Goal: Task Accomplishment & Management: Manage account settings

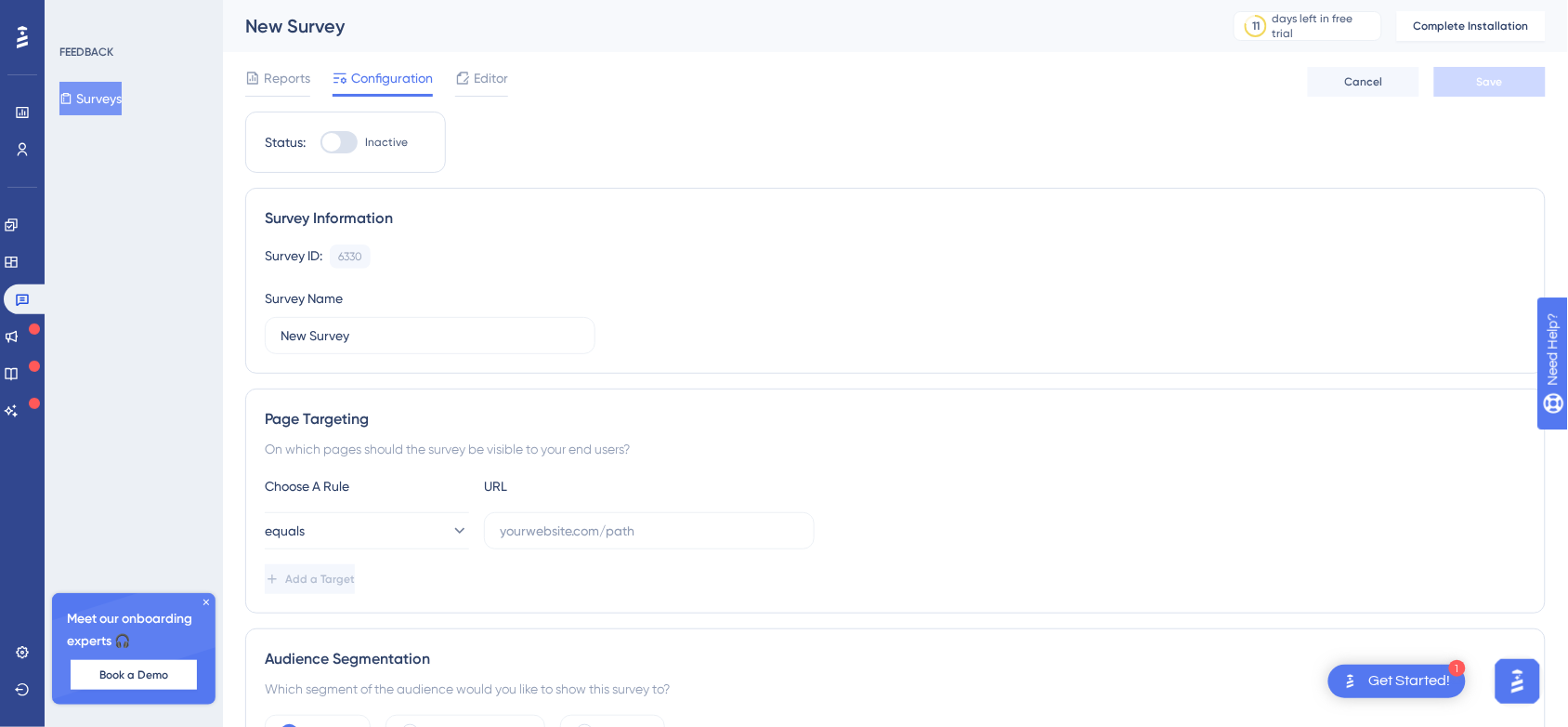
click at [331, 146] on div at bounding box center [331, 142] width 19 height 19
click at [320, 143] on input "Inactive" at bounding box center [319, 142] width 1 height 1
checkbox input "false"
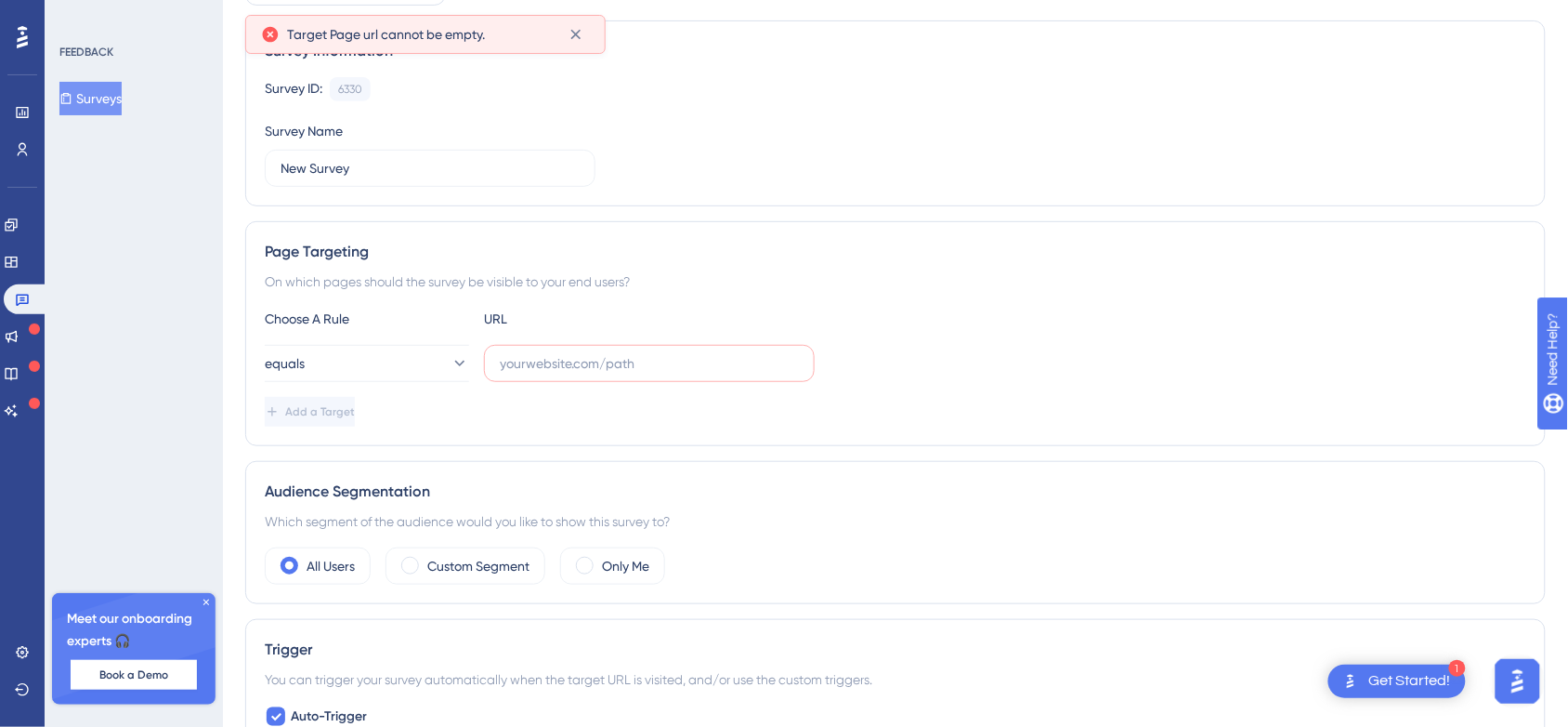
click at [331, 146] on div "Survey Information Survey ID: 6330 Copy Survey Name New Survey" at bounding box center [896, 114] width 1301 height 186
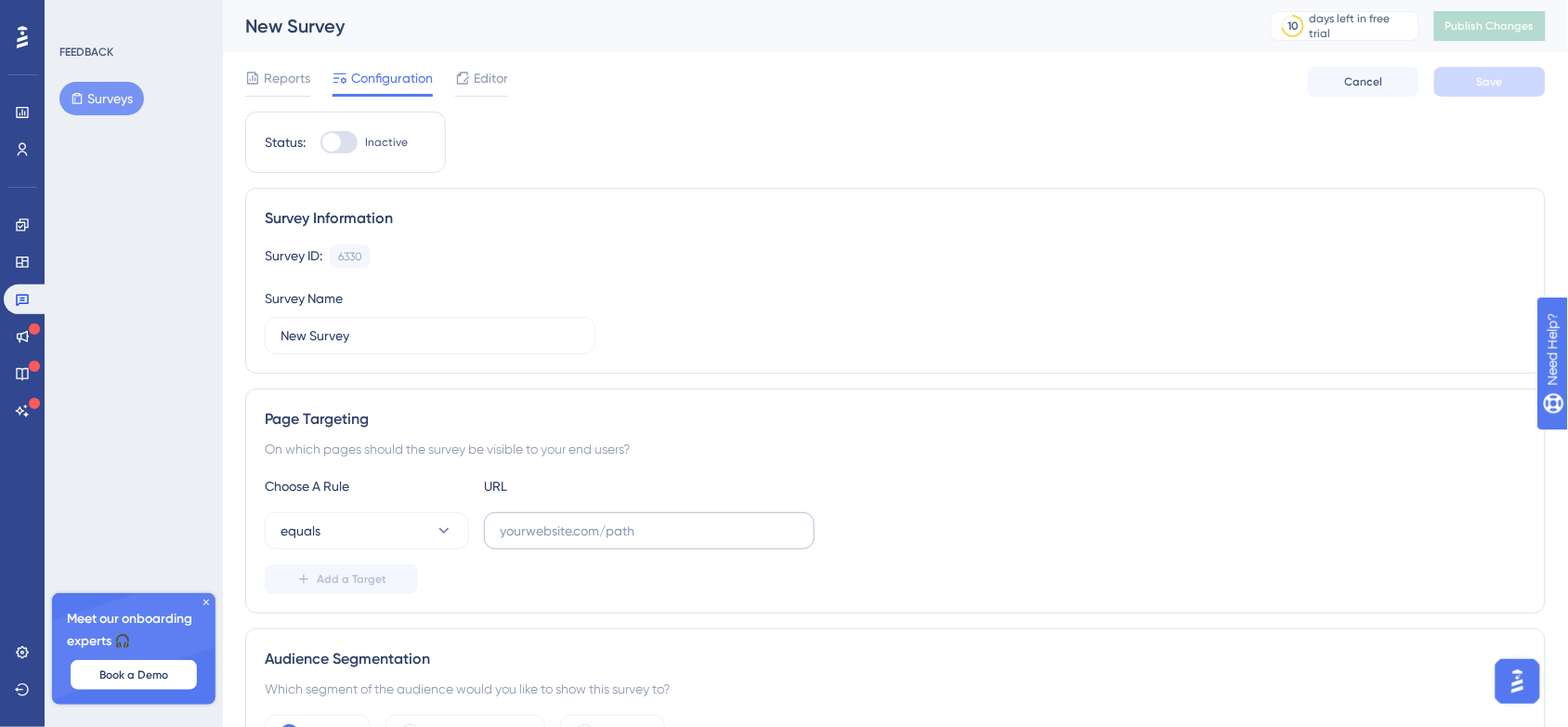
click at [528, 520] on label at bounding box center [649, 531] width 330 height 37
click at [528, 520] on input "text" at bounding box center [649, 531] width 299 height 20
click at [607, 544] on label at bounding box center [649, 531] width 330 height 37
click at [607, 541] on input "text" at bounding box center [649, 531] width 299 height 20
paste input "[URL][PERSON_NAME][DOMAIN_NAME]"
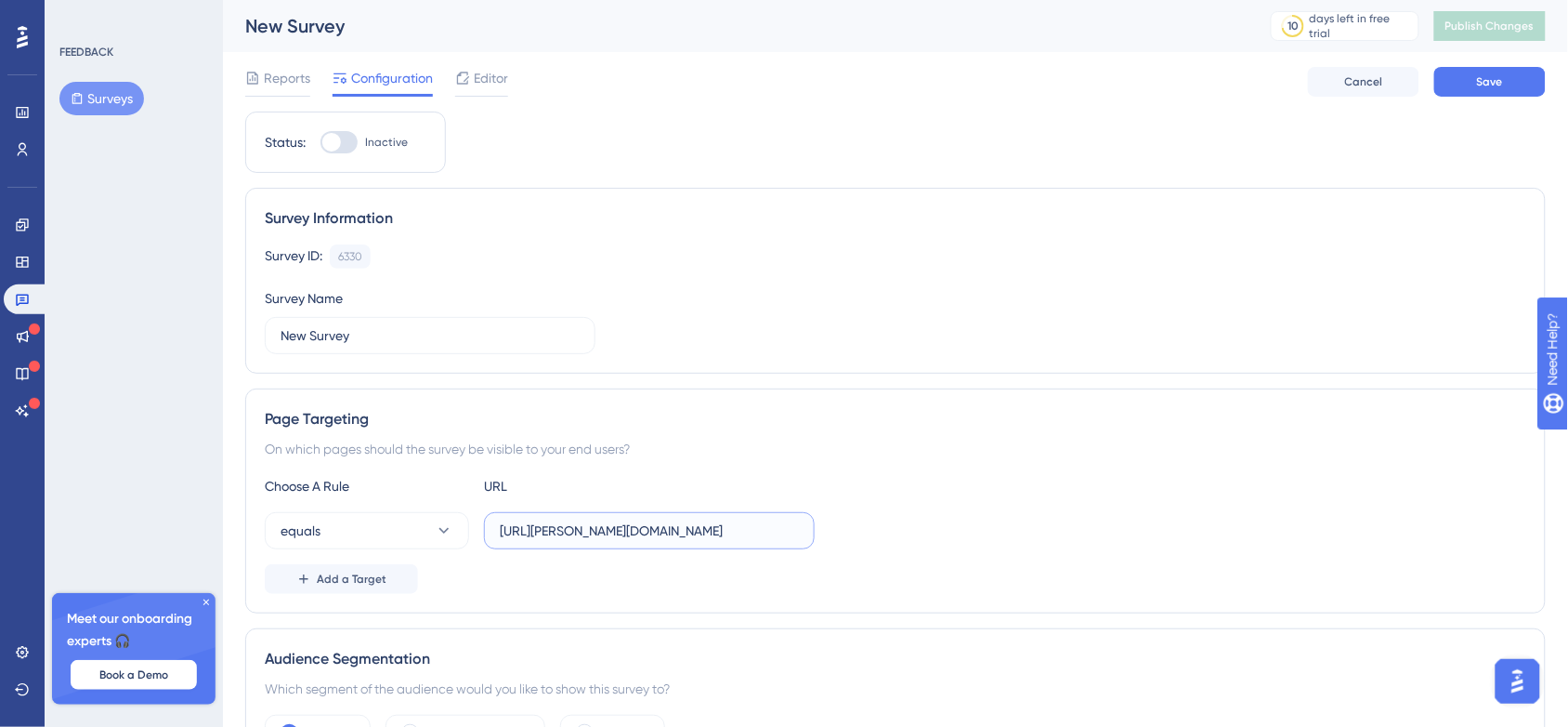
type input "[URL][PERSON_NAME][DOMAIN_NAME]"
click at [340, 135] on div "Status: Inactive" at bounding box center [346, 142] width 201 height 61
click at [340, 135] on div at bounding box center [339, 142] width 37 height 22
click at [320, 142] on input "Inactive" at bounding box center [319, 142] width 1 height 1
checkbox input "true"
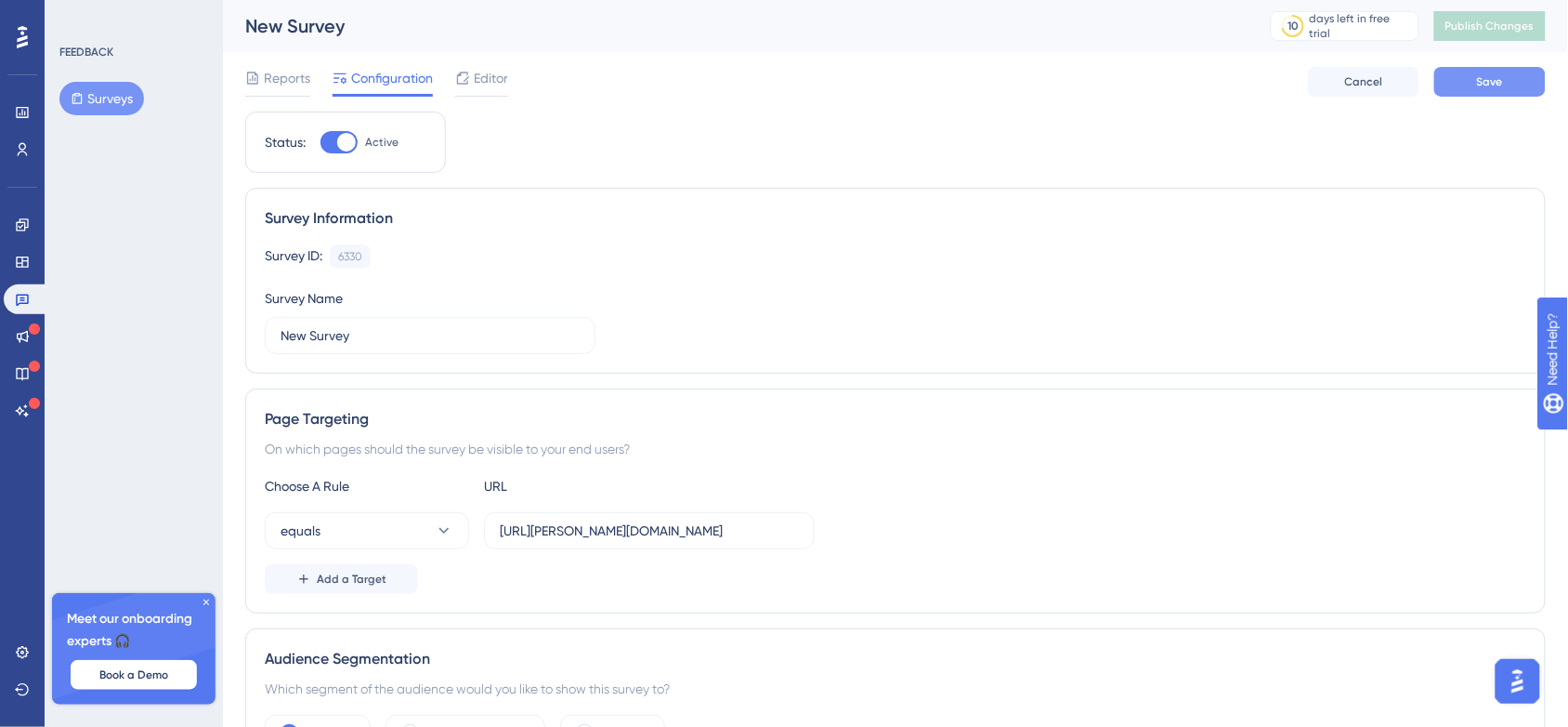
click at [1480, 77] on span "Save" at bounding box center [1490, 82] width 26 height 15
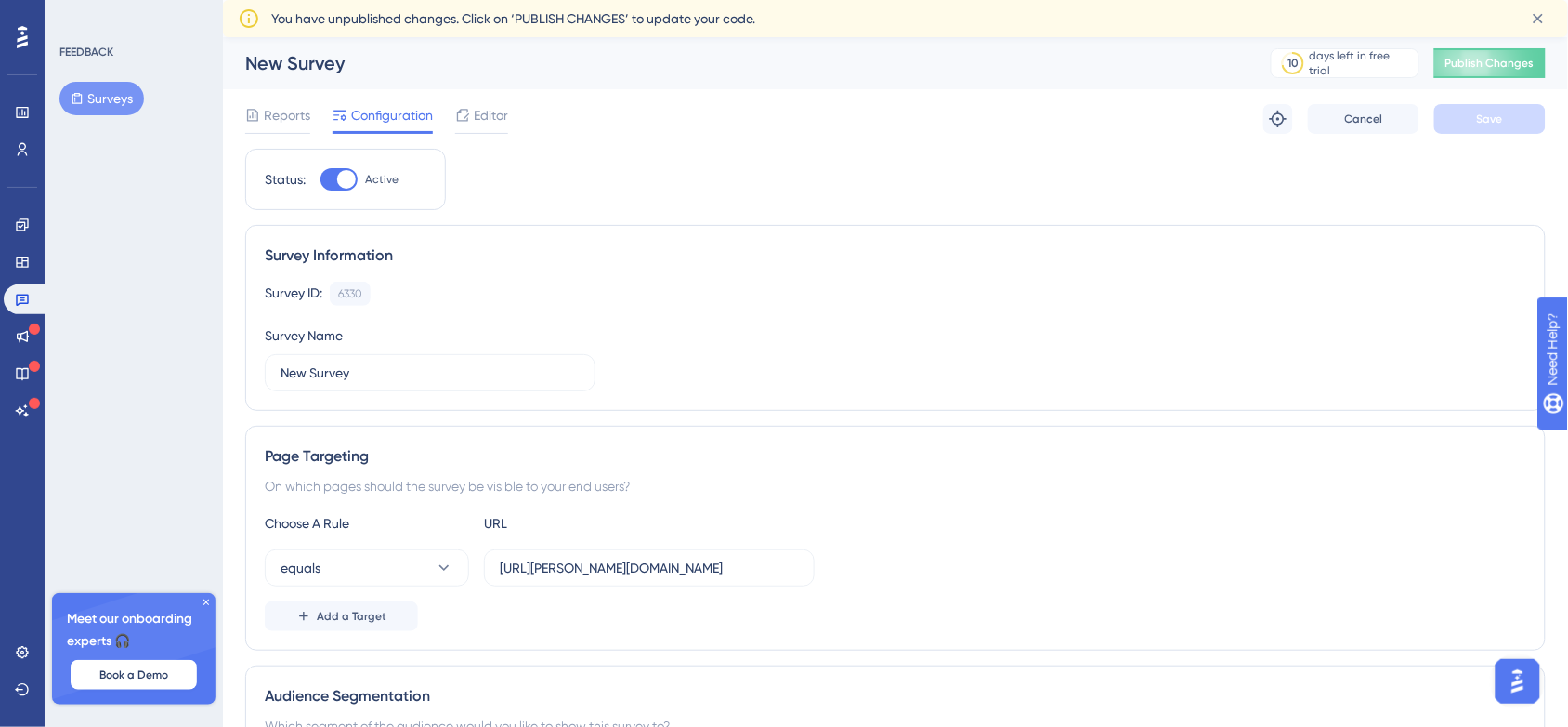
click at [126, 87] on button "Surveys" at bounding box center [101, 99] width 85 height 34
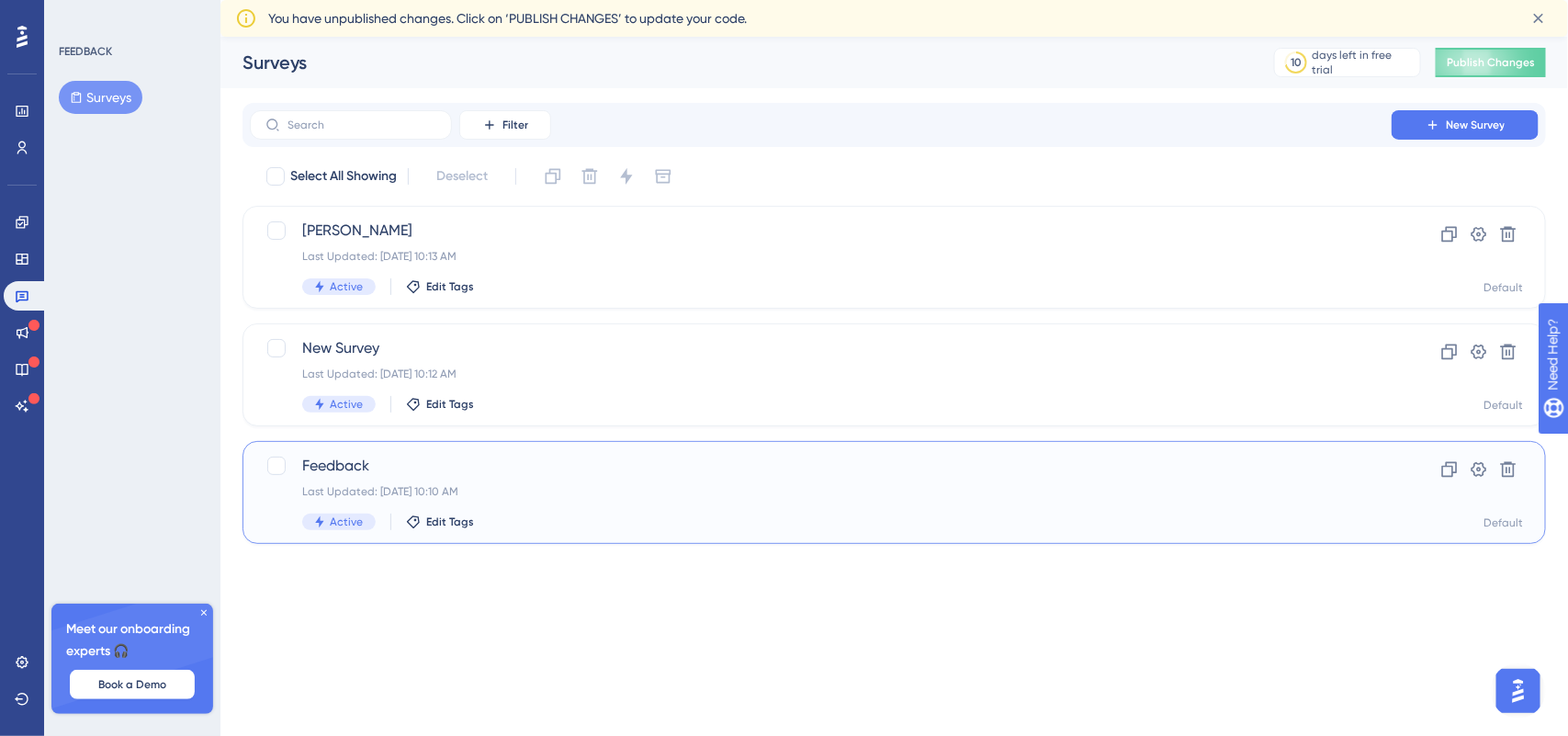
click at [938, 484] on div "Last Updated: Sep 11 2025, 10:10 AM" at bounding box center [820, 491] width 1037 height 15
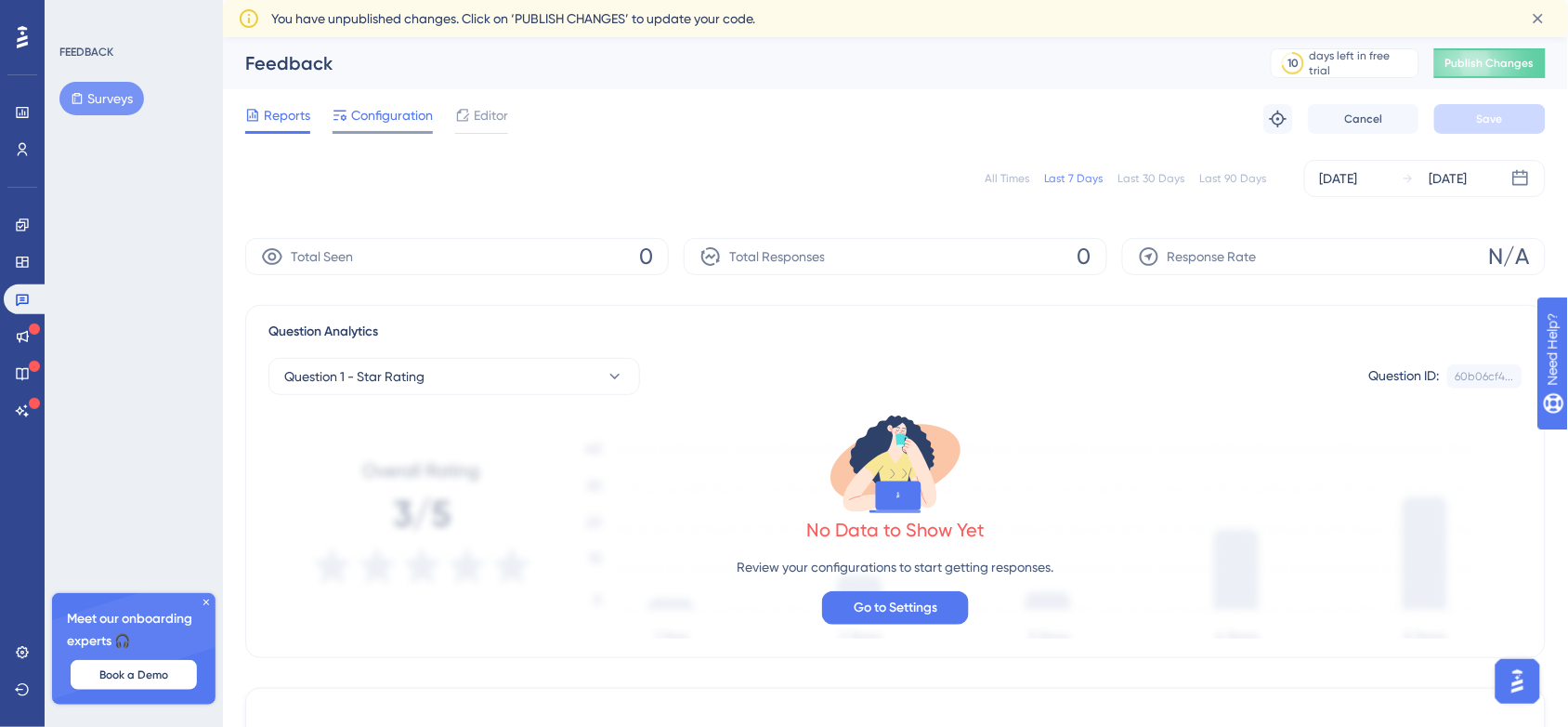
click at [382, 118] on span "Configuration" at bounding box center [392, 115] width 82 height 22
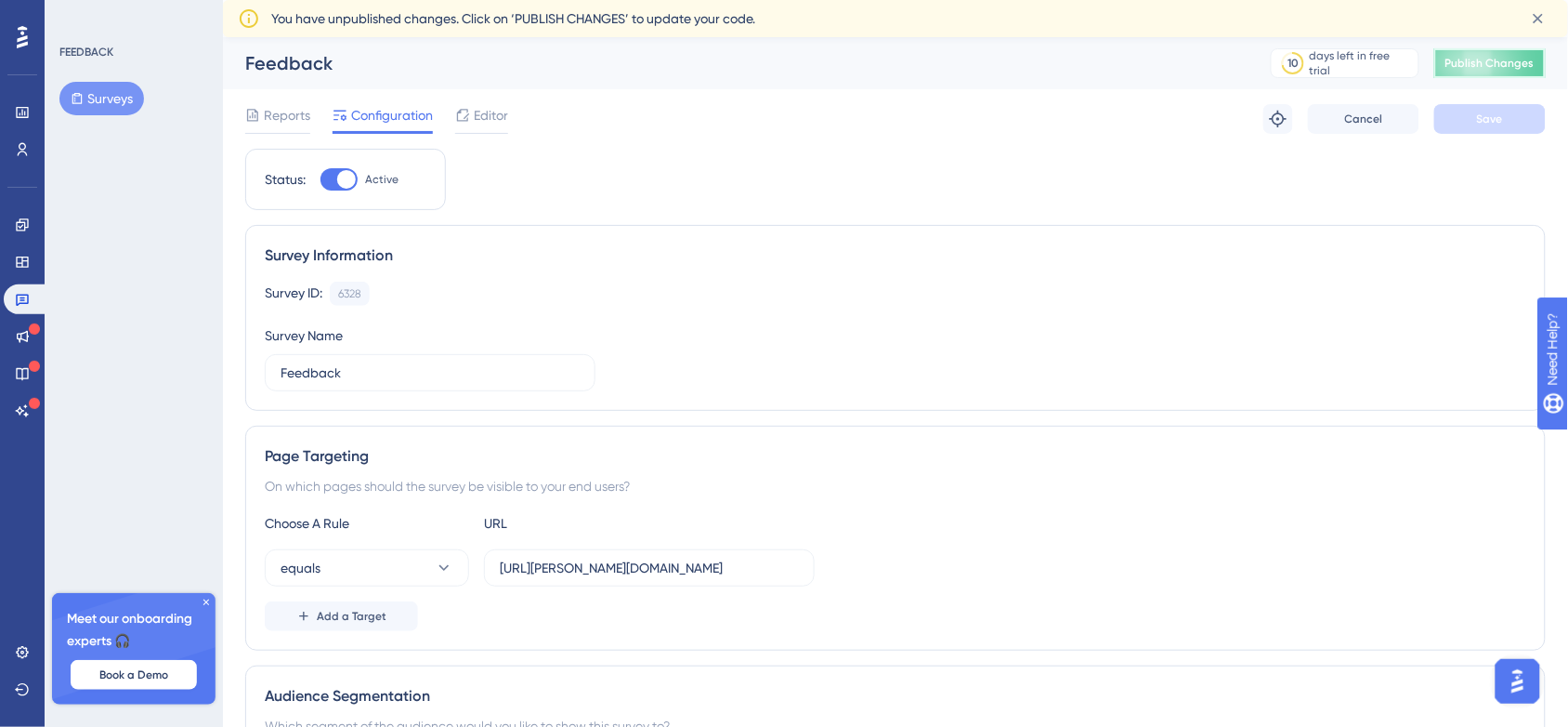
click at [1525, 65] on span "Publish Changes" at bounding box center [1490, 63] width 89 height 15
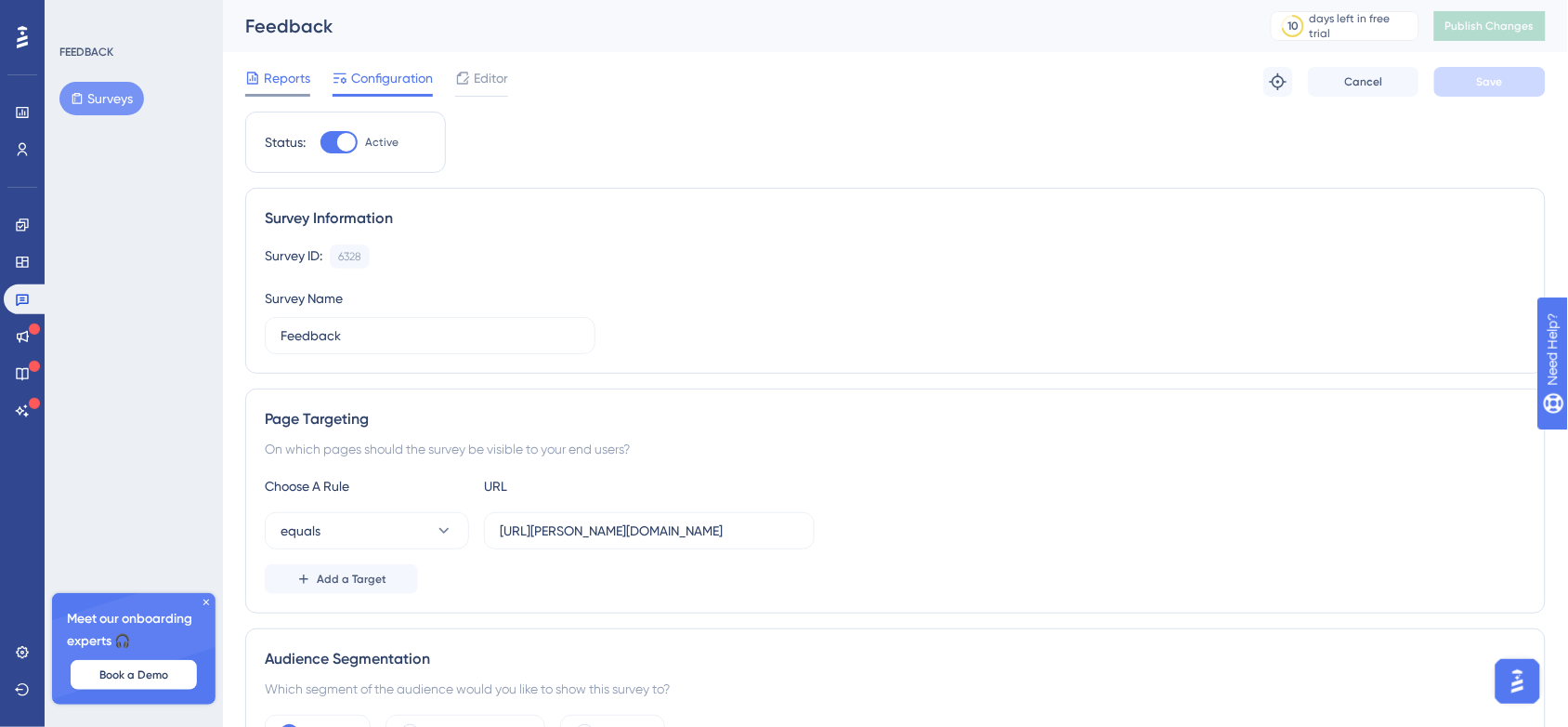
click at [246, 72] on icon at bounding box center [253, 78] width 15 height 15
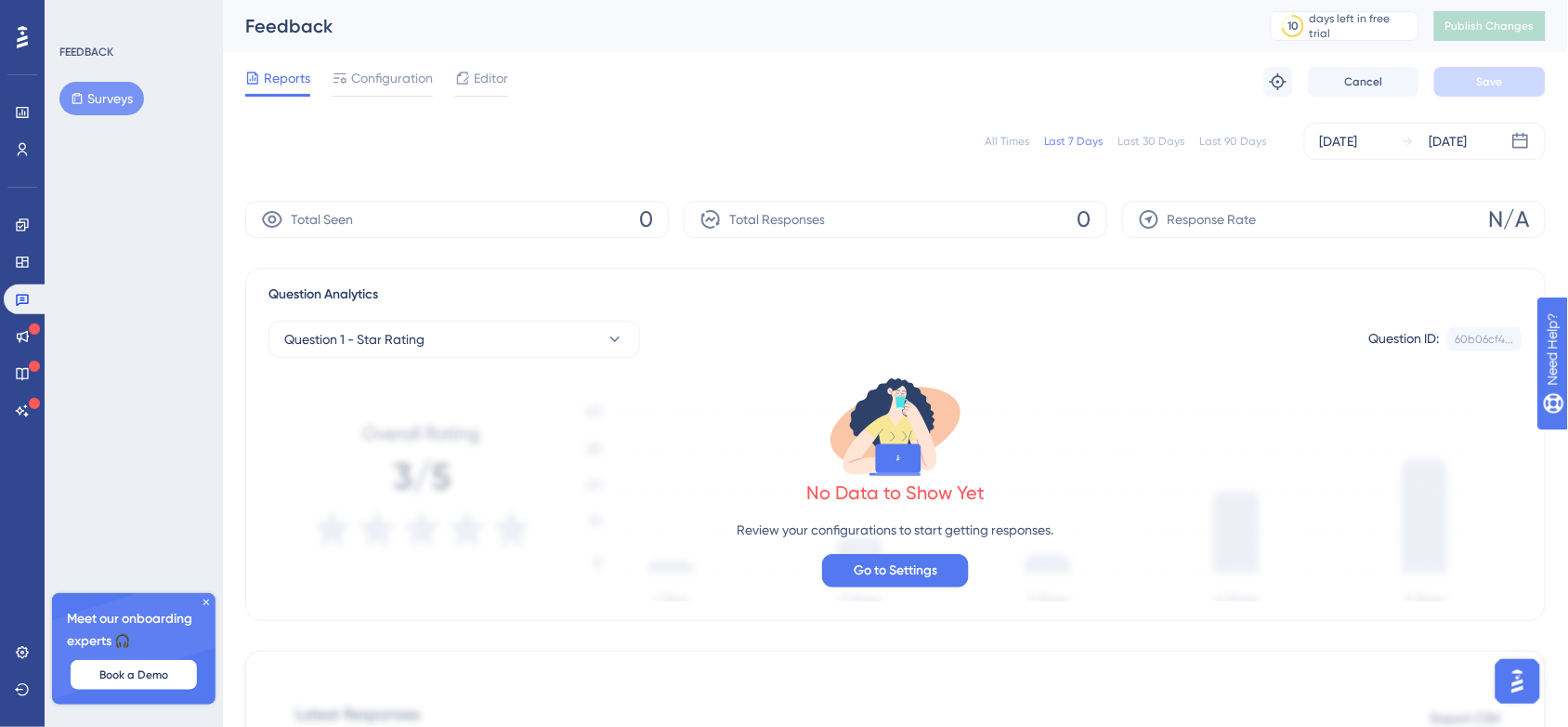
click at [108, 103] on button "Surveys" at bounding box center [101, 99] width 85 height 34
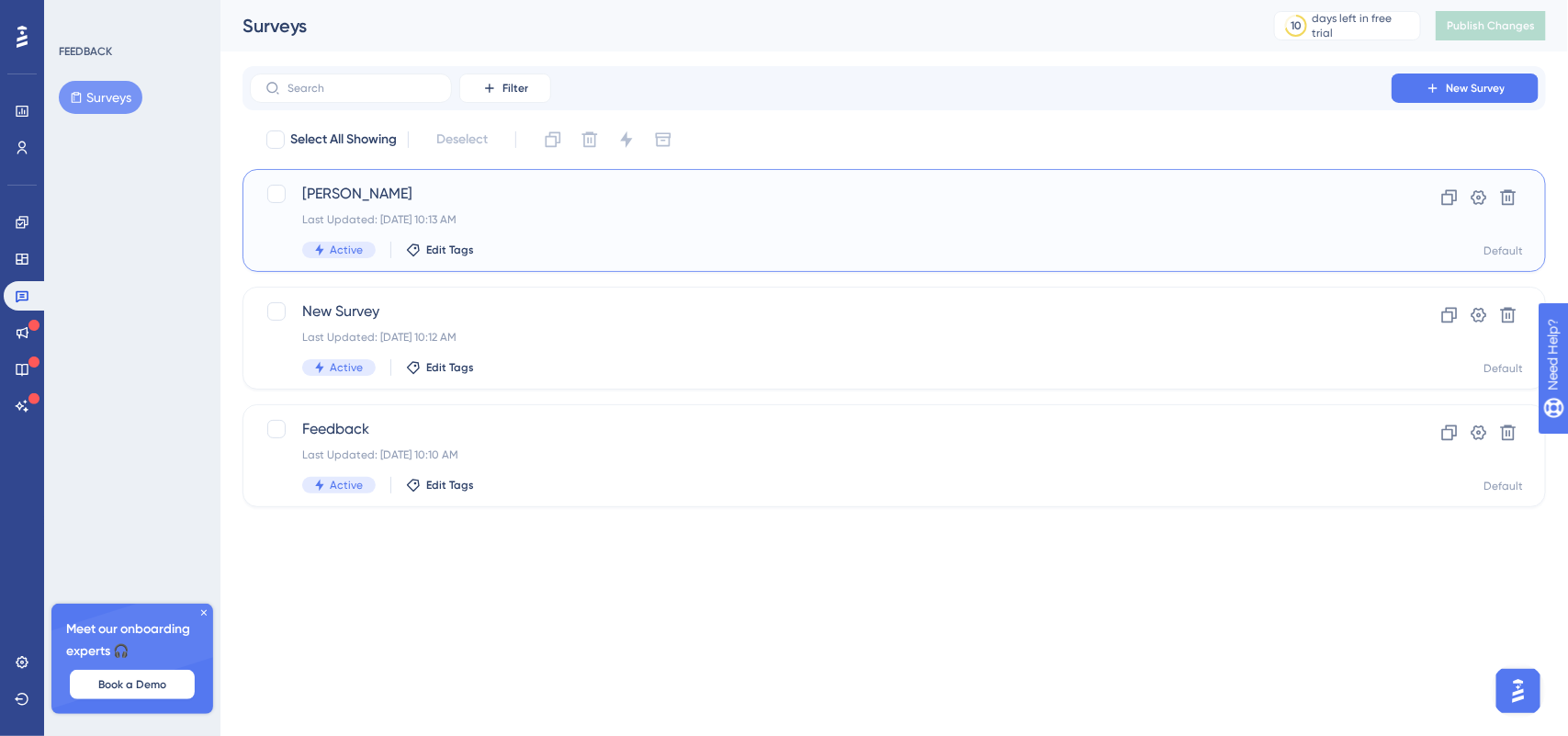
click at [522, 246] on div "Active Edit Tags" at bounding box center [820, 250] width 1037 height 17
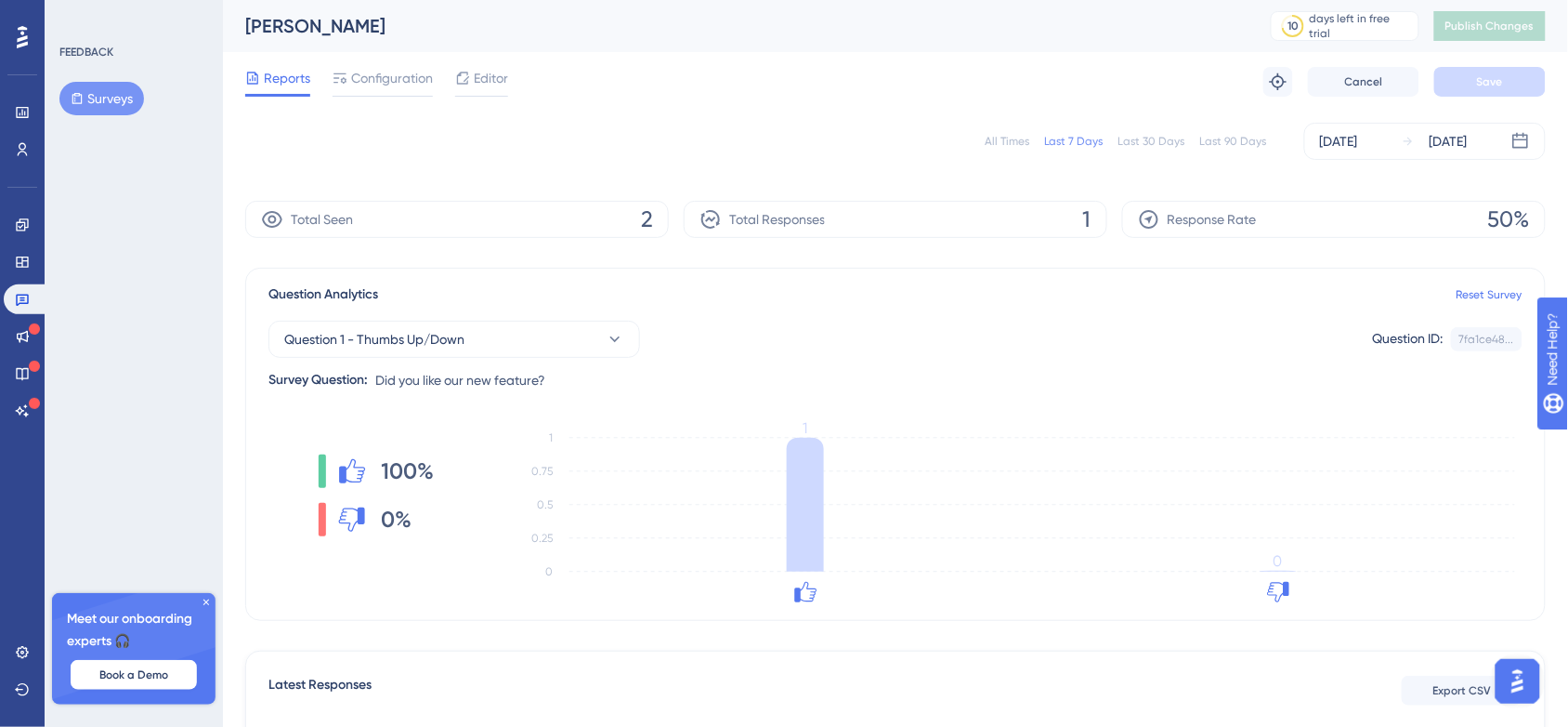
drag, startPoint x: 277, startPoint y: 228, endPoint x: 266, endPoint y: 215, distance: 17.0
click at [266, 215] on icon at bounding box center [273, 220] width 22 height 22
click at [266, 215] on icon at bounding box center [273, 220] width 20 height 17
click at [207, 595] on div "Meet our onboarding experts 🎧 Book a Demo" at bounding box center [134, 649] width 164 height 112
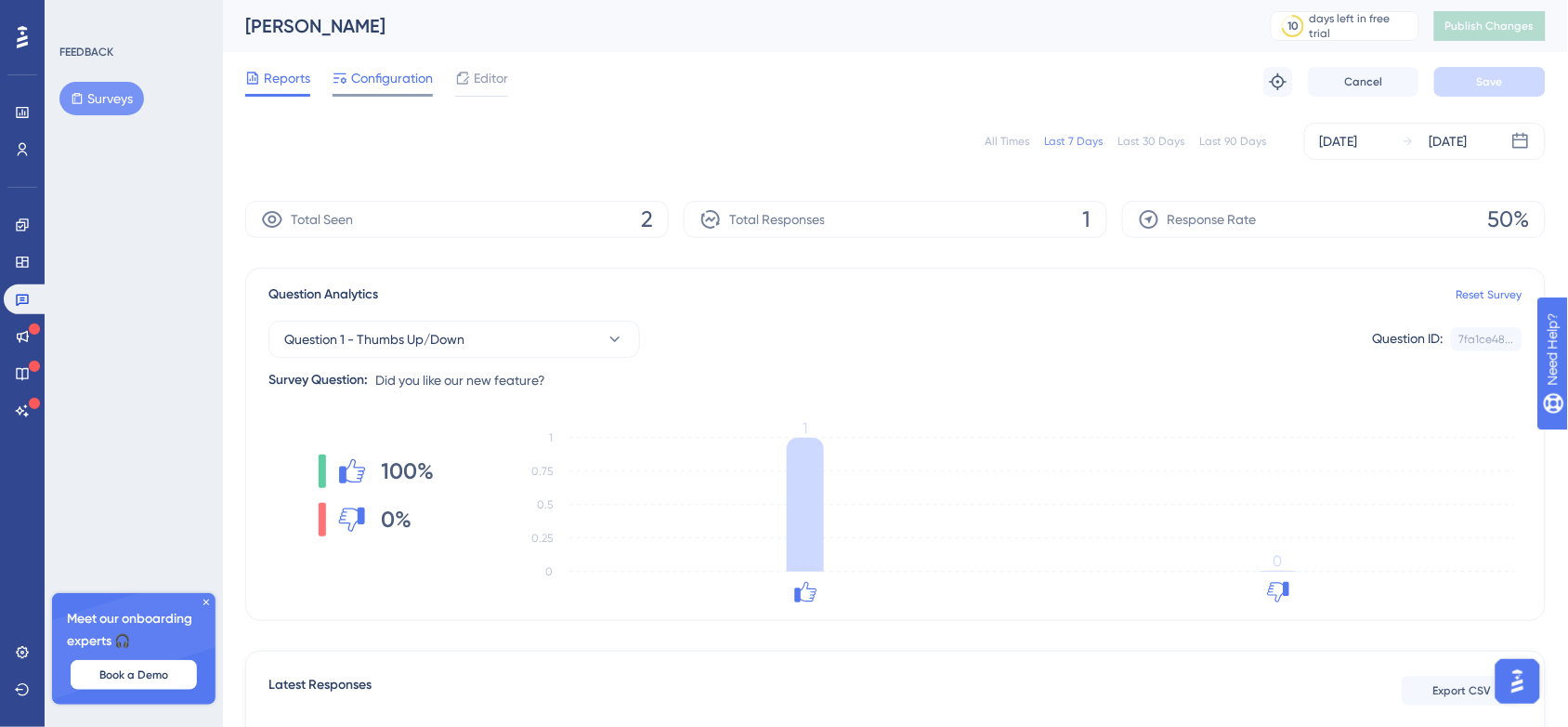
click at [376, 74] on span "Configuration" at bounding box center [392, 78] width 82 height 22
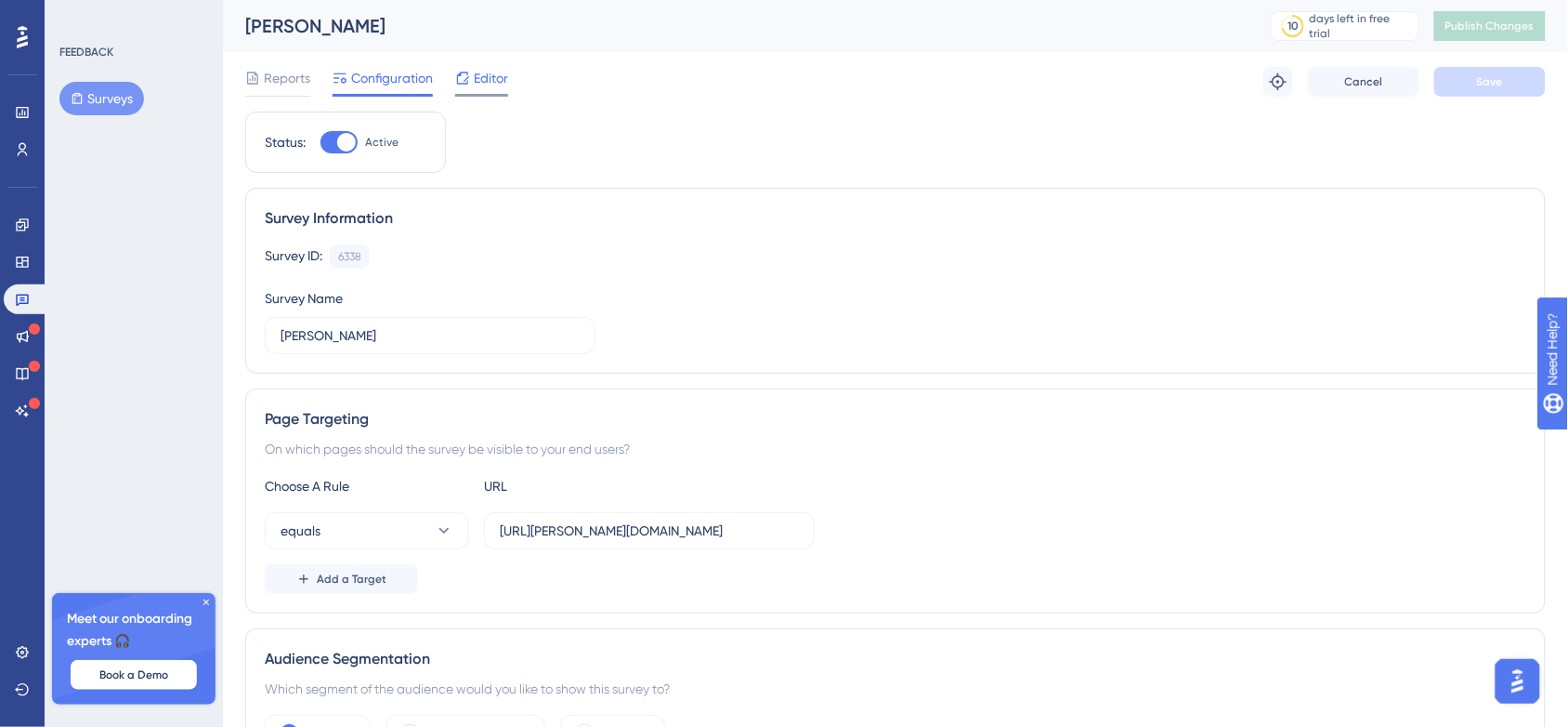
click at [493, 68] on span "Editor" at bounding box center [490, 78] width 34 height 22
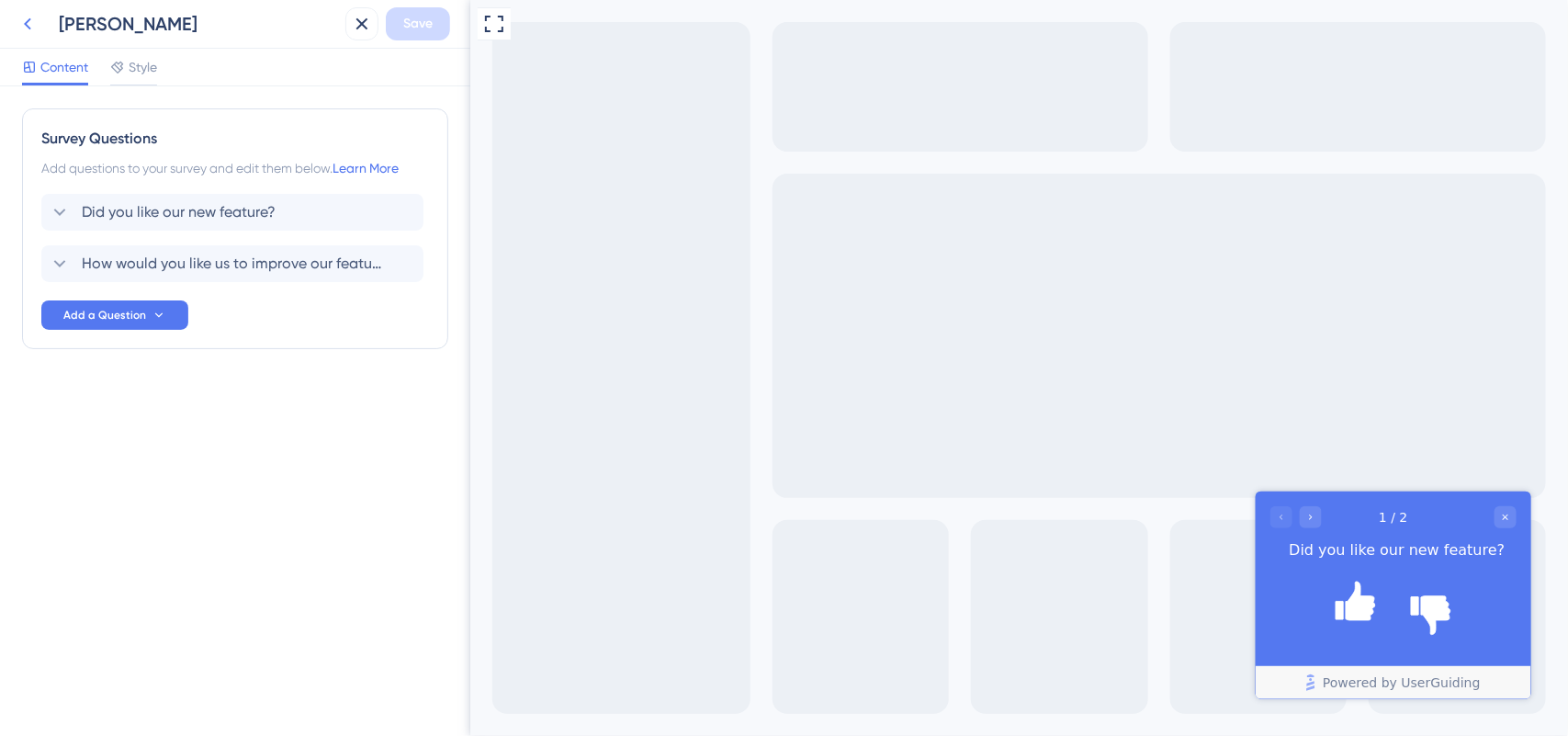
click at [29, 21] on icon at bounding box center [28, 24] width 22 height 22
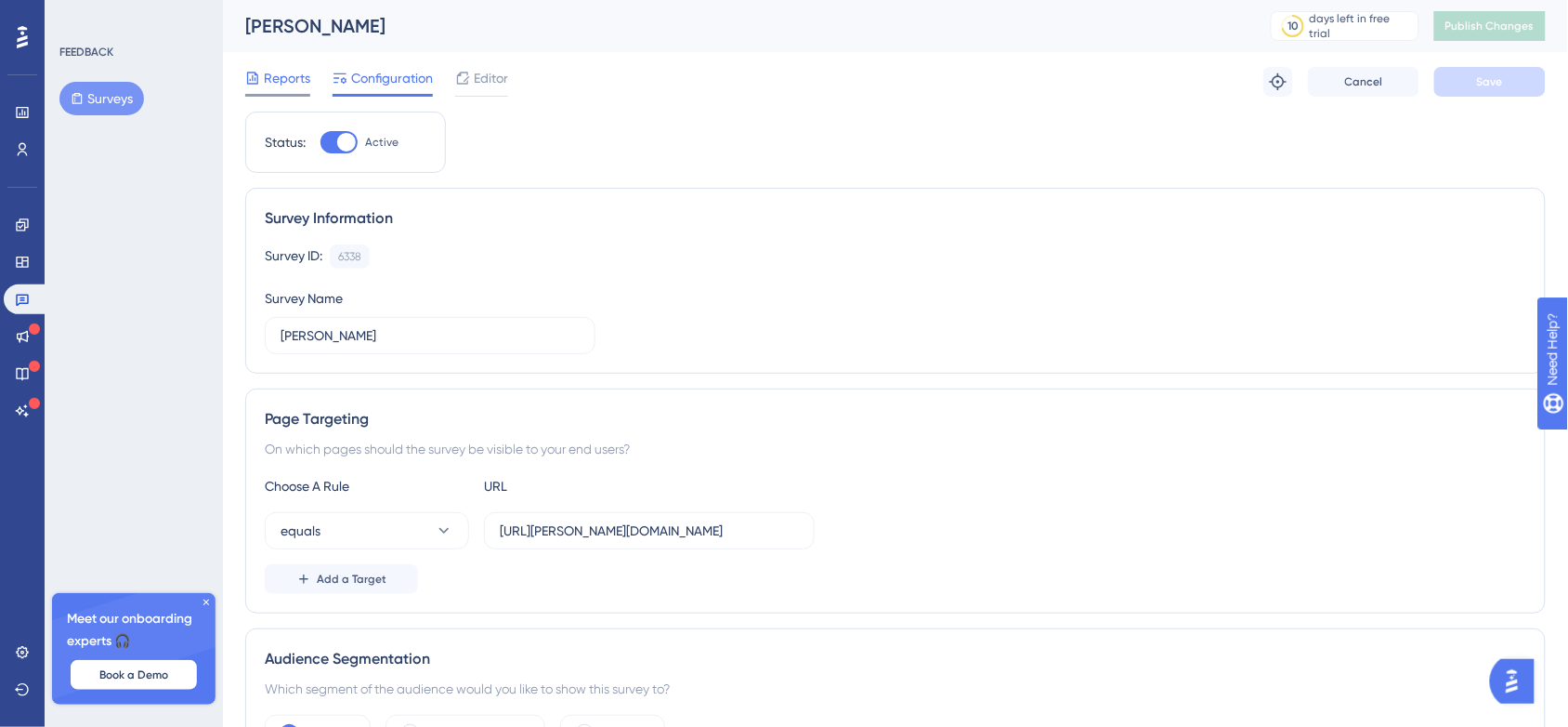
click at [253, 77] on icon at bounding box center [253, 77] width 11 height 12
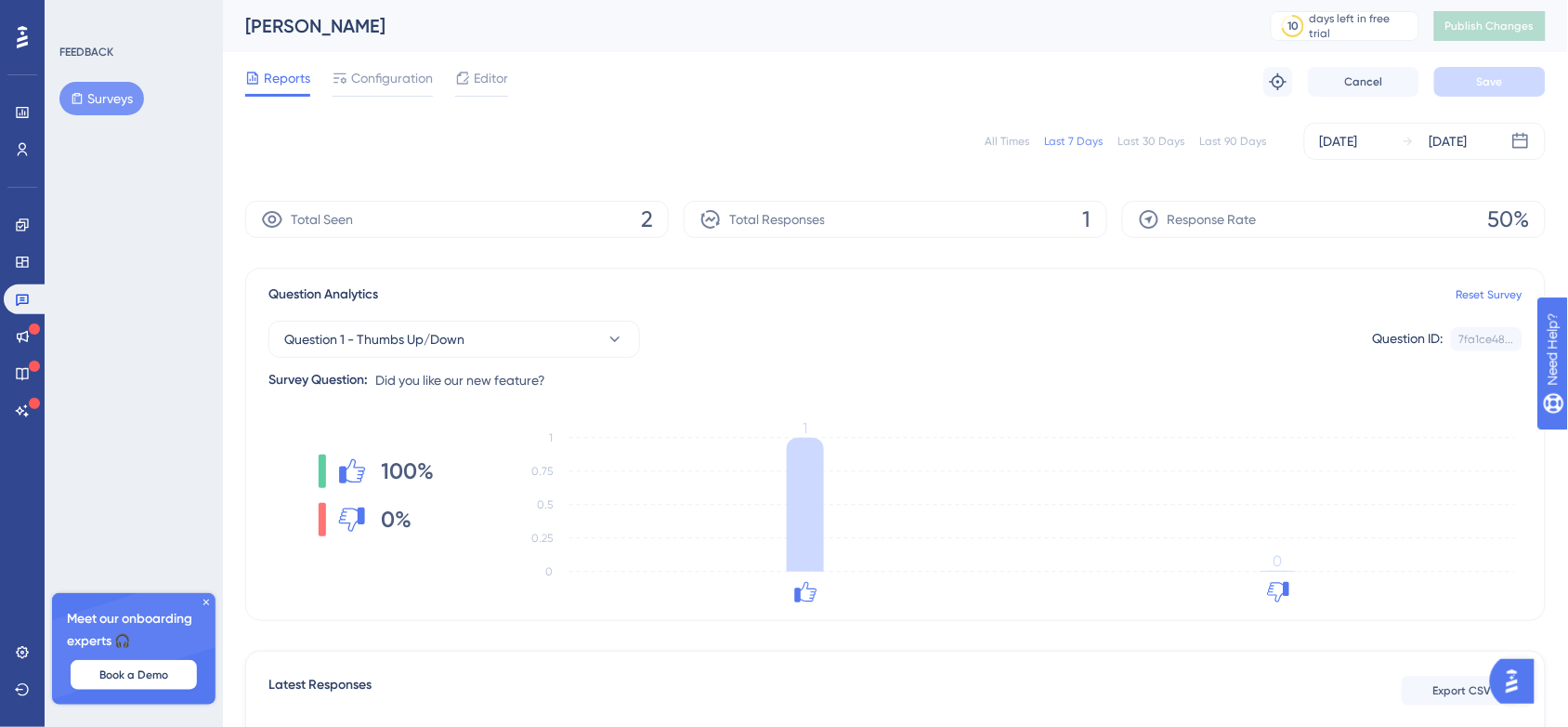
click at [207, 604] on icon at bounding box center [207, 602] width 11 height 11
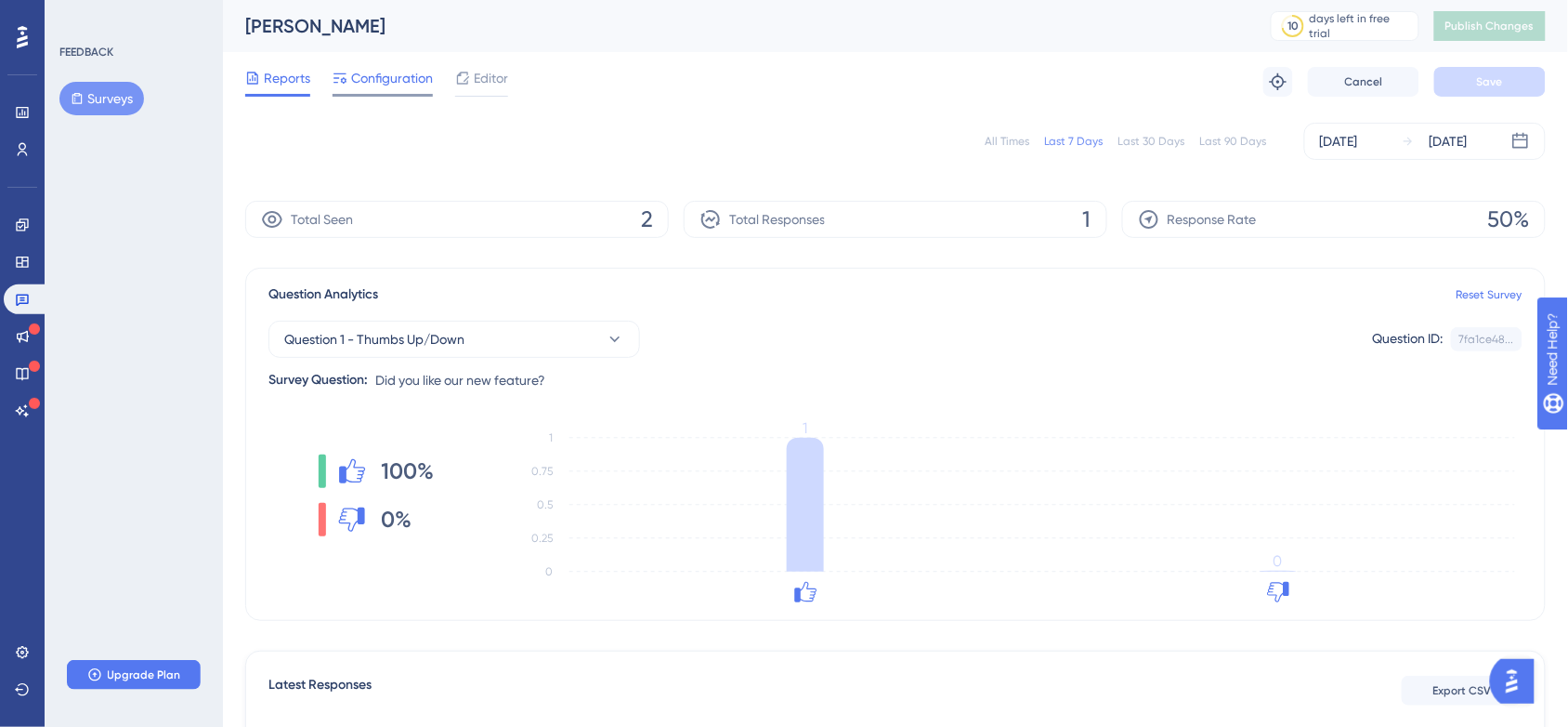
click at [383, 71] on span "Configuration" at bounding box center [392, 78] width 82 height 22
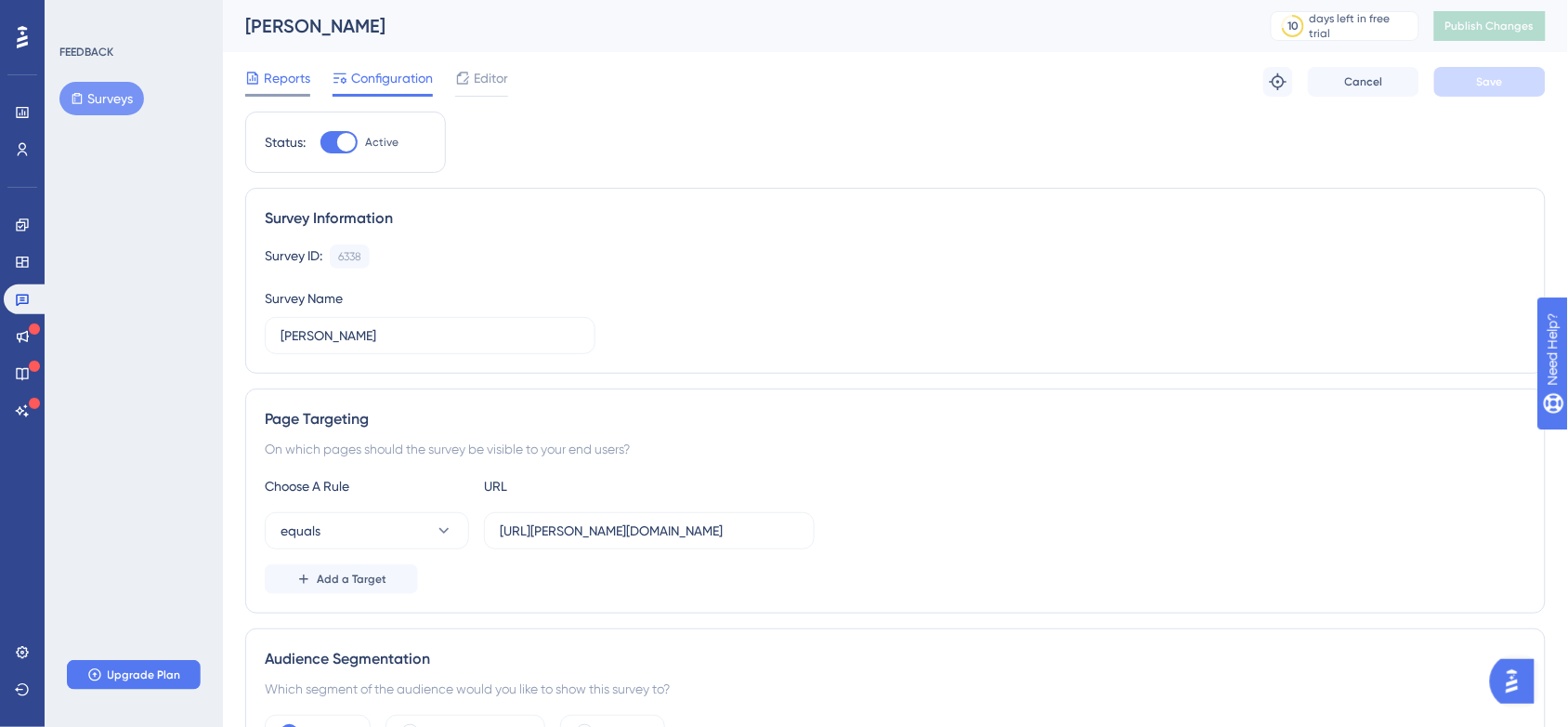
click at [271, 67] on span "Reports" at bounding box center [288, 78] width 47 height 22
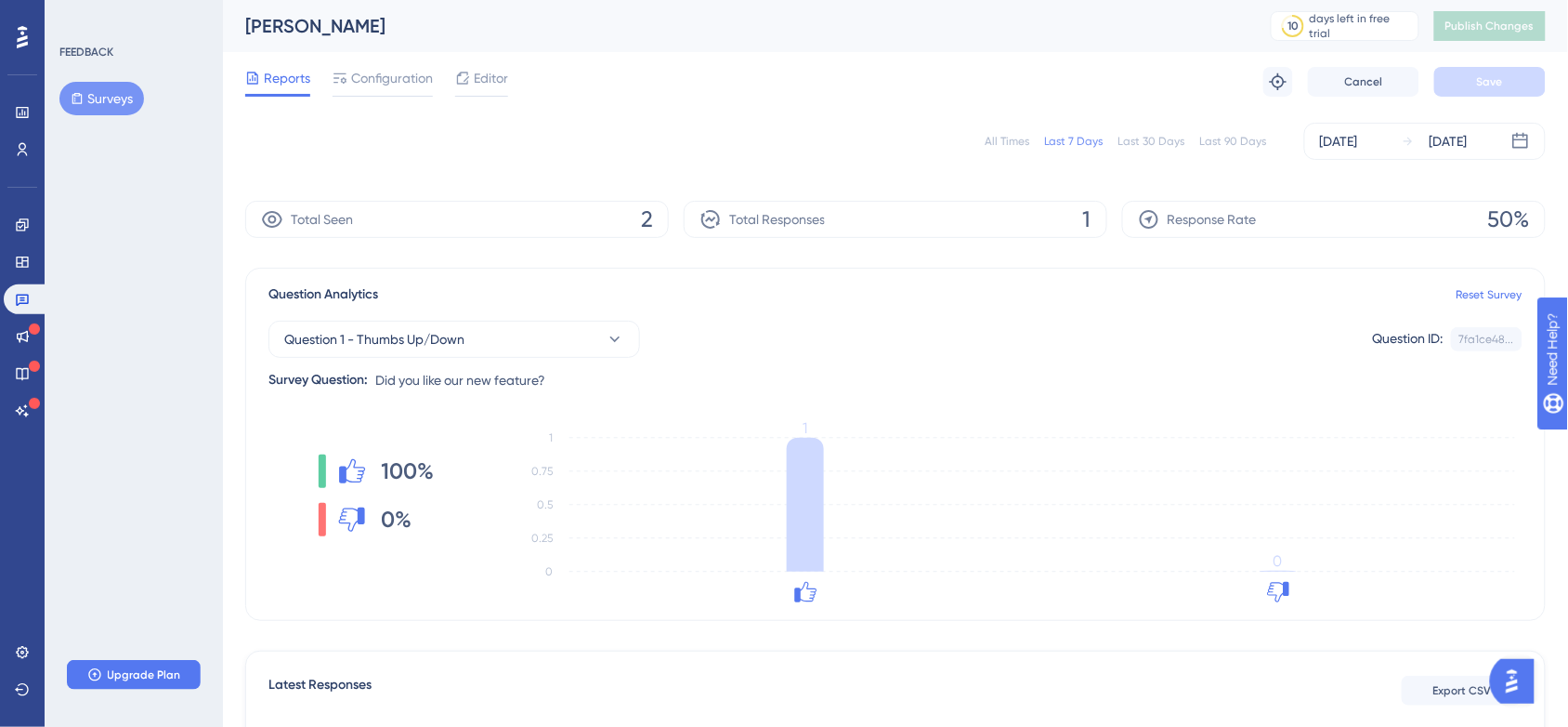
click at [93, 95] on button "Surveys" at bounding box center [101, 99] width 85 height 34
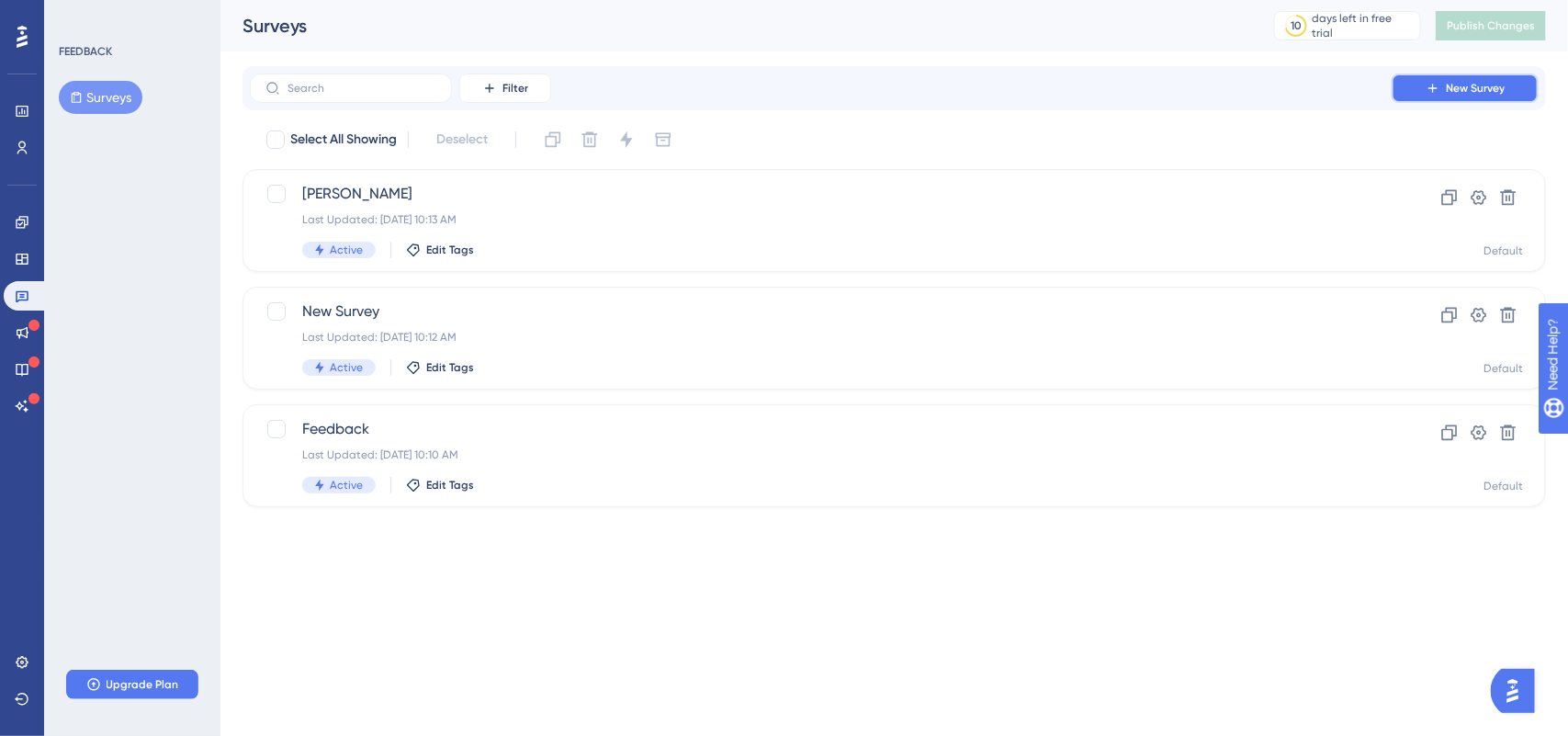
click at [1444, 92] on button "New Survey" at bounding box center [1466, 88] width 147 height 29
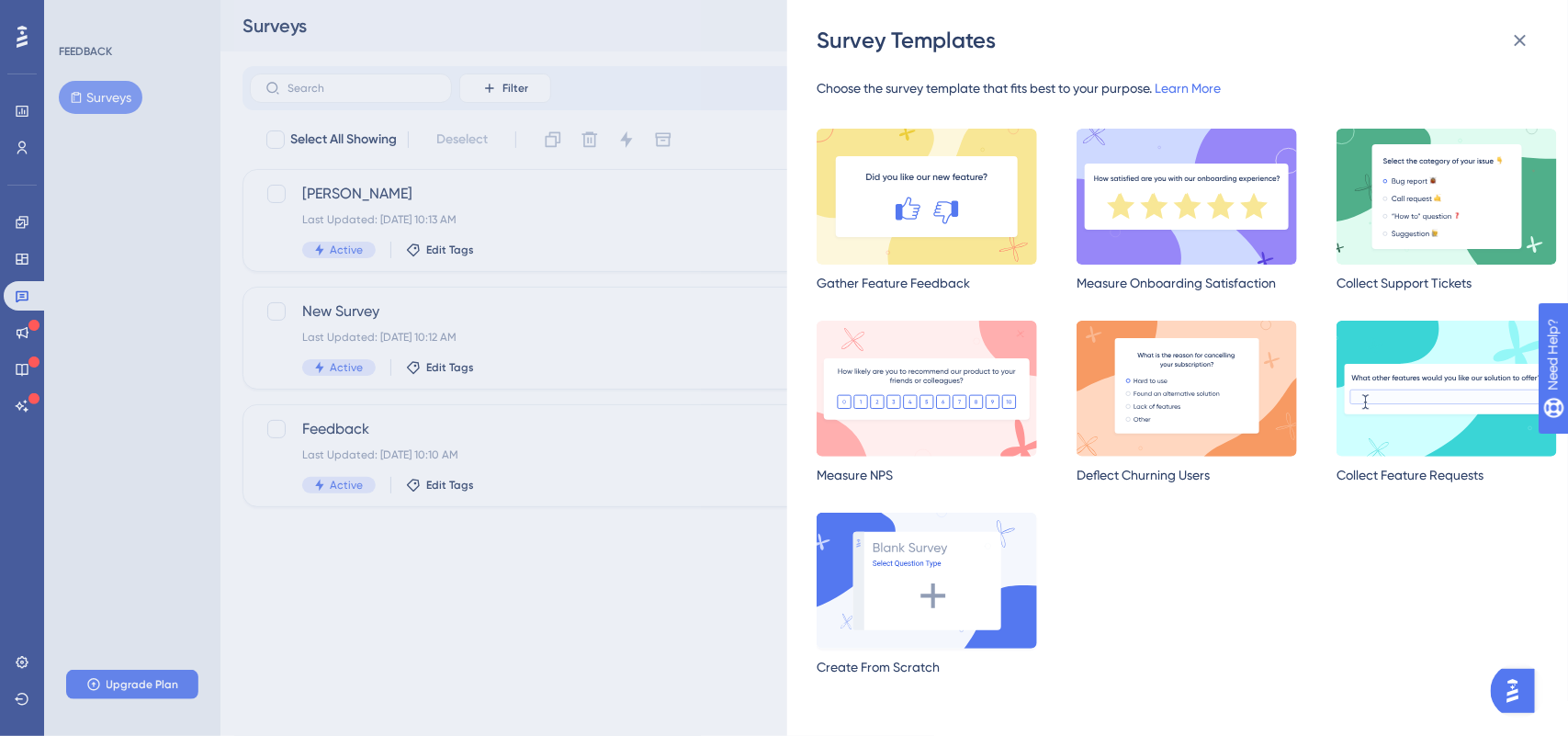
click at [934, 577] on img at bounding box center [928, 581] width 221 height 136
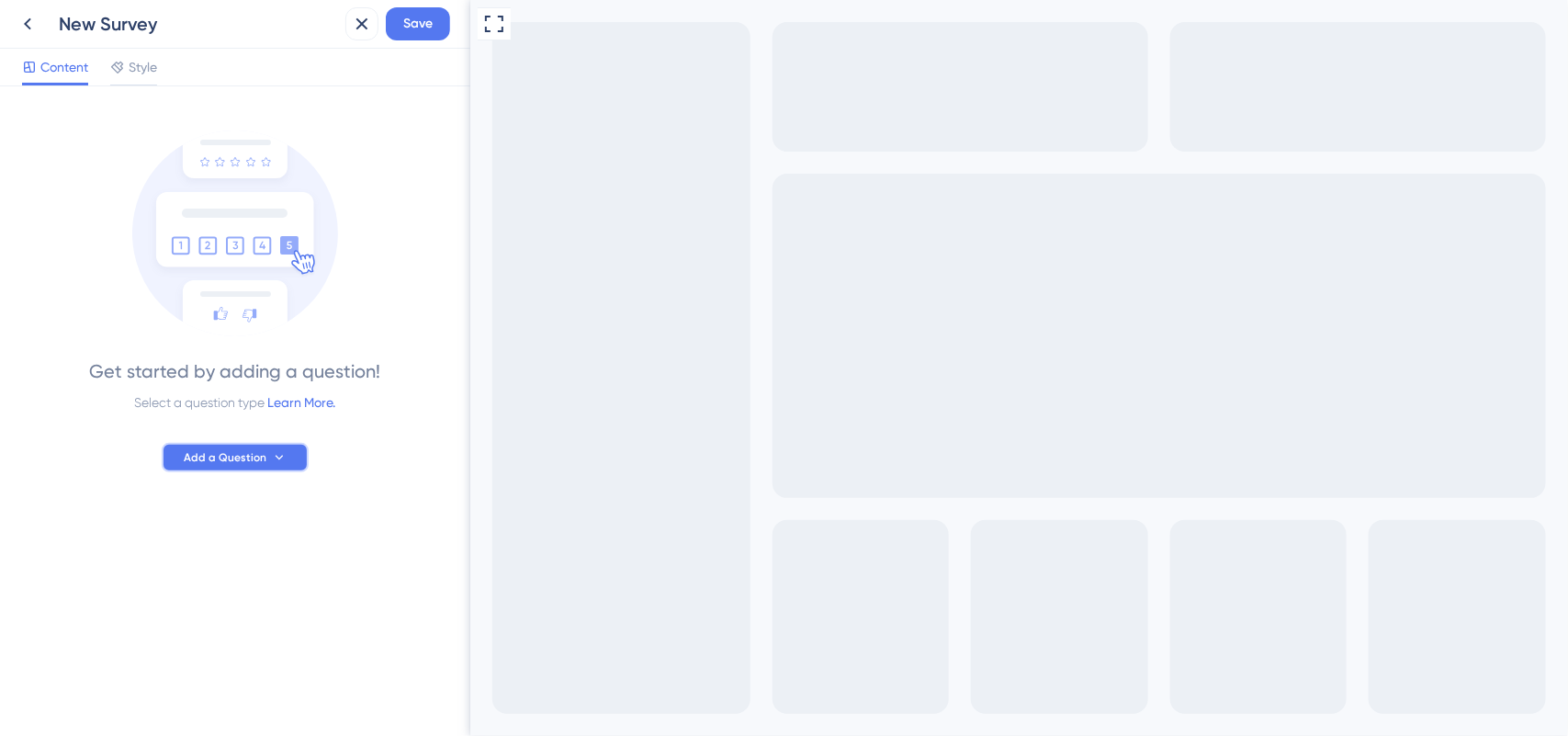
click at [264, 456] on span "Add a Question" at bounding box center [225, 457] width 83 height 15
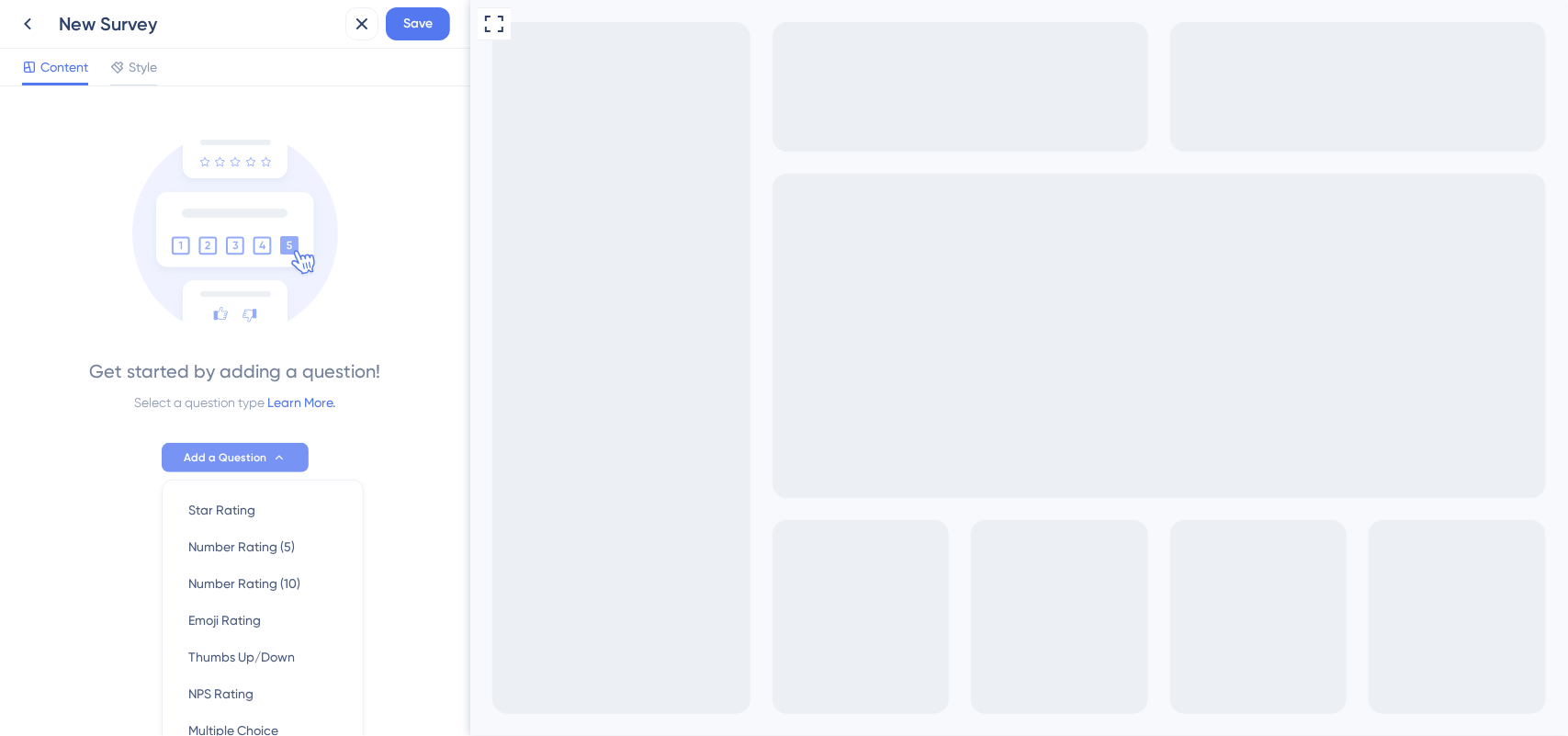
scroll to position [134, 0]
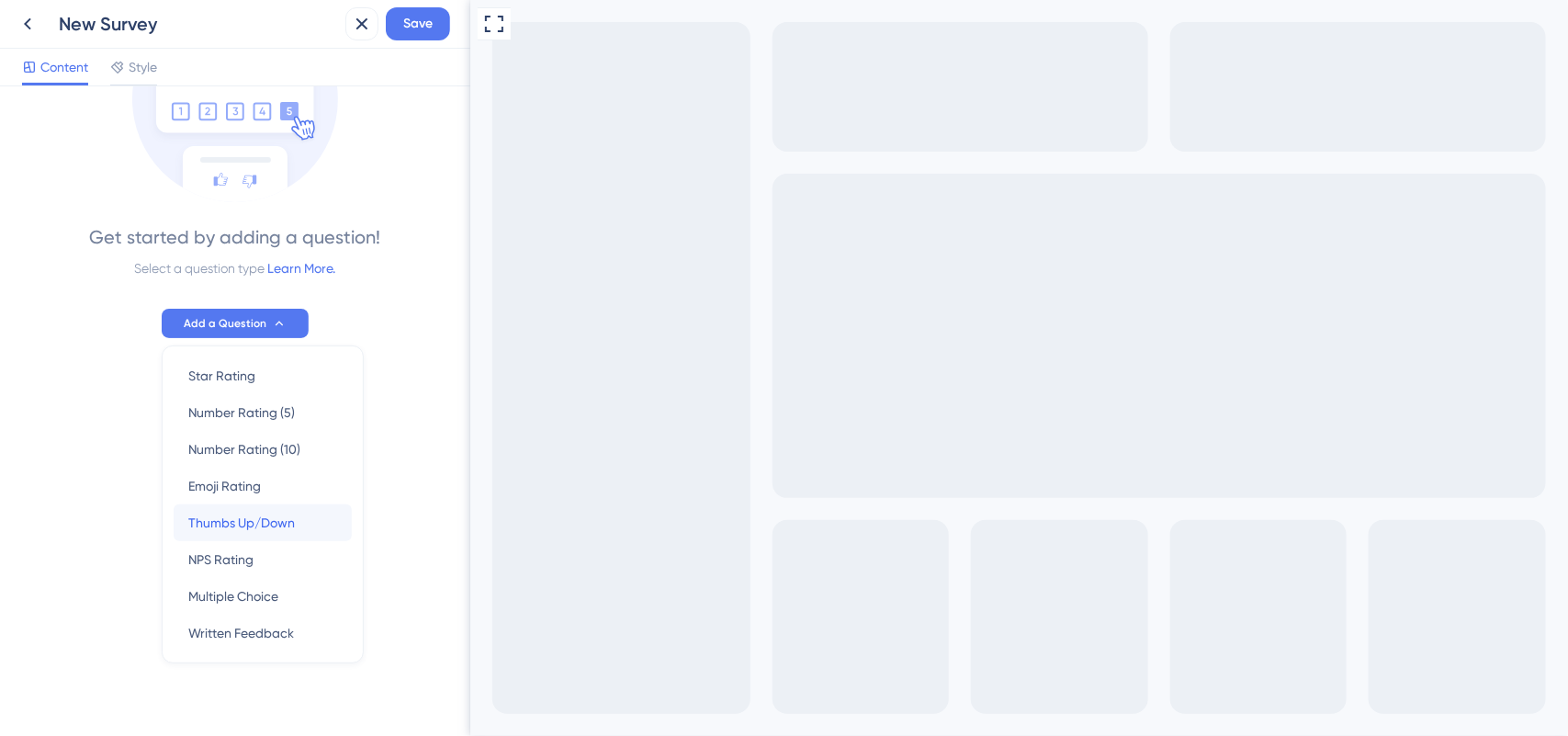
click at [228, 529] on span "Thumbs Up/Down" at bounding box center [242, 523] width 107 height 22
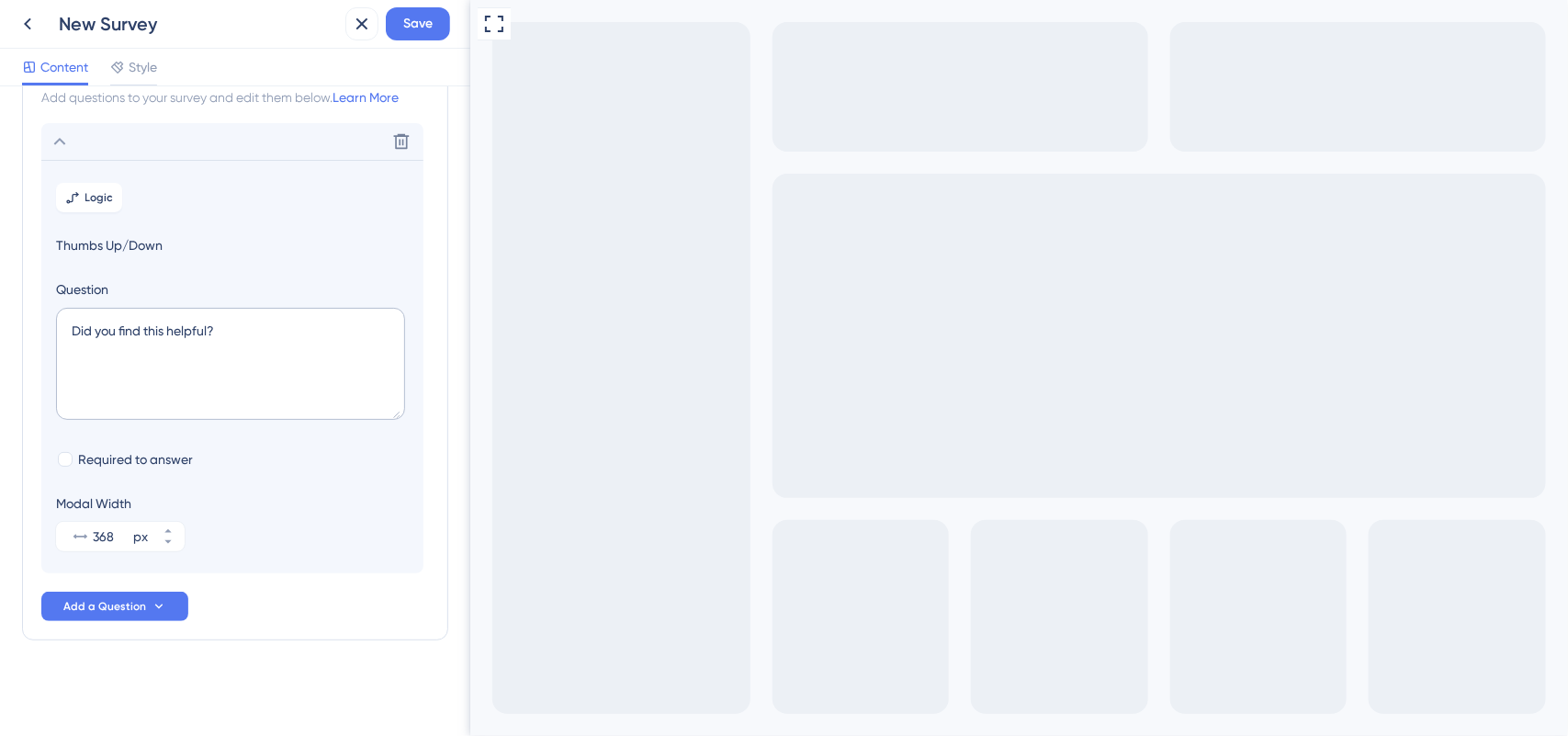
scroll to position [47, 0]
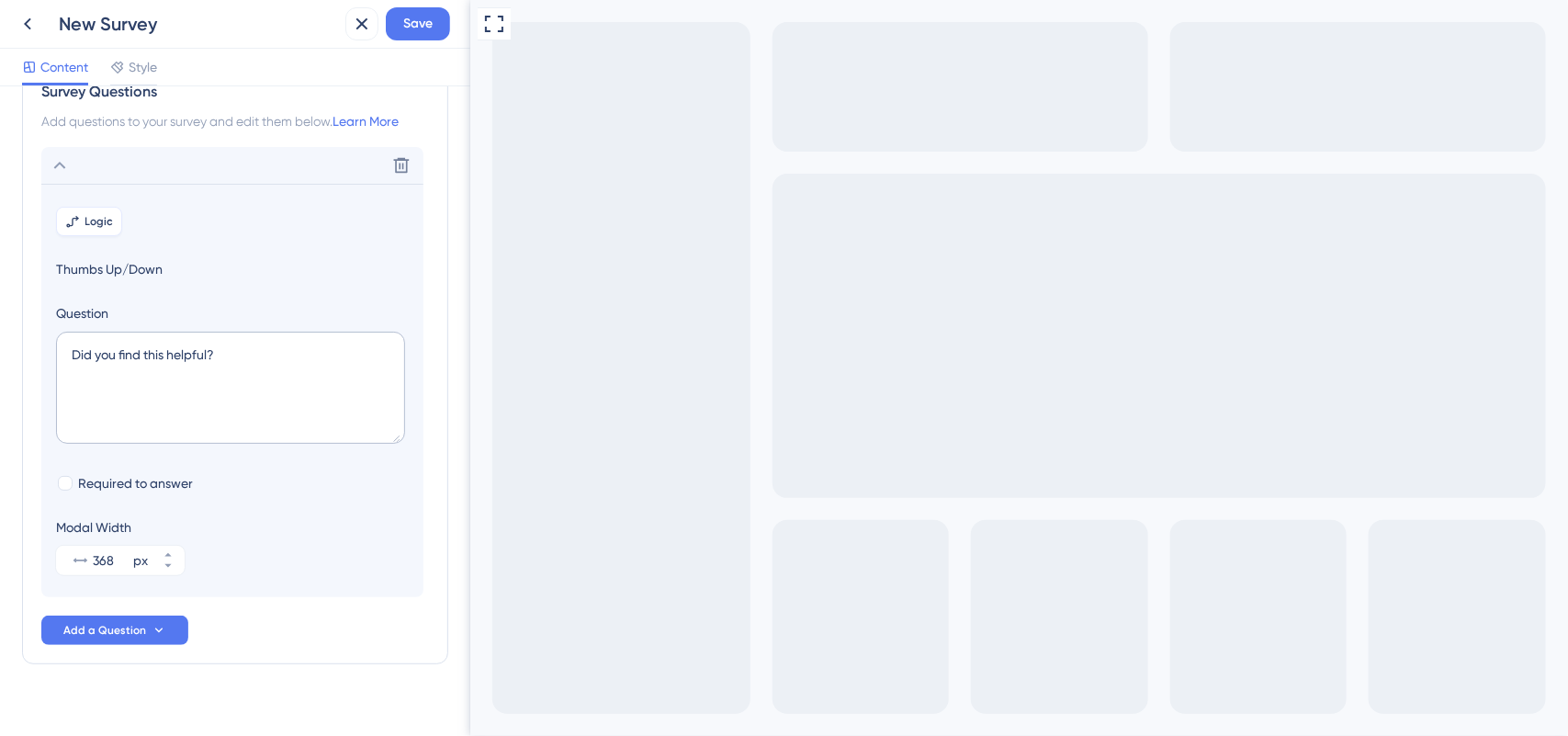
click at [76, 226] on icon at bounding box center [73, 222] width 15 height 15
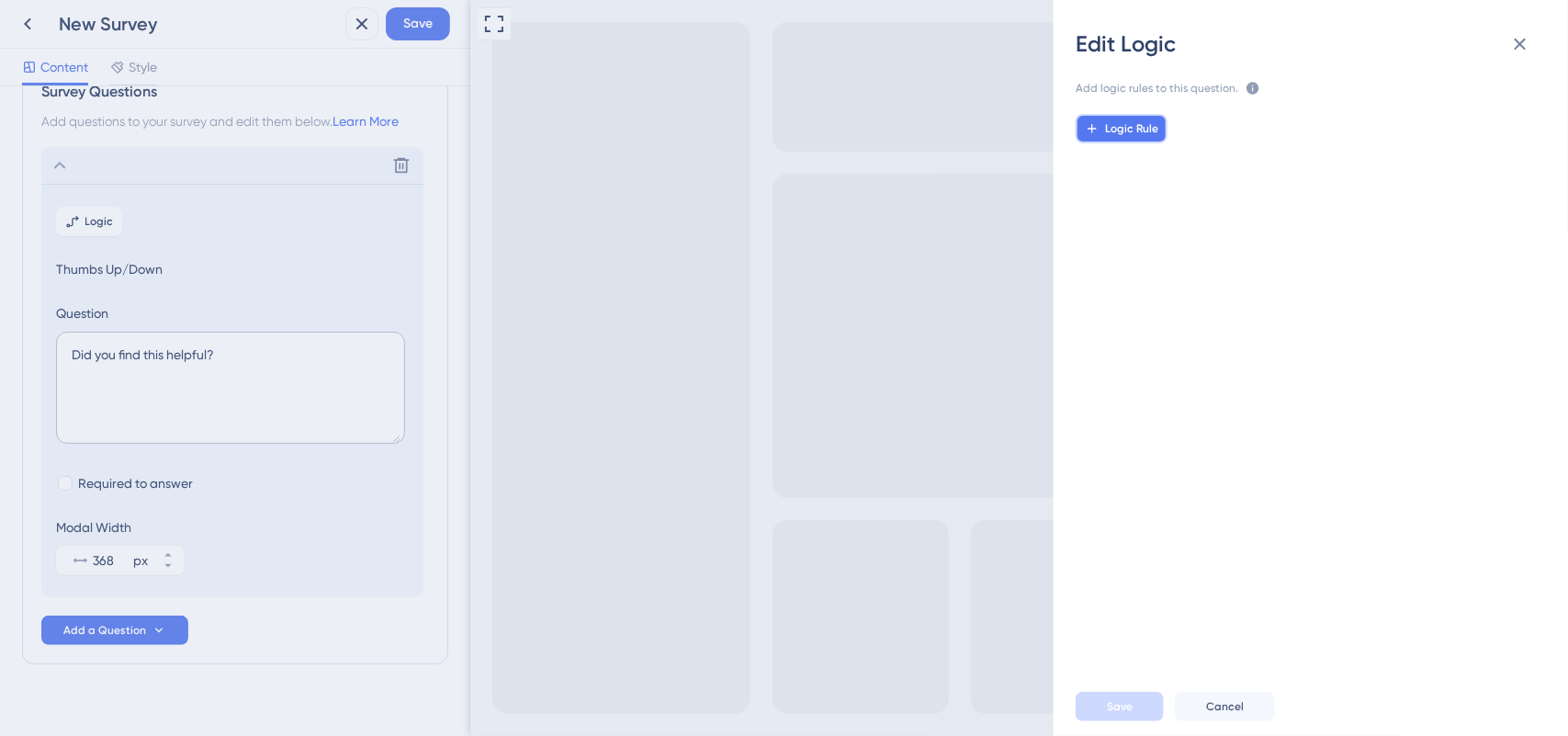
click at [1124, 136] on button "Logic Rule" at bounding box center [1122, 129] width 92 height 29
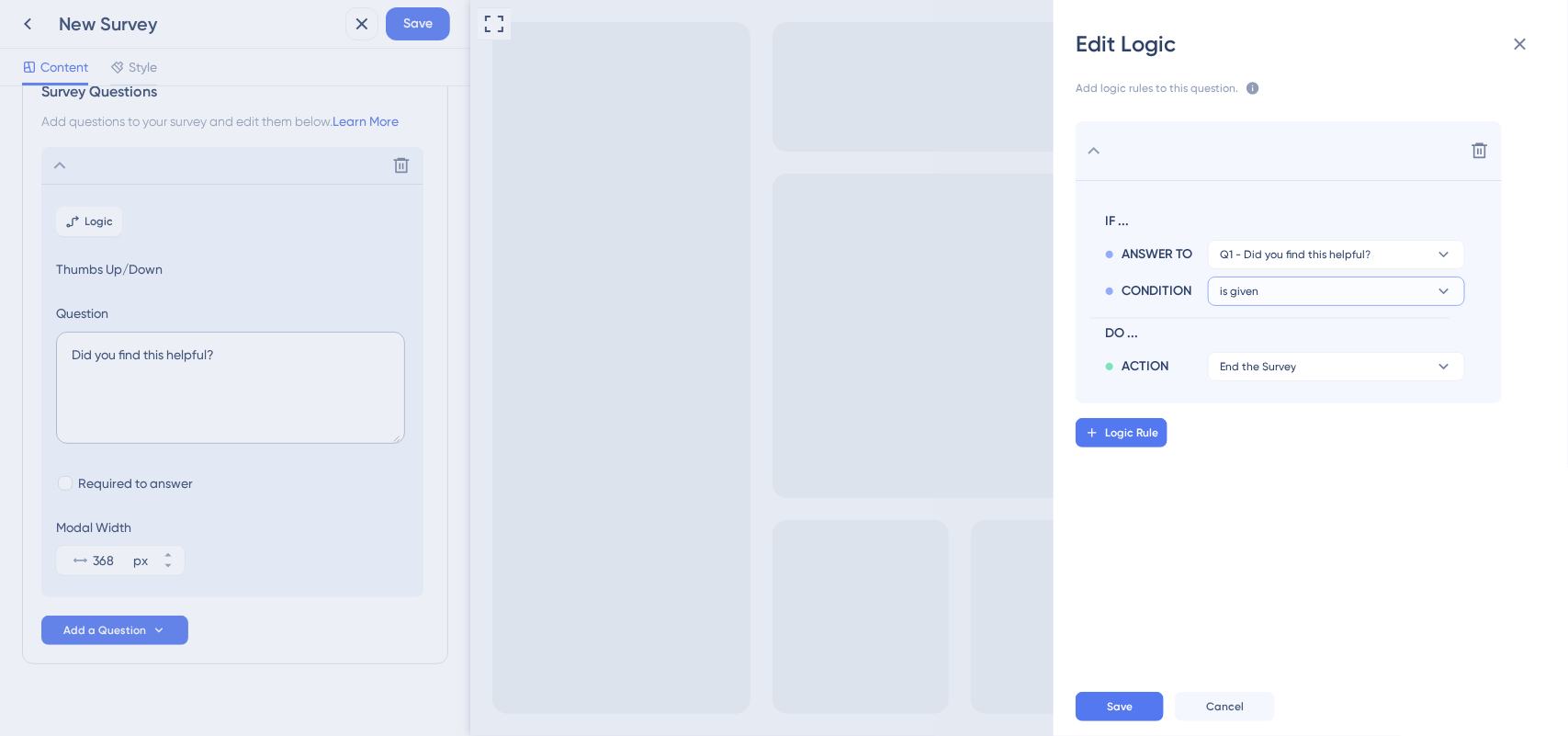
click at [1321, 286] on button "is given" at bounding box center [1337, 292] width 258 height 29
click at [795, 387] on div "Edit Logic Add logic rules to this question. The rules will apply after this qu…" at bounding box center [784, 368] width 1568 height 736
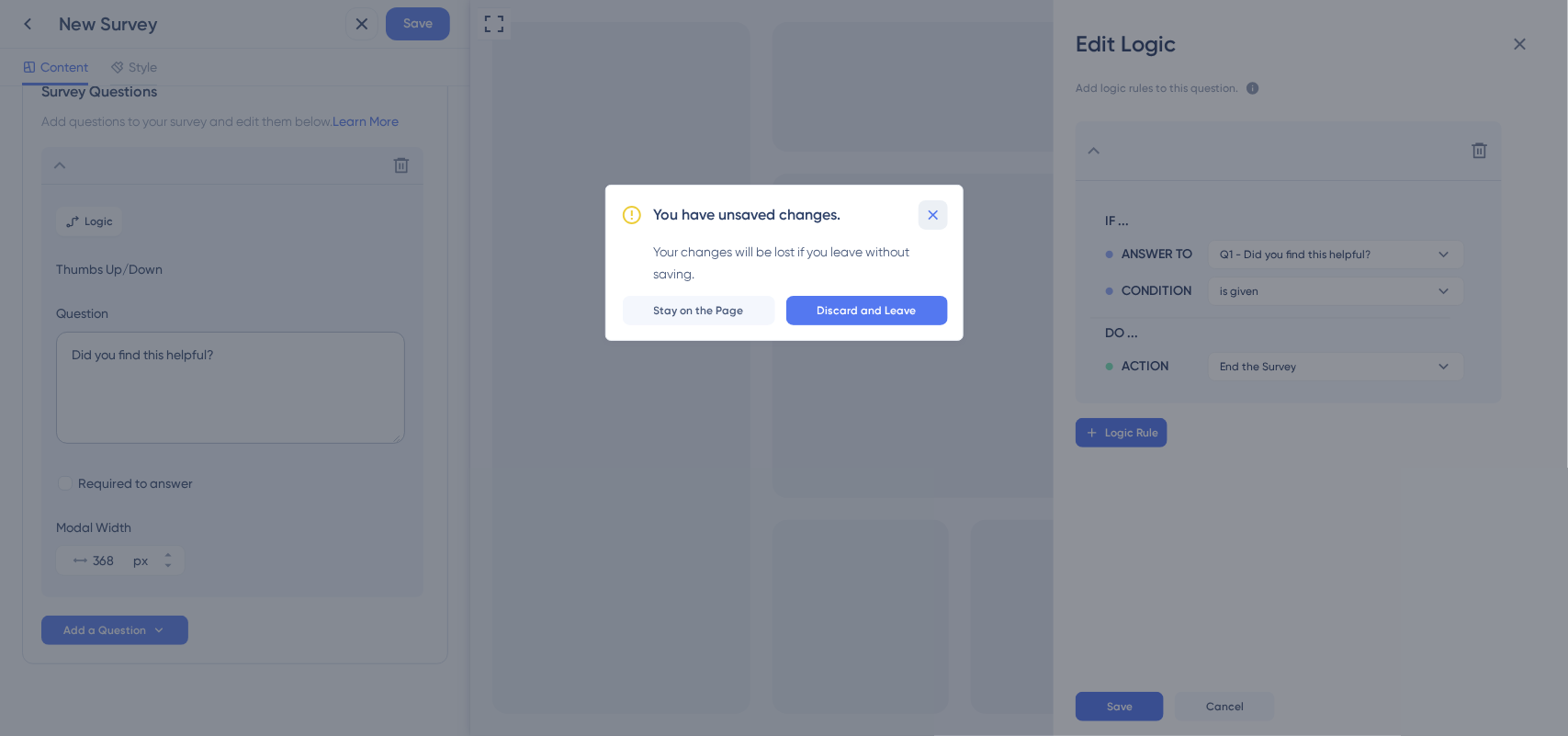
click at [938, 219] on icon at bounding box center [933, 215] width 18 height 18
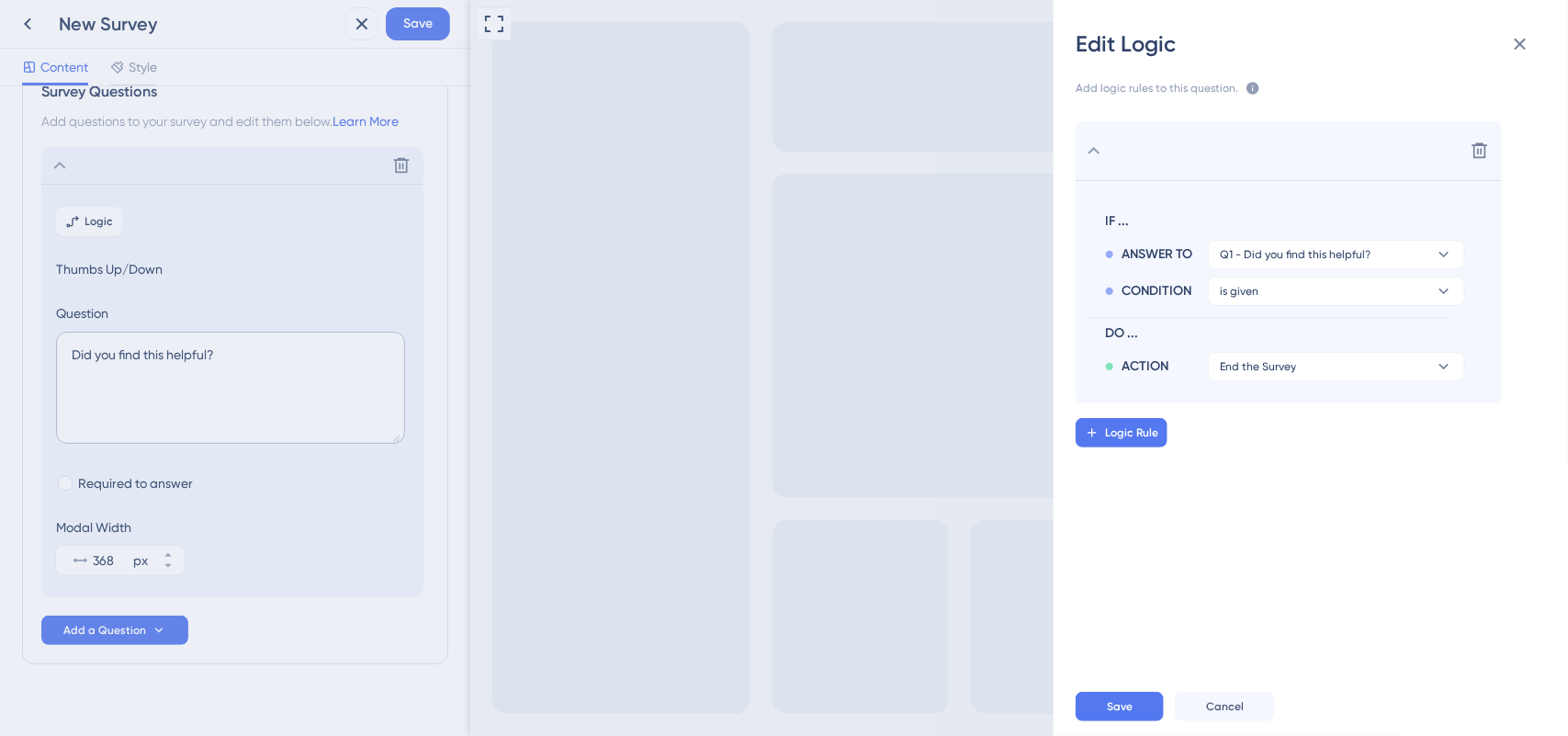
click at [155, 636] on div "Edit Logic Add logic rules to this question. The rules will apply after this qu…" at bounding box center [784, 368] width 1568 height 736
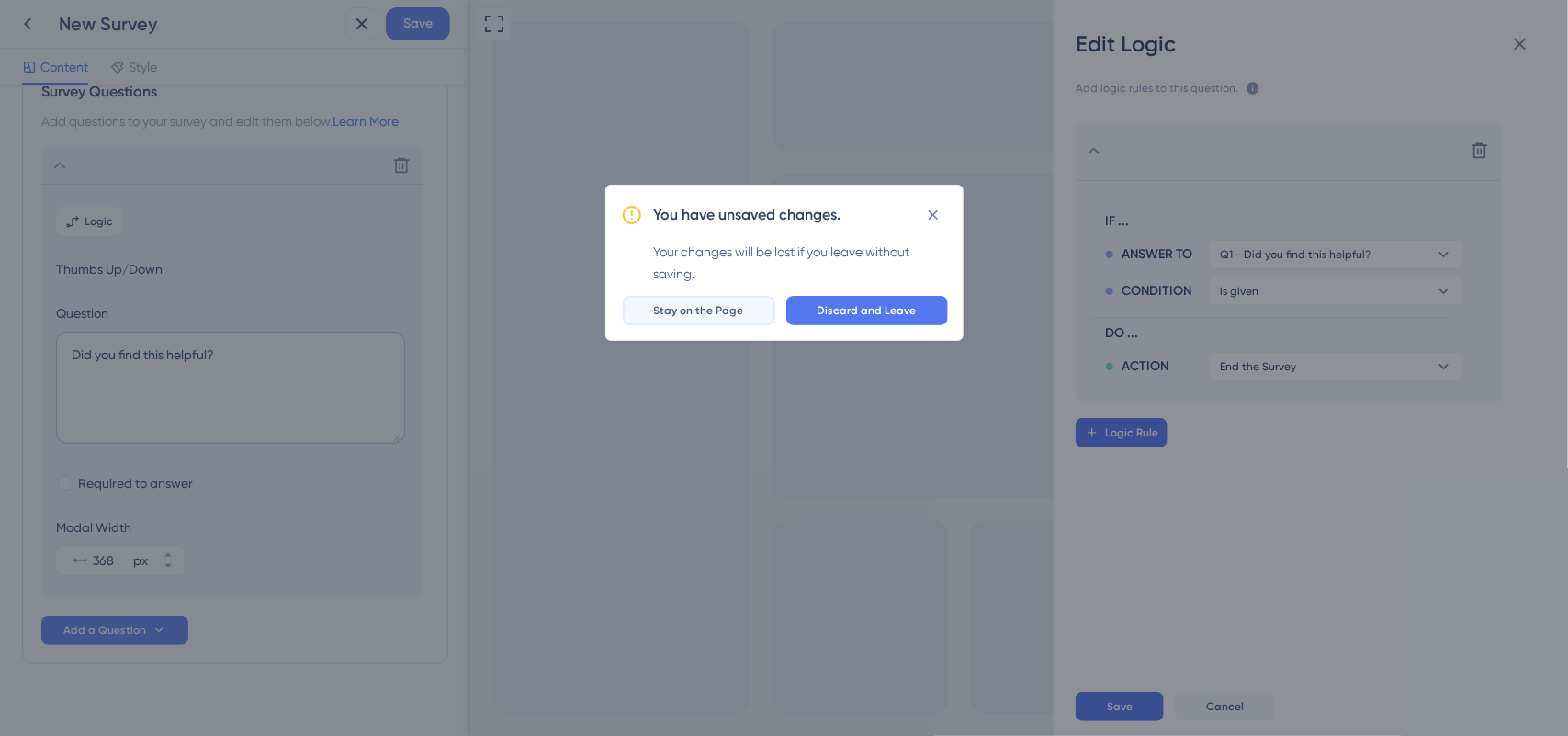
click at [719, 303] on span "Stay on the Page" at bounding box center [699, 310] width 90 height 15
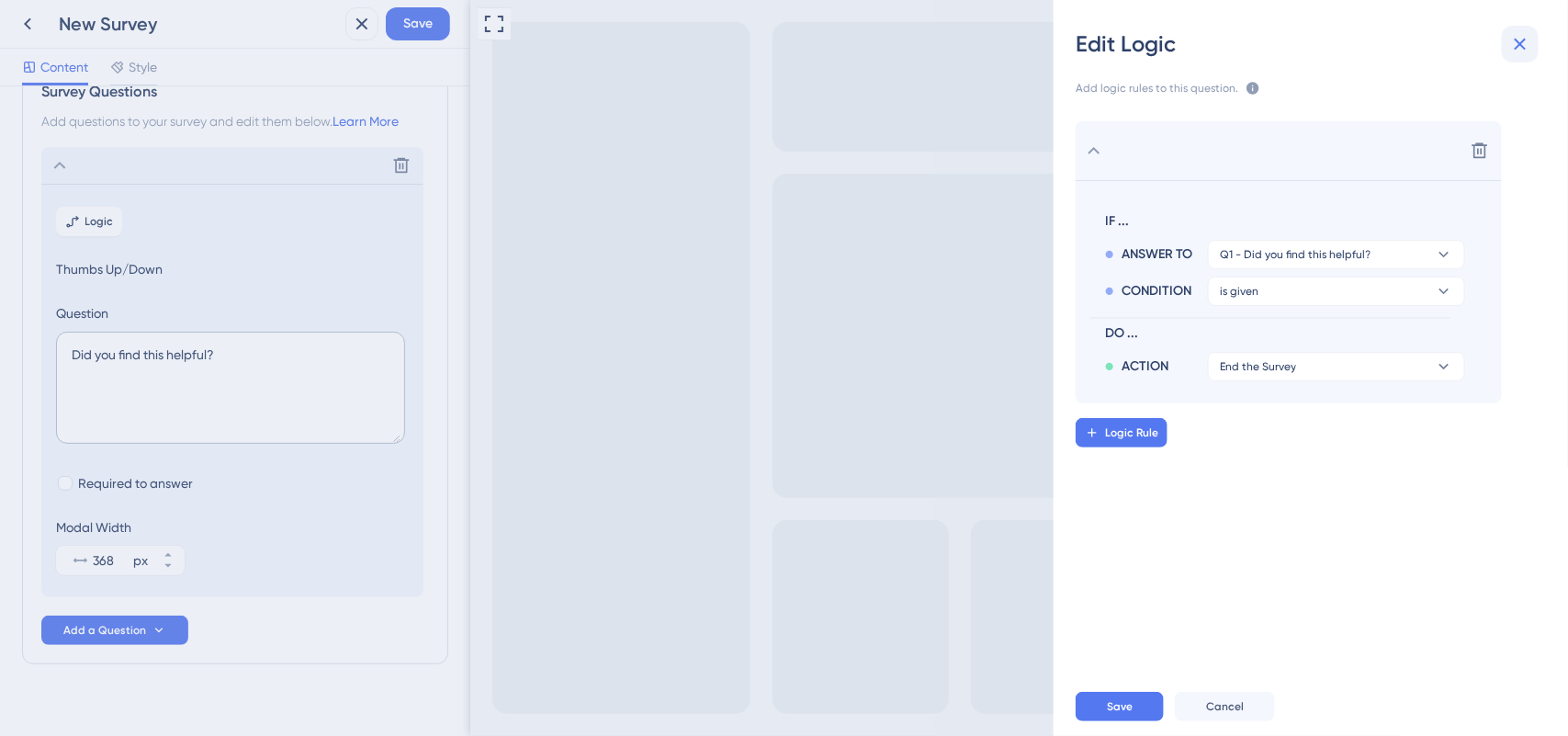
click at [1520, 52] on icon at bounding box center [1520, 44] width 22 height 22
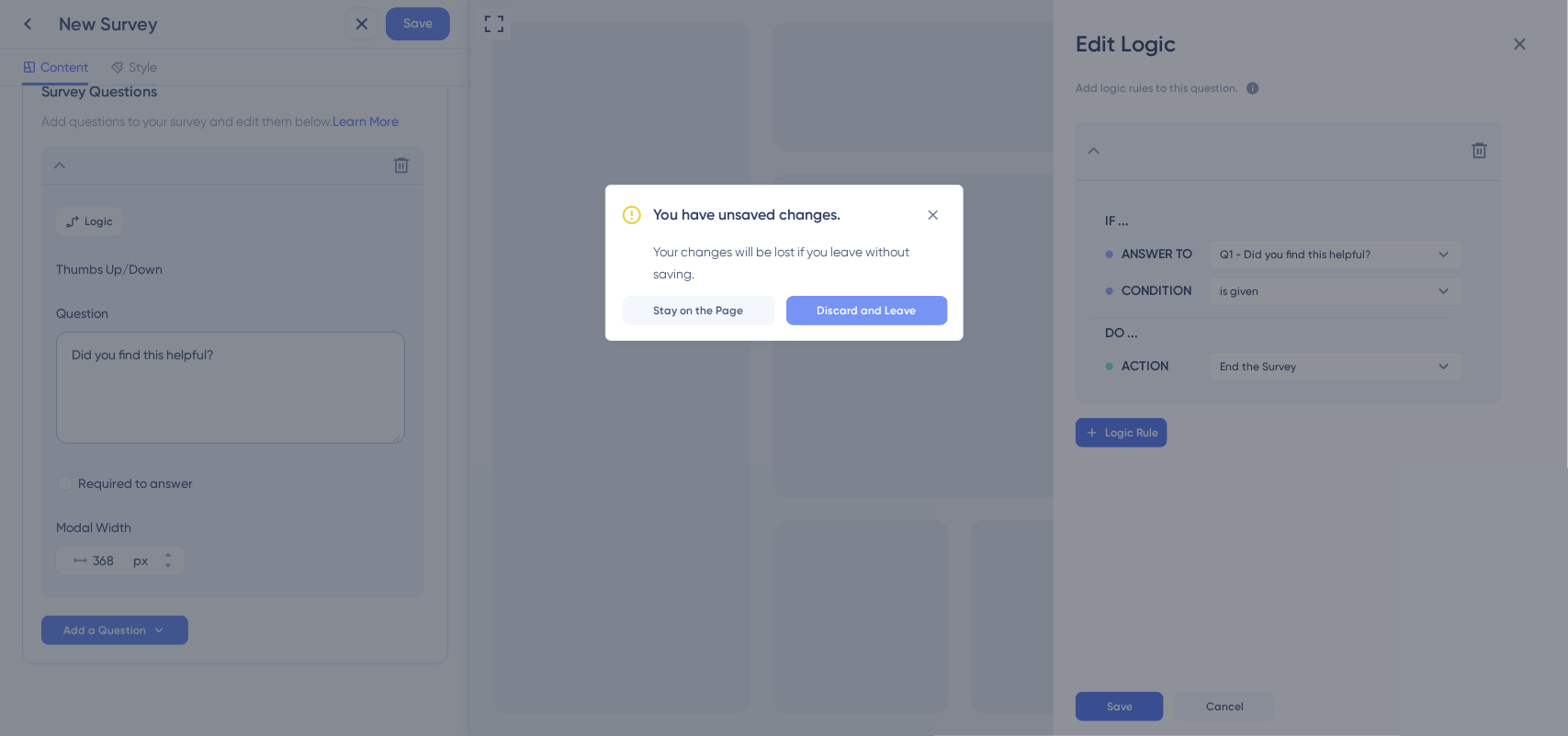
click at [842, 307] on span "Discard and Leave" at bounding box center [868, 310] width 99 height 15
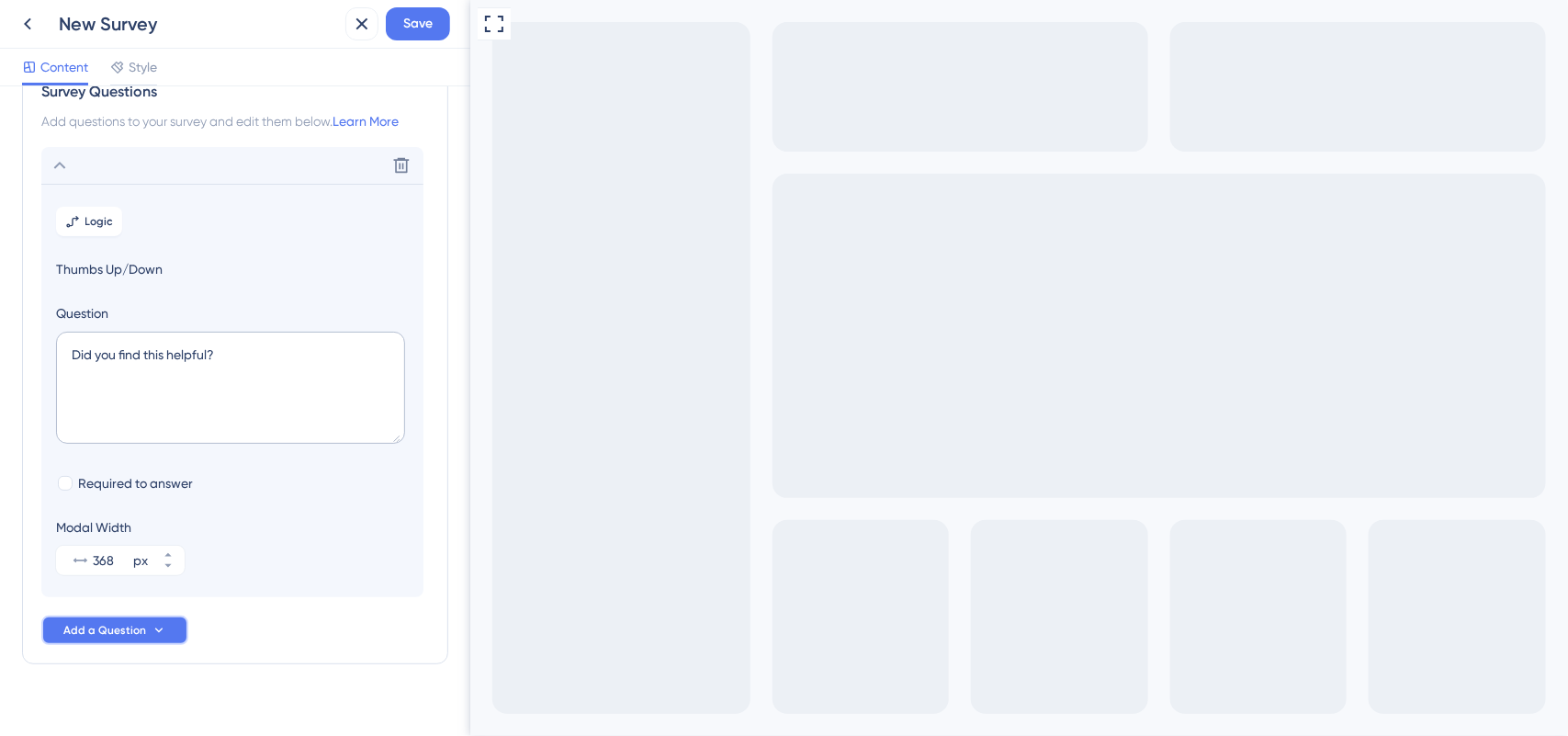
click at [129, 623] on span "Add a Question" at bounding box center [105, 630] width 83 height 15
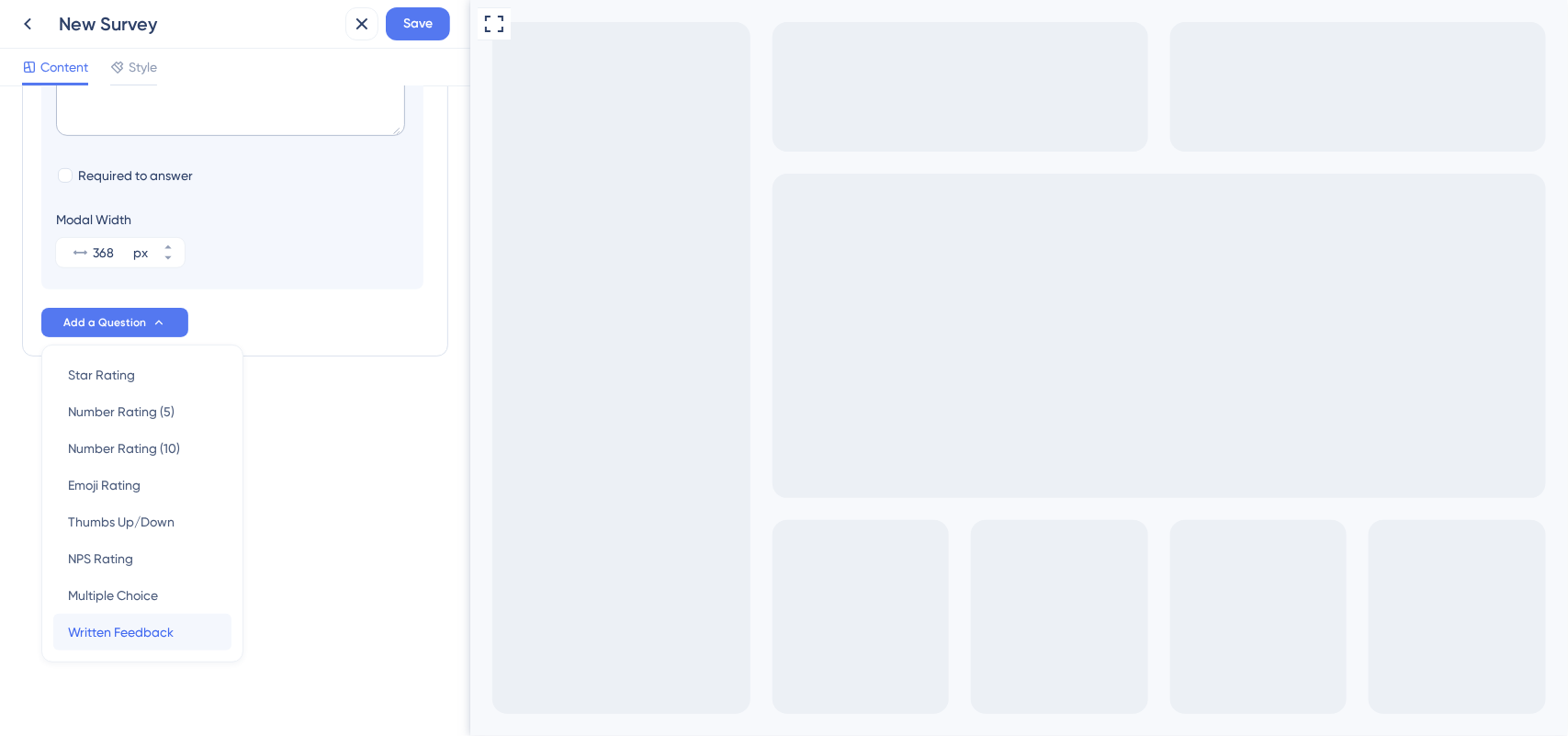
click at [103, 617] on div "Written Feedback Written Feedback" at bounding box center [143, 632] width 149 height 37
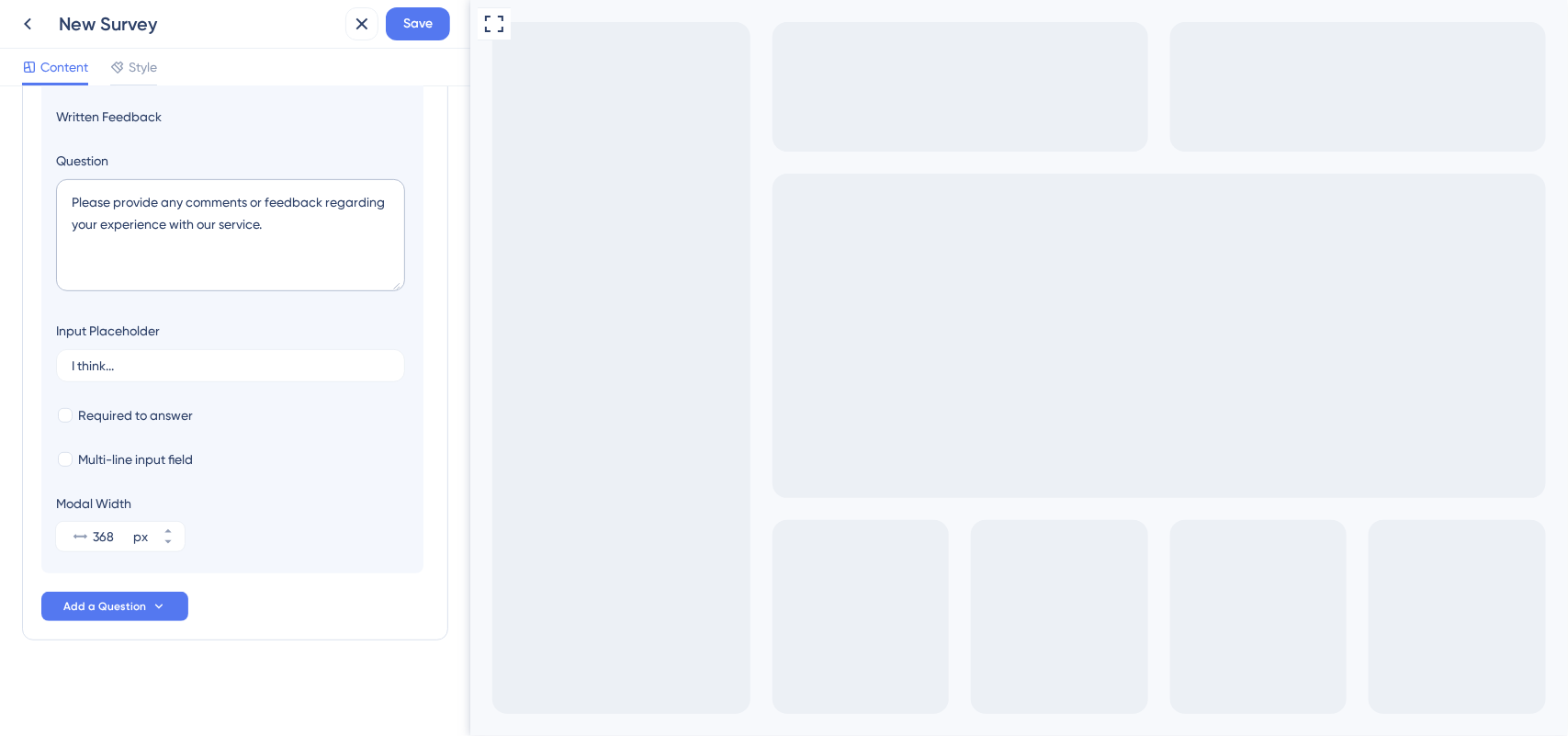
scroll to position [159, 0]
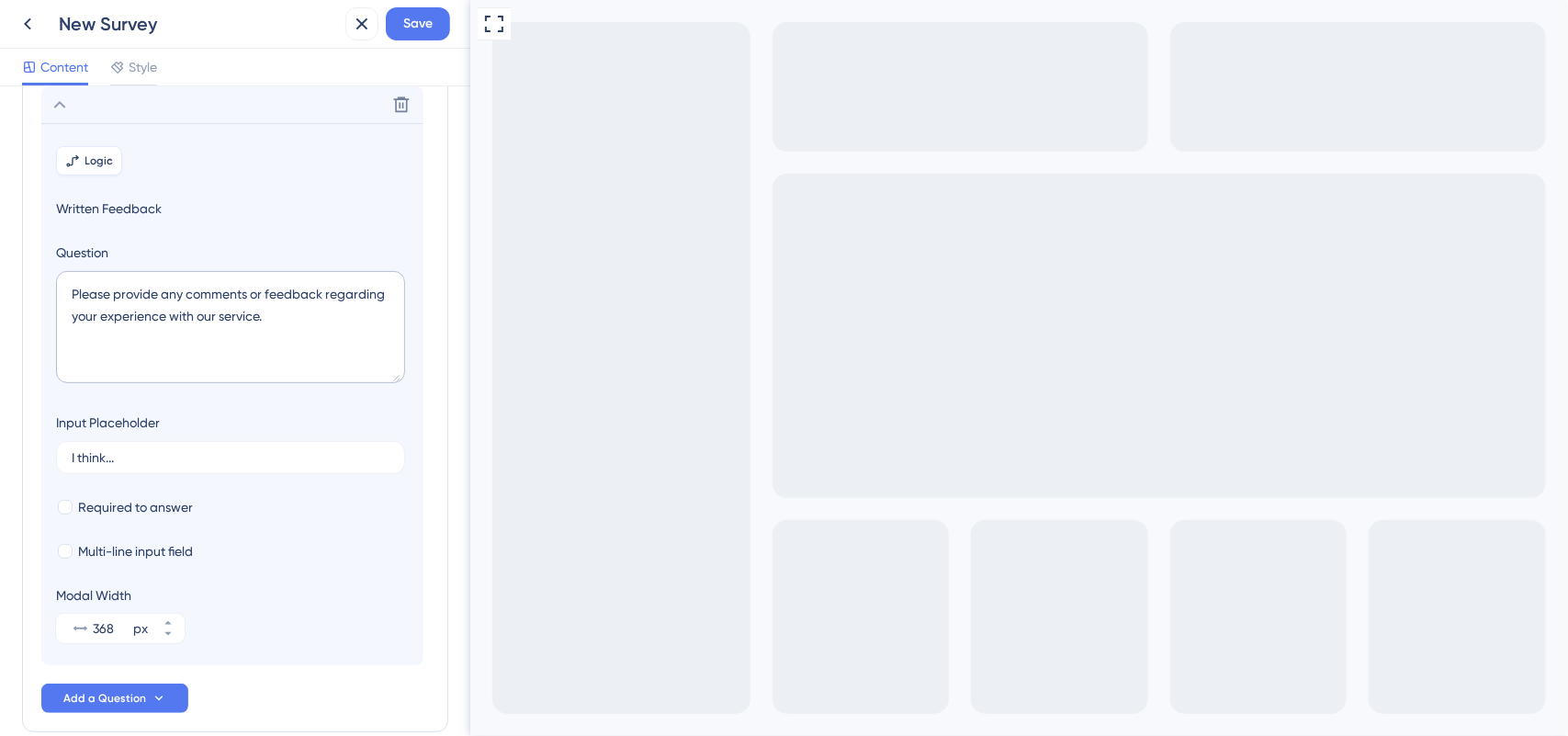
click at [102, 154] on span "Logic" at bounding box center [99, 161] width 29 height 15
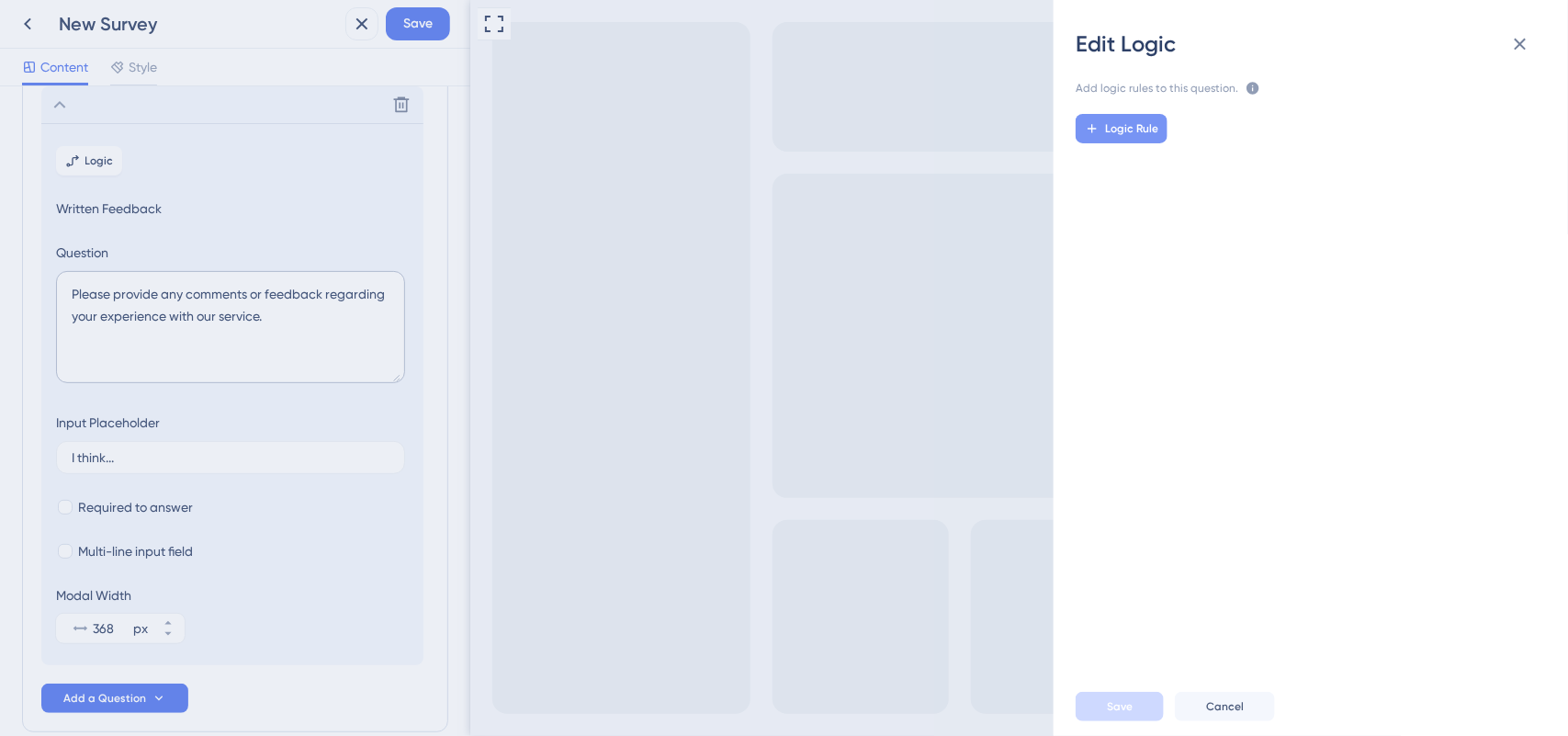
click at [1118, 133] on span "Logic Rule" at bounding box center [1132, 129] width 53 height 15
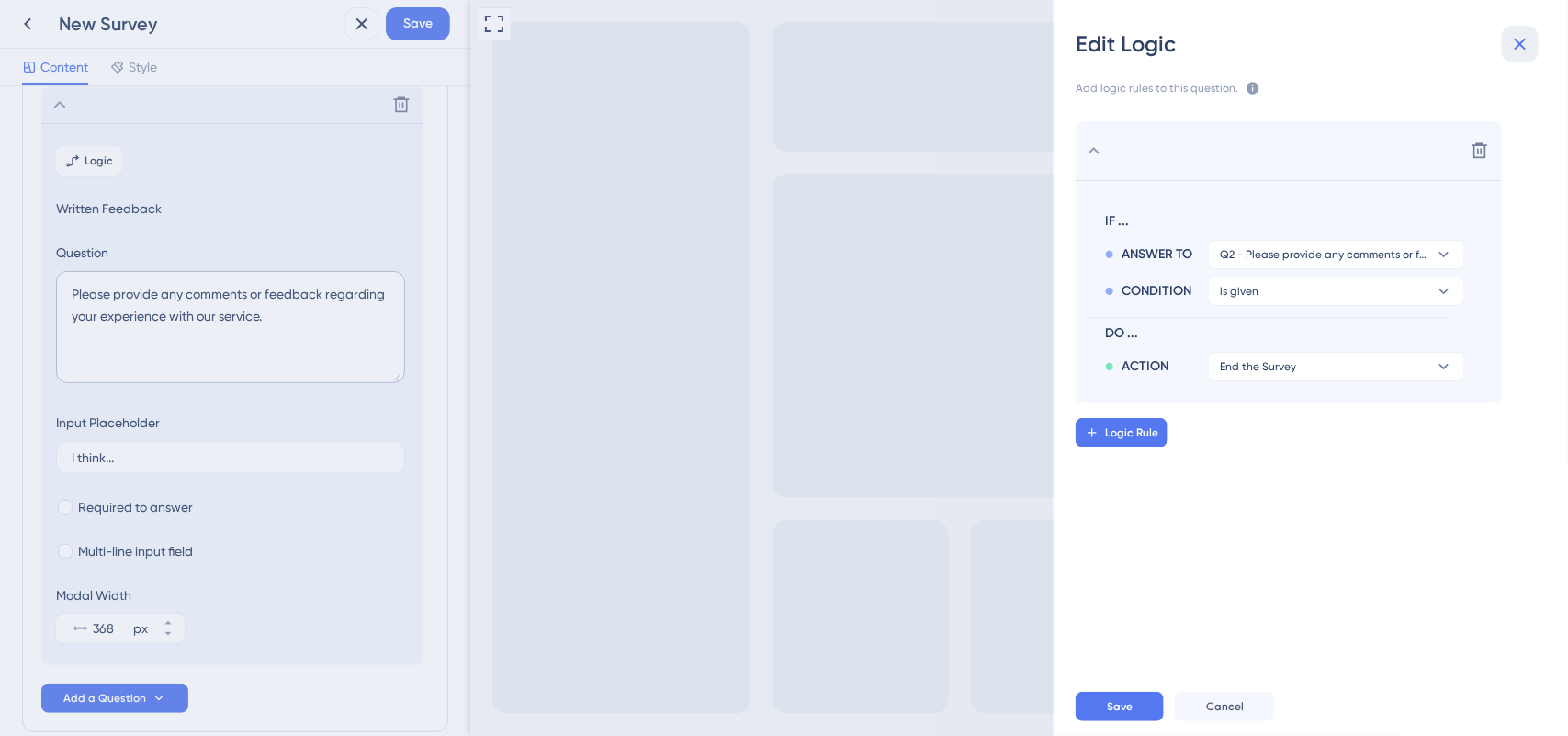
click at [1512, 56] on button at bounding box center [1520, 44] width 37 height 37
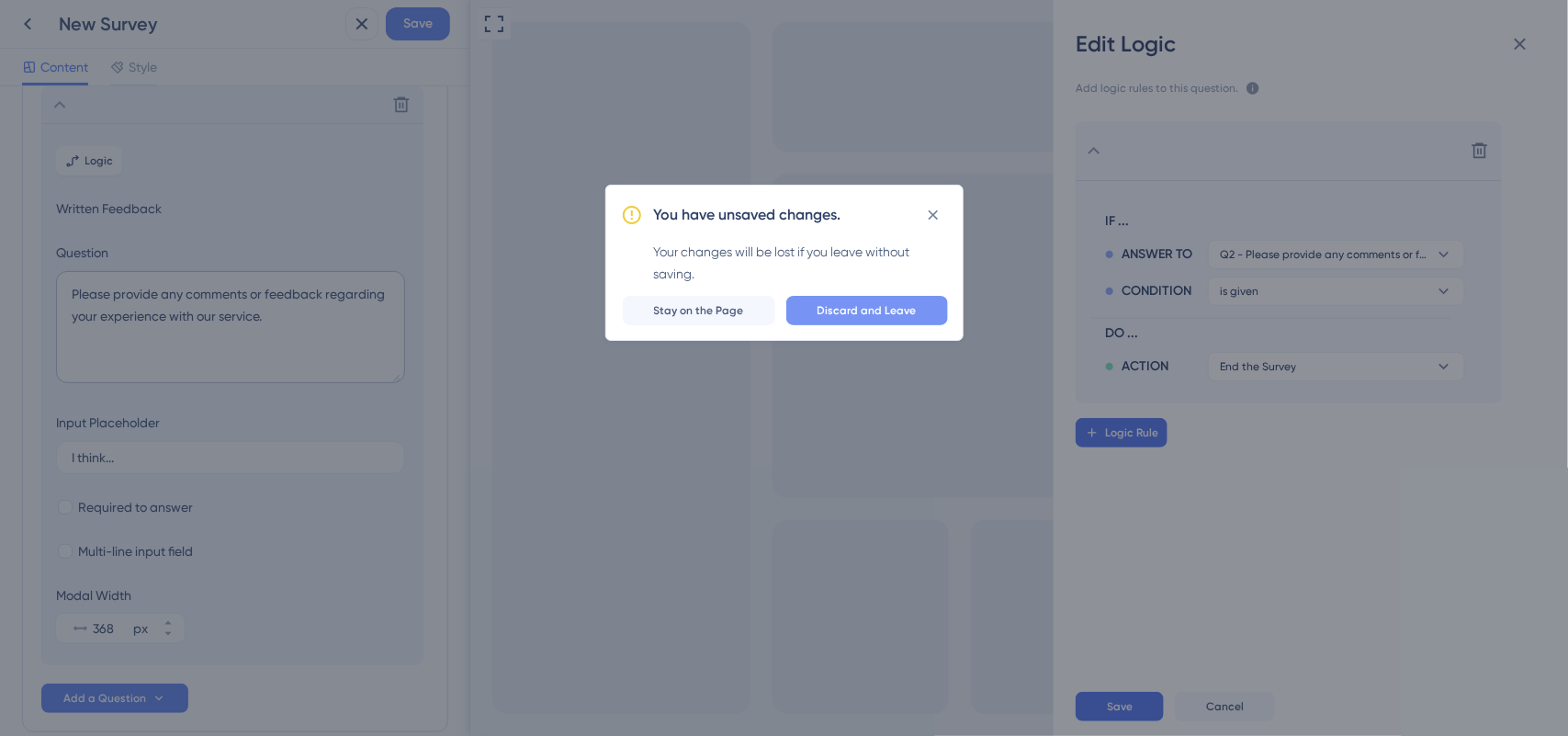
click at [832, 295] on button "Discard and Leave" at bounding box center [868, 310] width 162 height 29
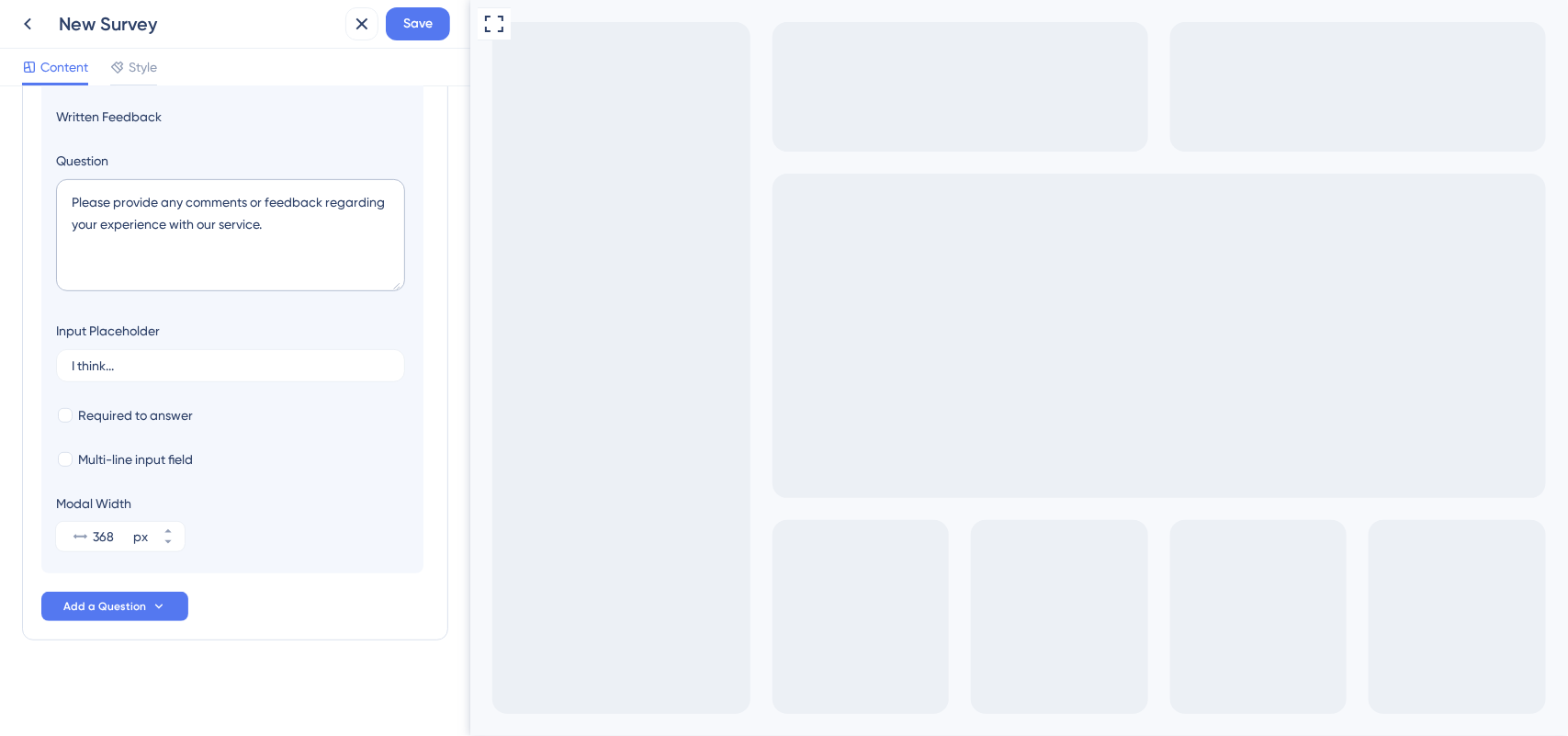
scroll to position [0, 0]
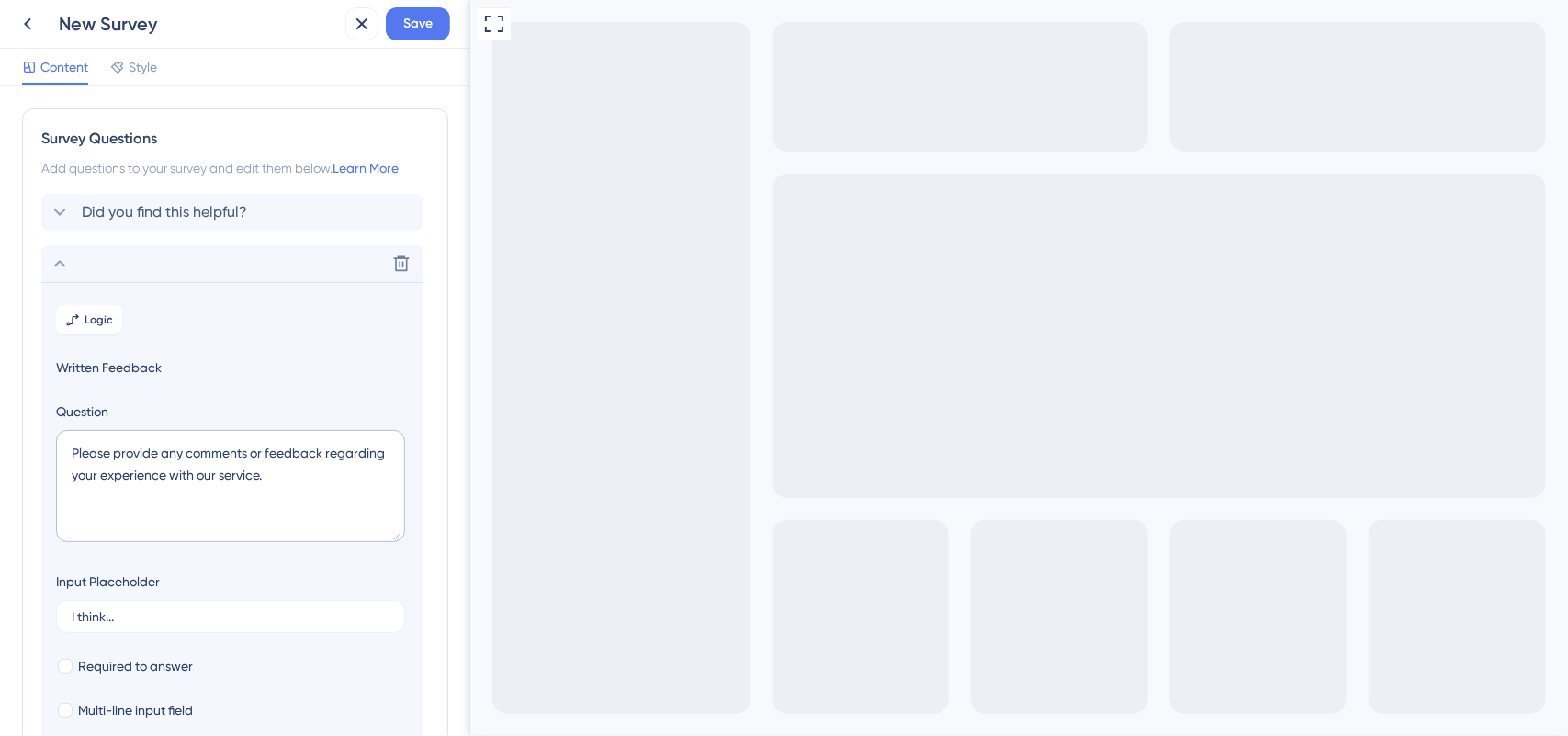
click at [269, 166] on div "Add questions to your survey and edit them below. Learn More" at bounding box center [235, 168] width 387 height 22
click at [63, 264] on icon at bounding box center [60, 264] width 12 height 7
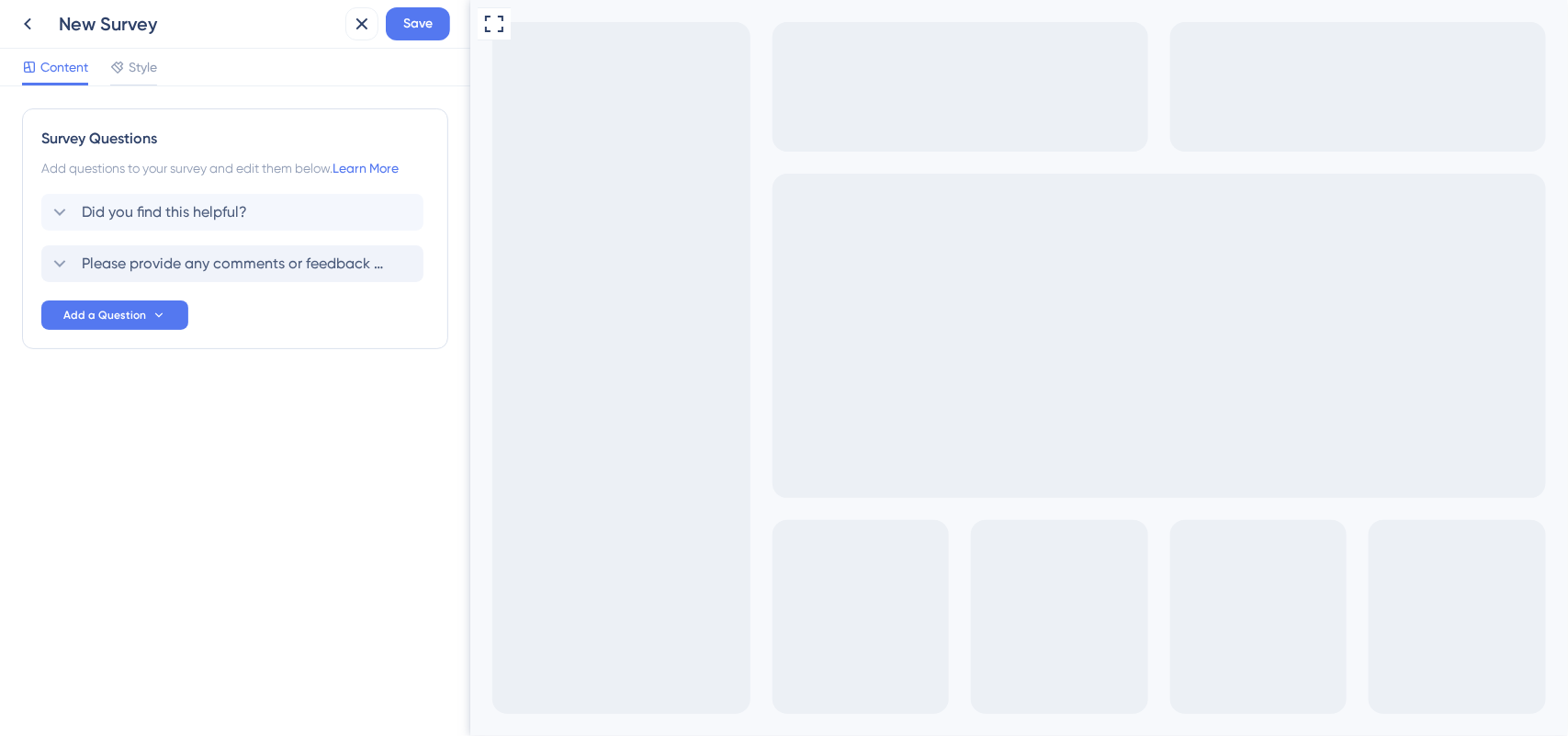
click at [115, 191] on div "Survey Questions Add questions to your survey and edit them below. Learn More D…" at bounding box center [235, 229] width 426 height 241
click at [111, 205] on span "Did you find this helpful?" at bounding box center [165, 213] width 166 height 22
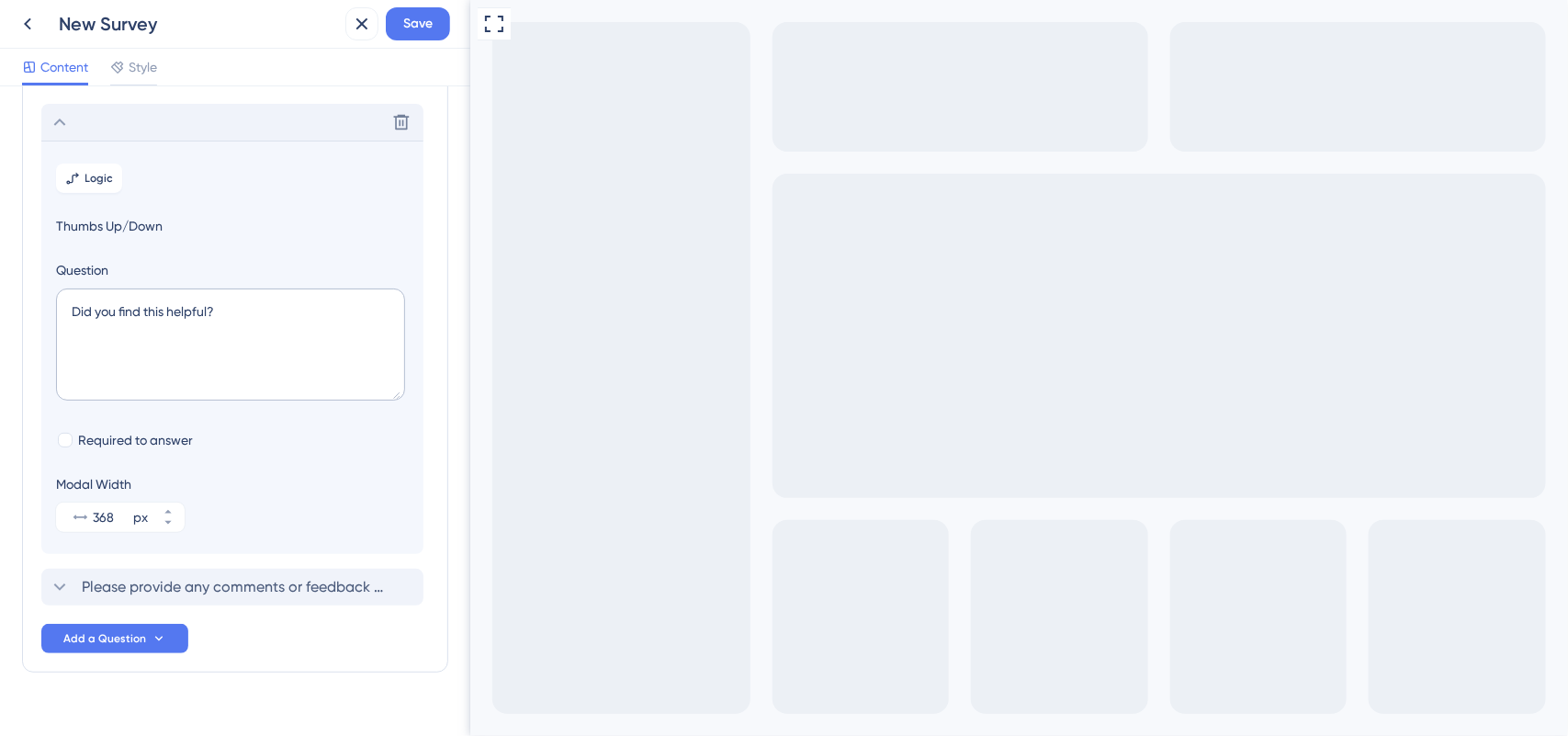
scroll to position [108, 0]
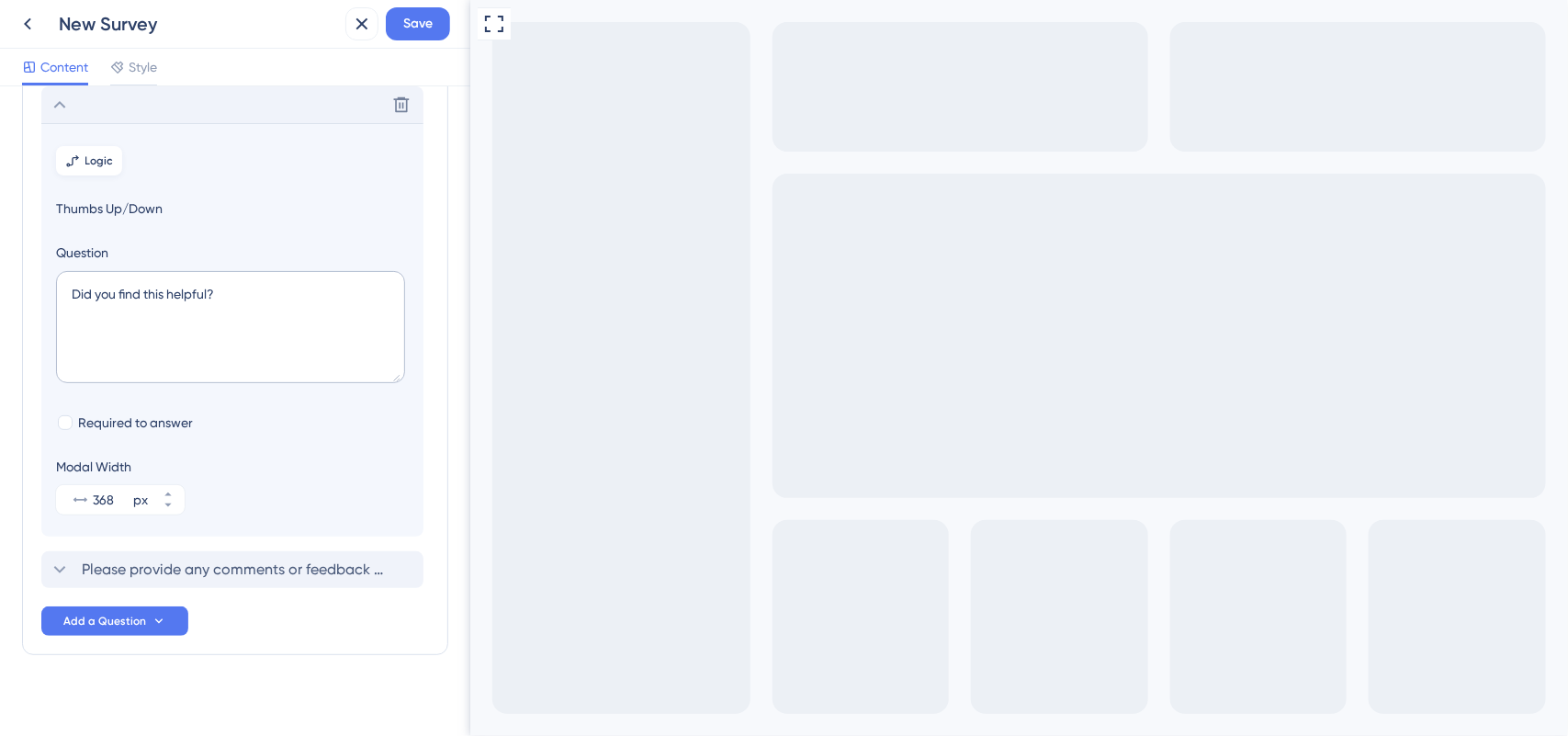
click at [89, 170] on button "Logic" at bounding box center [89, 161] width 66 height 29
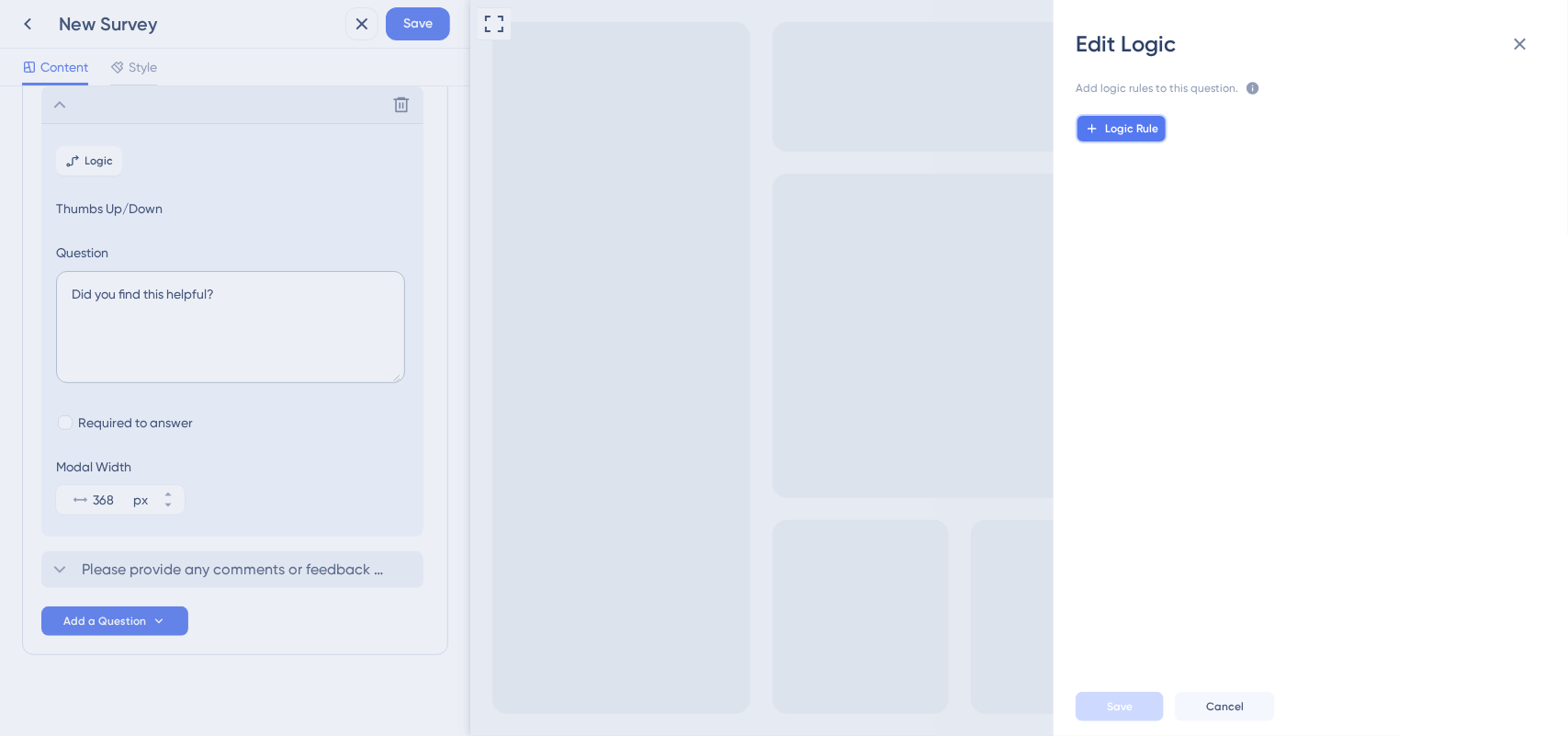
click at [1093, 132] on icon at bounding box center [1091, 128] width 8 height 8
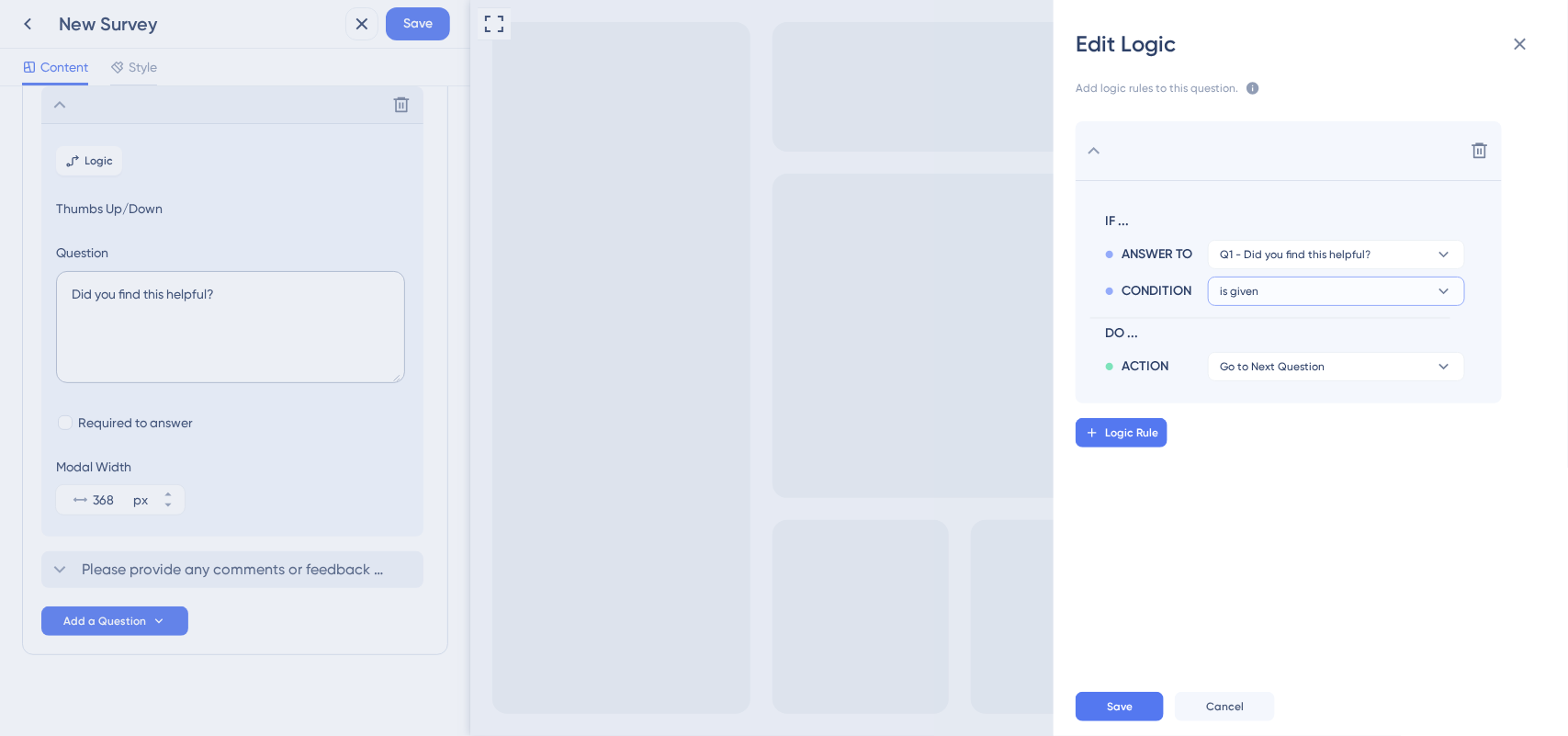
click at [1317, 298] on button "is given" at bounding box center [1337, 292] width 258 height 29
click at [1264, 419] on div "is is" at bounding box center [1337, 417] width 219 height 37
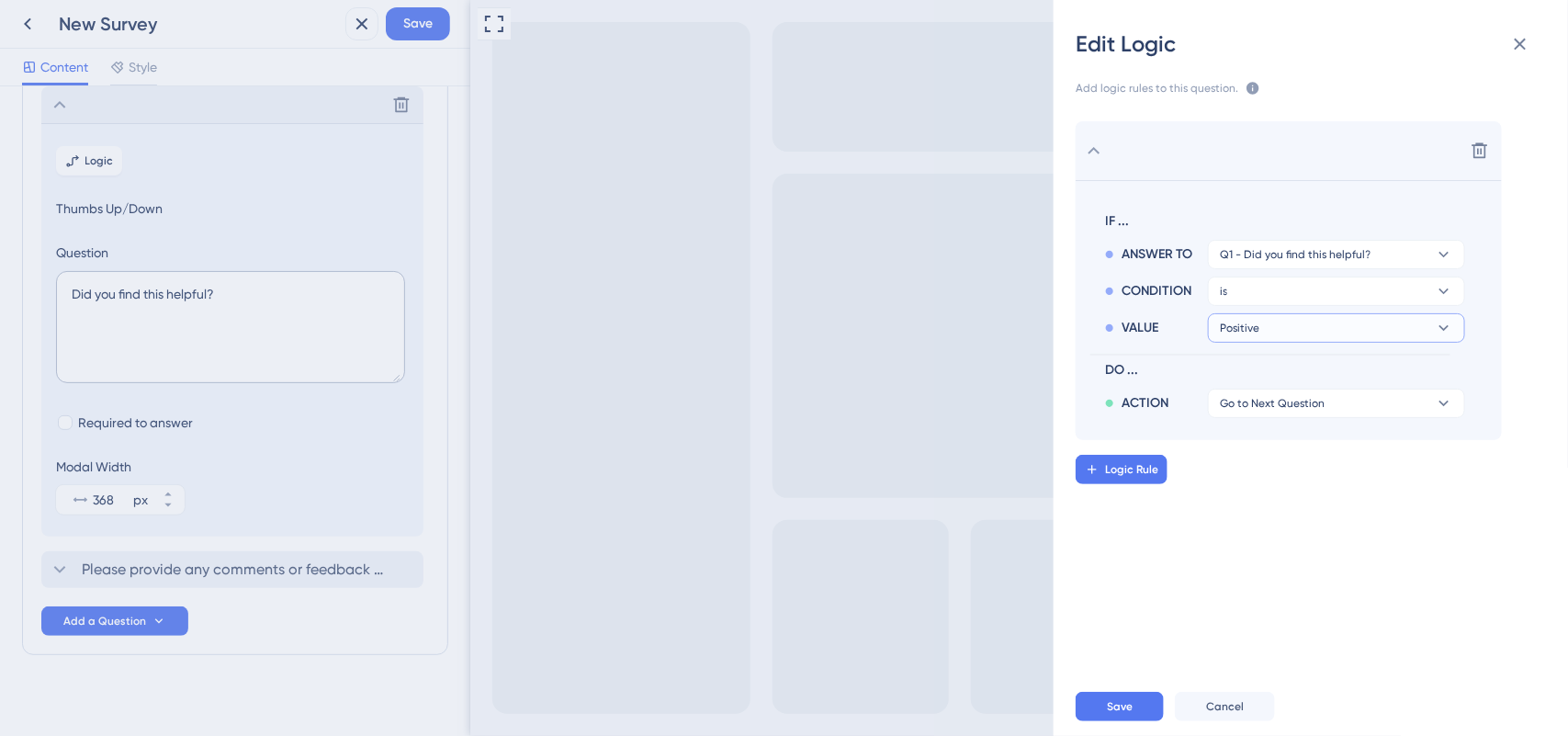
click at [1310, 330] on button "Positive" at bounding box center [1337, 328] width 258 height 29
click at [1260, 418] on span "Negative" at bounding box center [1254, 417] width 53 height 22
click at [1114, 712] on span "Save" at bounding box center [1120, 707] width 26 height 15
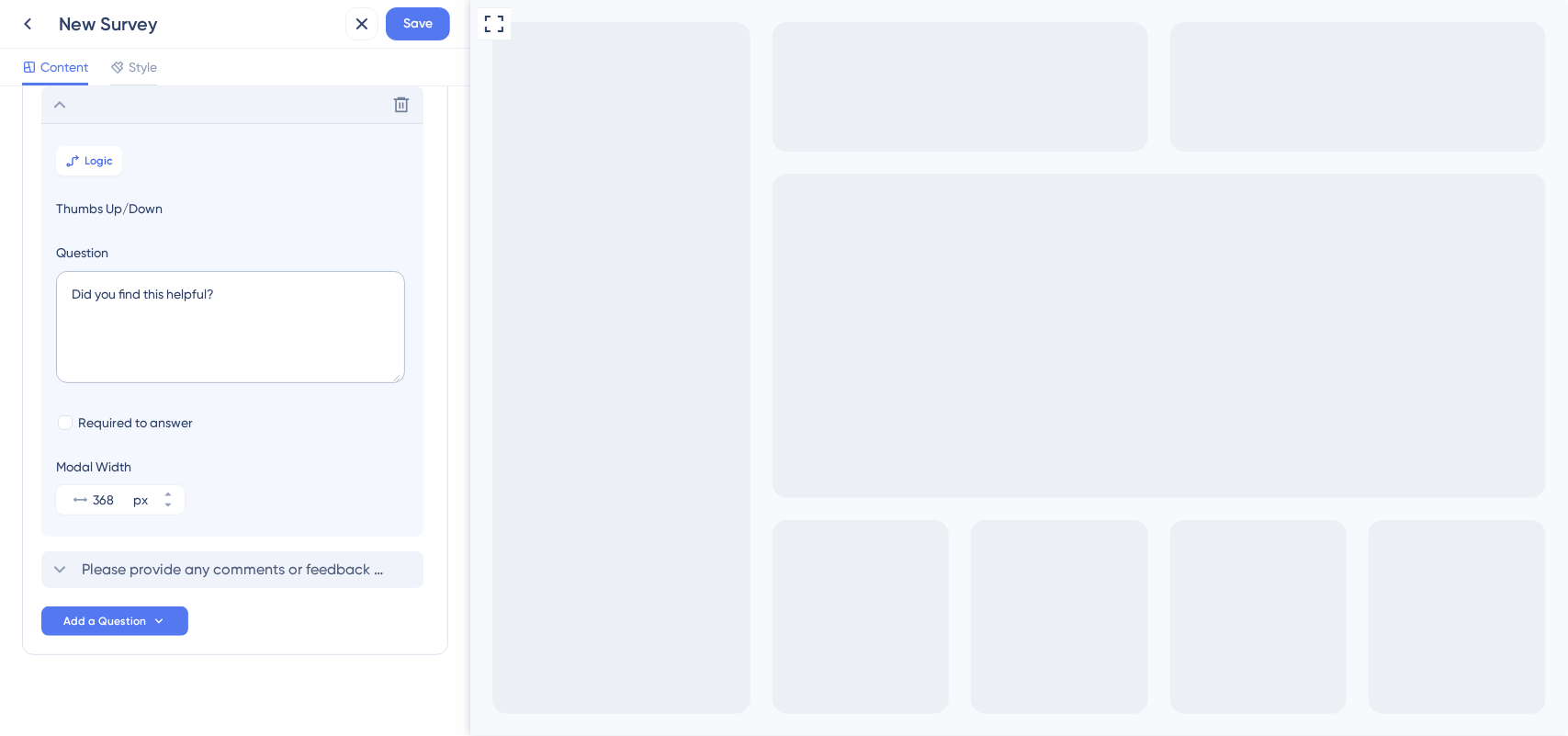
drag, startPoint x: 490, startPoint y: 758, endPoint x: 837, endPoint y: 1236, distance: 590.7
click at [488, 735] on icon "Go to Question 1" at bounding box center [480, 746] width 15 height 15
click at [421, 26] on span "Save" at bounding box center [418, 24] width 29 height 22
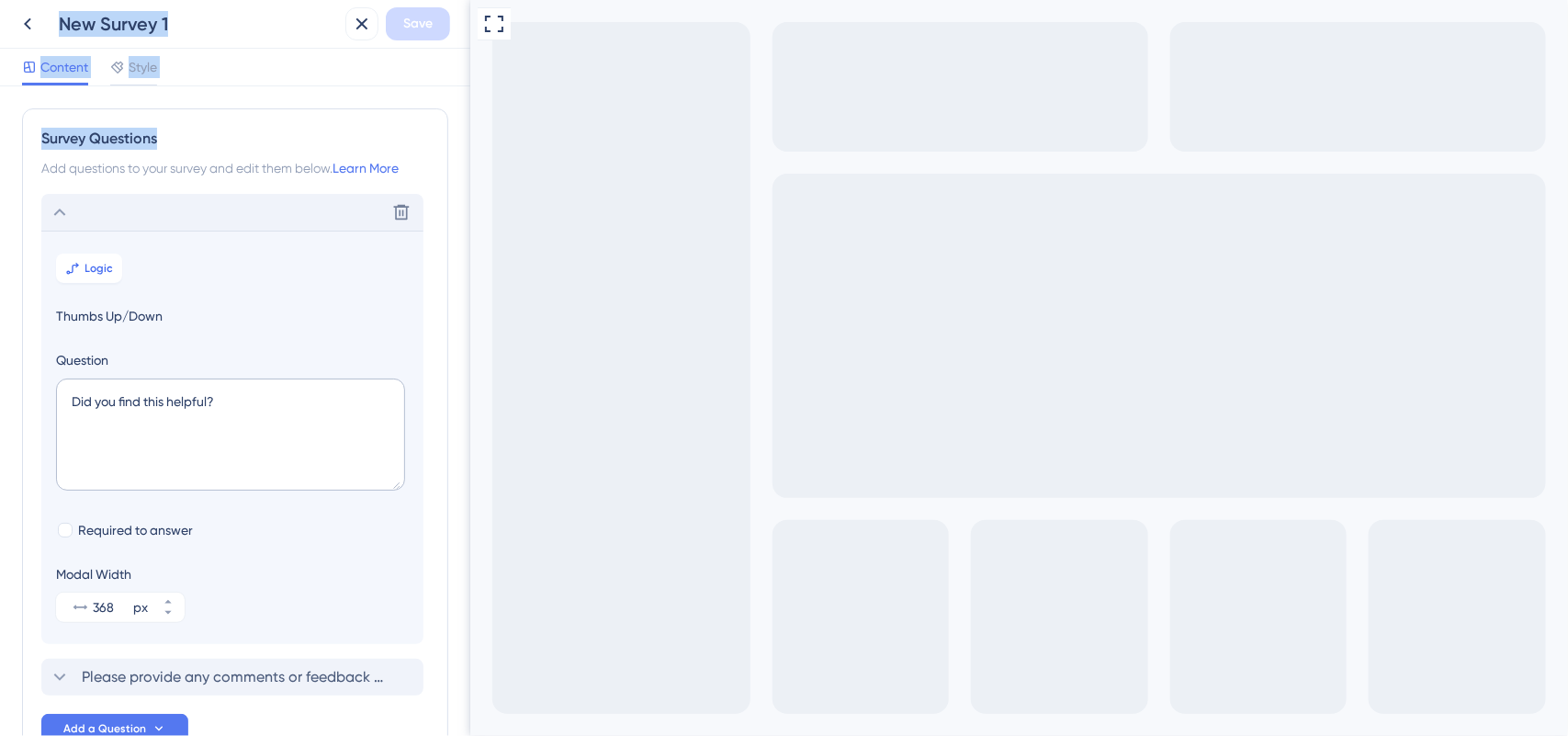
drag, startPoint x: 236, startPoint y: 99, endPoint x: 64, endPoint y: -12, distance: 204.7
click at [64, 0] on html "New Survey 1 Save Content Style Survey Questions Add questions to your survey a…" at bounding box center [784, 0] width 1568 height 0
click at [195, 65] on div "Content Style" at bounding box center [235, 67] width 470 height 38
click at [32, 29] on icon at bounding box center [28, 24] width 22 height 22
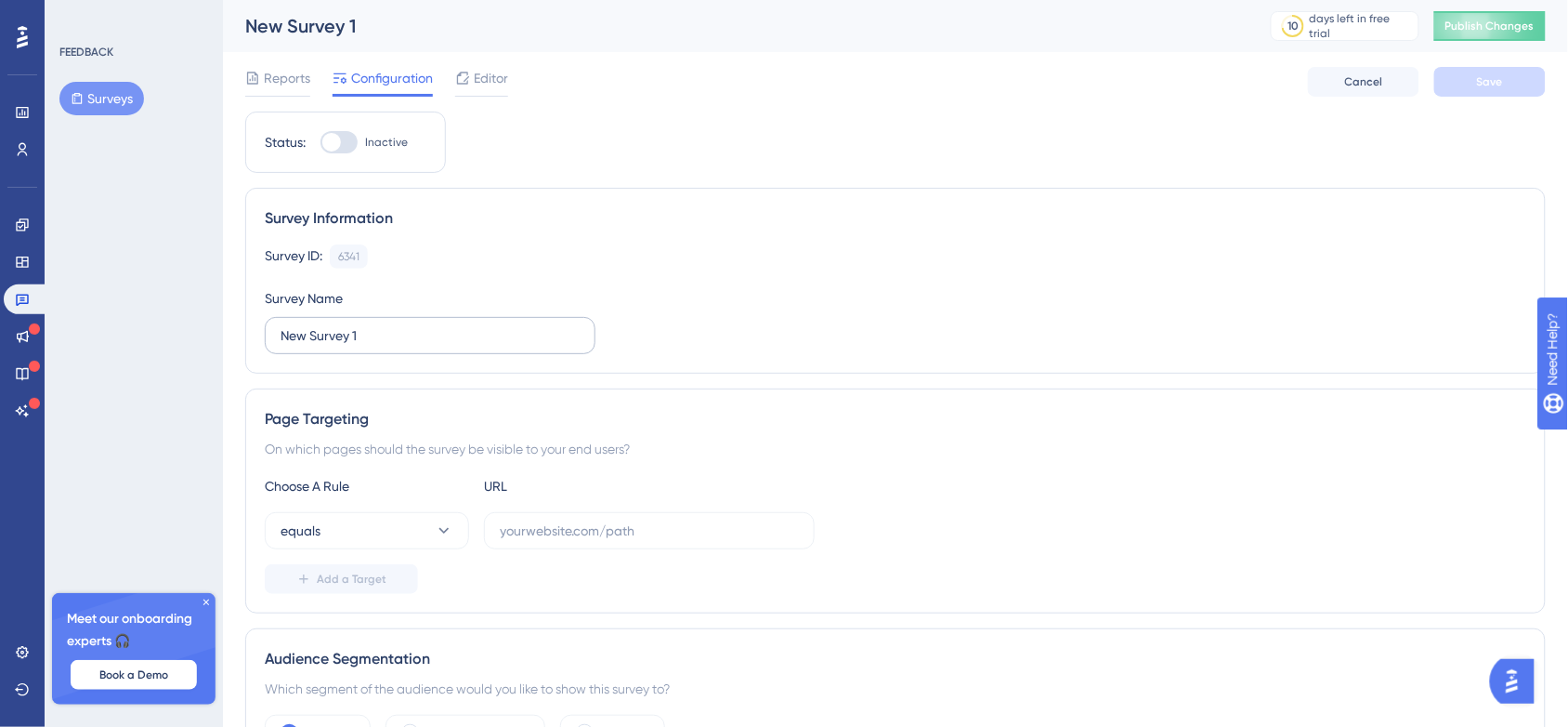
click at [407, 322] on label "New Survey 1" at bounding box center [430, 335] width 330 height 37
click at [407, 325] on input "New Survey 1" at bounding box center [430, 335] width 299 height 20
drag, startPoint x: 279, startPoint y: 340, endPoint x: 413, endPoint y: 316, distance: 136.1
click at [413, 316] on div "Survey Name New Survey 1" at bounding box center [430, 320] width 330 height 67
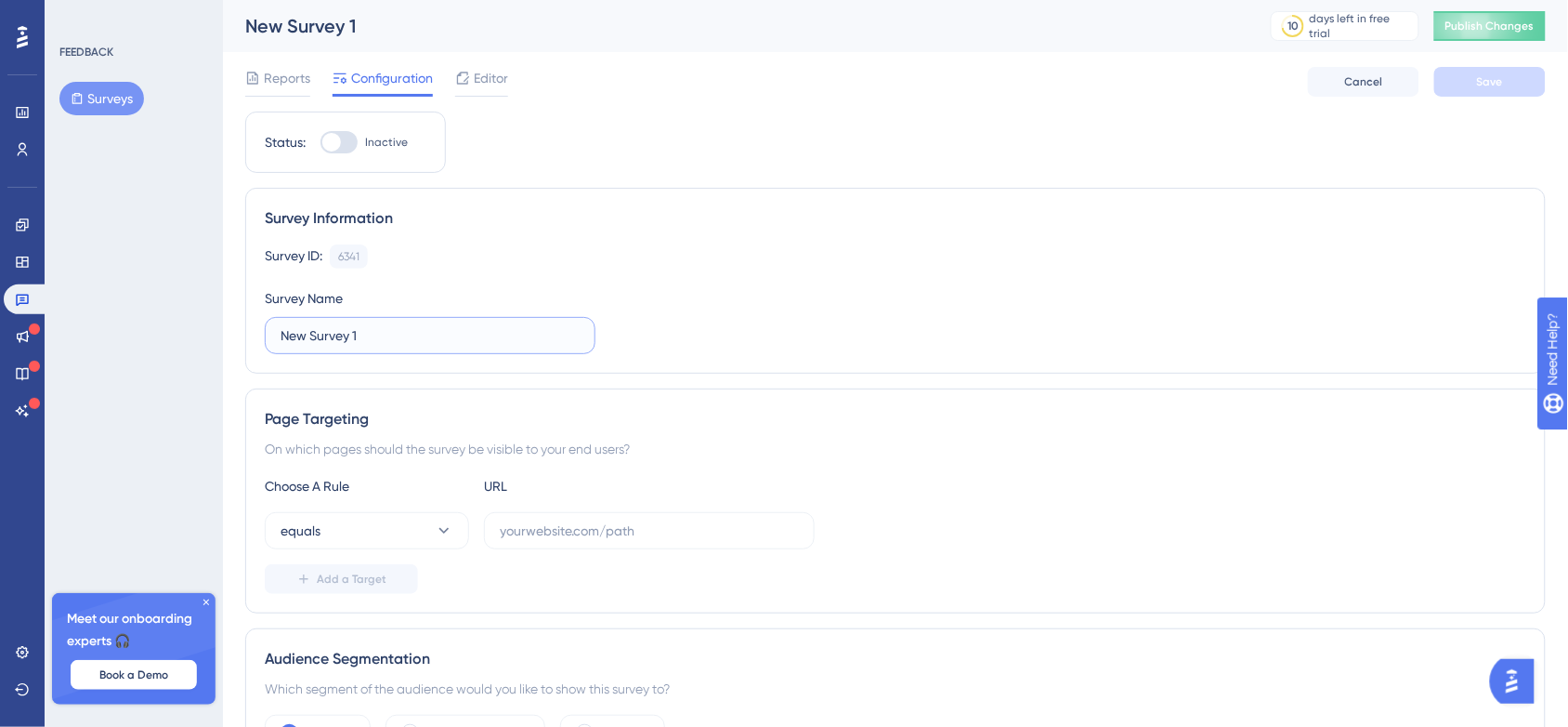
drag, startPoint x: 399, startPoint y: 327, endPoint x: 230, endPoint y: 346, distance: 170.1
type input "Keerthi"
click at [343, 127] on div "Status: Inactive" at bounding box center [346, 142] width 201 height 61
click at [344, 138] on div at bounding box center [339, 142] width 37 height 22
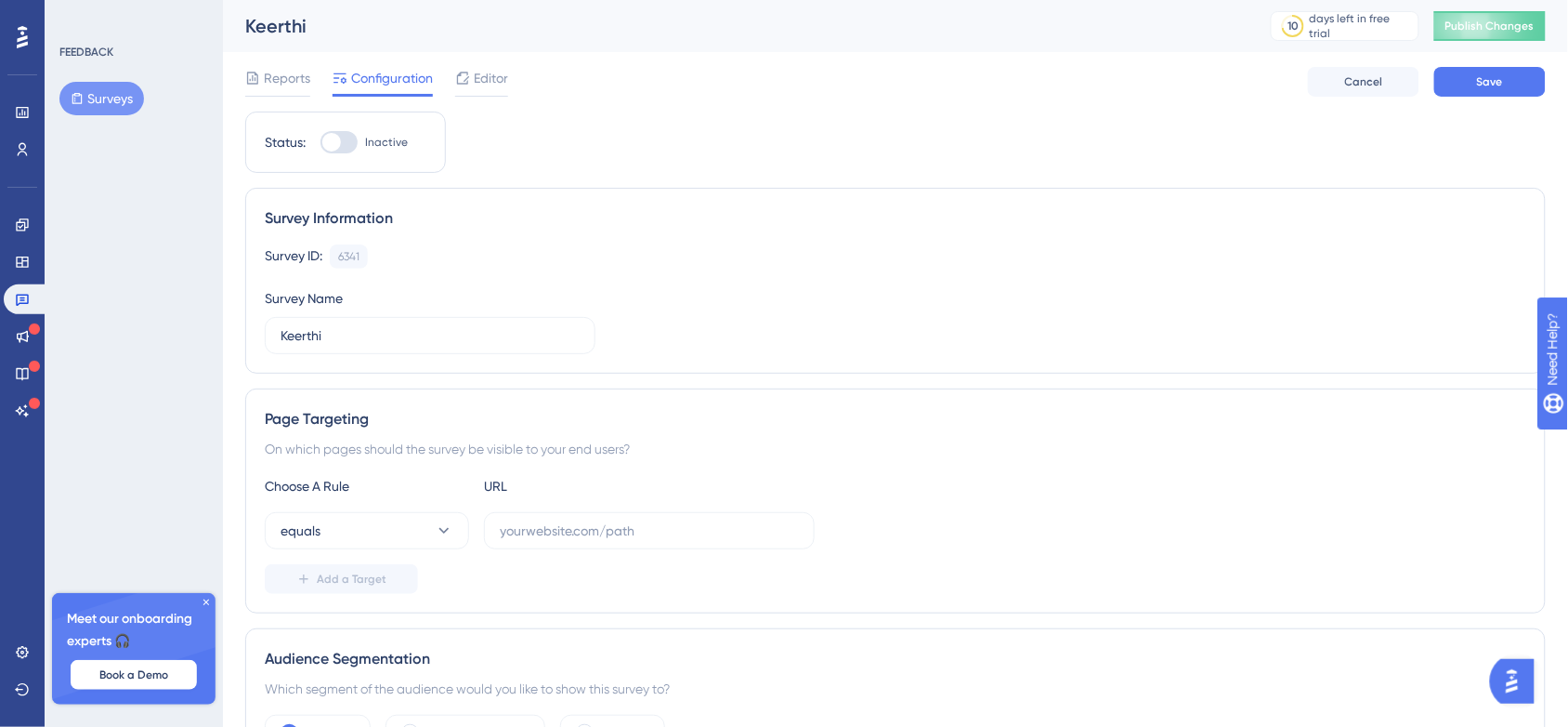
click at [320, 142] on input "Inactive" at bounding box center [319, 142] width 1 height 1
checkbox input "false"
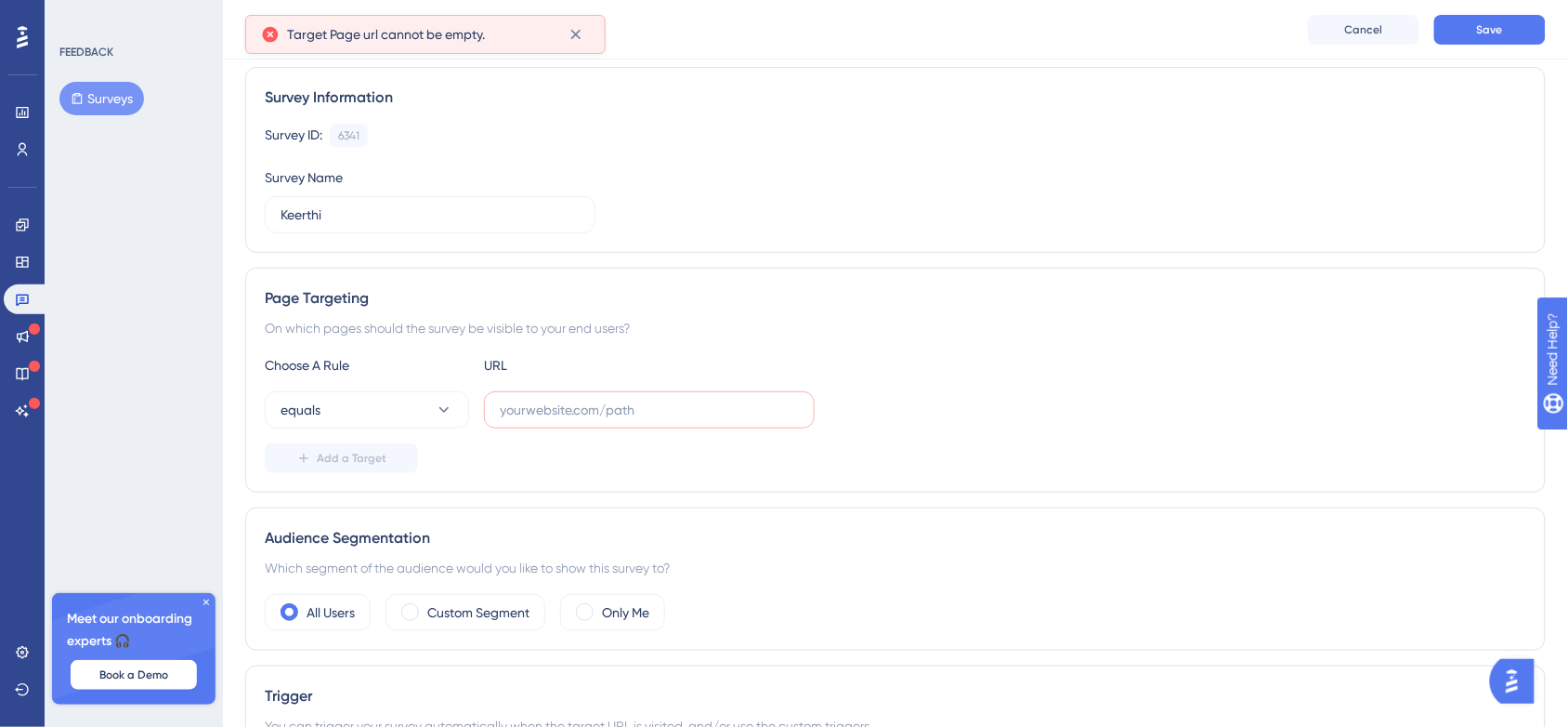
scroll to position [168, 0]
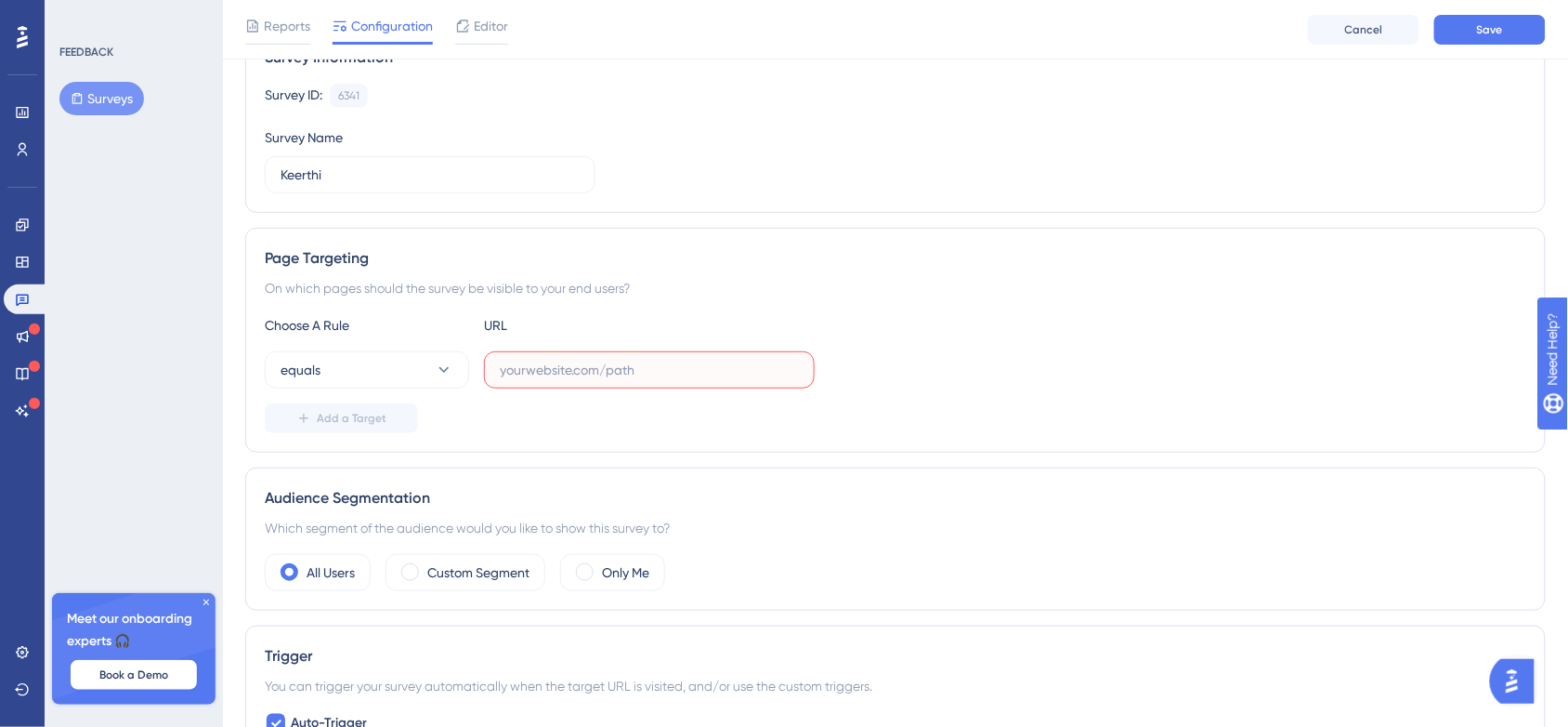
click at [525, 370] on input "text" at bounding box center [649, 370] width 299 height 20
paste input "https://vamshi-blender.github.io/resume/tooltips2.html"
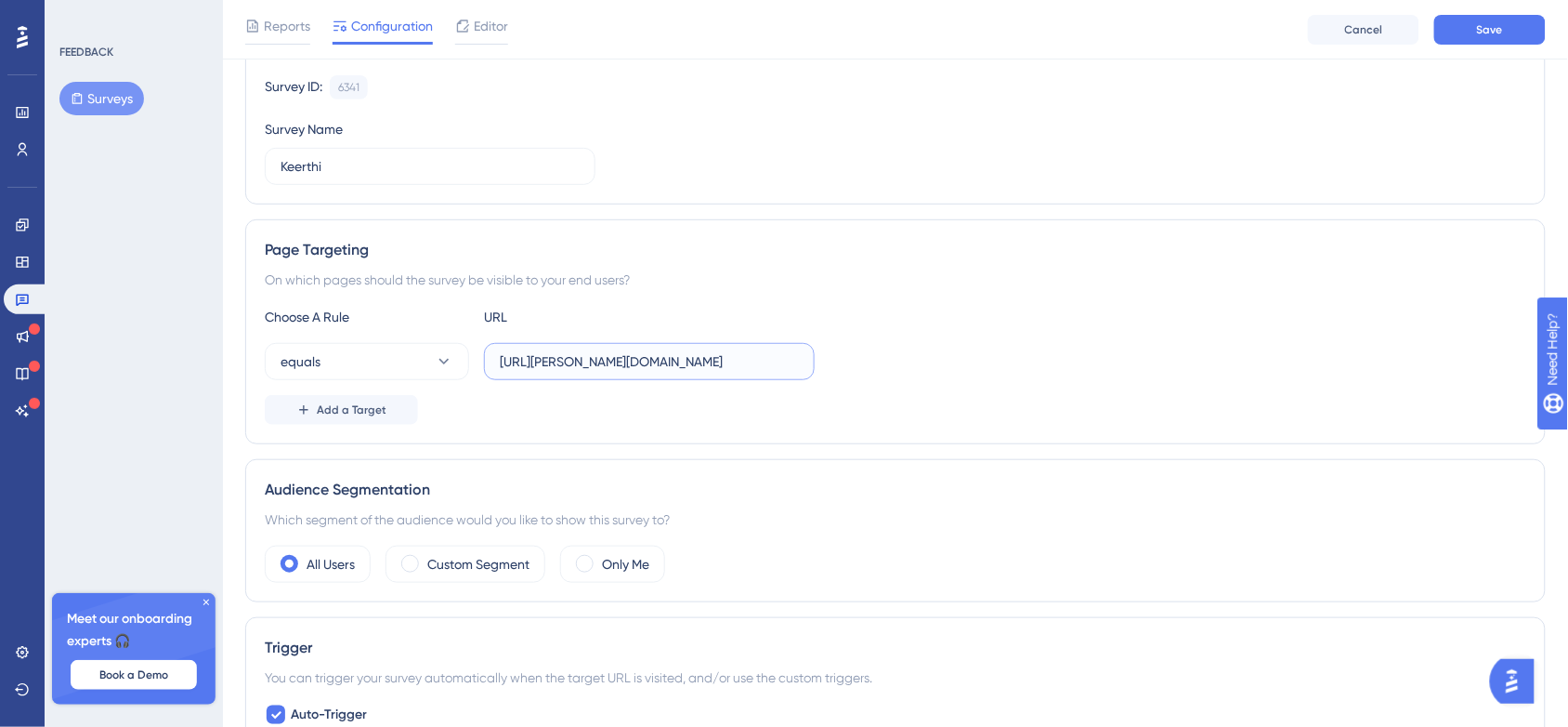
scroll to position [0, 34]
type input "https://vamshi-blender.github.io/resume/tooltips2.html"
click at [1502, 19] on div "Reports Configuration Editor Cancel Save" at bounding box center [896, 30] width 1346 height 60
click at [1502, 19] on button "Save" at bounding box center [1490, 30] width 112 height 30
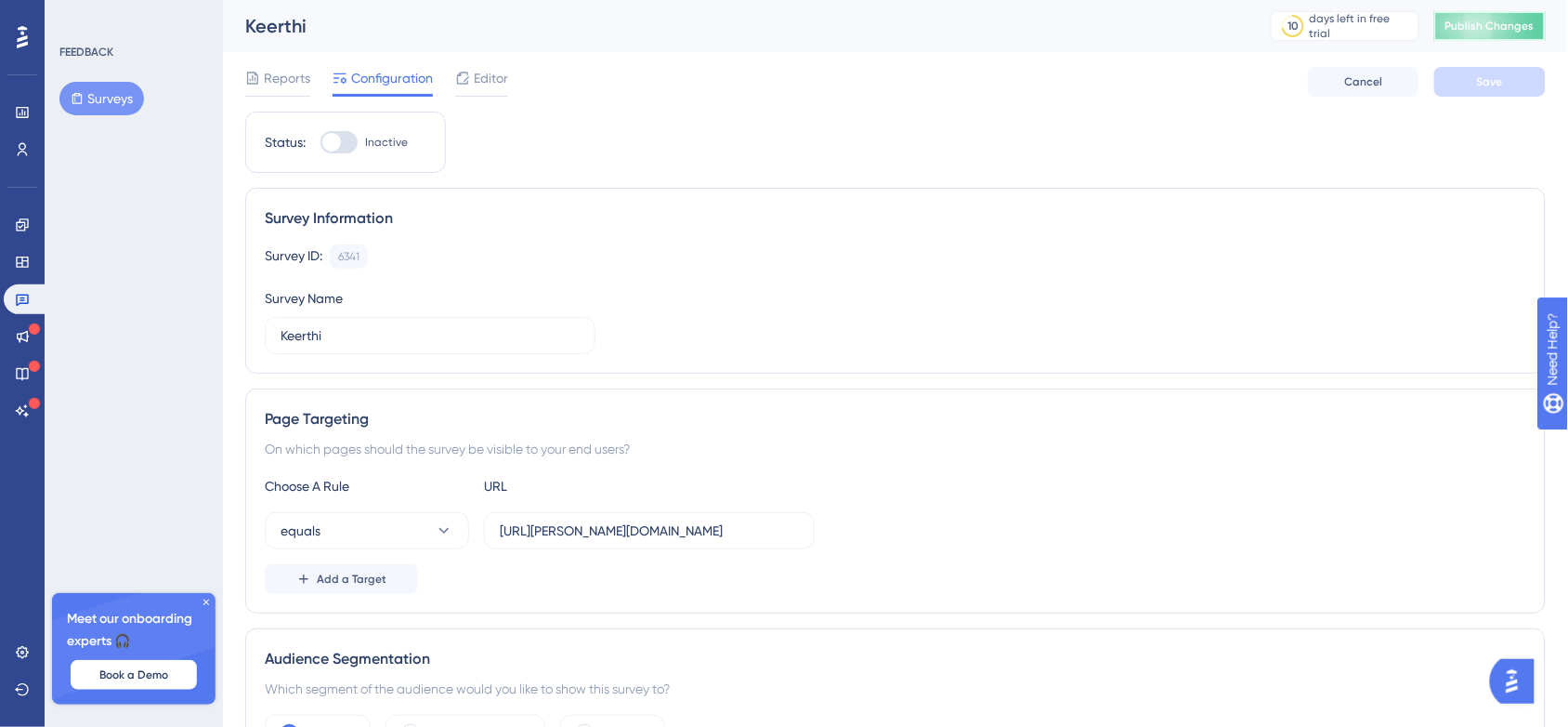
click at [1483, 30] on span "Publish Changes" at bounding box center [1490, 26] width 89 height 15
click at [127, 98] on button "Surveys" at bounding box center [101, 99] width 85 height 34
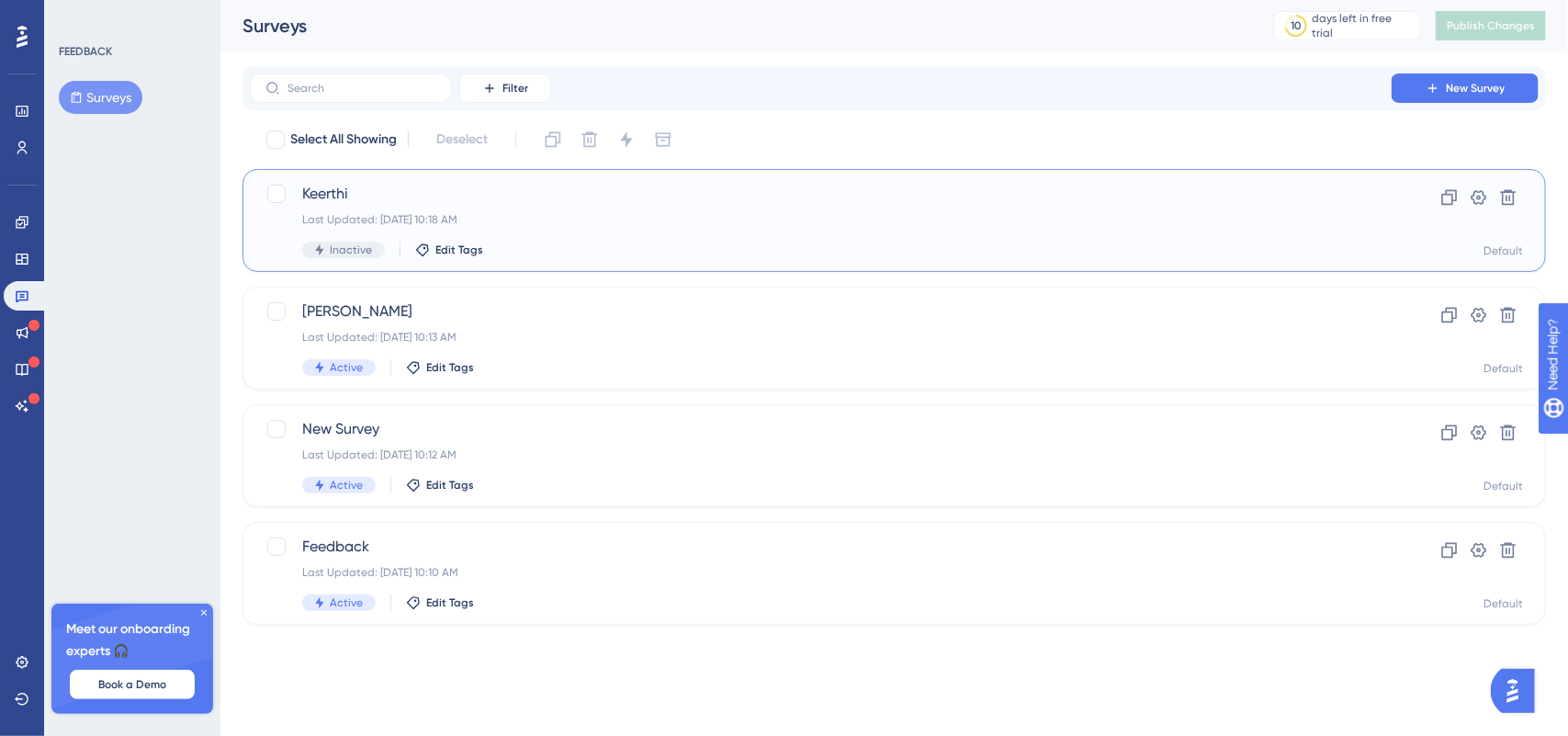
click at [434, 198] on span "Keerthi" at bounding box center [820, 194] width 1037 height 22
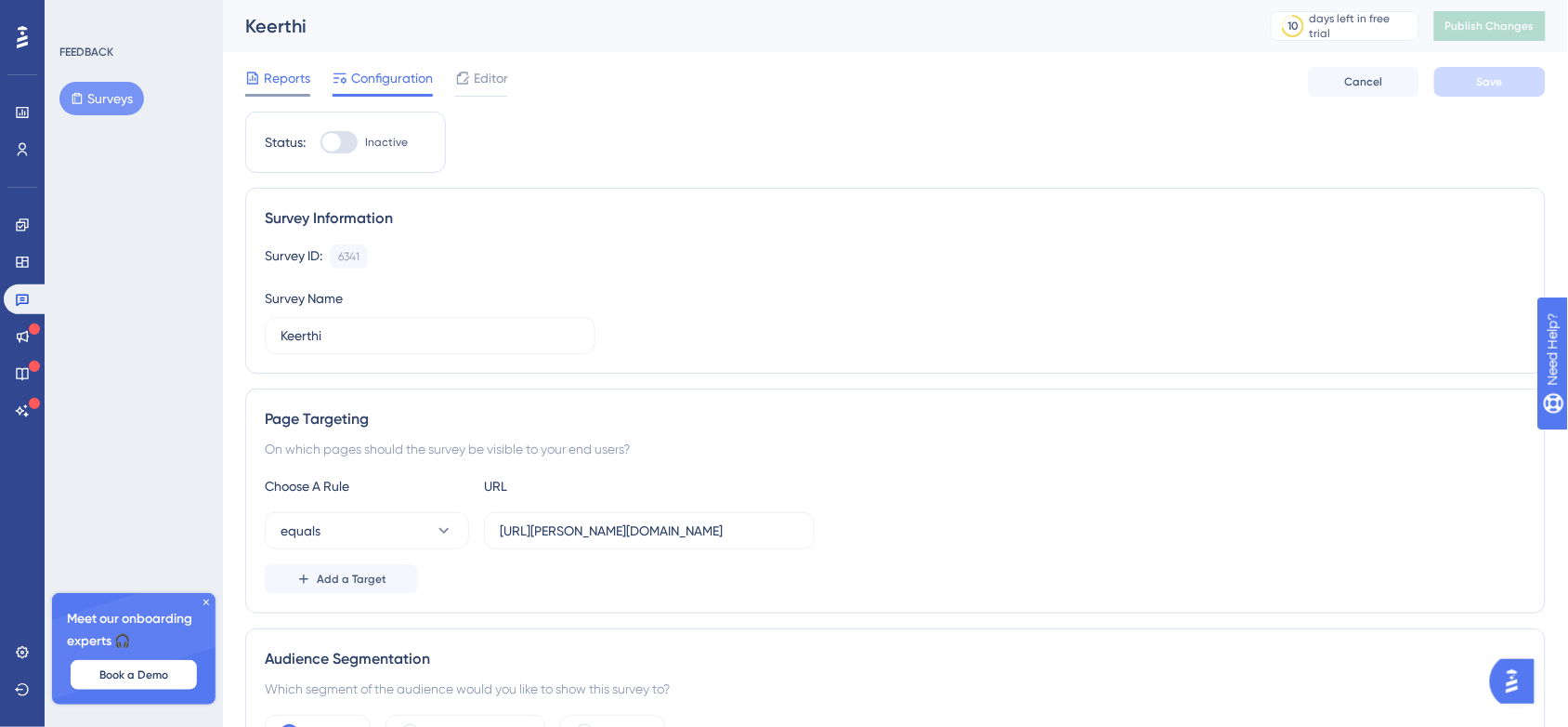
click at [276, 85] on span "Reports" at bounding box center [288, 78] width 47 height 22
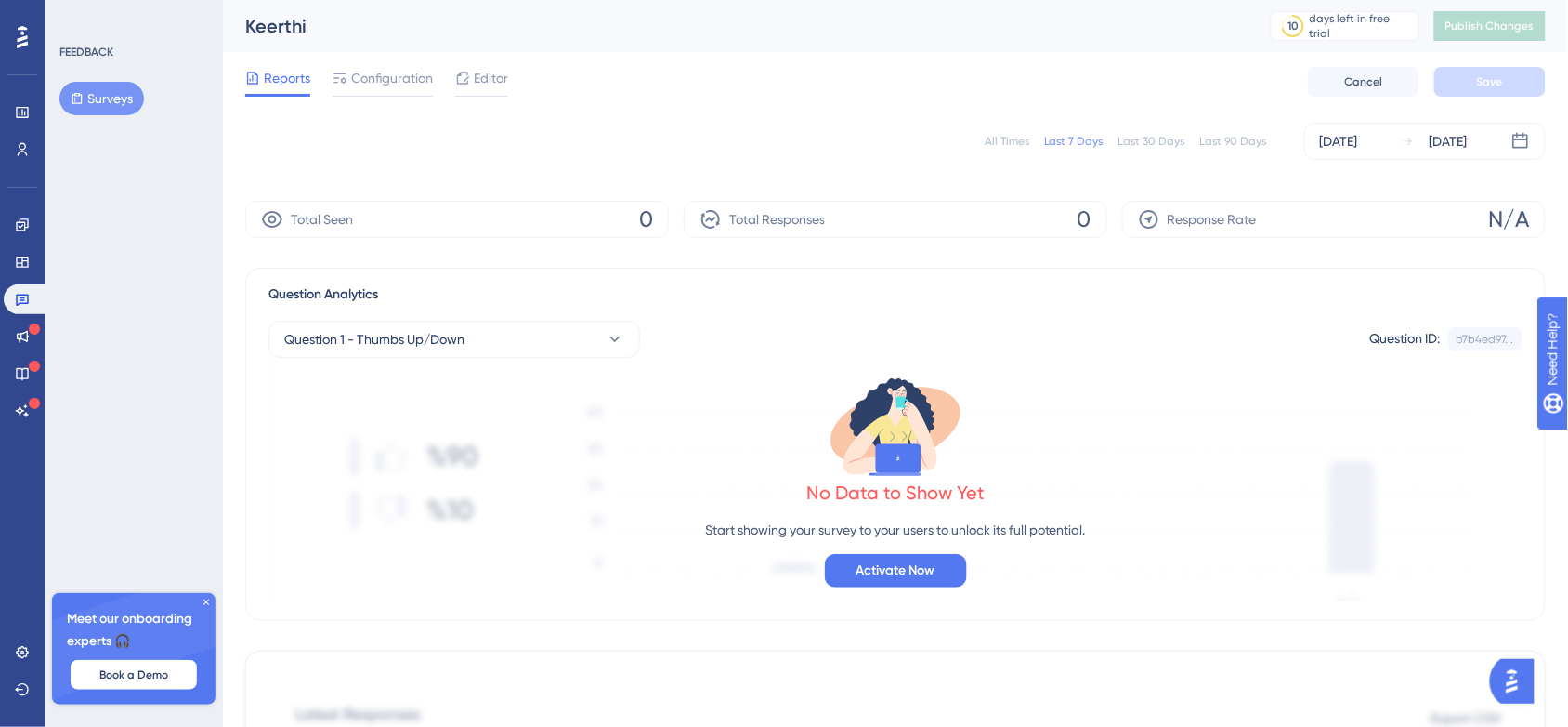
click at [131, 101] on button "Surveys" at bounding box center [101, 99] width 85 height 34
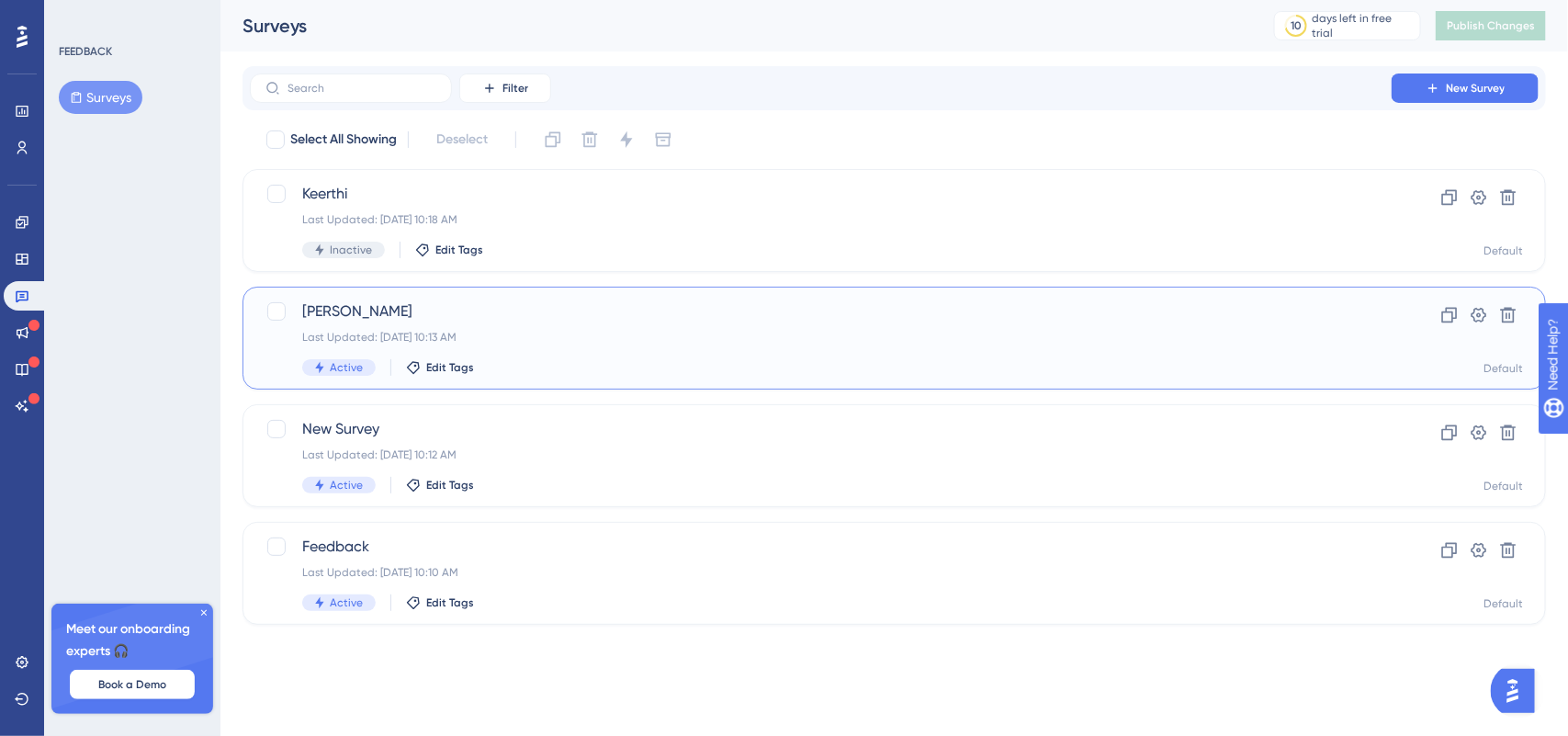
click at [455, 313] on span "Vamshi" at bounding box center [820, 311] width 1037 height 22
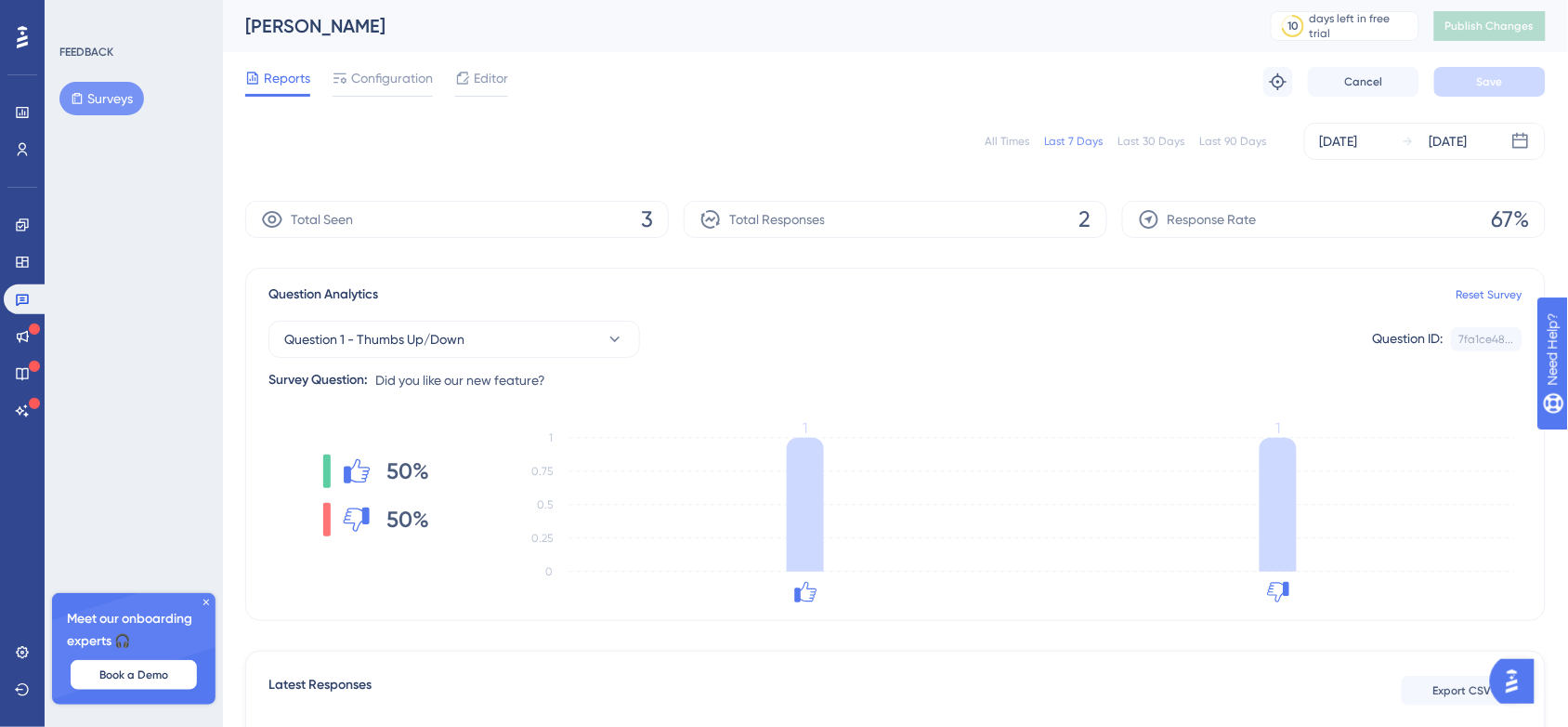
click at [712, 235] on div "Total Responses 2" at bounding box center [895, 220] width 423 height 37
click at [814, 209] on span "Total Responses" at bounding box center [777, 220] width 96 height 22
click at [109, 101] on button "Surveys" at bounding box center [101, 99] width 85 height 34
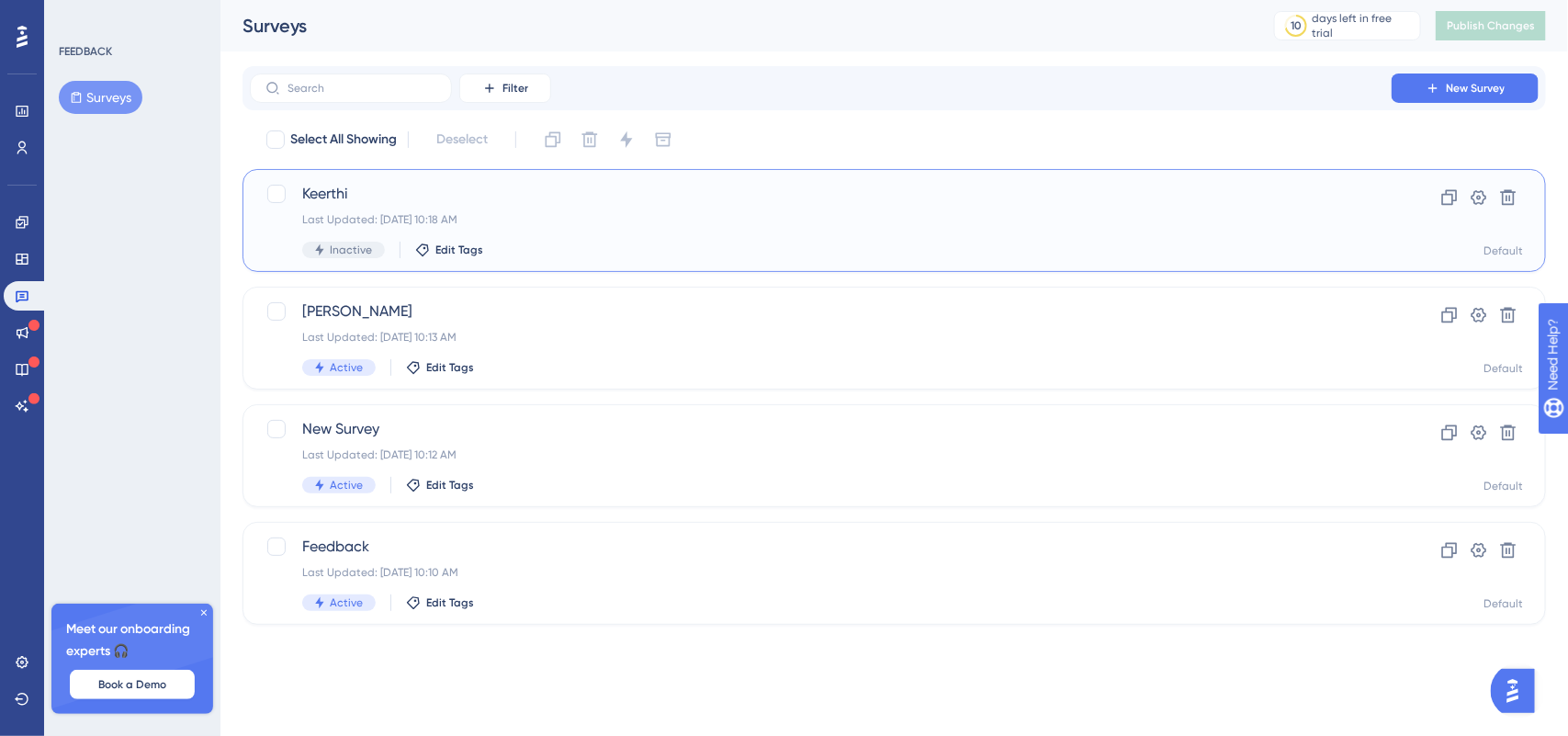
click at [318, 196] on span "Keerthi" at bounding box center [820, 194] width 1037 height 22
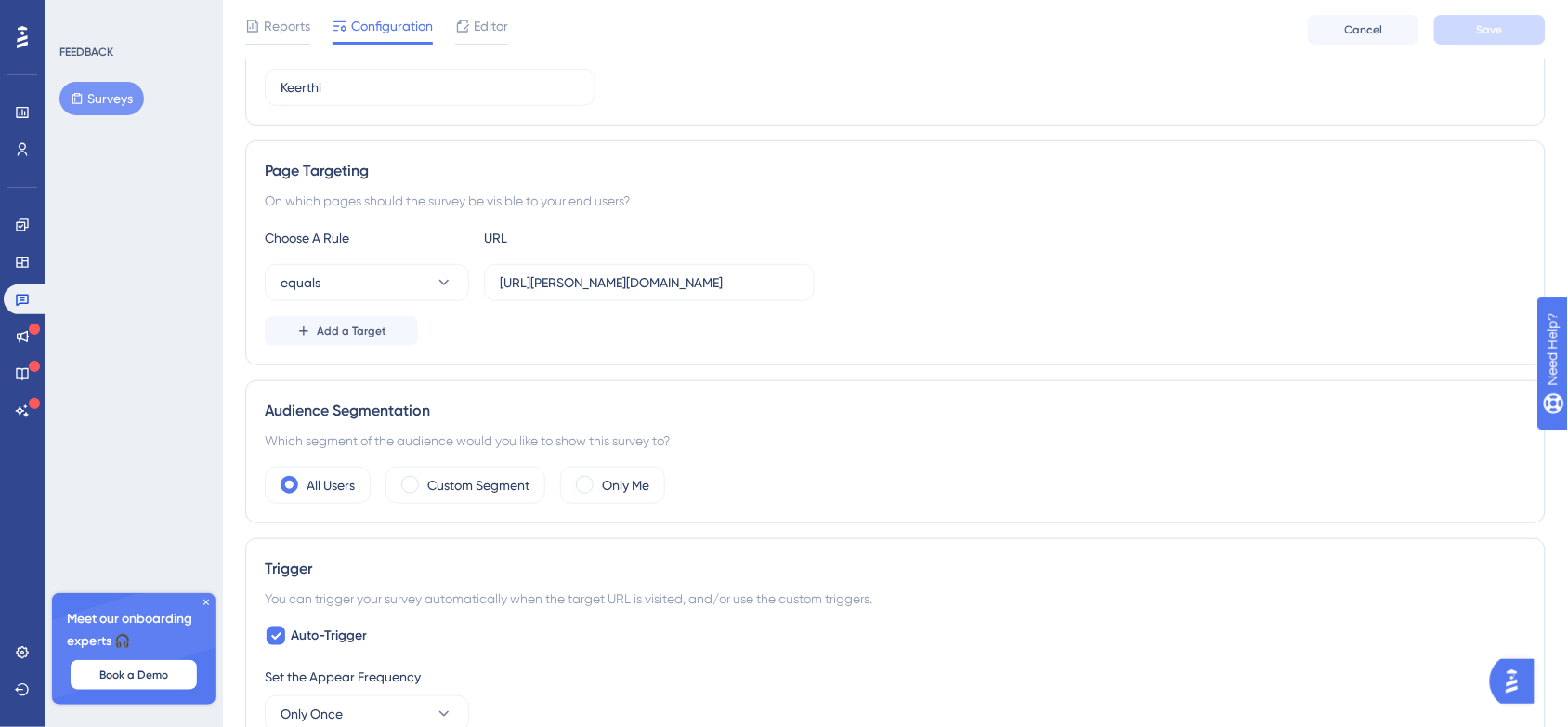
scroll to position [191, 0]
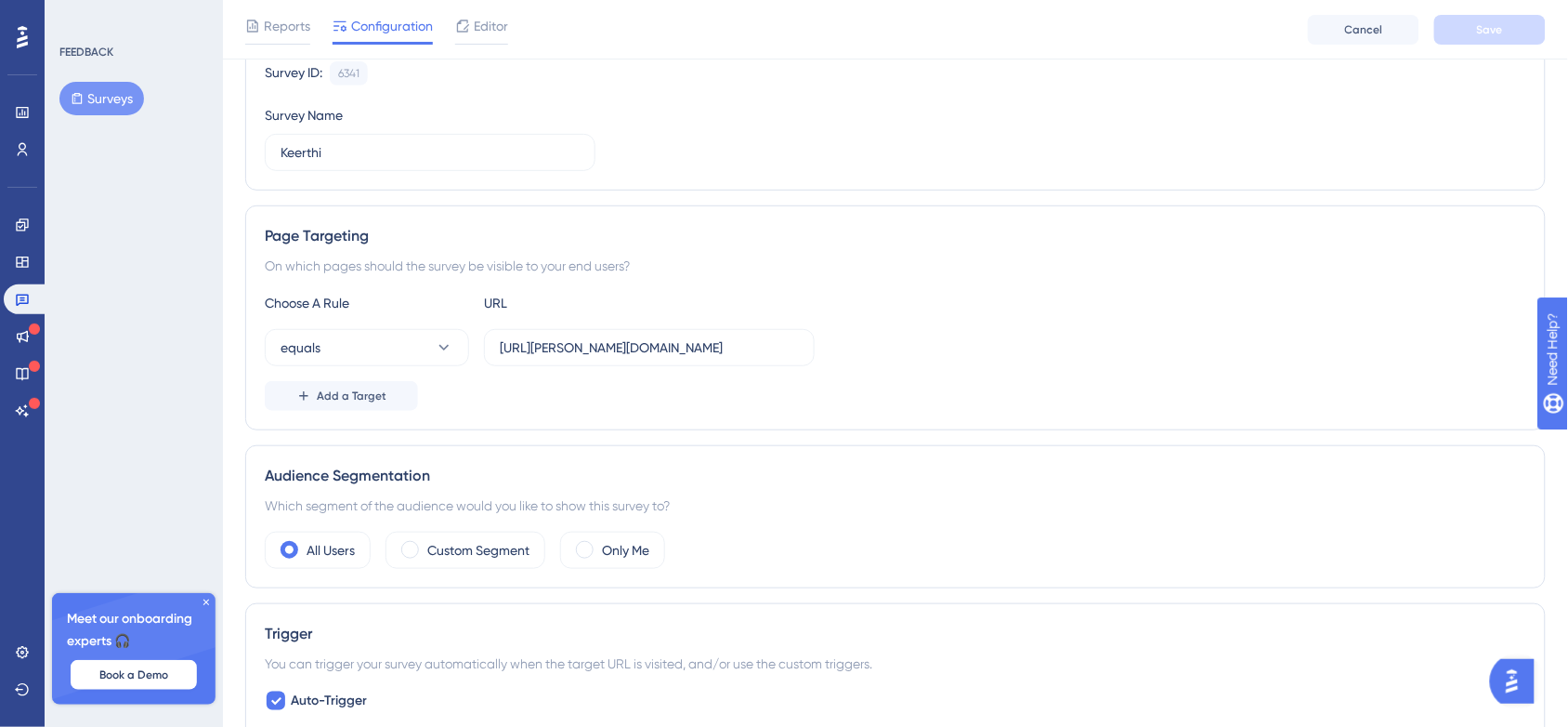
click at [102, 112] on button "Surveys" at bounding box center [101, 99] width 85 height 34
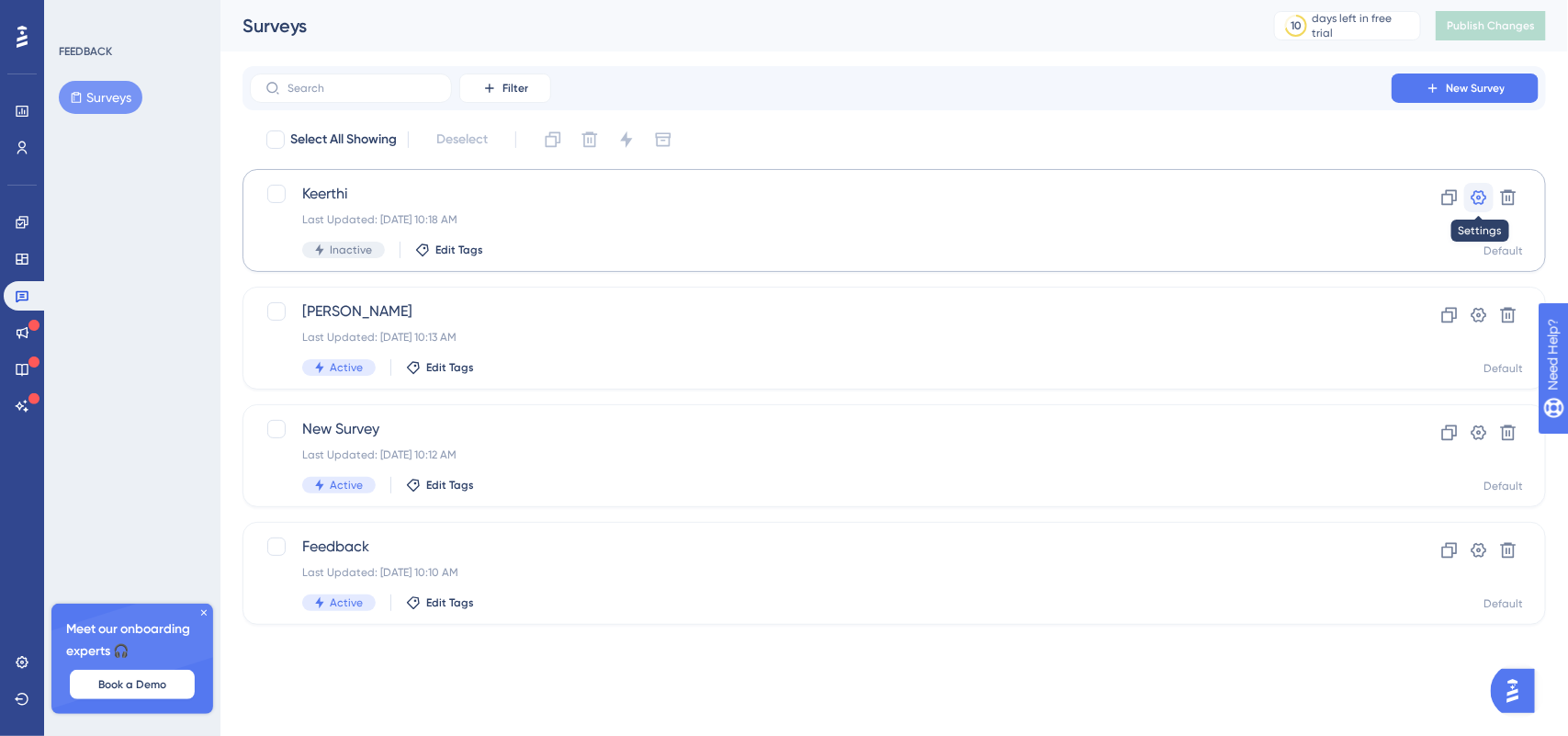
click at [1484, 195] on icon at bounding box center [1479, 198] width 16 height 15
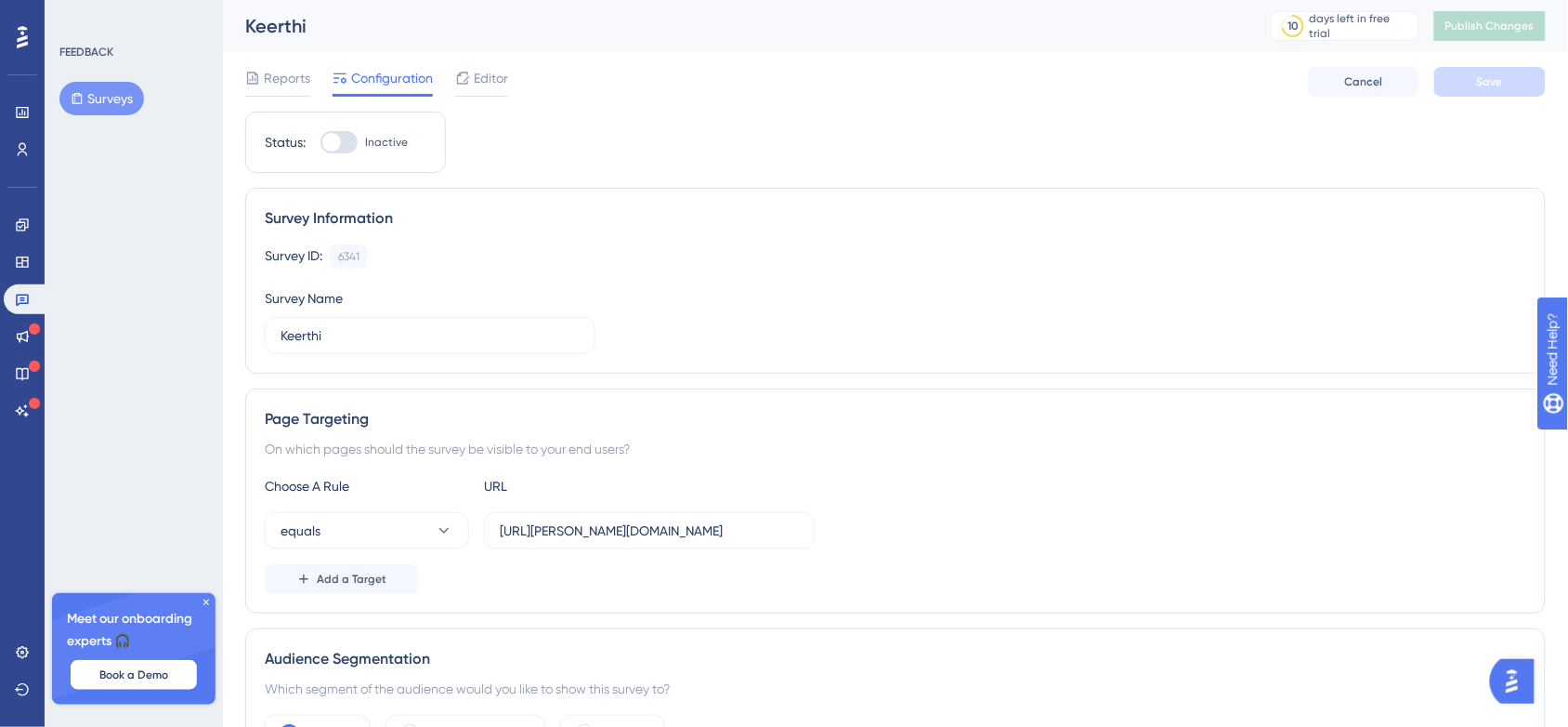
click at [328, 144] on div at bounding box center [331, 142] width 19 height 19
click at [320, 143] on input "Inactive" at bounding box center [319, 142] width 1 height 1
checkbox input "true"
click at [1477, 86] on span "Save" at bounding box center [1490, 82] width 26 height 15
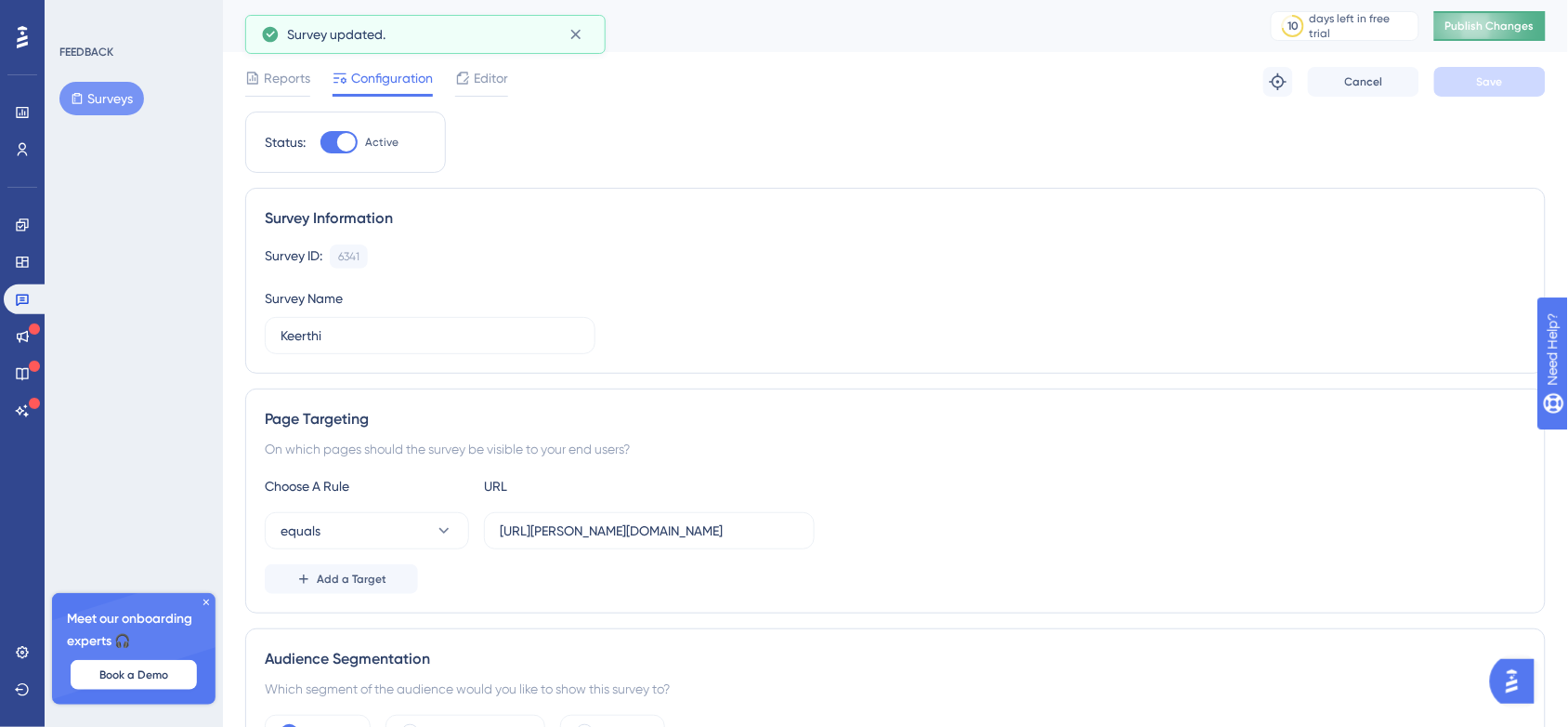
click at [1500, 28] on span "Publish Changes" at bounding box center [1490, 26] width 89 height 15
click at [75, 103] on icon at bounding box center [77, 99] width 10 height 11
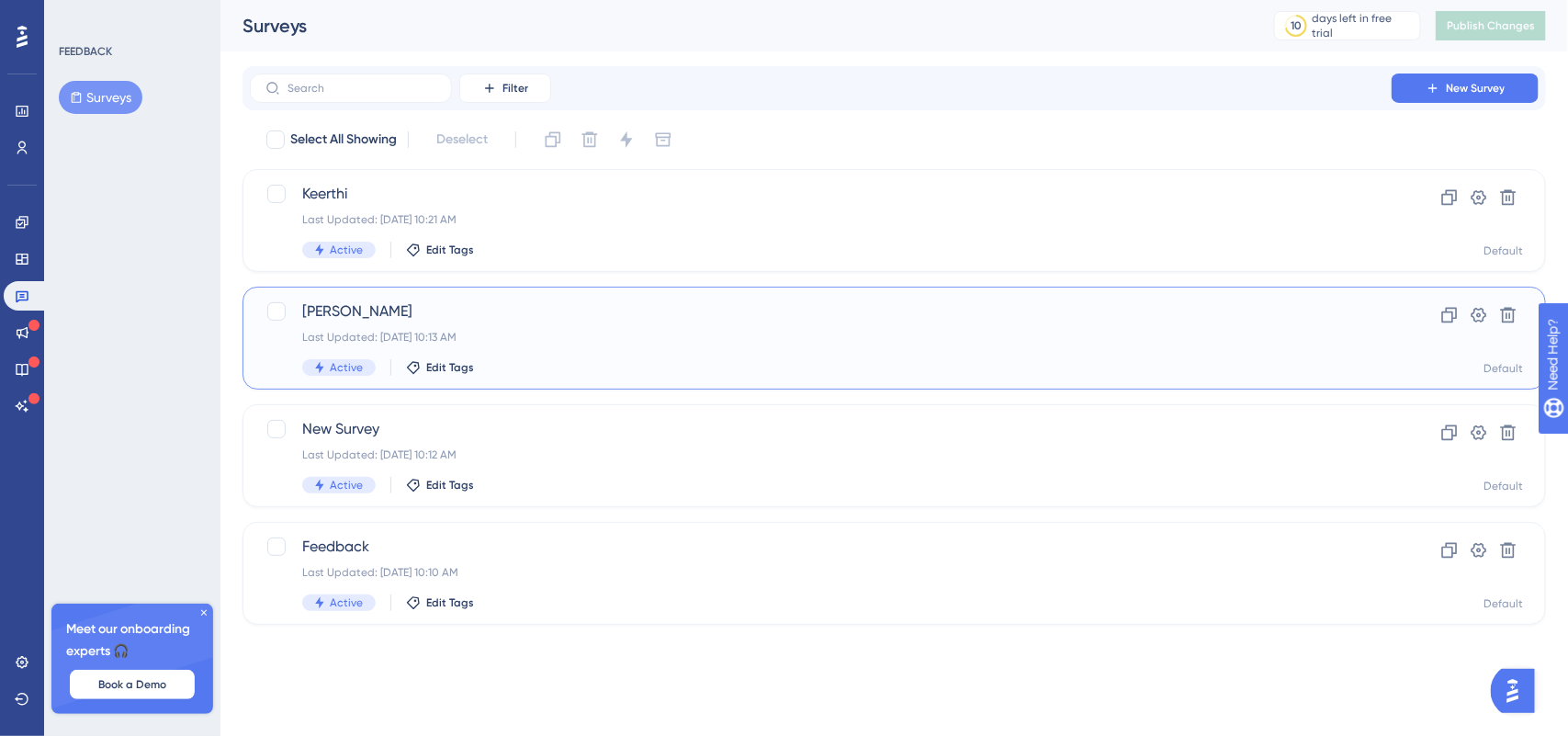
click at [411, 327] on div "Vamshi Last Updated: Sep 11 2025, 10:13 AM Active Edit Tags" at bounding box center [820, 338] width 1037 height 75
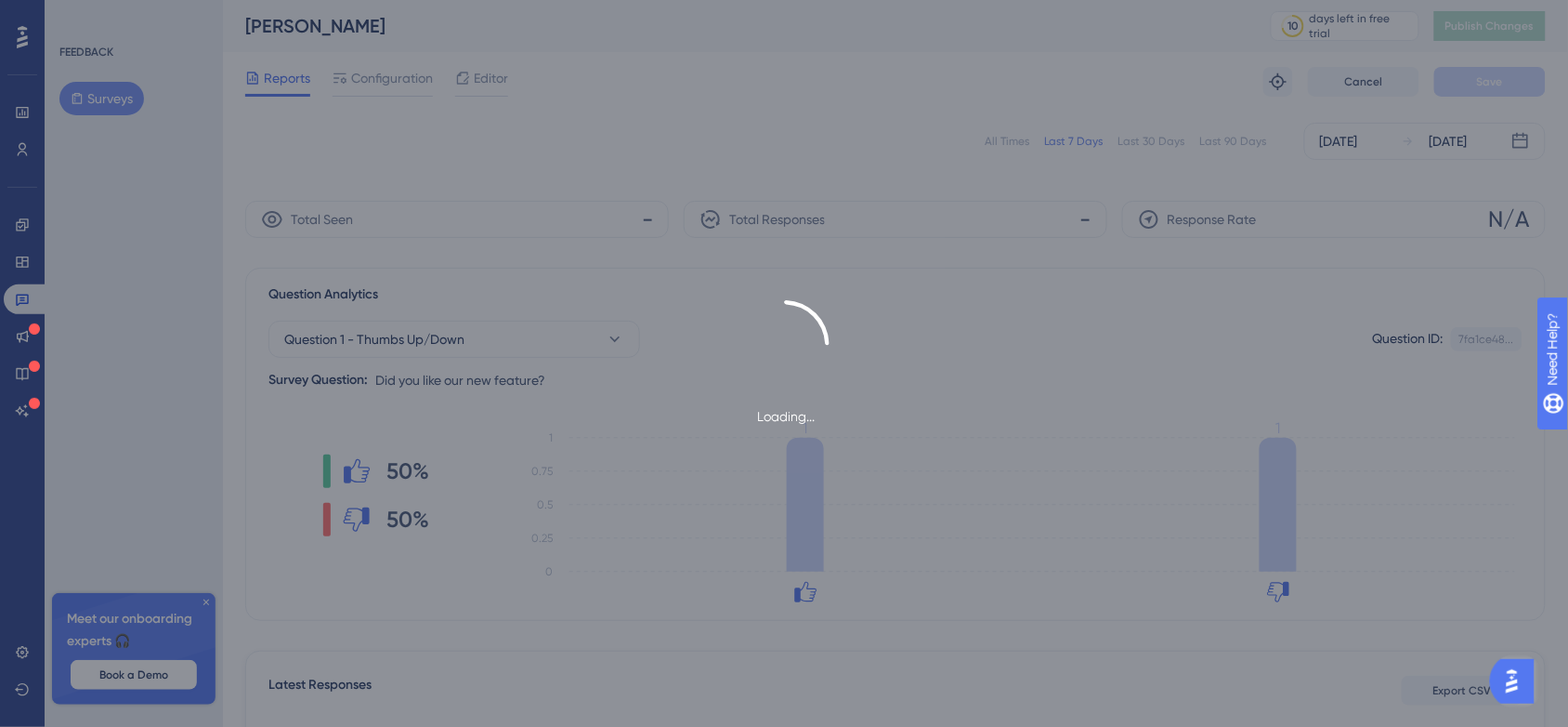
click at [416, 330] on div "Loading..." at bounding box center [784, 363] width 1568 height 128
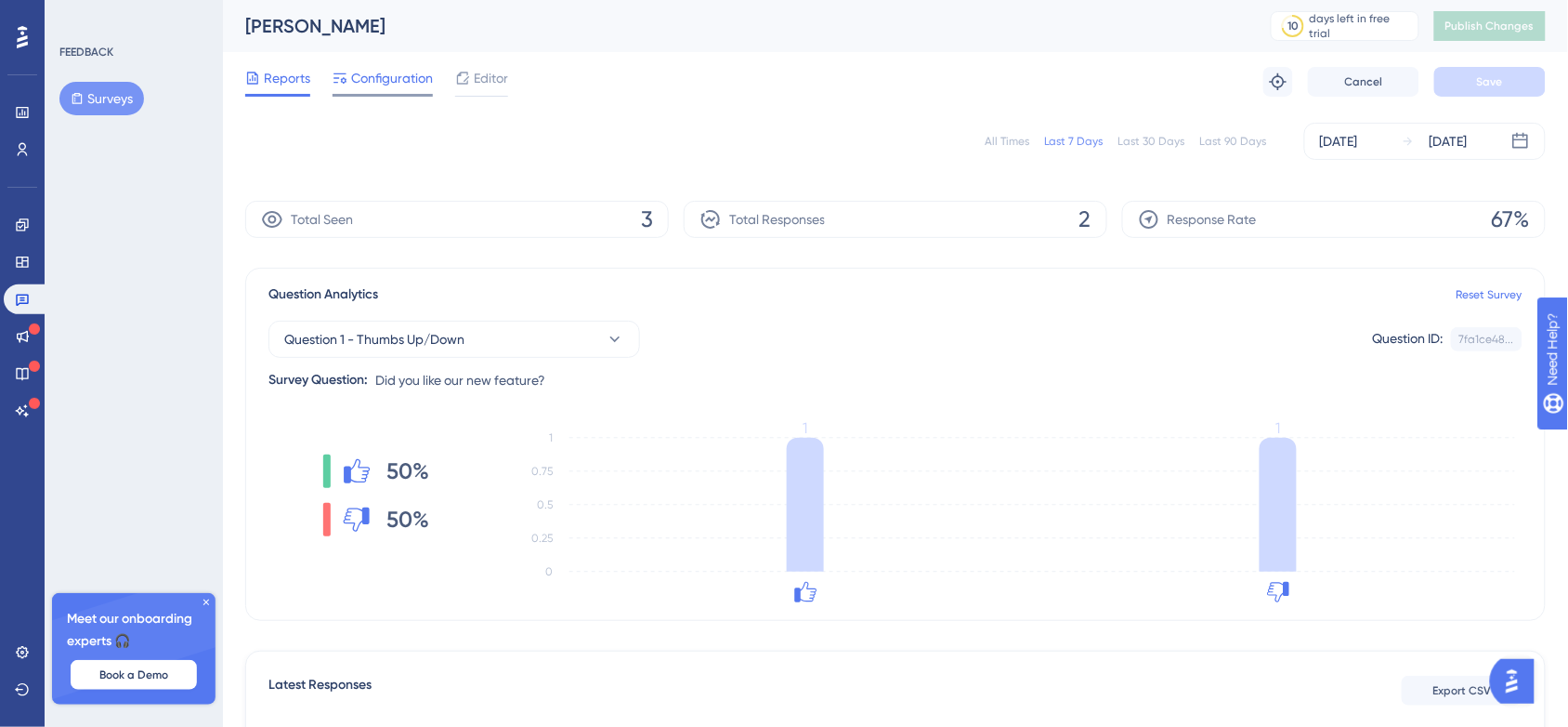
click at [379, 67] on span "Configuration" at bounding box center [392, 78] width 82 height 22
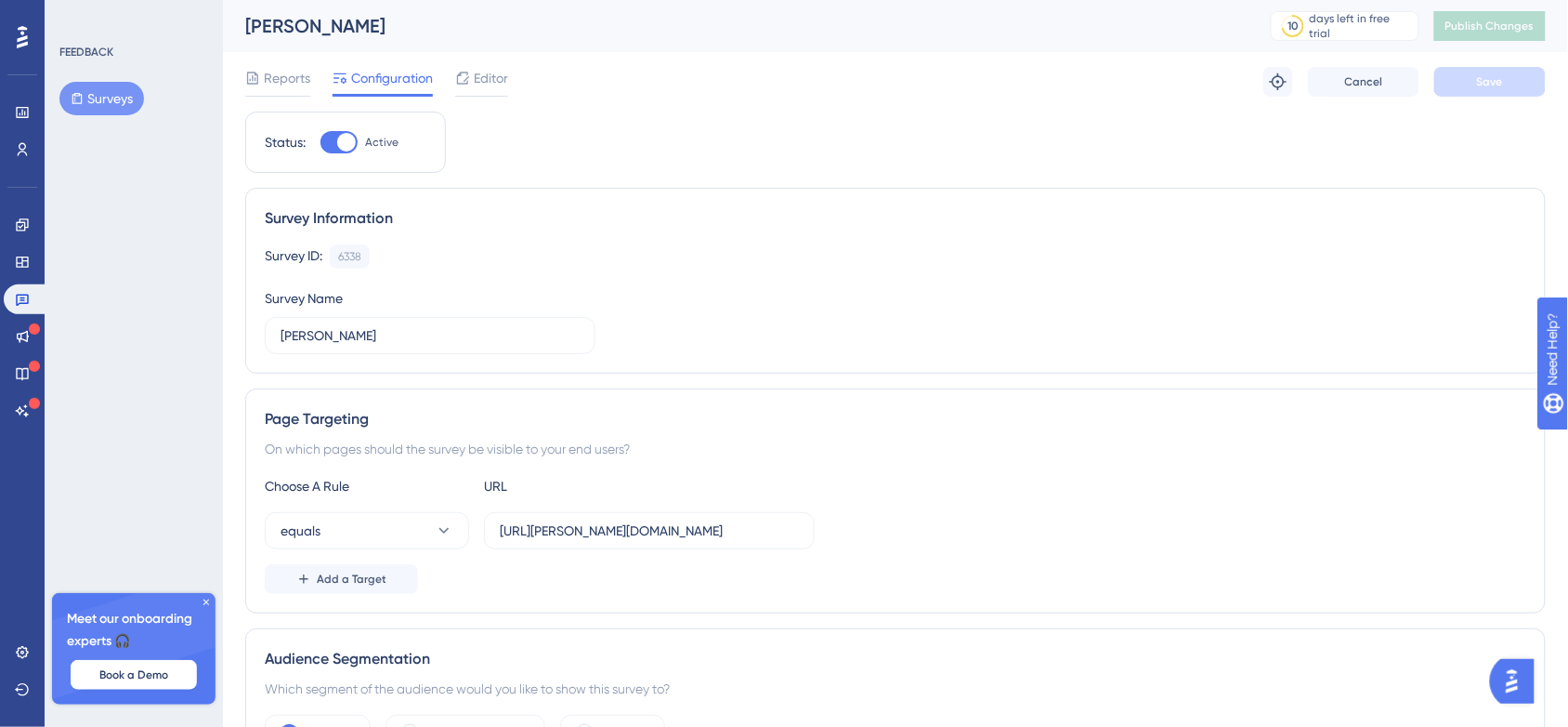
click at [95, 88] on button "Surveys" at bounding box center [101, 99] width 85 height 34
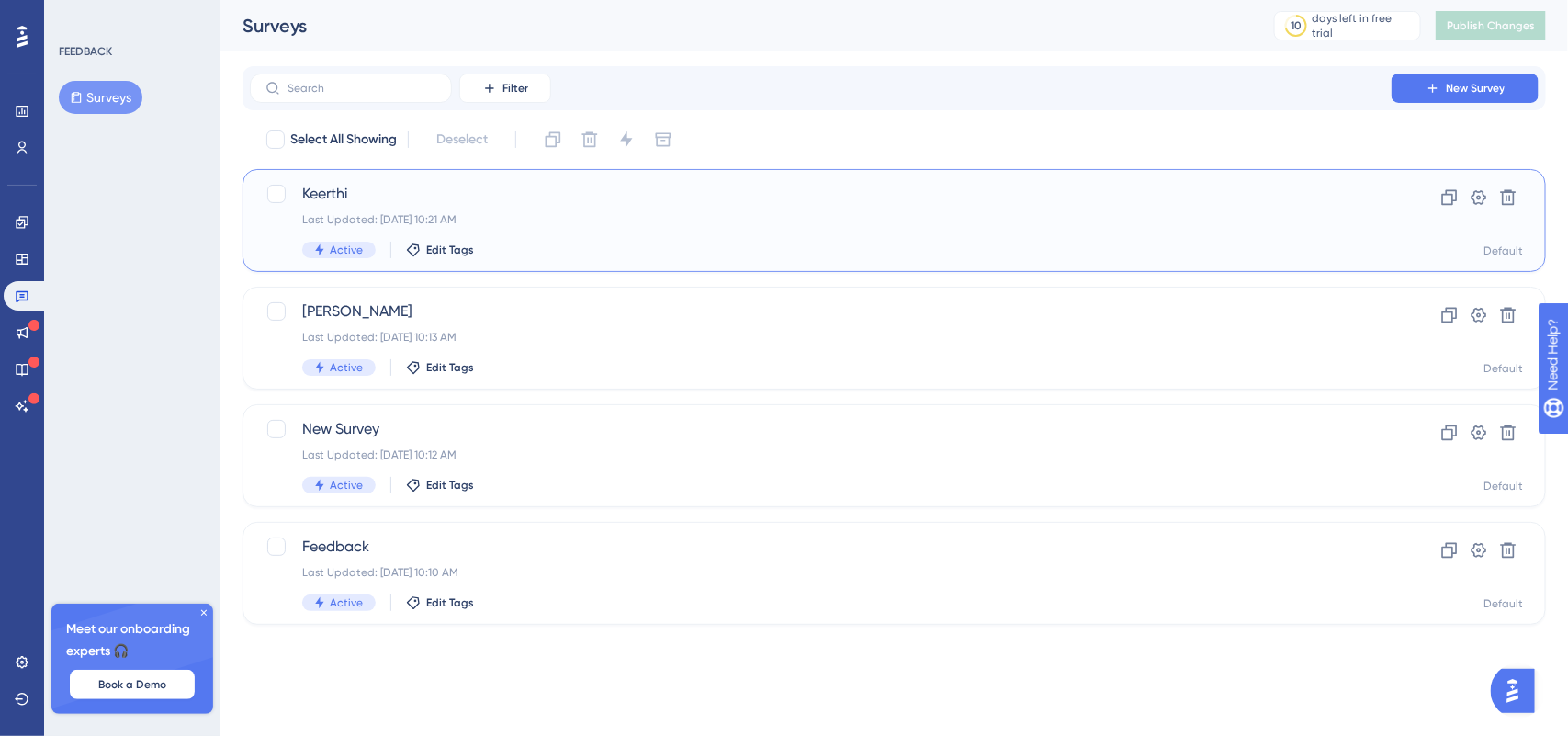
click at [340, 187] on span "Keerthi" at bounding box center [820, 194] width 1037 height 22
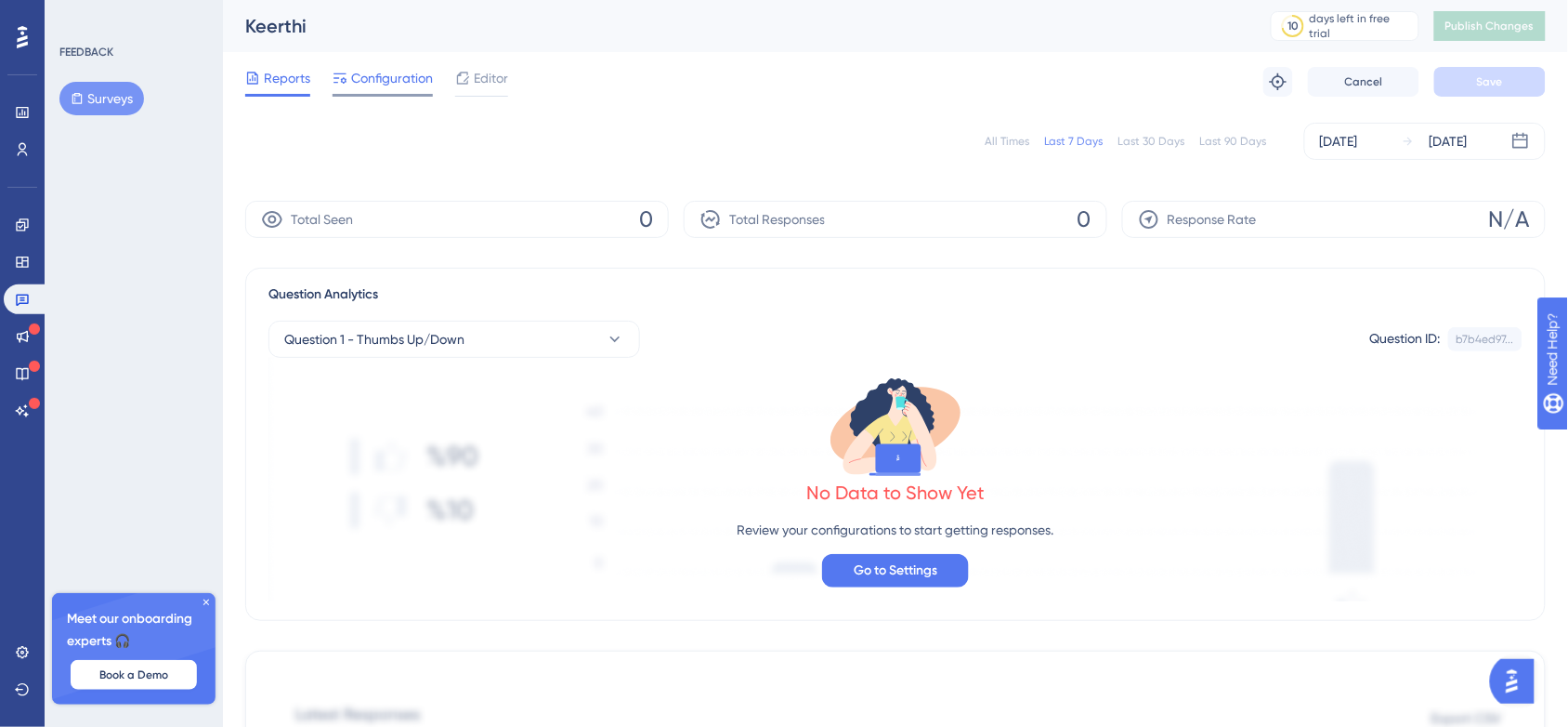
click at [390, 95] on div at bounding box center [382, 95] width 101 height 3
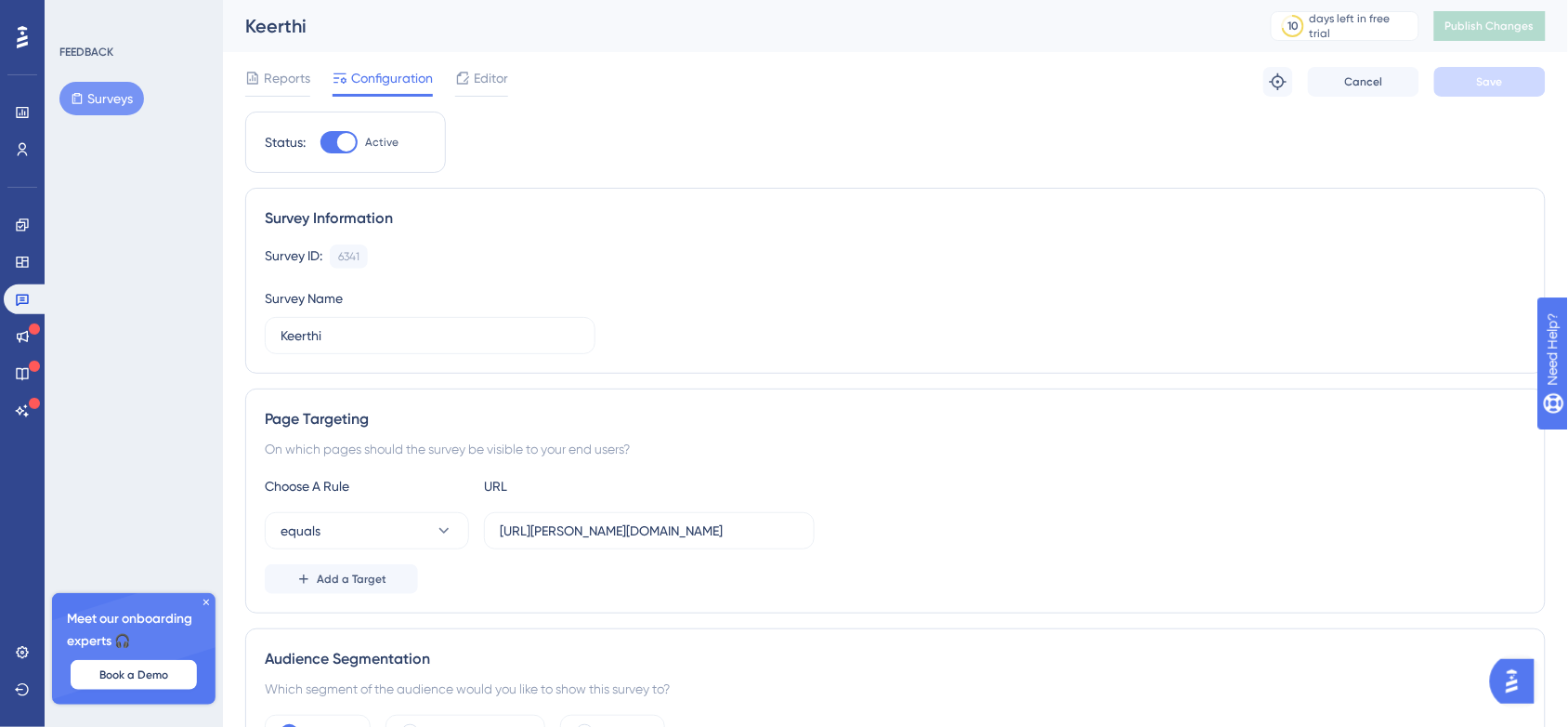
click at [355, 141] on div at bounding box center [346, 142] width 19 height 19
click at [320, 142] on input "Active" at bounding box center [319, 142] width 1 height 1
click at [355, 141] on div at bounding box center [339, 142] width 37 height 22
click at [320, 142] on input "Inactive" at bounding box center [319, 142] width 1 height 1
checkbox input "true"
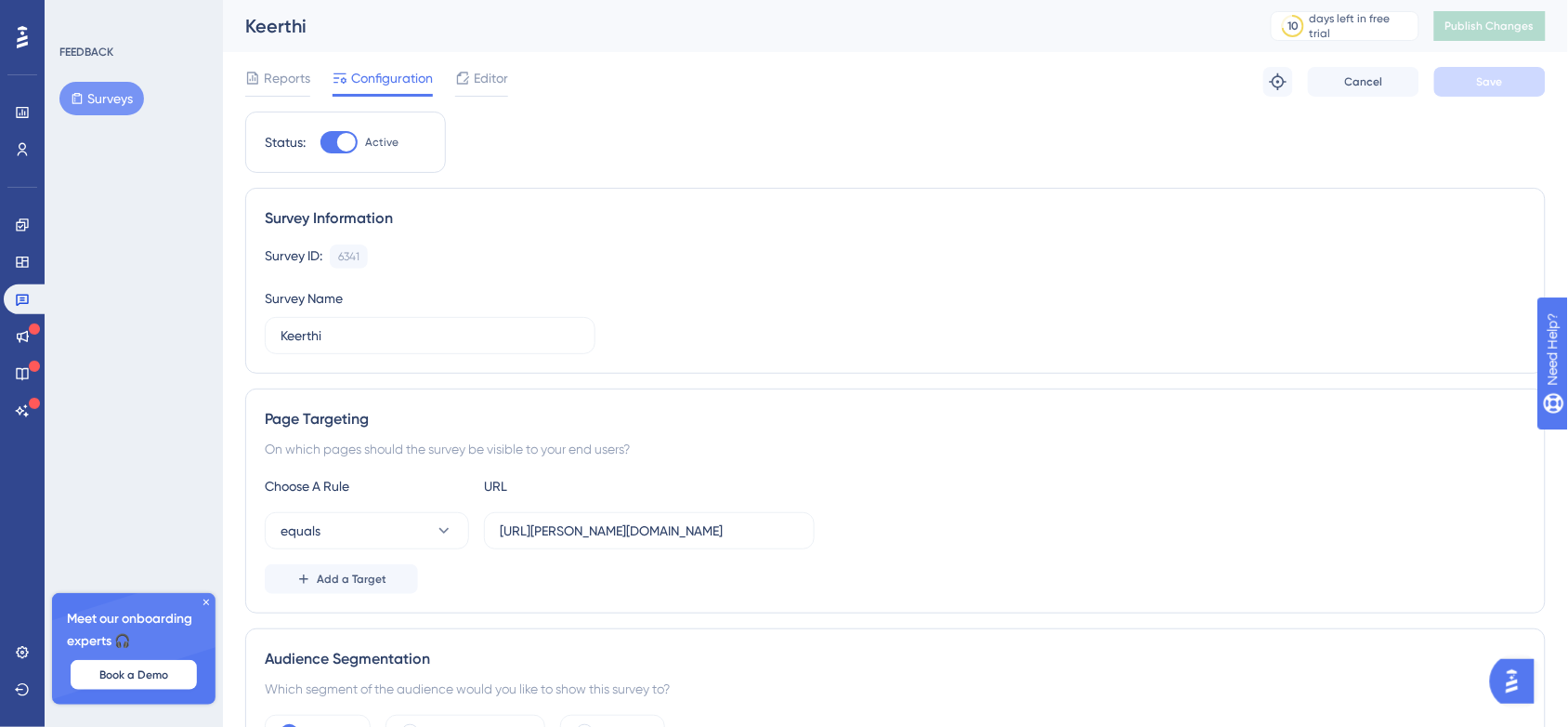
click at [95, 88] on button "Surveys" at bounding box center [101, 99] width 85 height 34
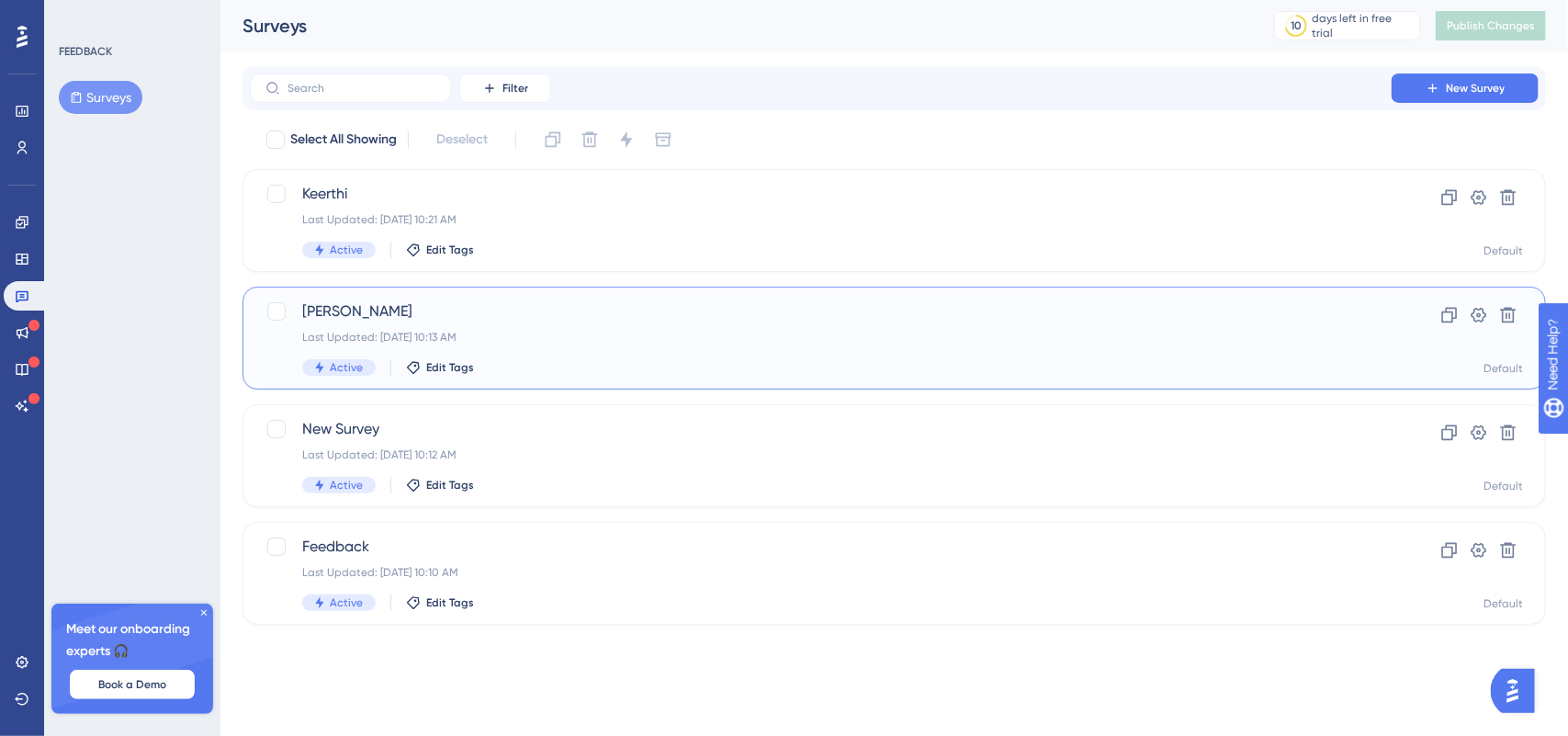
click at [594, 349] on div "Vamshi Last Updated: Sep 11 2025, 10:13 AM Active Edit Tags" at bounding box center [820, 338] width 1037 height 75
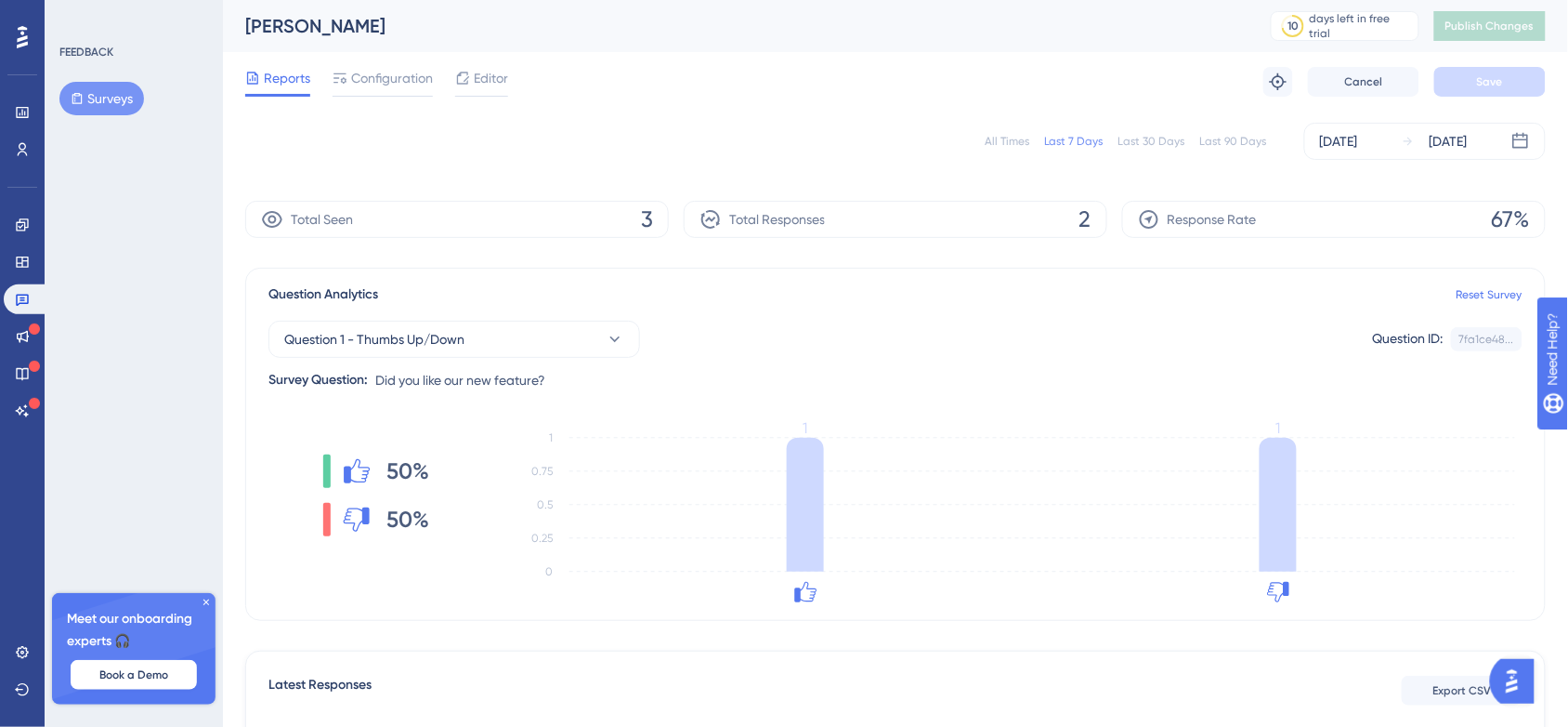
click at [205, 605] on icon at bounding box center [207, 602] width 11 height 11
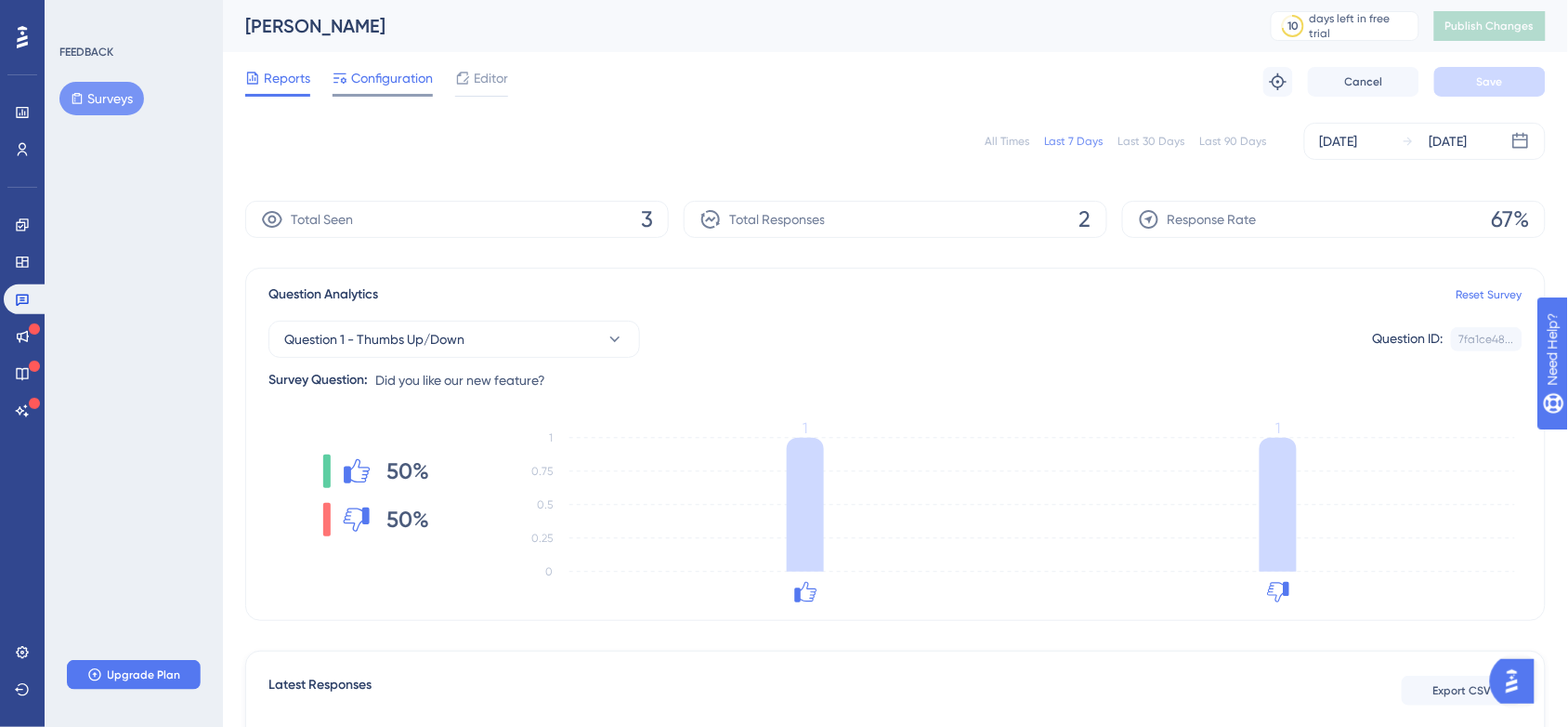
click at [369, 87] on span "Configuration" at bounding box center [392, 78] width 82 height 22
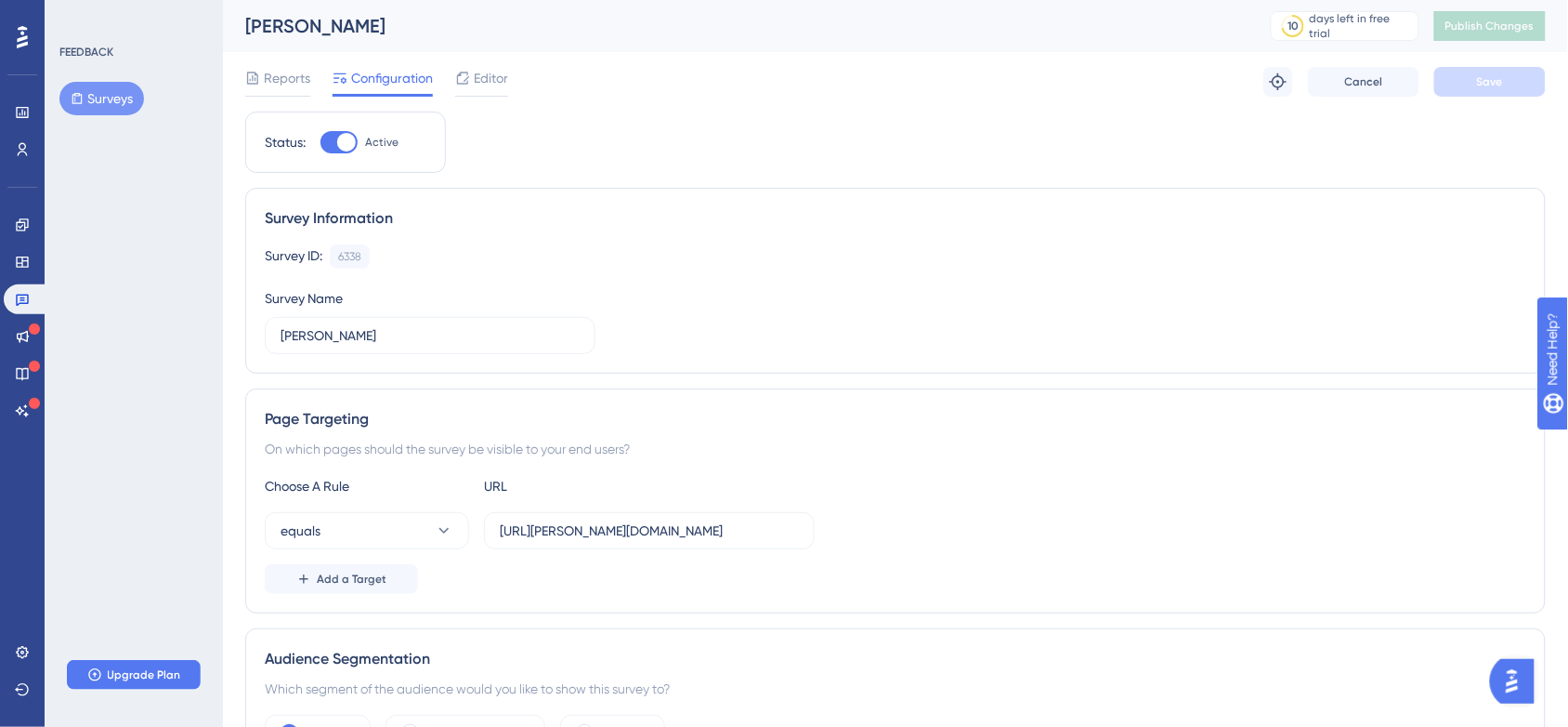
click at [113, 101] on button "Surveys" at bounding box center [101, 99] width 85 height 34
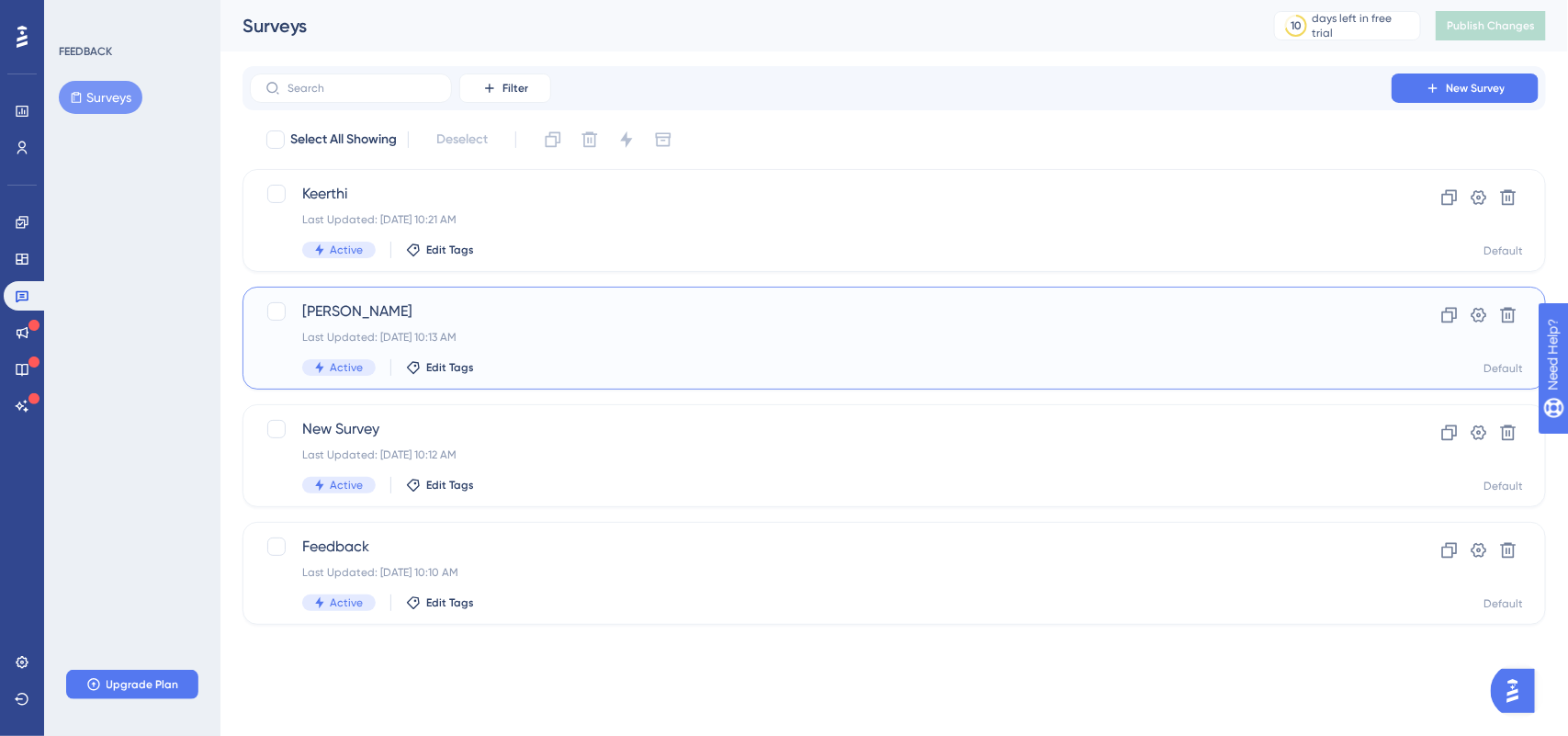
click at [571, 363] on div "Active Edit Tags" at bounding box center [820, 367] width 1037 height 17
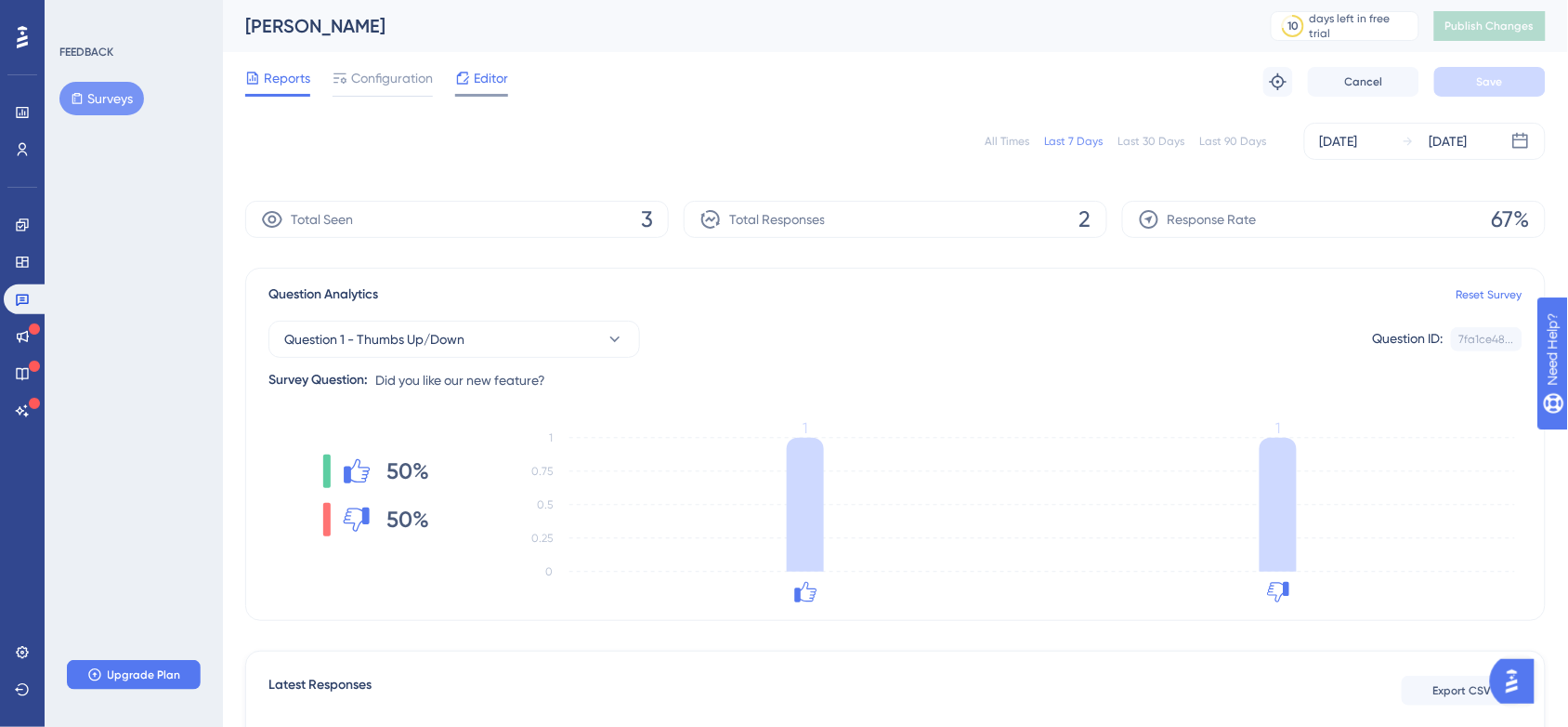
click at [492, 79] on span "Editor" at bounding box center [490, 78] width 34 height 22
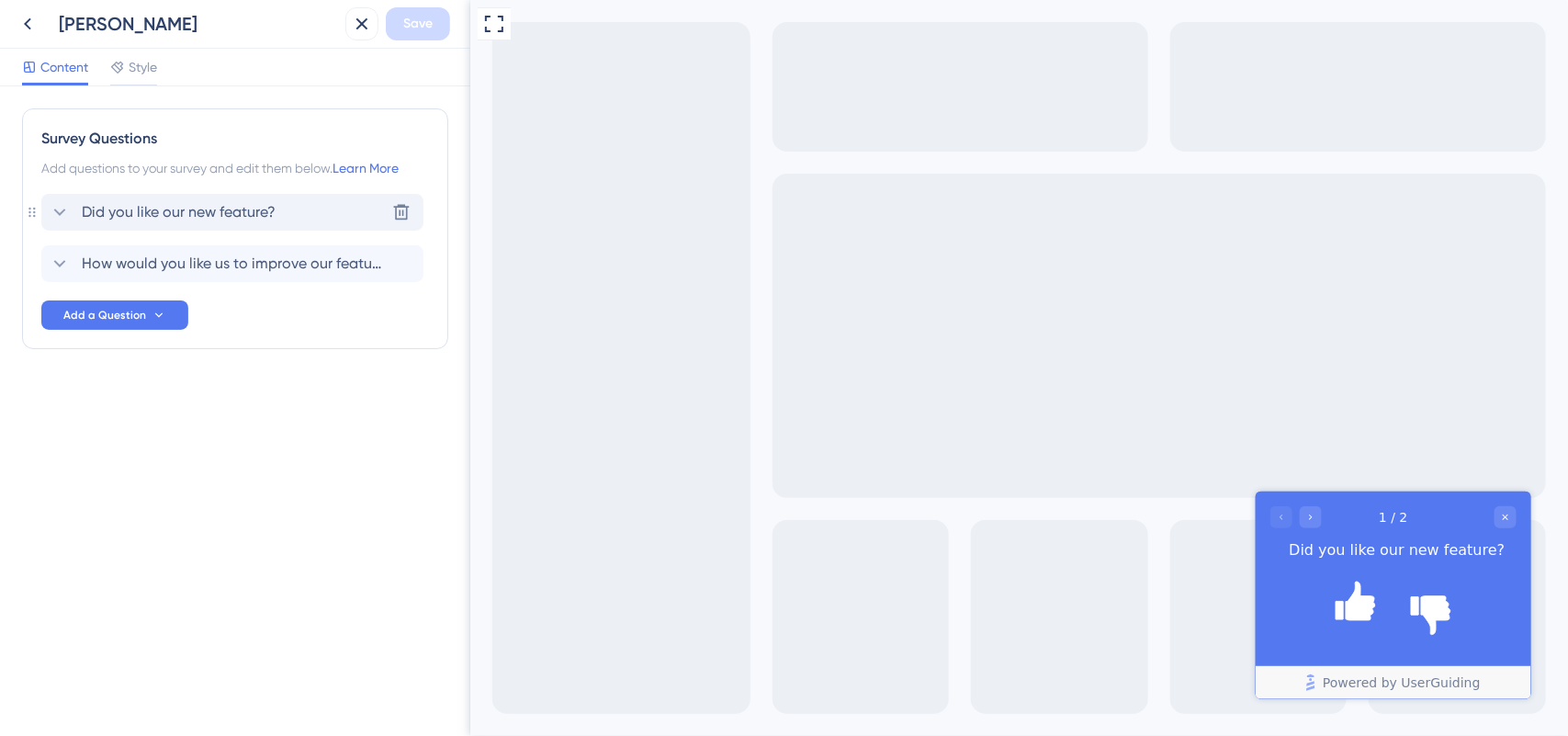
click at [224, 224] on div "Did you like our new feature? Delete" at bounding box center [232, 213] width 382 height 37
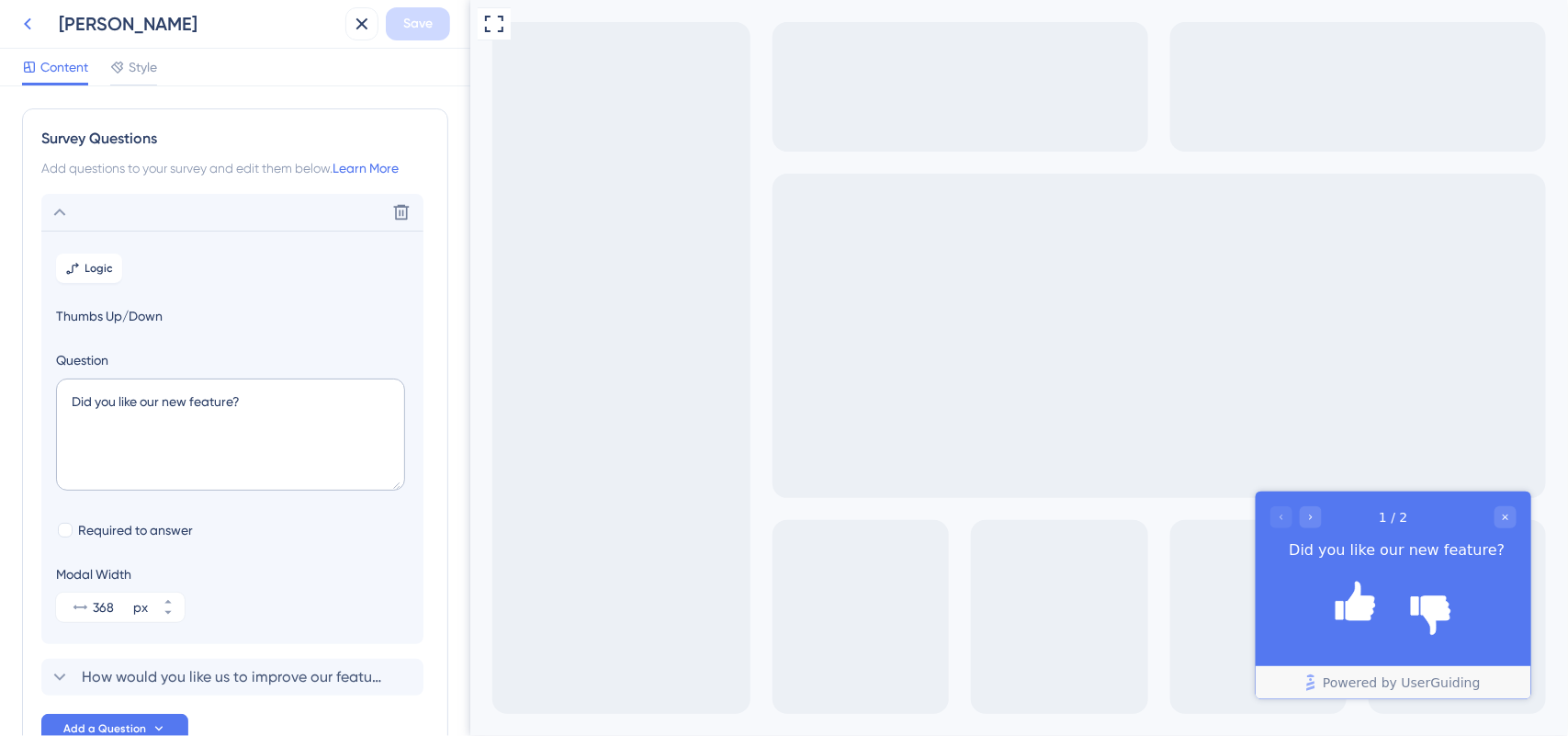
click at [33, 20] on icon at bounding box center [28, 24] width 22 height 22
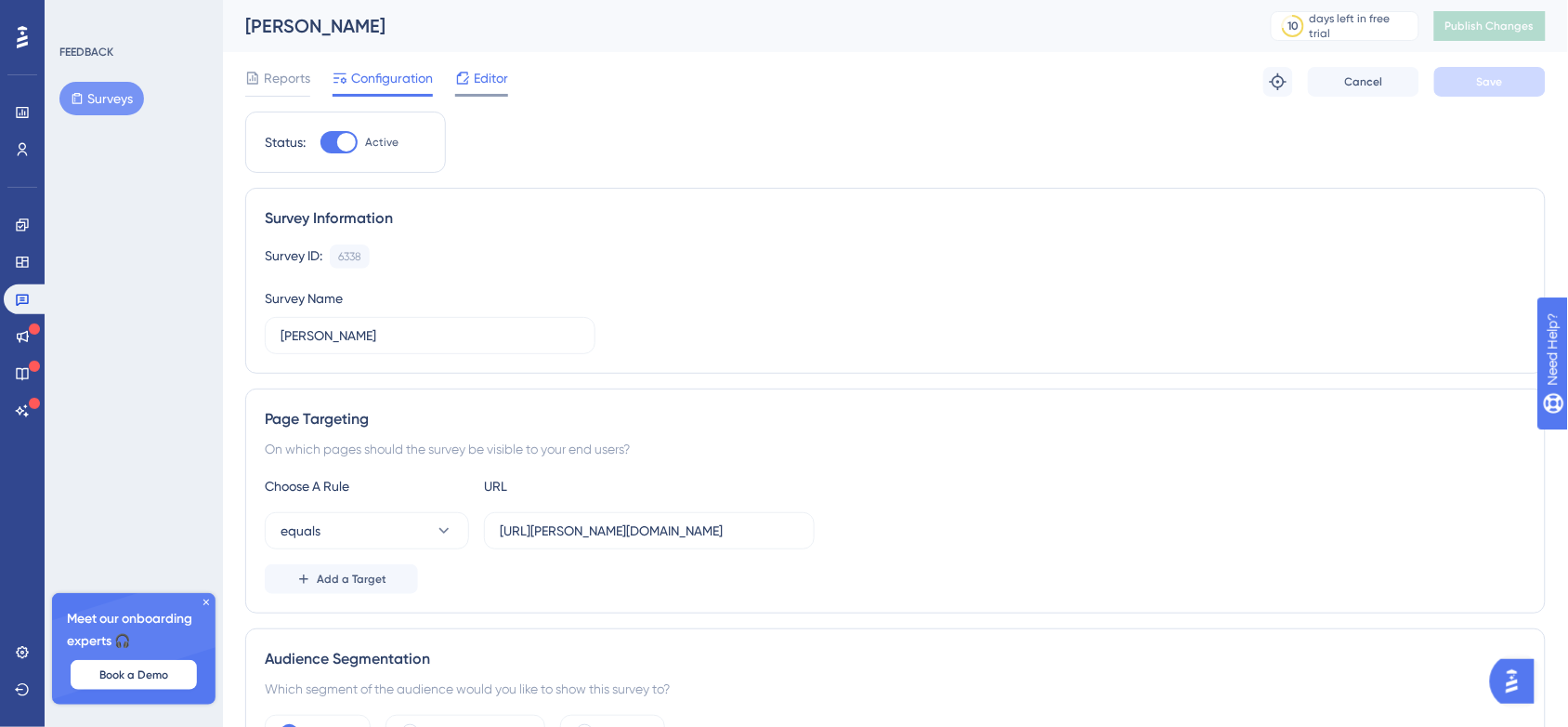
click at [464, 77] on icon at bounding box center [462, 78] width 15 height 15
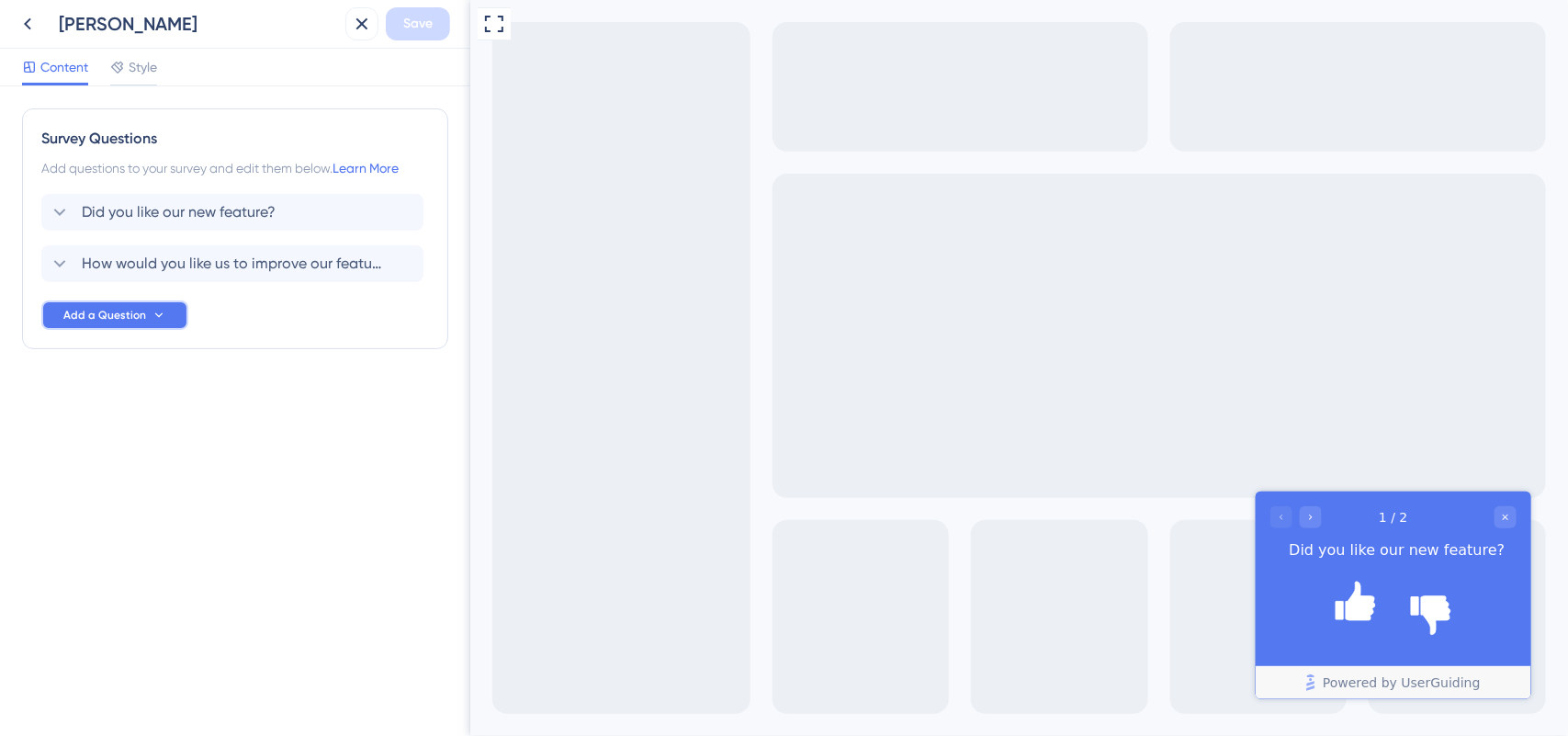
click at [121, 319] on span "Add a Question" at bounding box center [105, 315] width 83 height 15
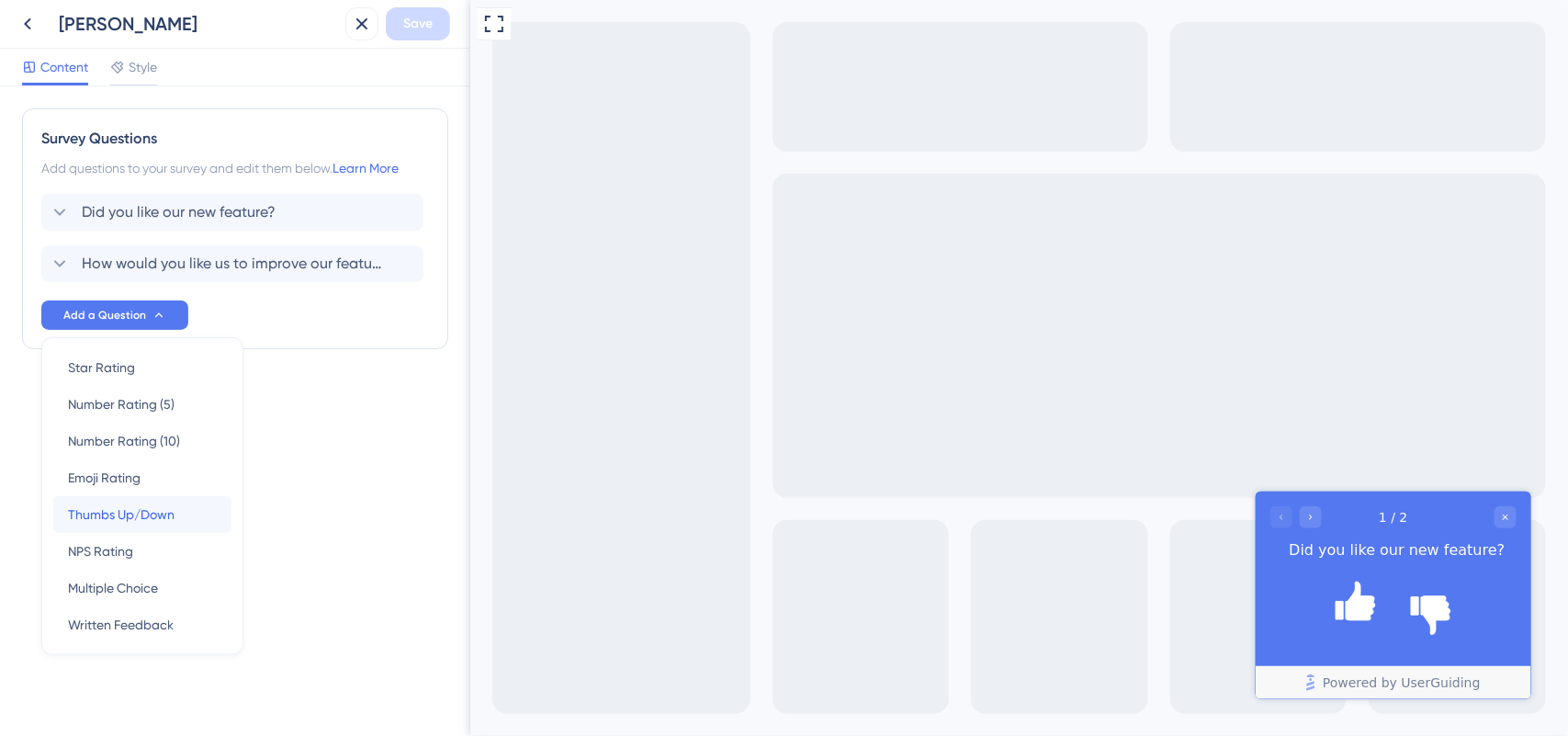
click at [126, 517] on span "Thumbs Up/Down" at bounding box center [121, 514] width 107 height 22
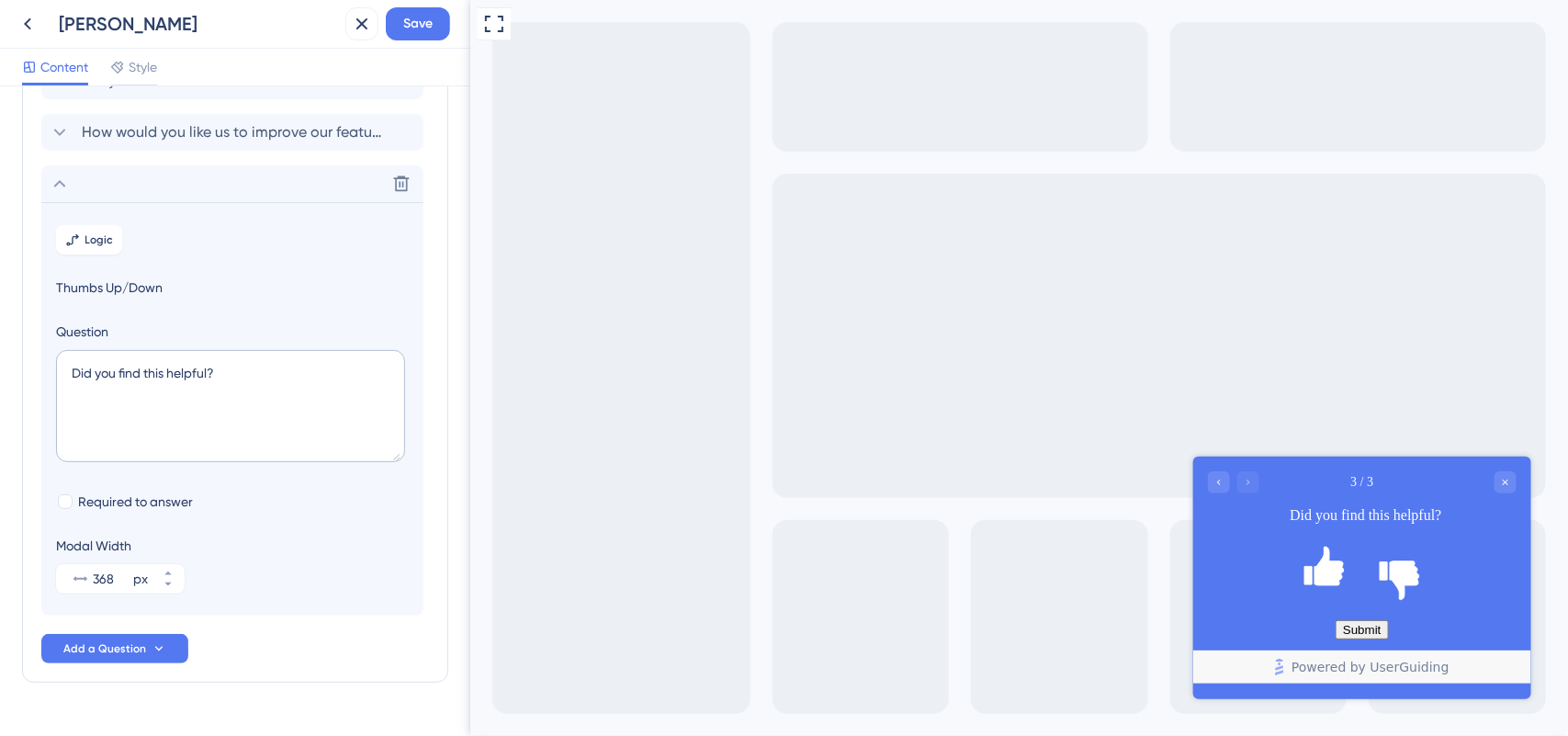
scroll to position [131, 0]
click at [396, 190] on icon at bounding box center [401, 185] width 16 height 16
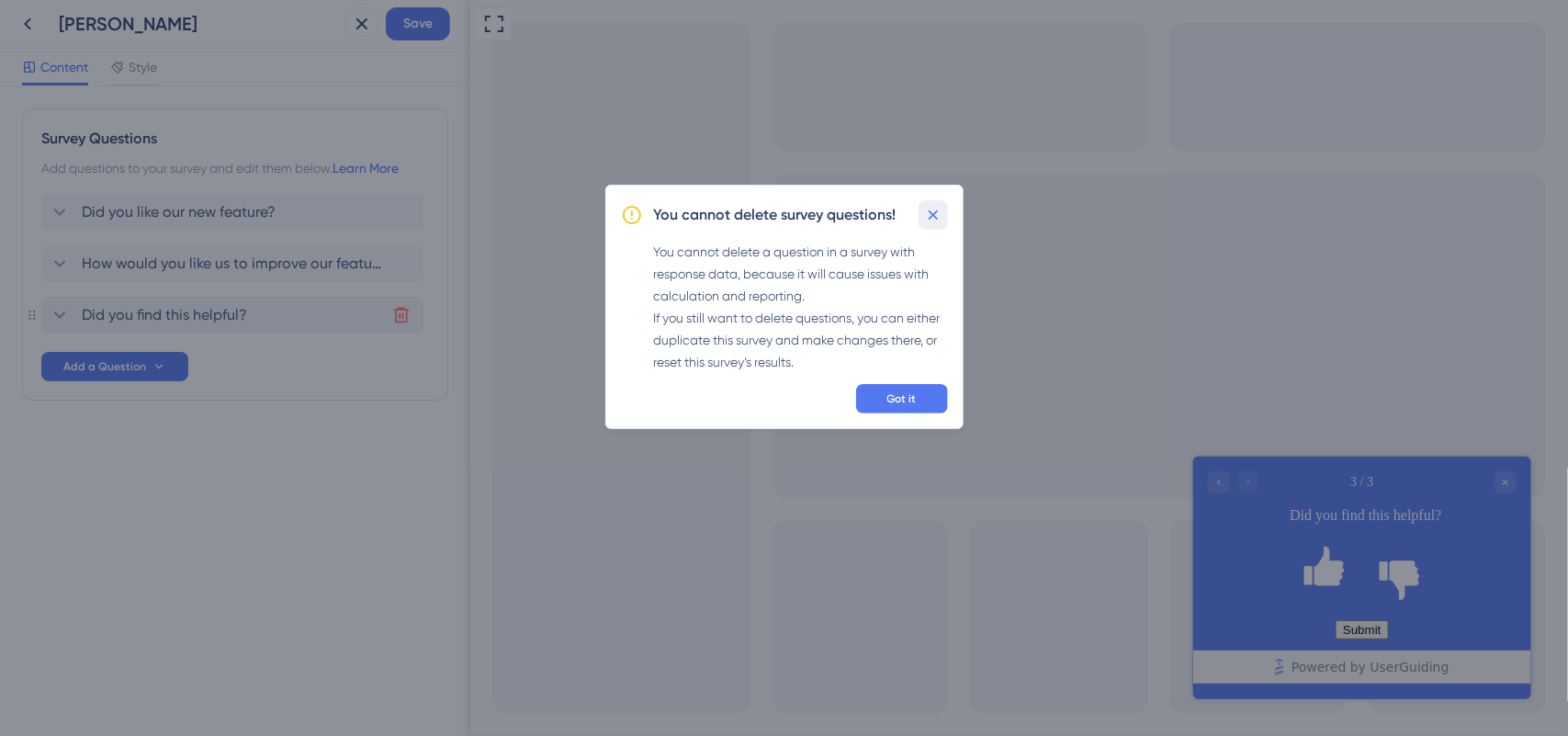
click at [918, 213] on button at bounding box center [933, 215] width 29 height 29
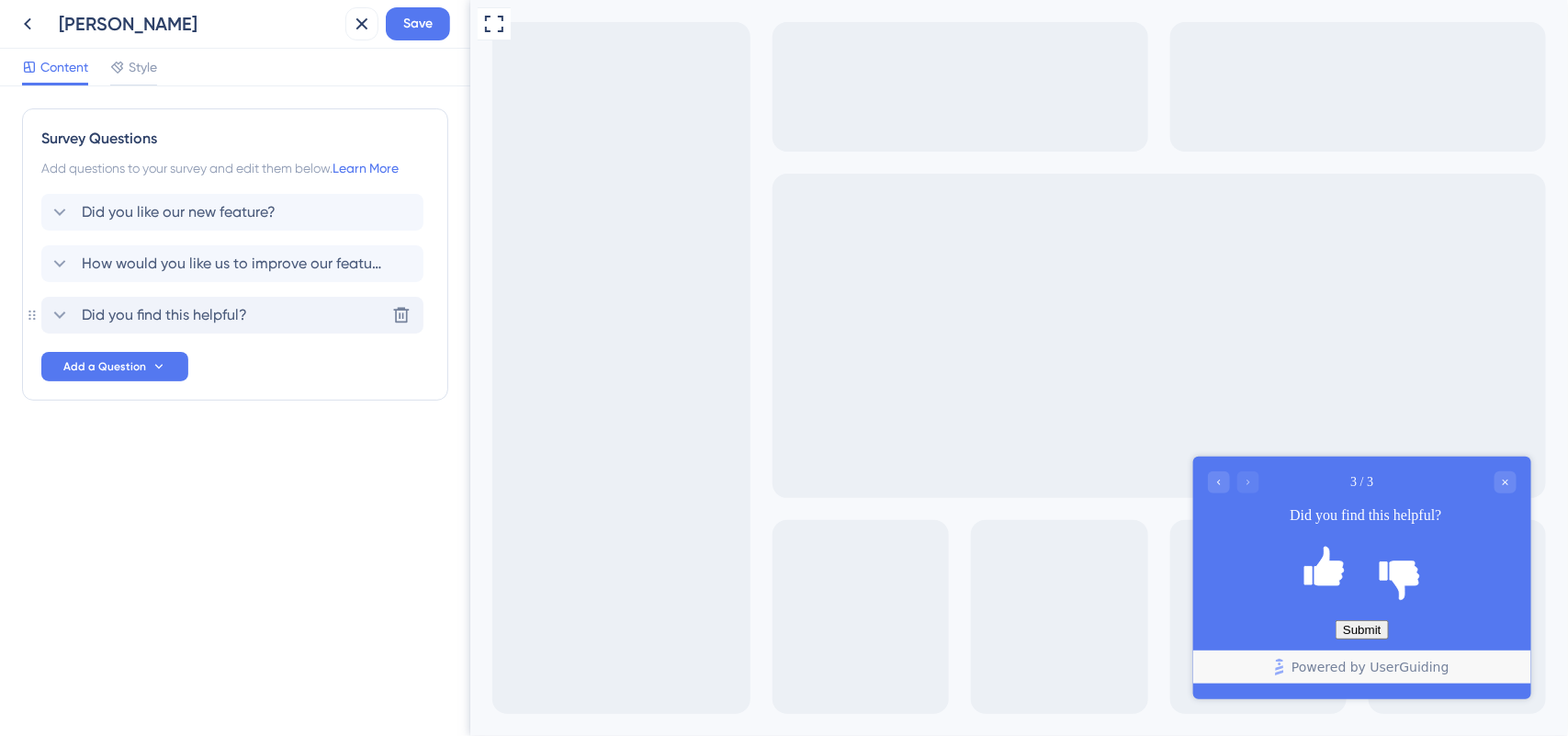
click at [237, 317] on span "Did you find this helpful?" at bounding box center [165, 315] width 166 height 22
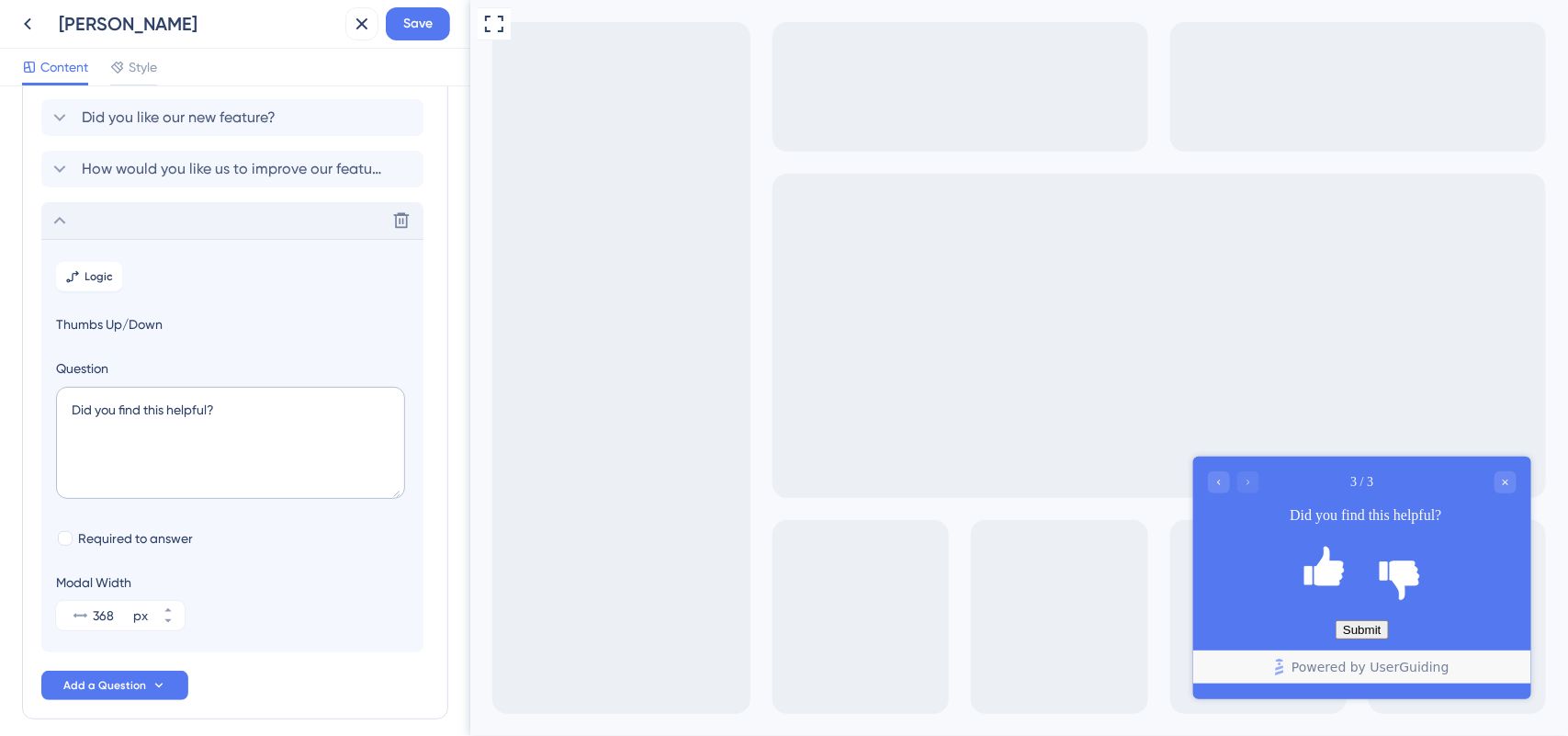
scroll to position [94, 0]
click at [398, 230] on icon at bounding box center [401, 222] width 18 height 18
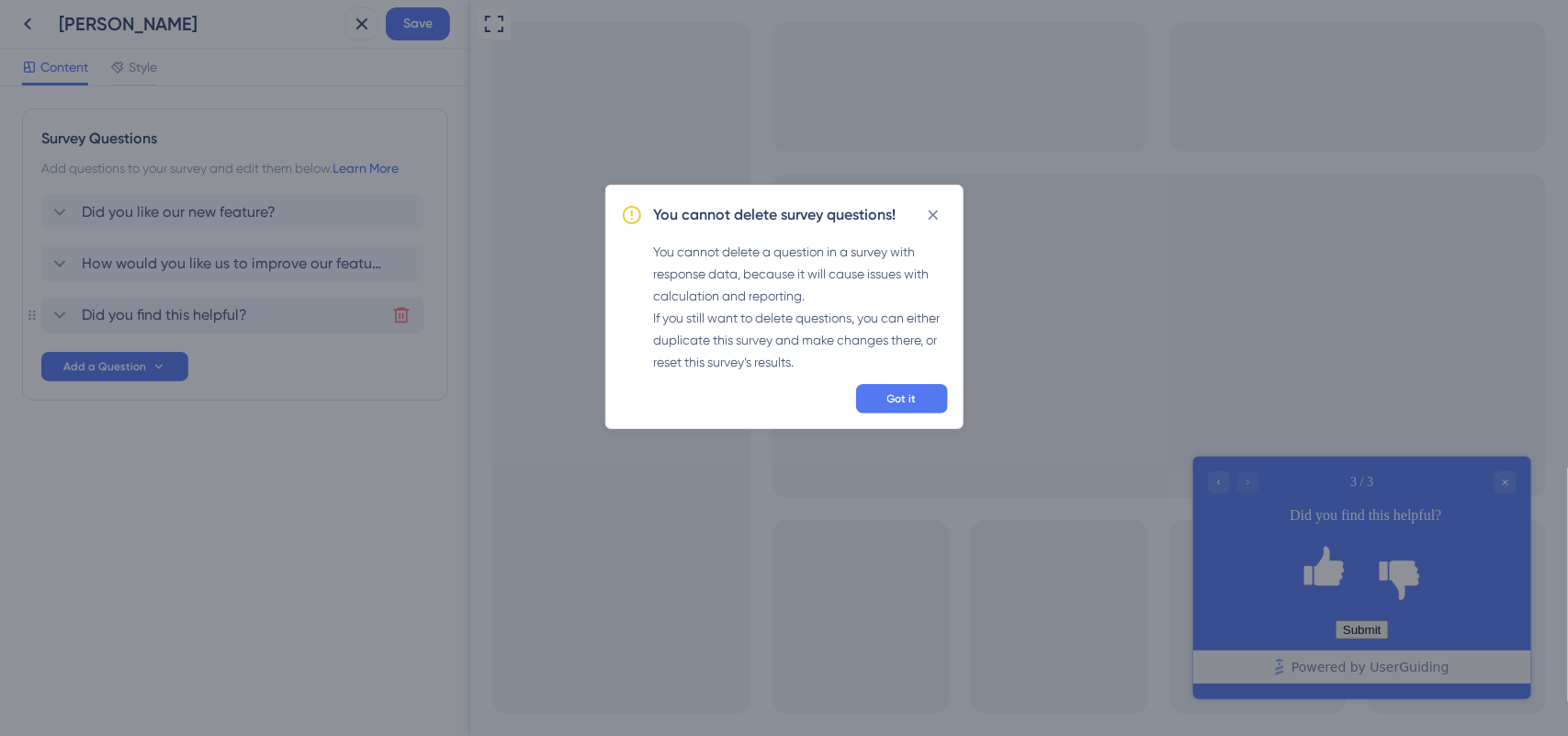
scroll to position [0, 0]
click at [919, 382] on div "You cannot delete survey questions! You cannot delete a question in a survey wi…" at bounding box center [784, 307] width 358 height 245
click at [917, 388] on button "Got it" at bounding box center [902, 398] width 92 height 29
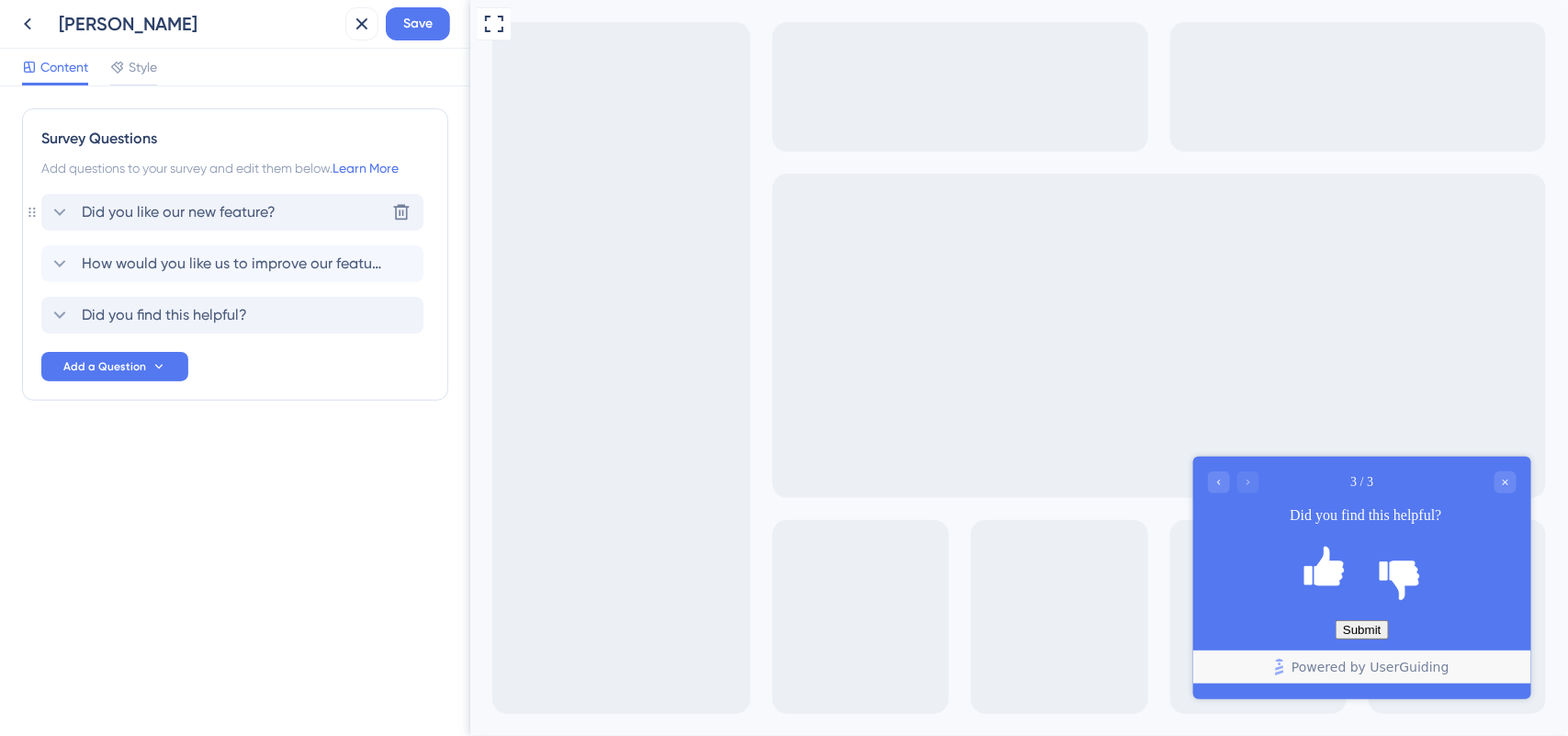
click at [253, 213] on span "Did you like our new feature?" at bounding box center [179, 213] width 194 height 22
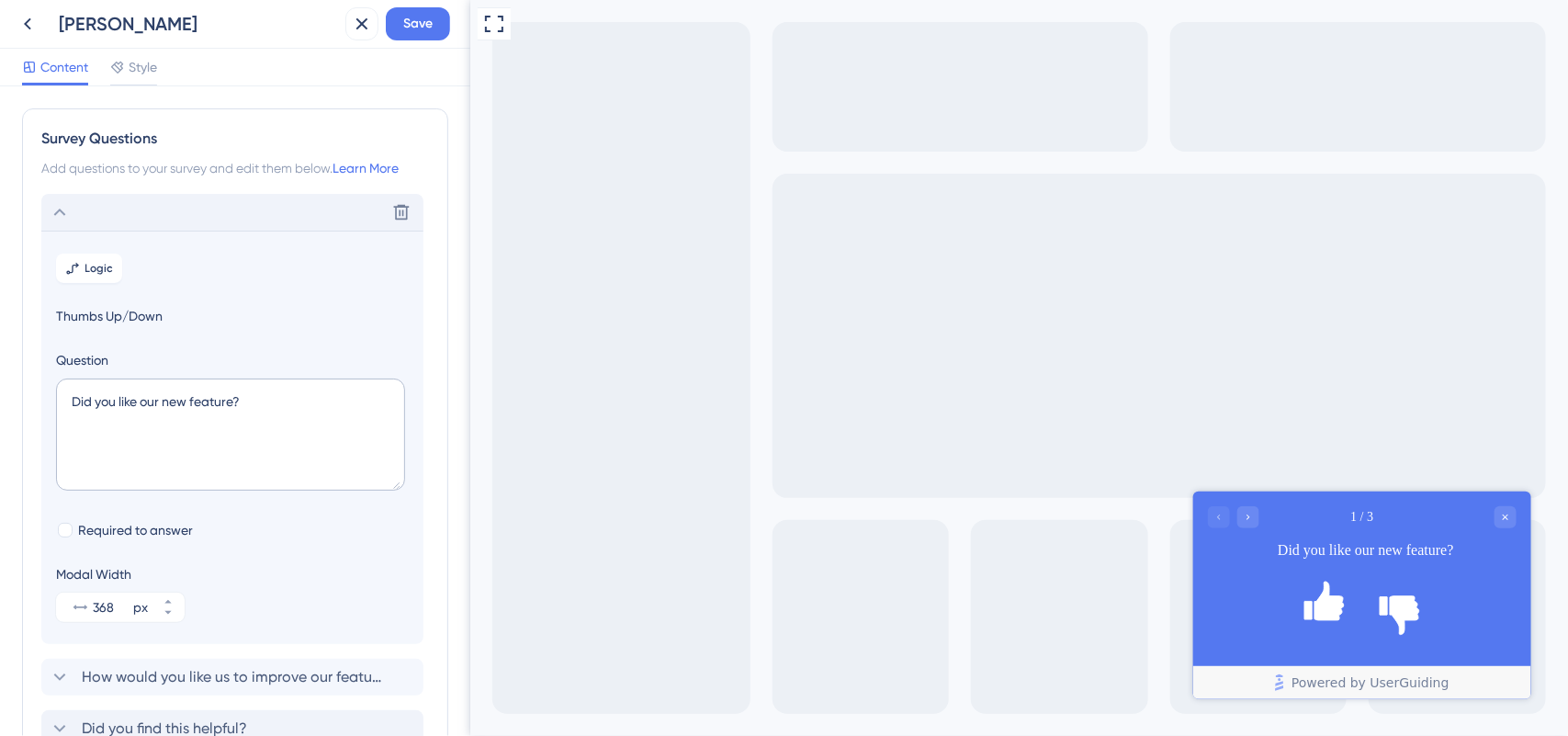
click at [831, 576] on div "Full Screen Preview" at bounding box center [1018, 368] width 1098 height 736
click at [102, 284] on section "Logic Thumbs Up/Down Question Did you like our new feature? Required to answer …" at bounding box center [232, 437] width 382 height 413
click at [98, 277] on button "Logic" at bounding box center [89, 269] width 66 height 29
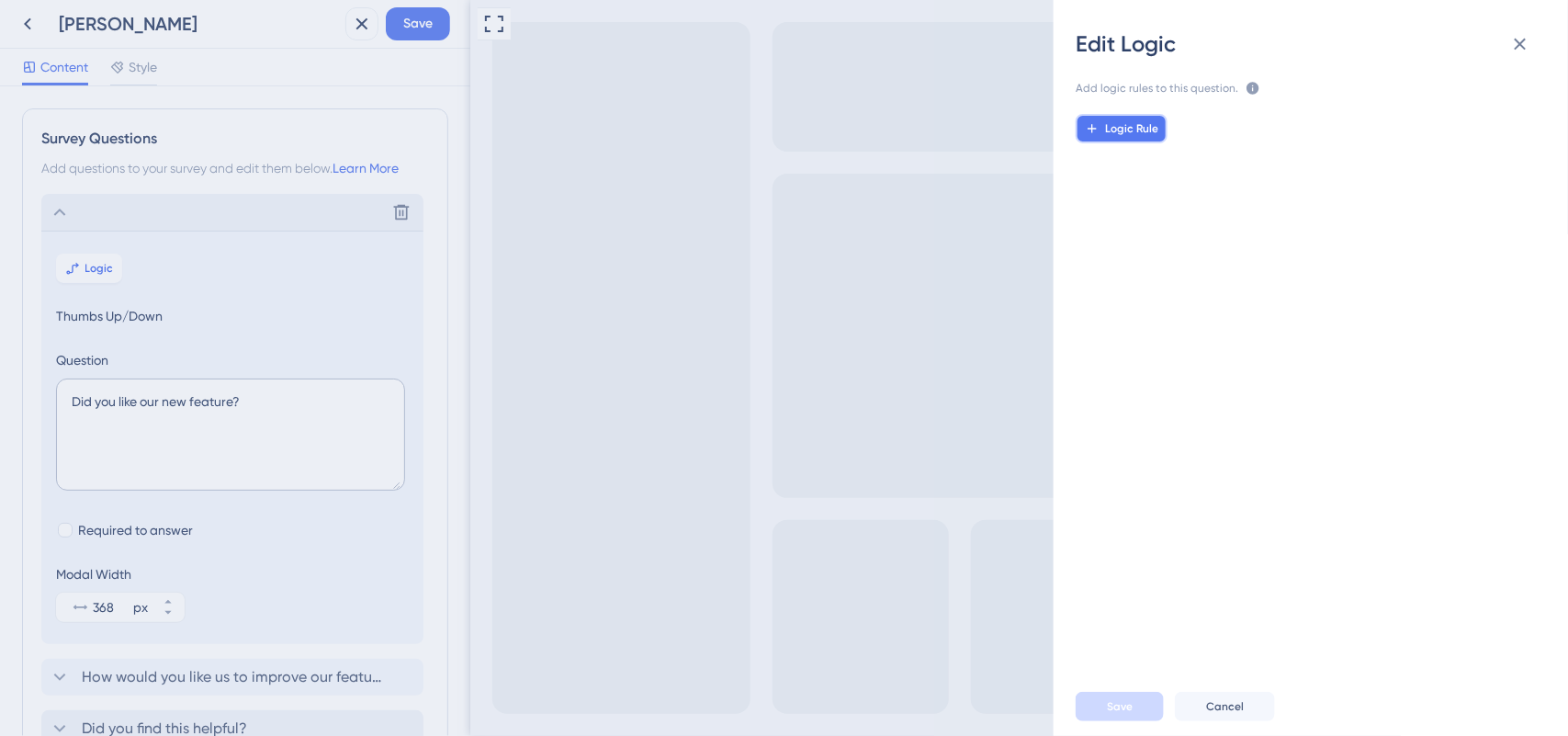
click at [1137, 141] on button "Logic Rule" at bounding box center [1122, 129] width 92 height 29
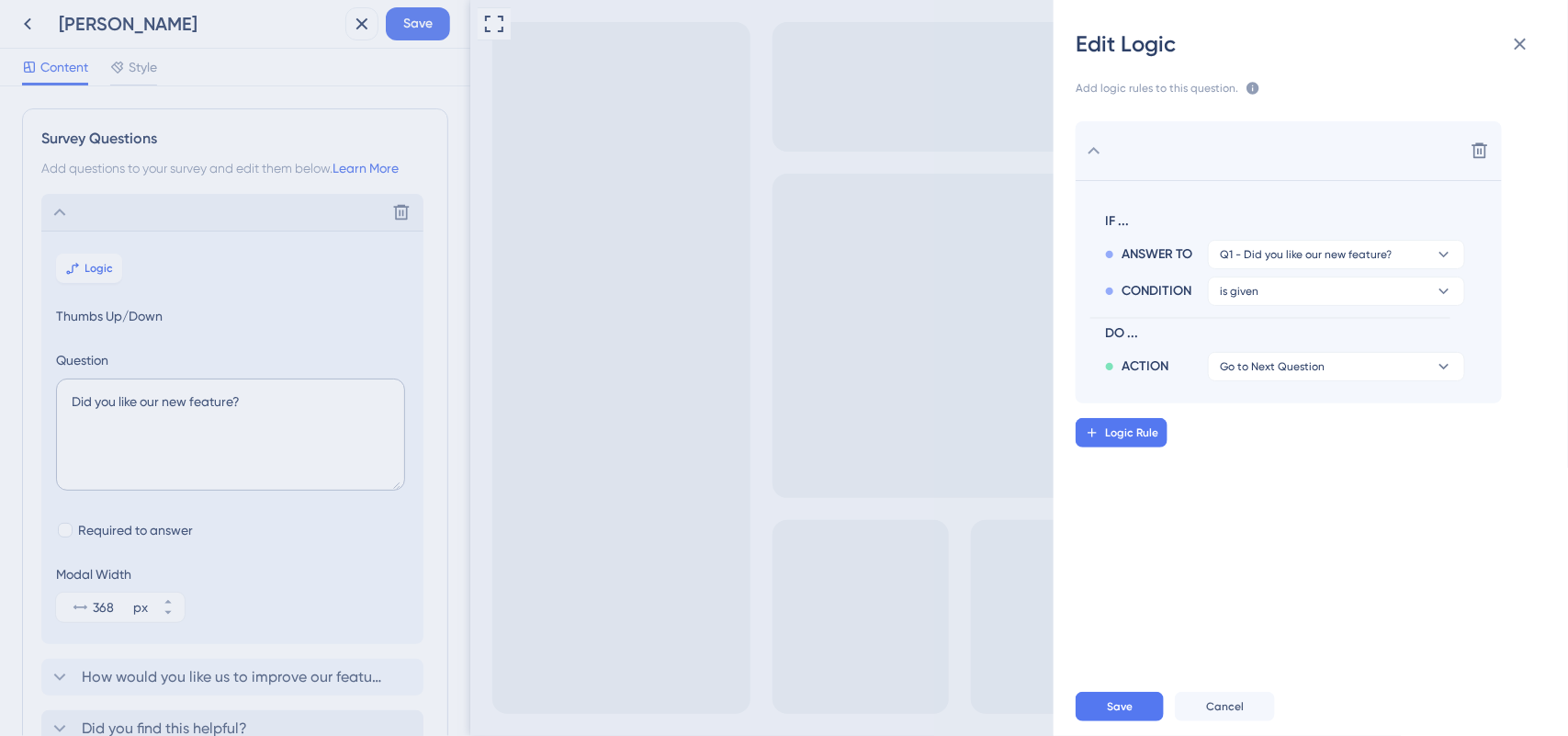
click at [935, 364] on div "Edit Logic Add logic rules to this question. The rules will apply after this qu…" at bounding box center [784, 368] width 1568 height 736
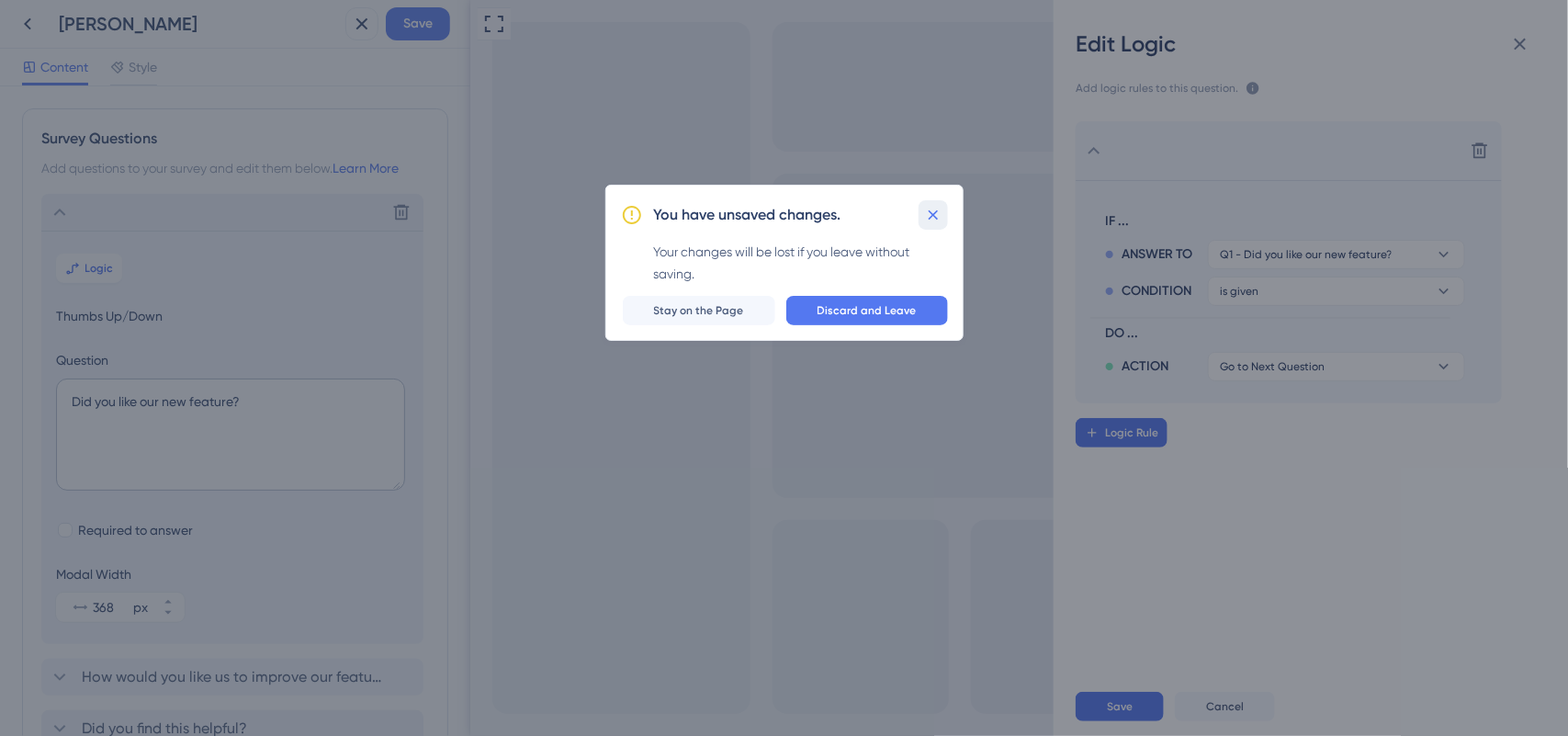
click at [928, 213] on icon at bounding box center [933, 215] width 18 height 18
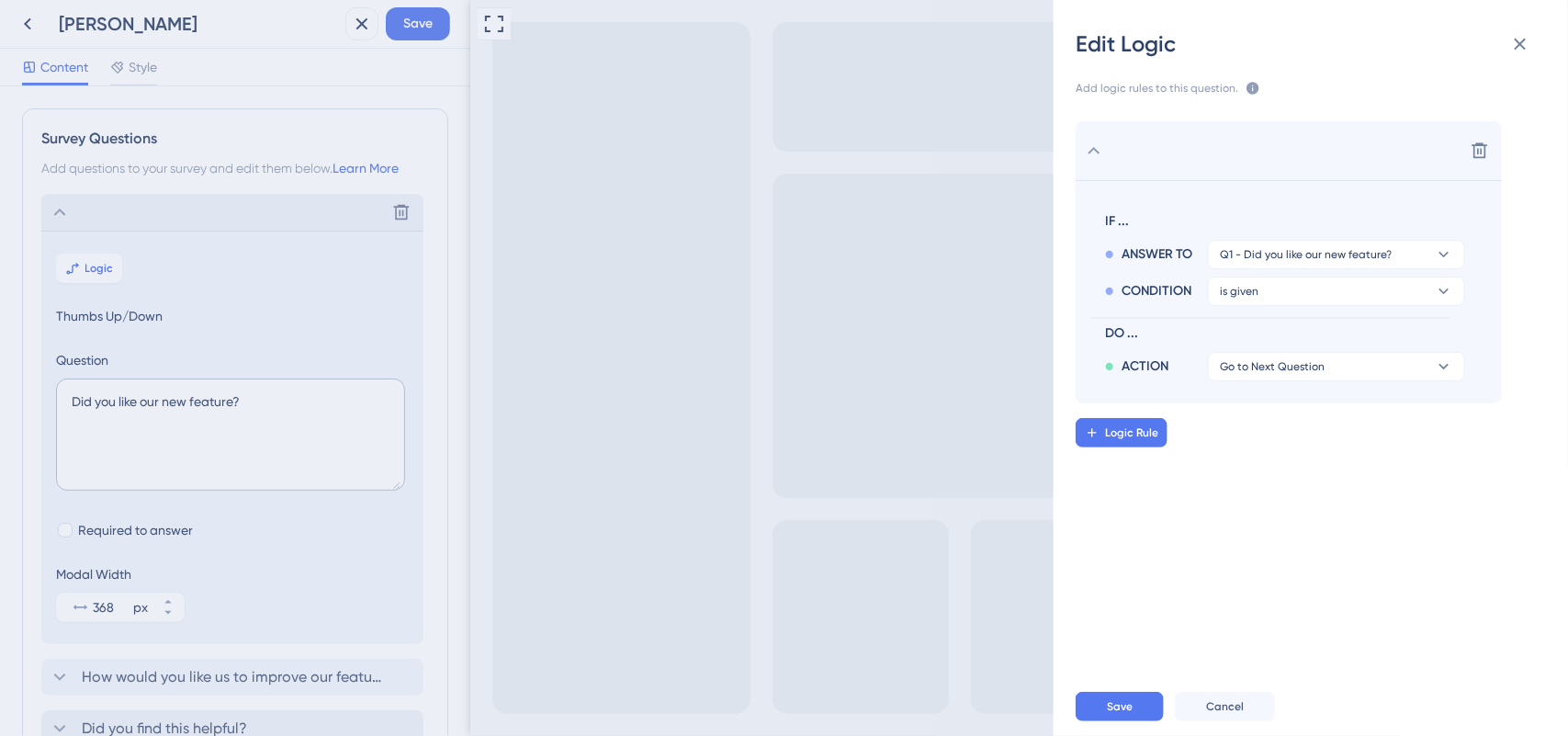
click at [1555, 731] on div "Save Cancel" at bounding box center [1332, 707] width 514 height 59
click at [1516, 61] on button at bounding box center [1520, 44] width 37 height 37
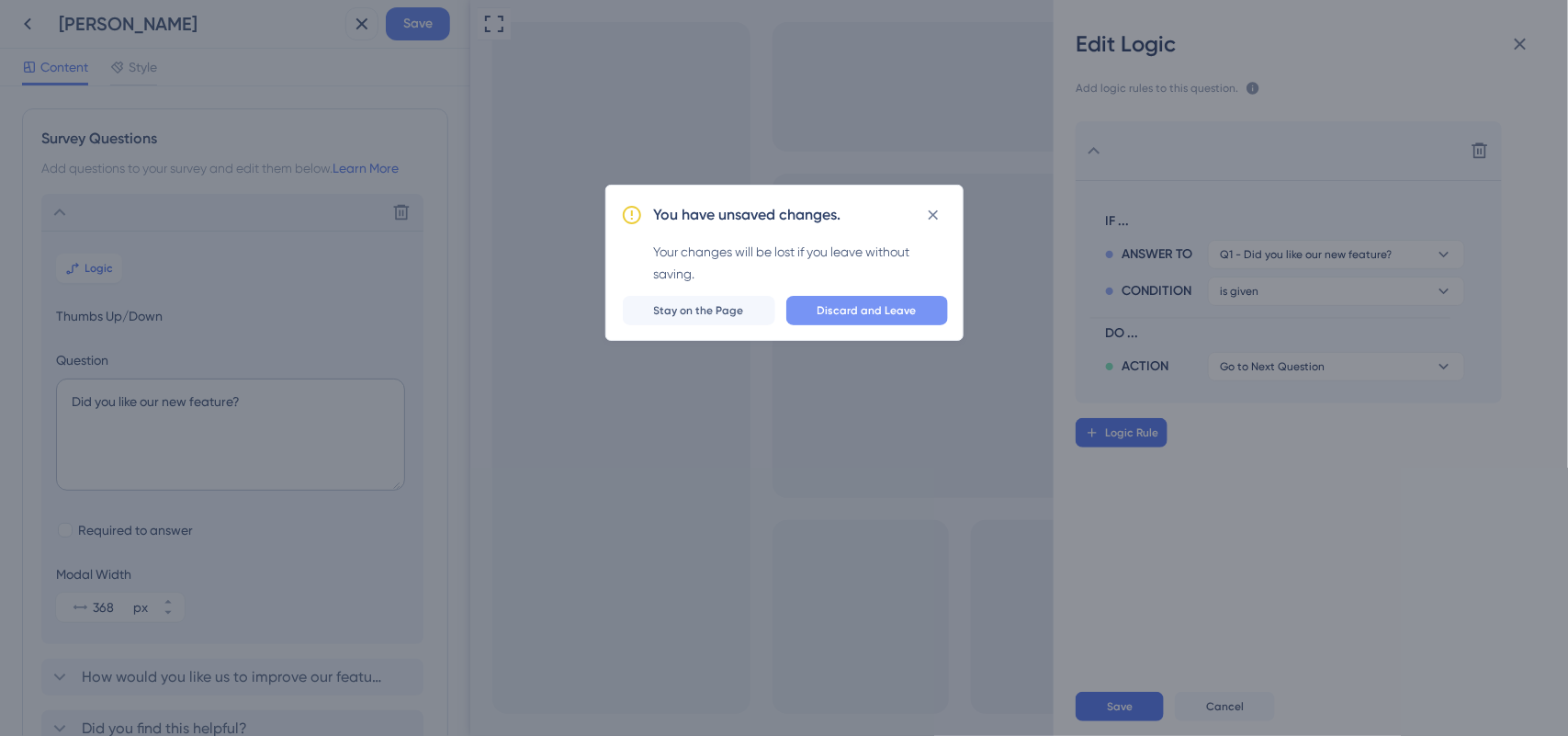
click at [843, 323] on button "Discard and Leave" at bounding box center [868, 310] width 162 height 29
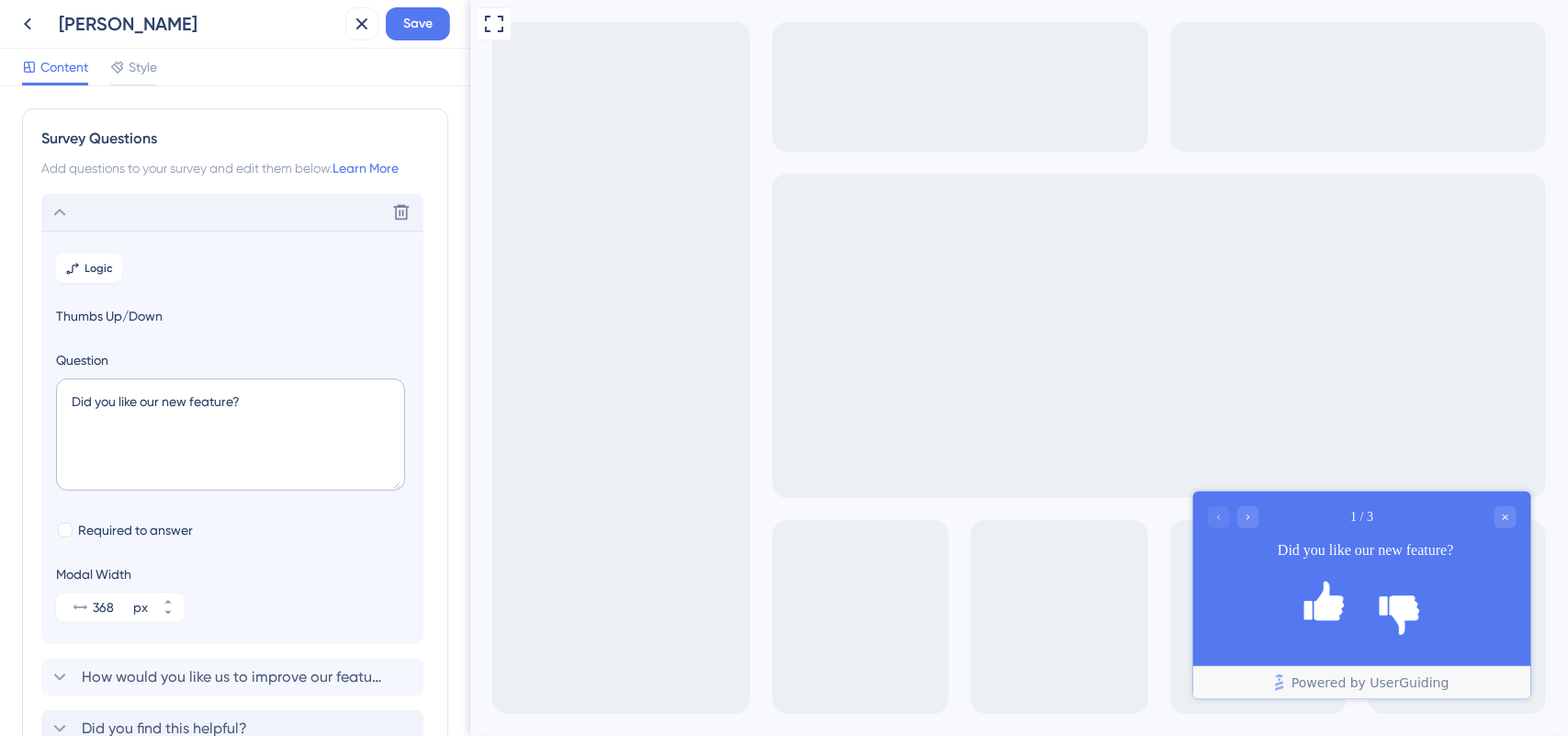
scroll to position [175, 0]
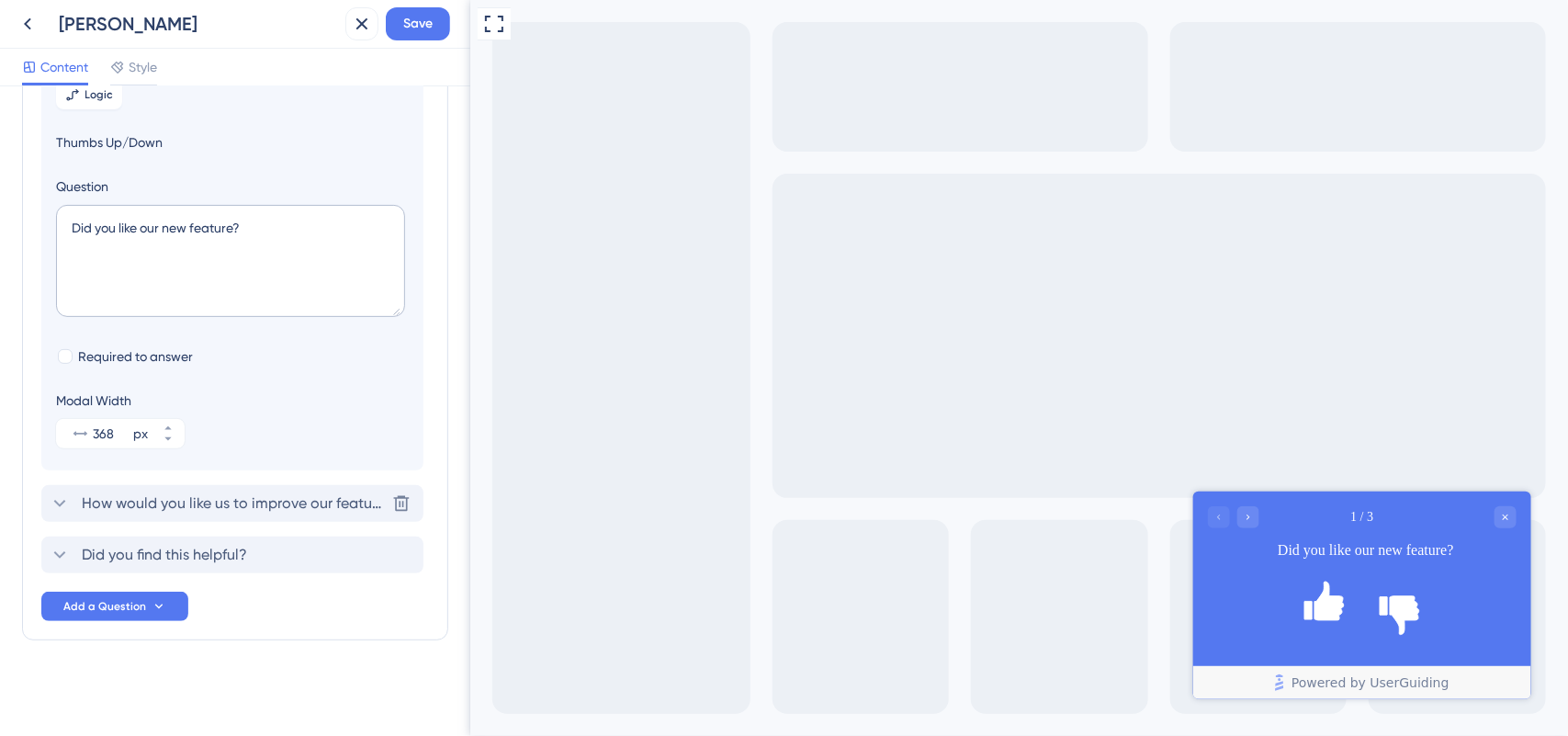
click at [232, 498] on span "How would you like us to improve our feature?" at bounding box center [233, 503] width 303 height 22
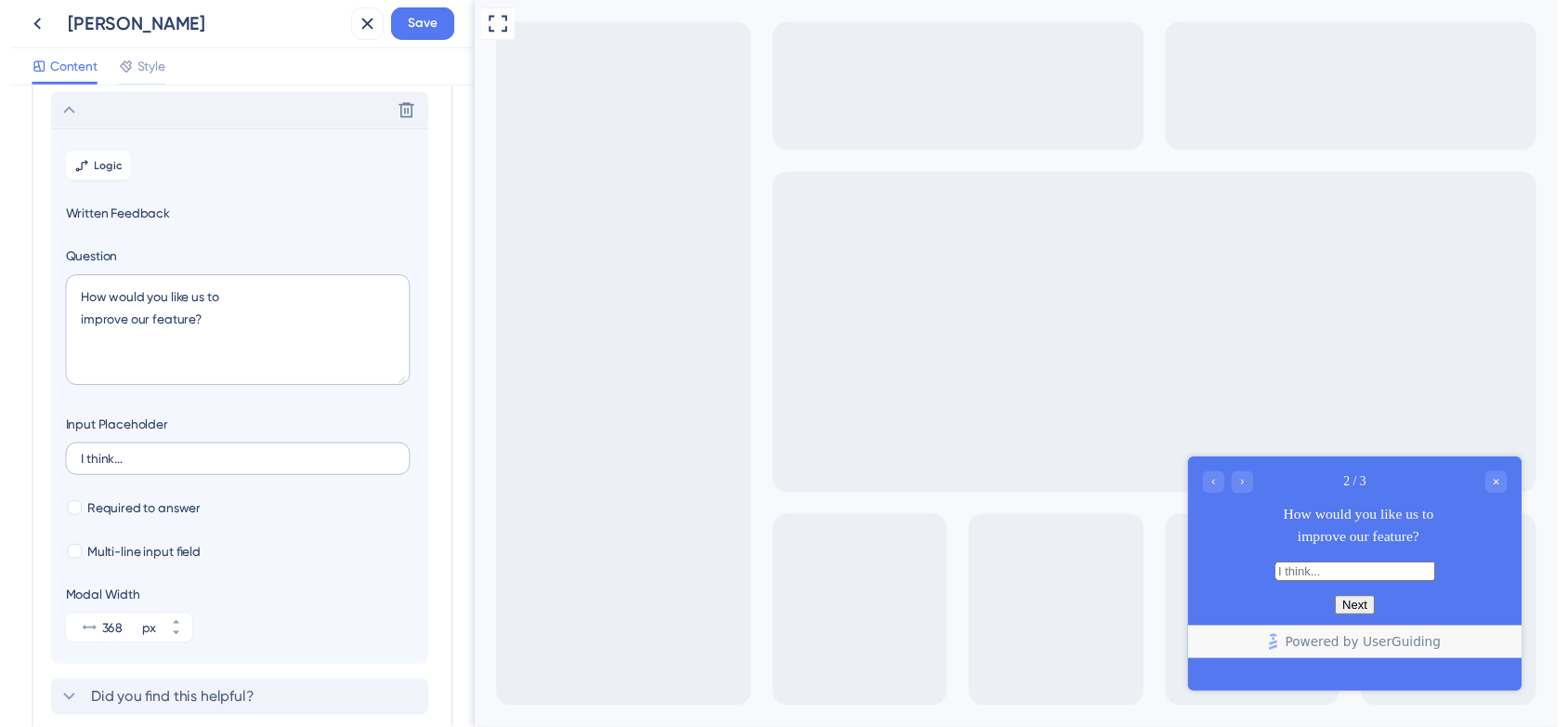
scroll to position [156, 0]
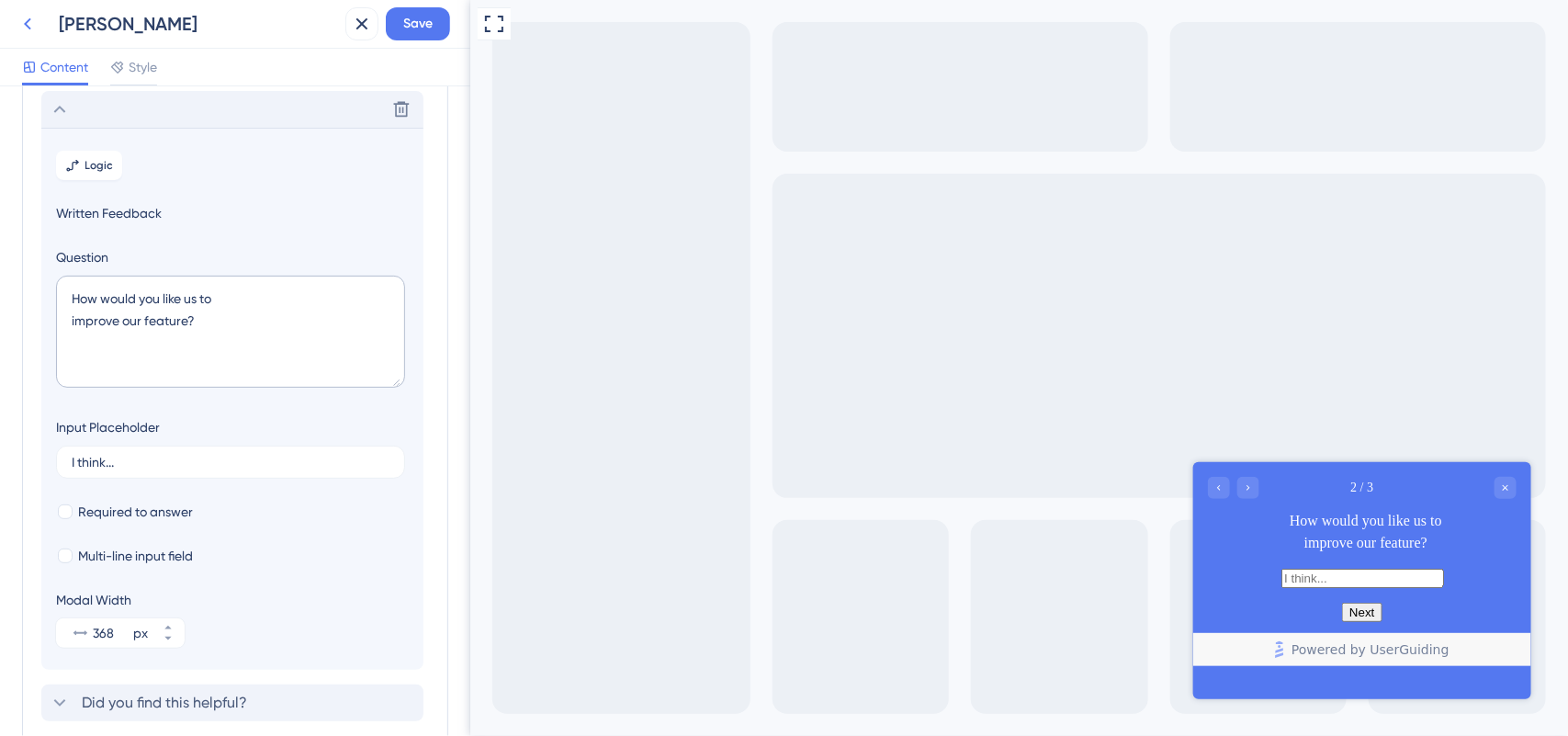
click at [24, 29] on icon at bounding box center [28, 24] width 22 height 22
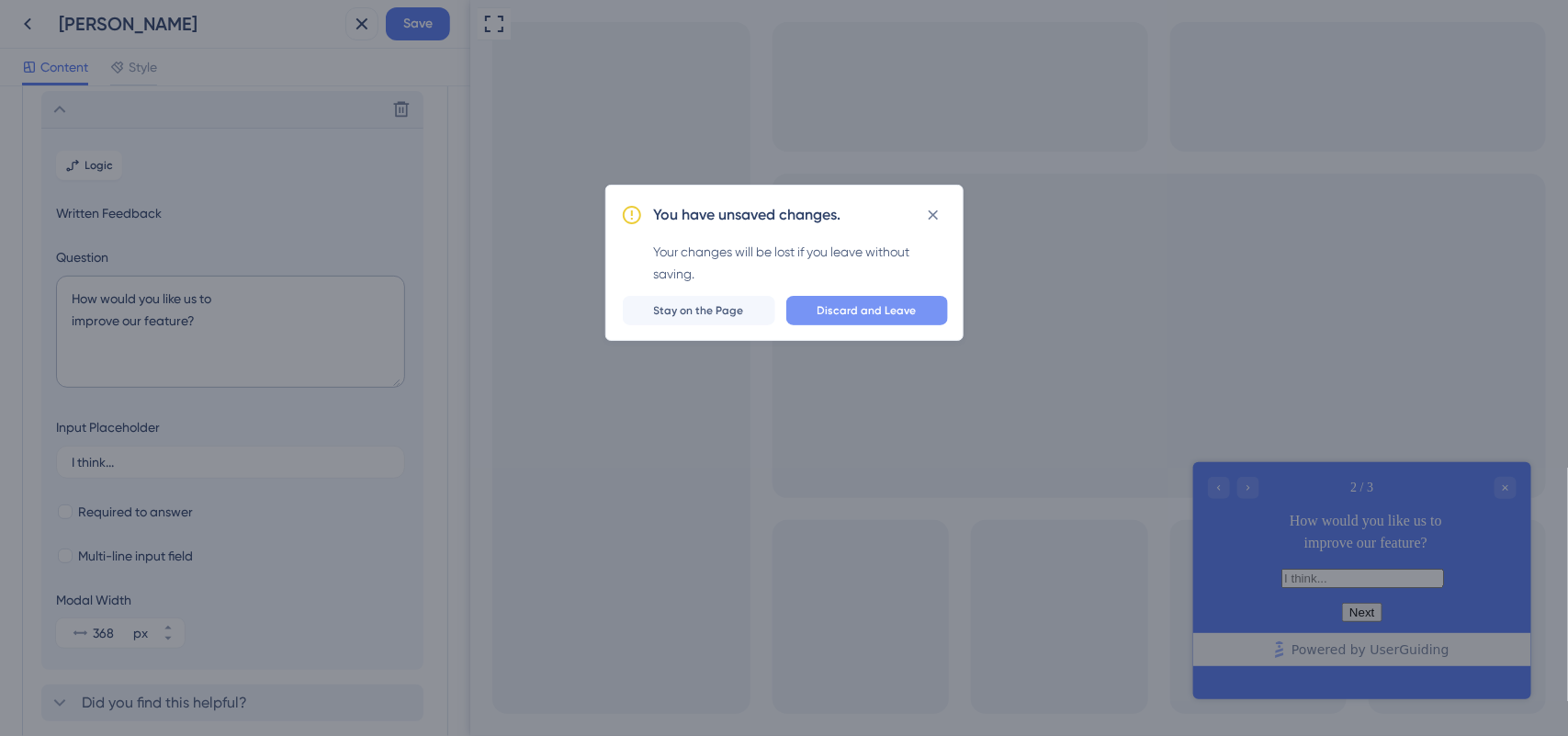
click at [830, 315] on span "Discard and Leave" at bounding box center [868, 310] width 99 height 15
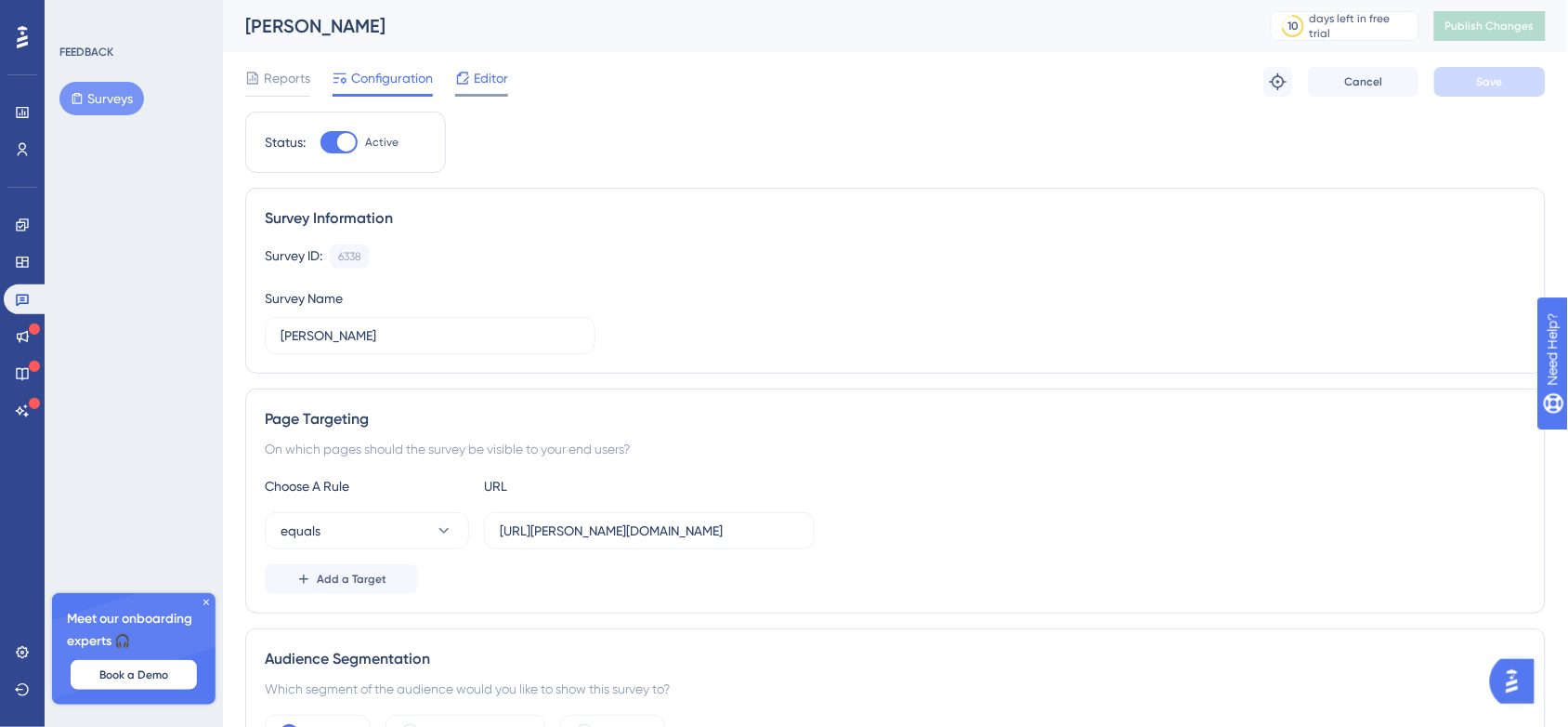
drag, startPoint x: 471, startPoint y: 99, endPoint x: 490, endPoint y: 68, distance: 36.4
click at [490, 68] on div "Reports Configuration Editor Troubleshoot Cancel Save" at bounding box center [896, 82] width 1301 height 60
click at [490, 68] on span "Editor" at bounding box center [490, 78] width 34 height 22
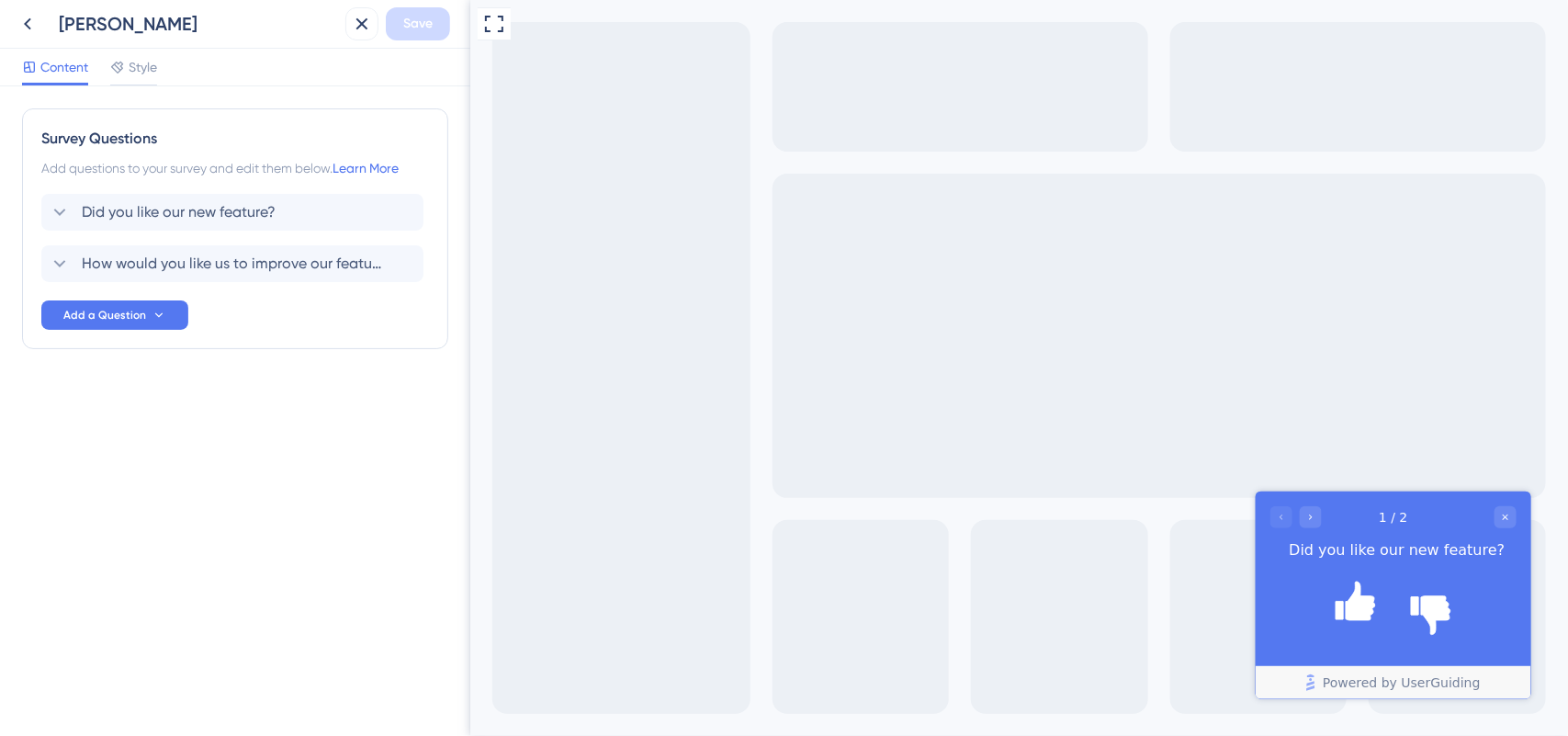
click at [19, 42] on div "Vamshi Save" at bounding box center [235, 24] width 470 height 49
click at [26, 28] on icon at bounding box center [28, 24] width 22 height 22
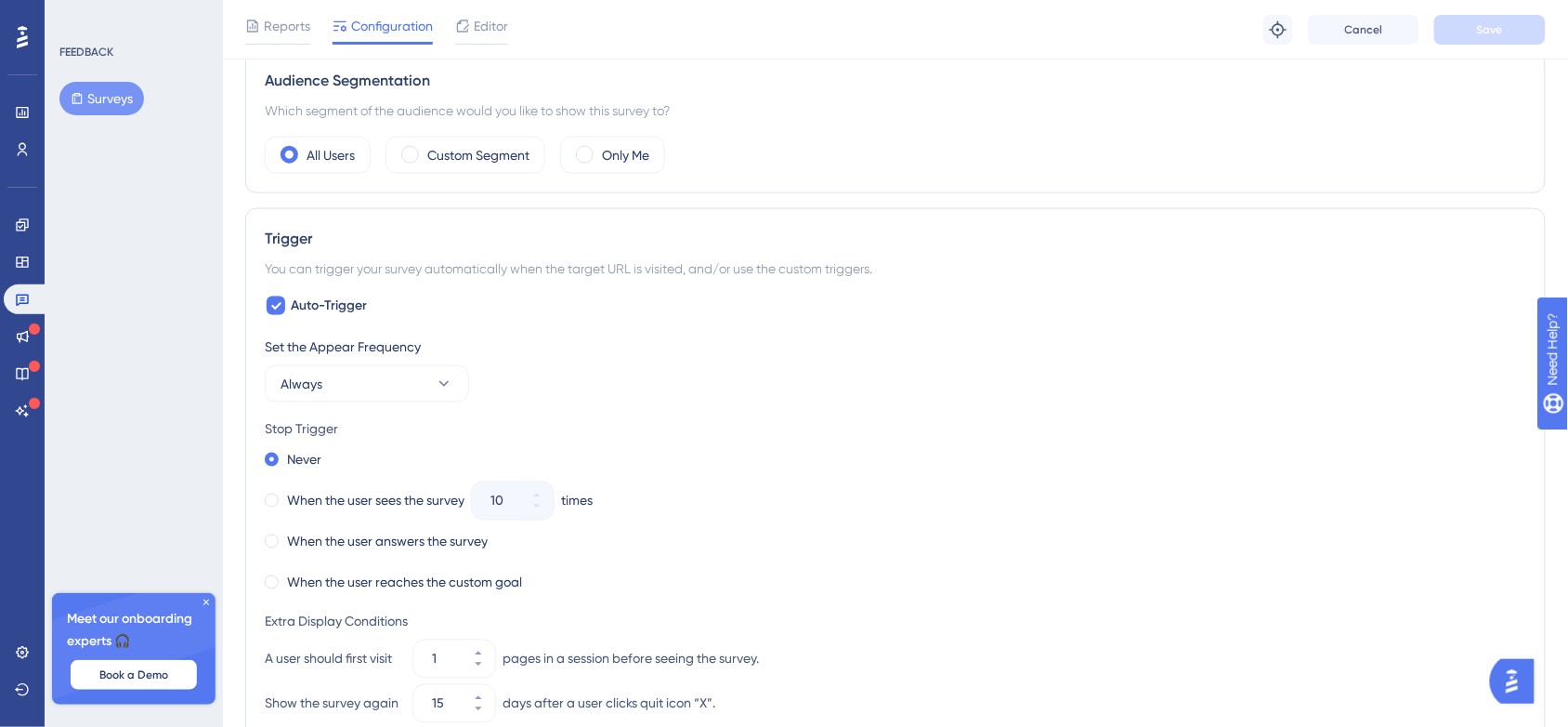
scroll to position [586, 0]
click at [393, 401] on button "Always" at bounding box center [368, 383] width 205 height 37
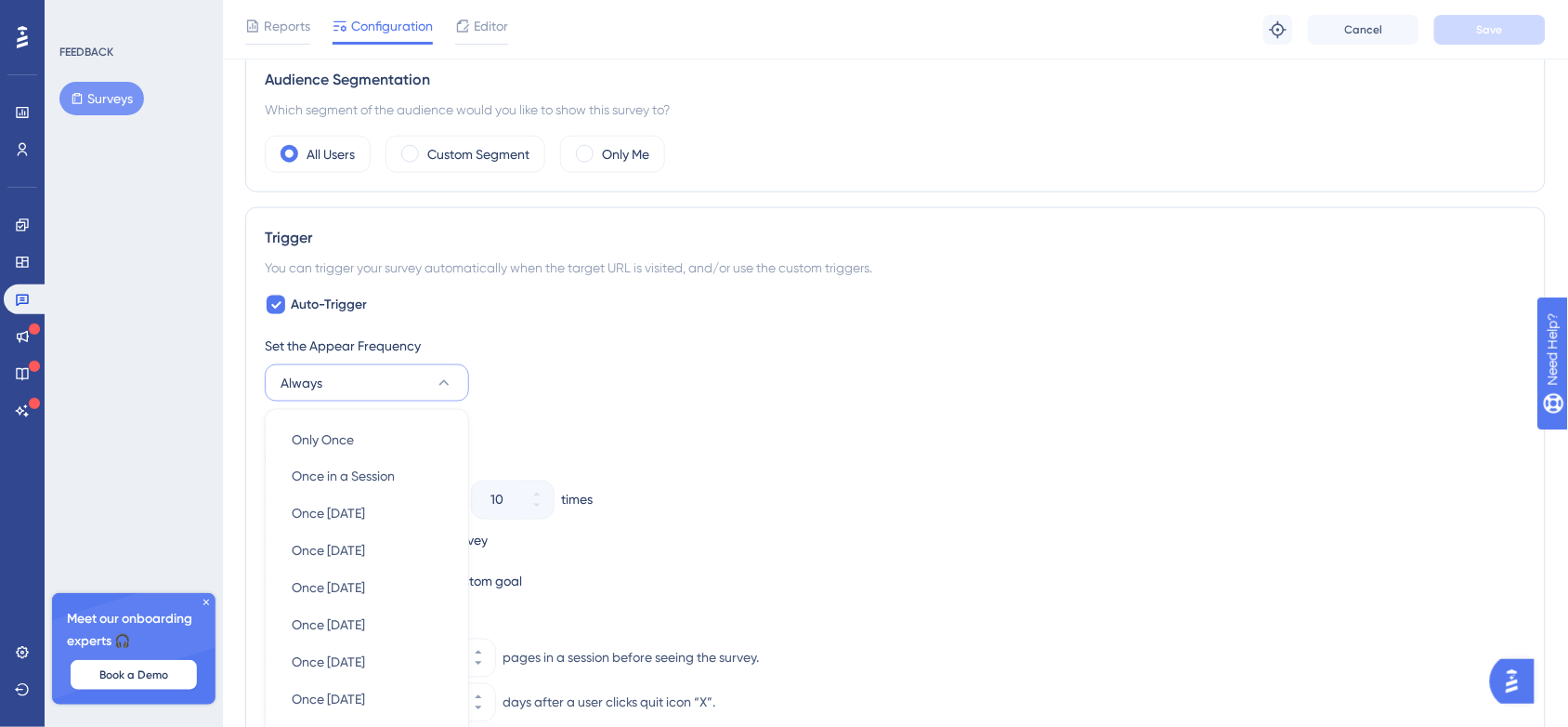
scroll to position [815, 0]
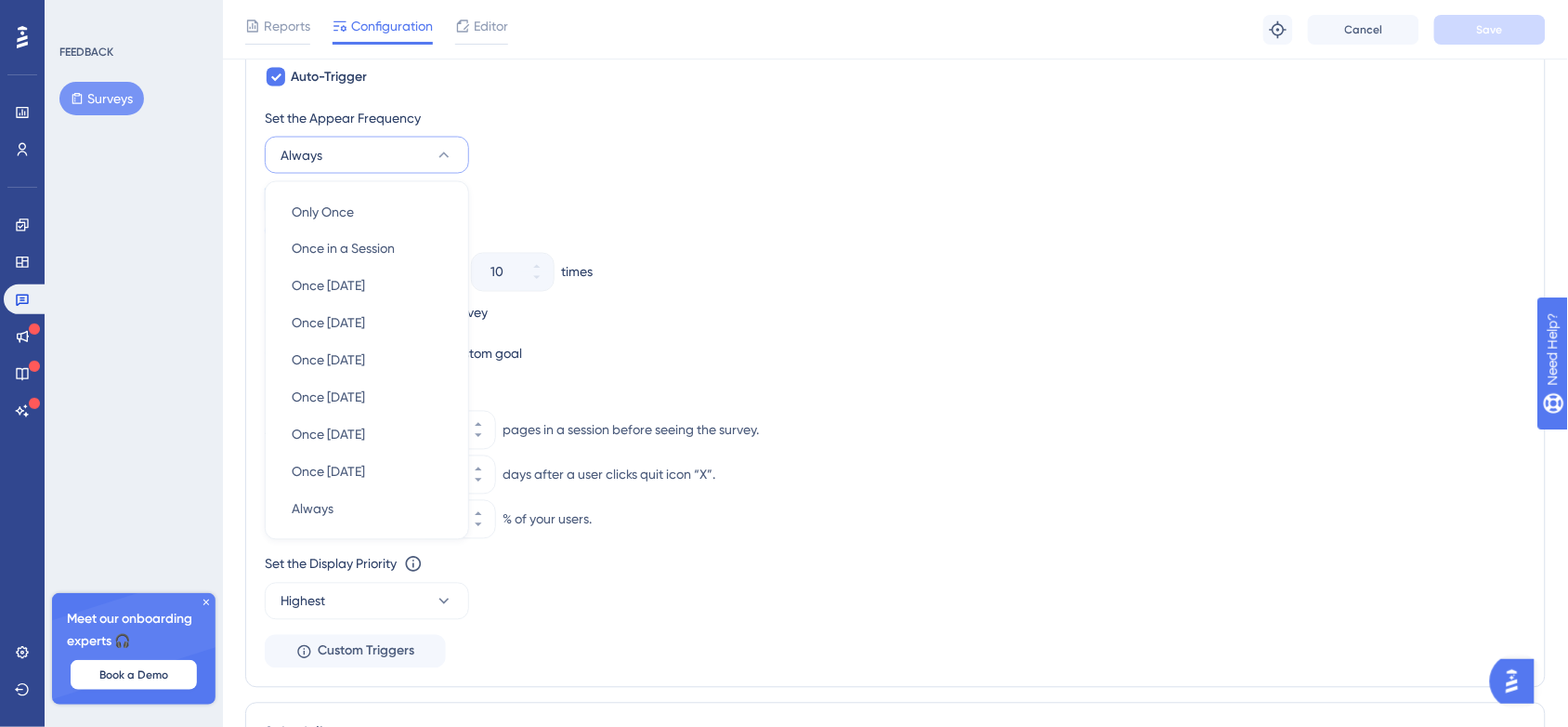
click at [411, 170] on button "Always" at bounding box center [368, 155] width 205 height 37
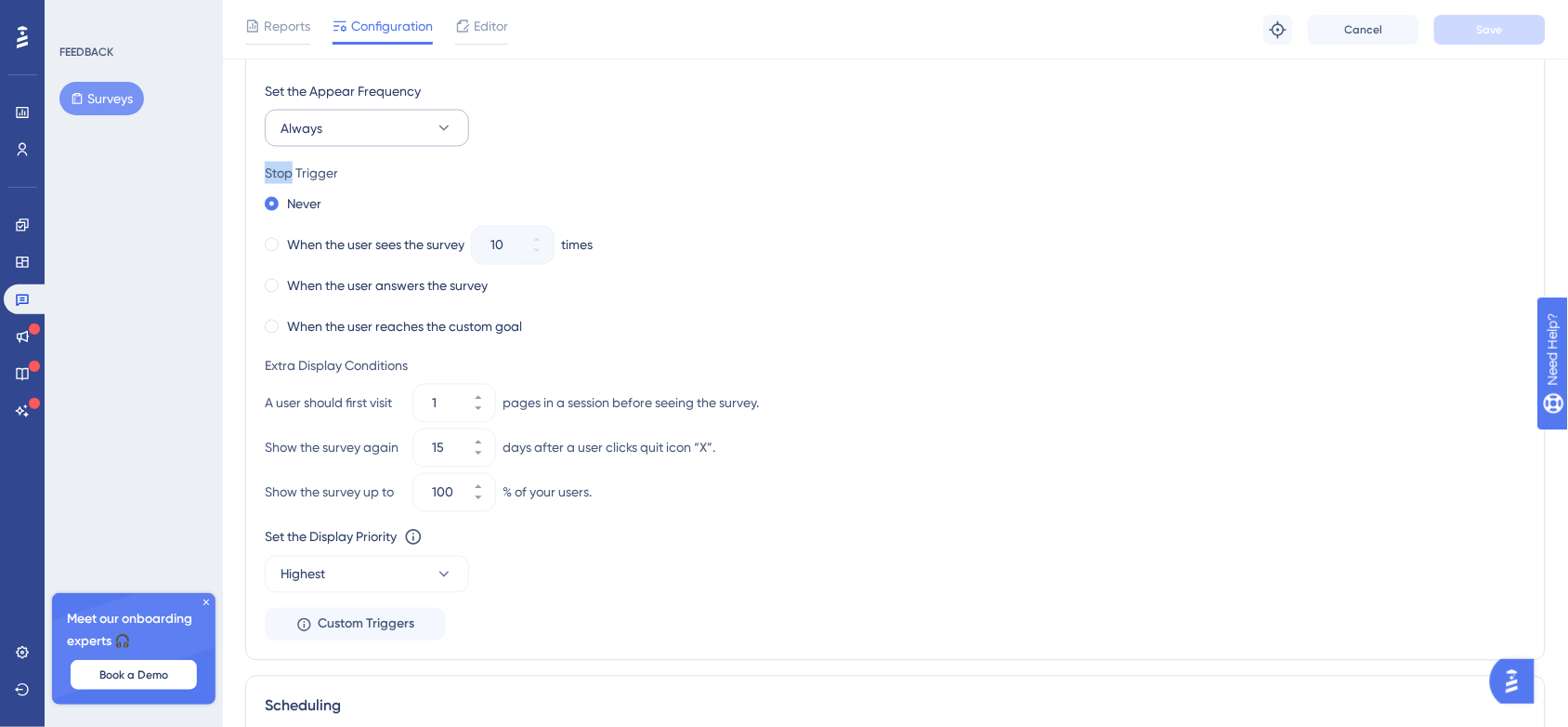
scroll to position [851, 0]
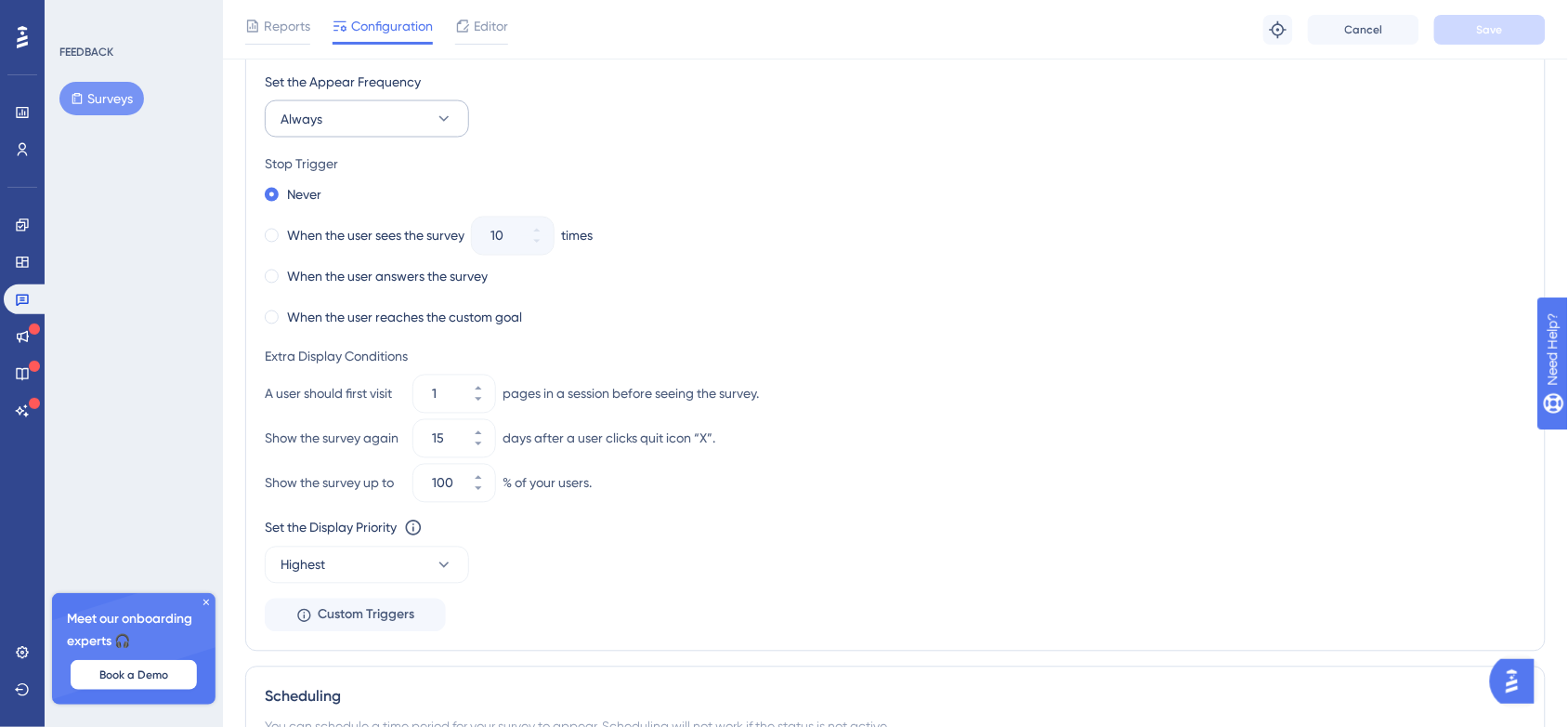
click at [411, 170] on div "Stop Trigger" at bounding box center [896, 164] width 1262 height 22
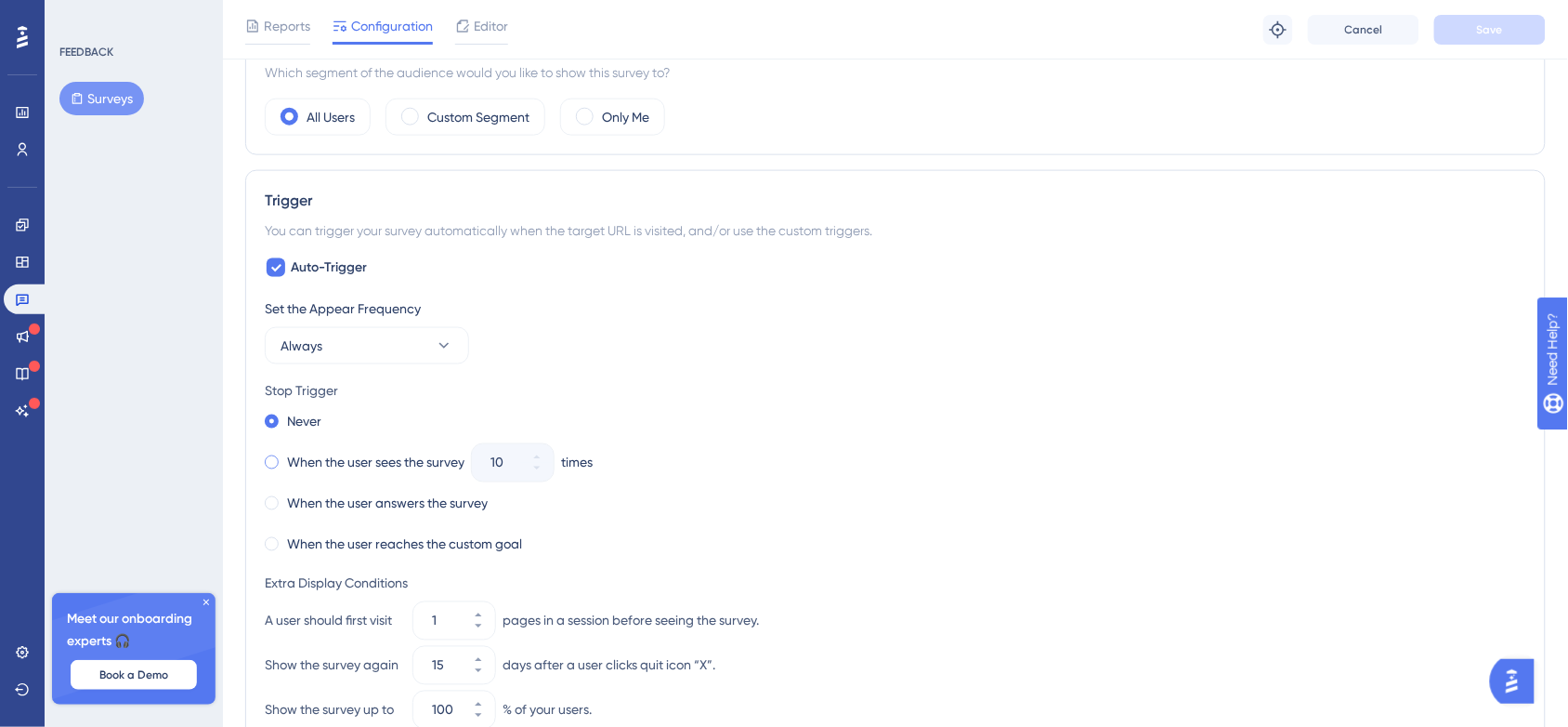
scroll to position [623, 0]
drag, startPoint x: 516, startPoint y: 237, endPoint x: 893, endPoint y: 243, distance: 377.0
click at [893, 243] on div "You can trigger your survey automatically when the target URL is visited, and/o…" at bounding box center [896, 232] width 1262 height 22
copy div "when the target URL is visited, and/or use the custom triggers."
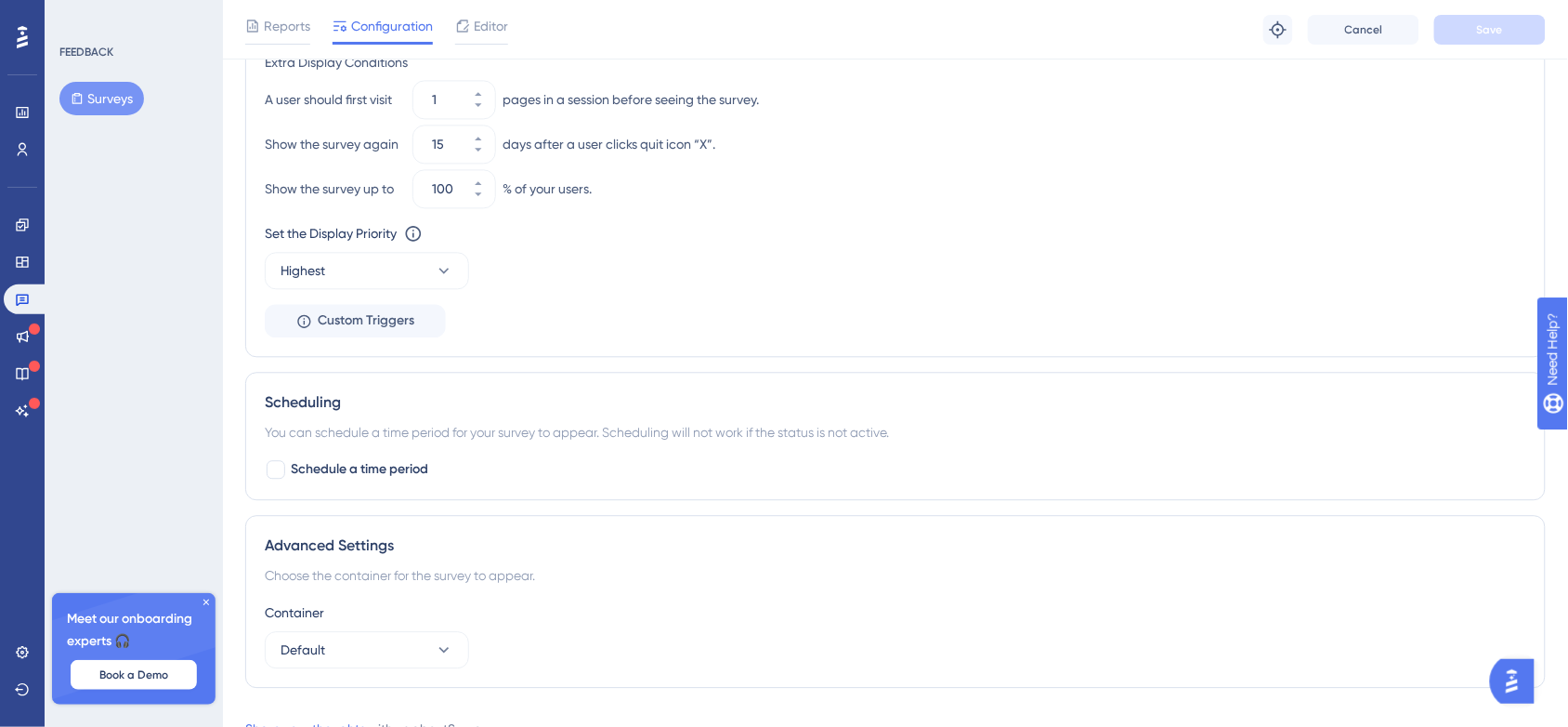
scroll to position [1220, 0]
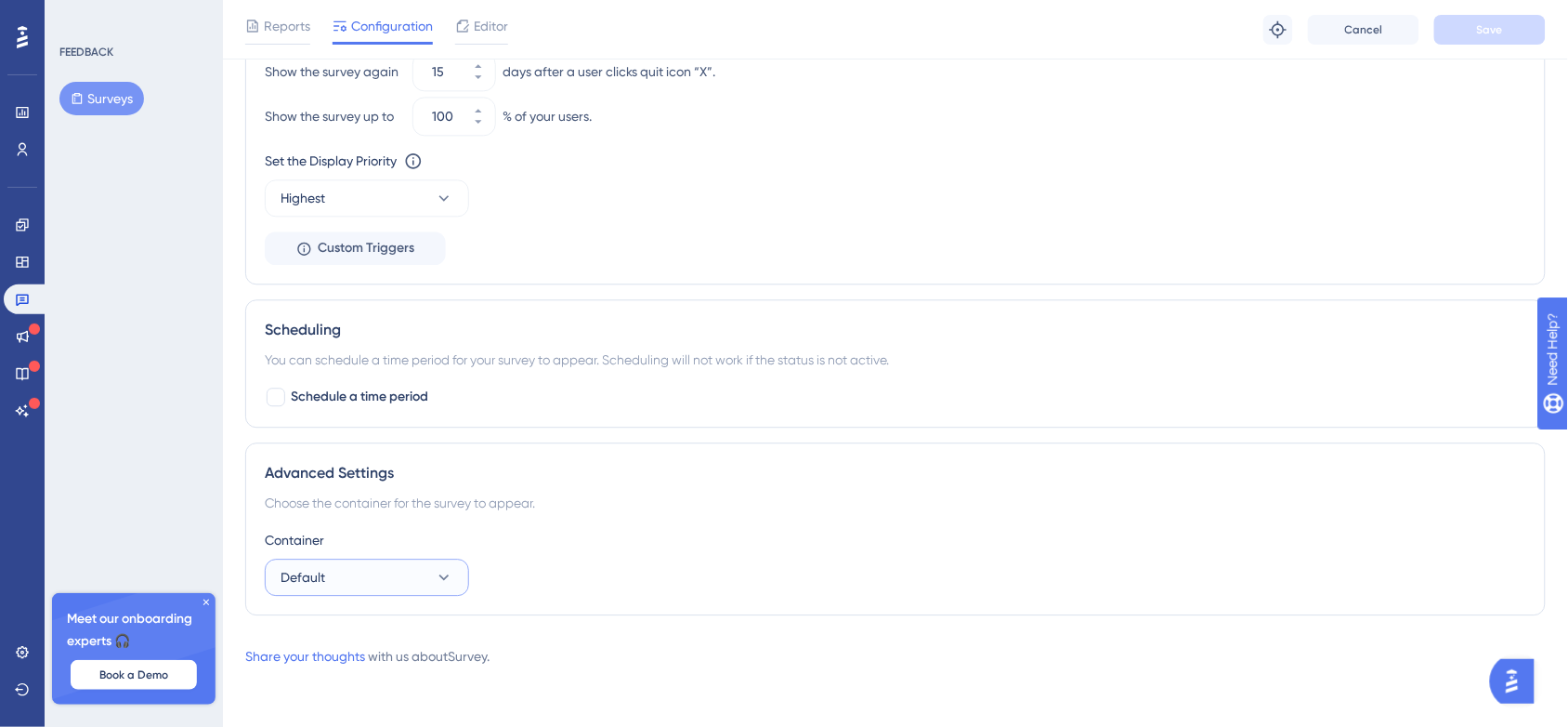
click at [439, 574] on icon at bounding box center [444, 577] width 10 height 6
click at [413, 616] on div "Default Default" at bounding box center [367, 634] width 151 height 37
click at [583, 491] on div "Choose the container for the survey to appear." at bounding box center [896, 503] width 1262 height 22
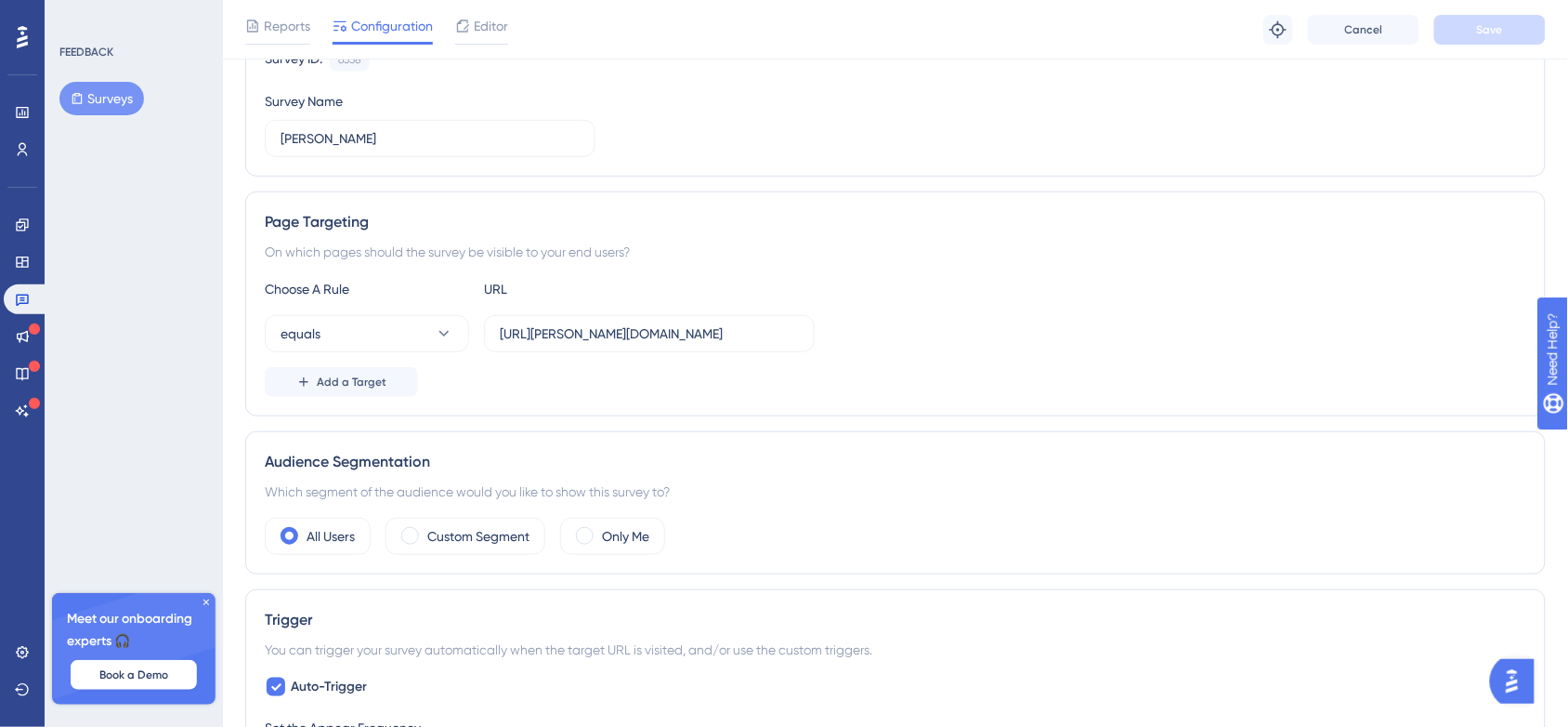
scroll to position [626, 0]
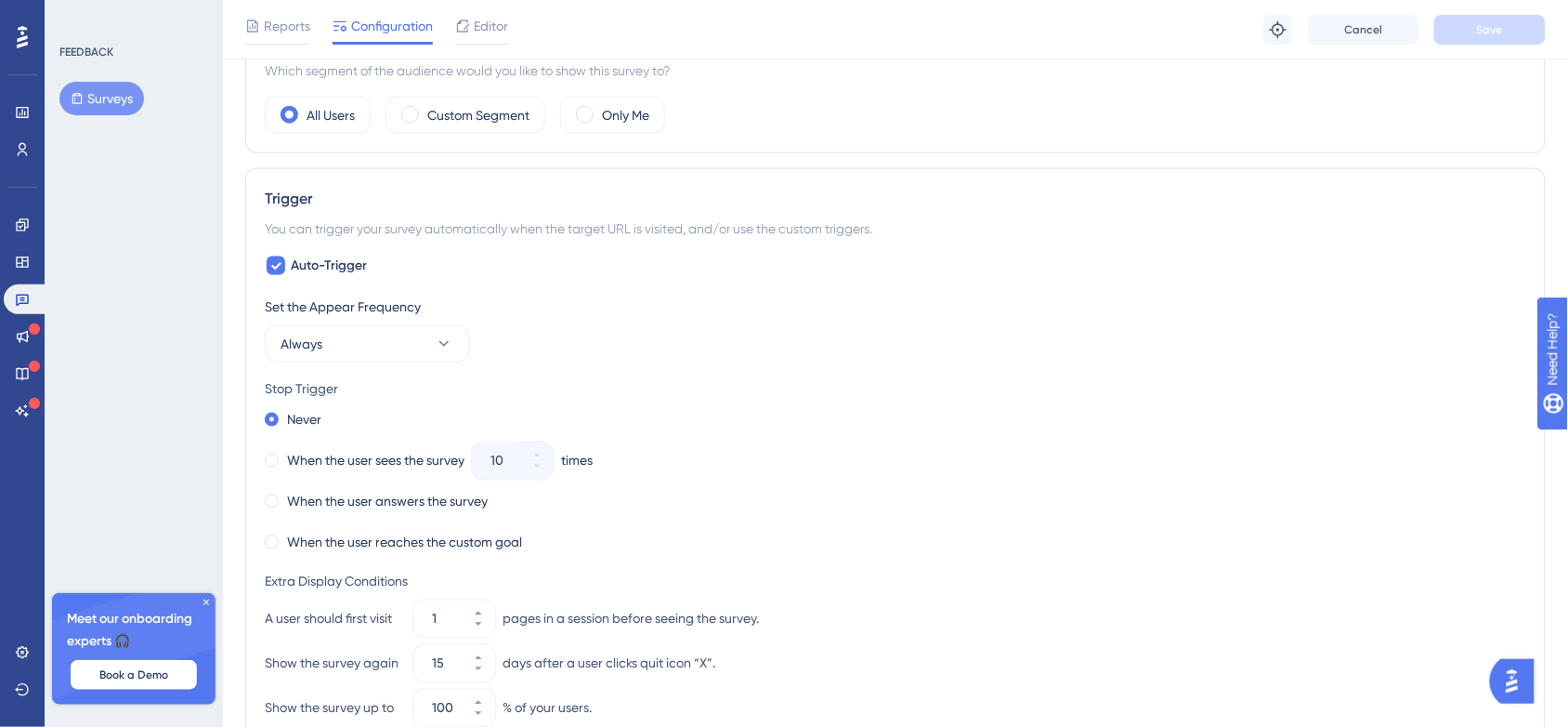
drag, startPoint x: 364, startPoint y: 117, endPoint x: 247, endPoint y: 149, distance: 121.3
click at [247, 149] on div "Audience Segmentation Which segment of the audience would you like to show this…" at bounding box center [896, 82] width 1301 height 143
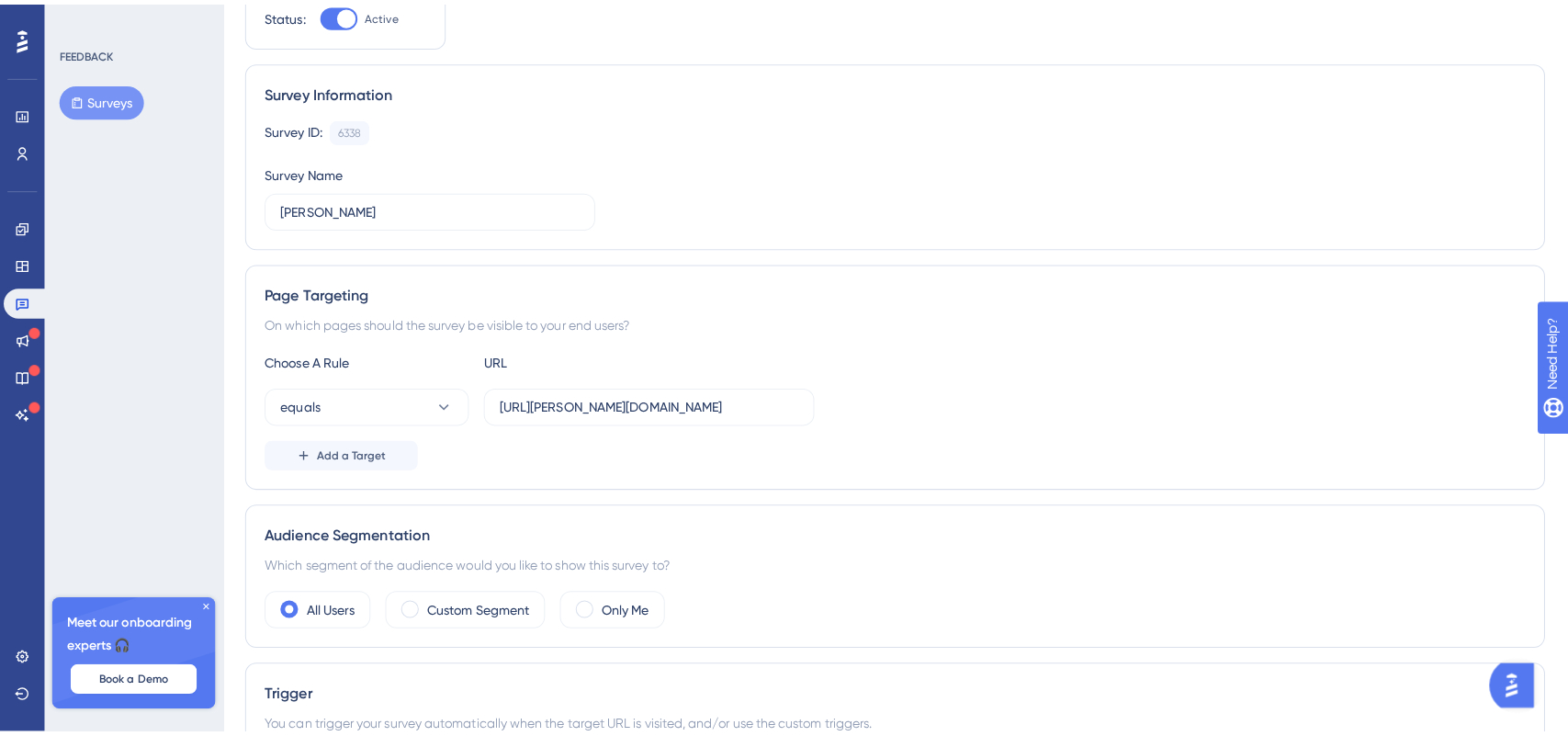
scroll to position [0, 0]
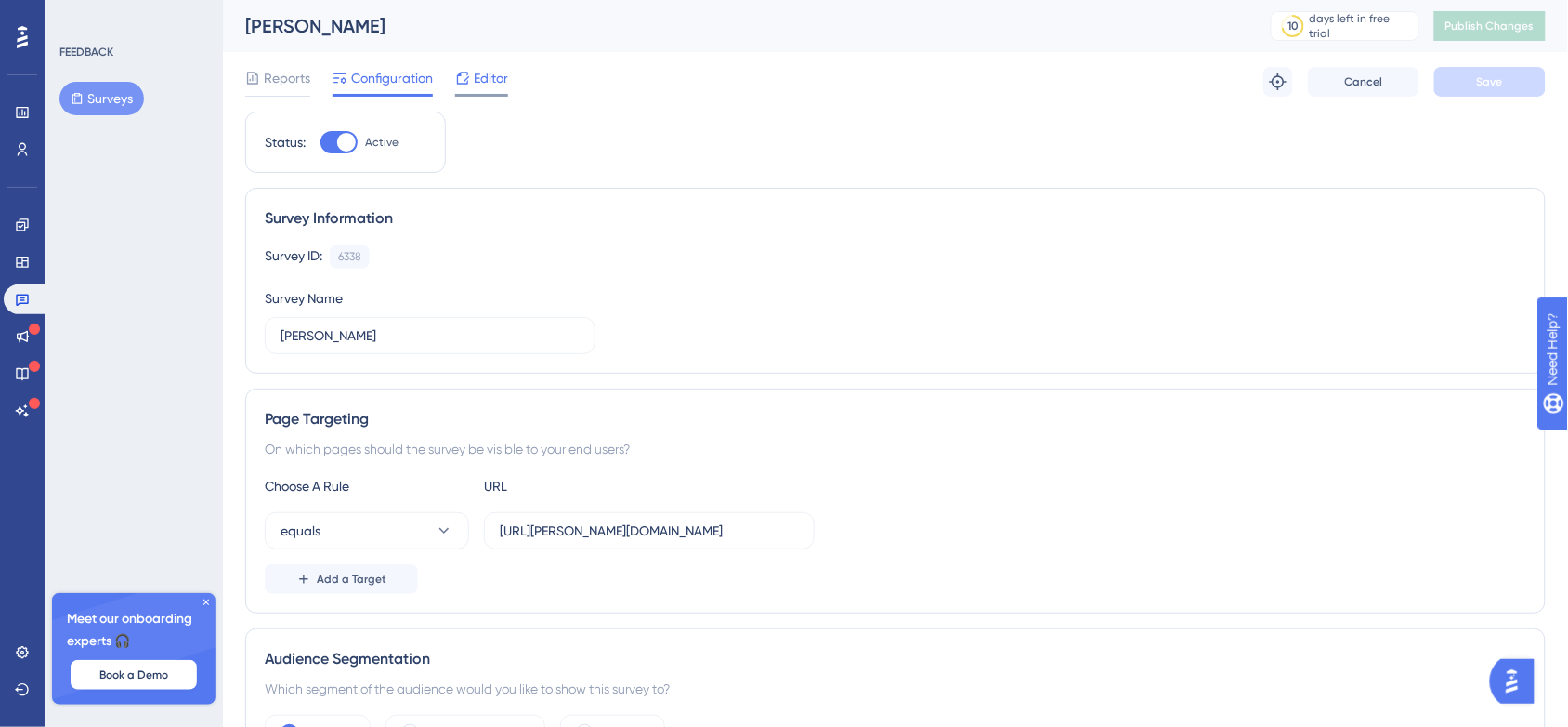
click at [478, 34] on div "Vamshi" at bounding box center [735, 26] width 979 height 26
click at [483, 82] on span "Editor" at bounding box center [490, 78] width 34 height 22
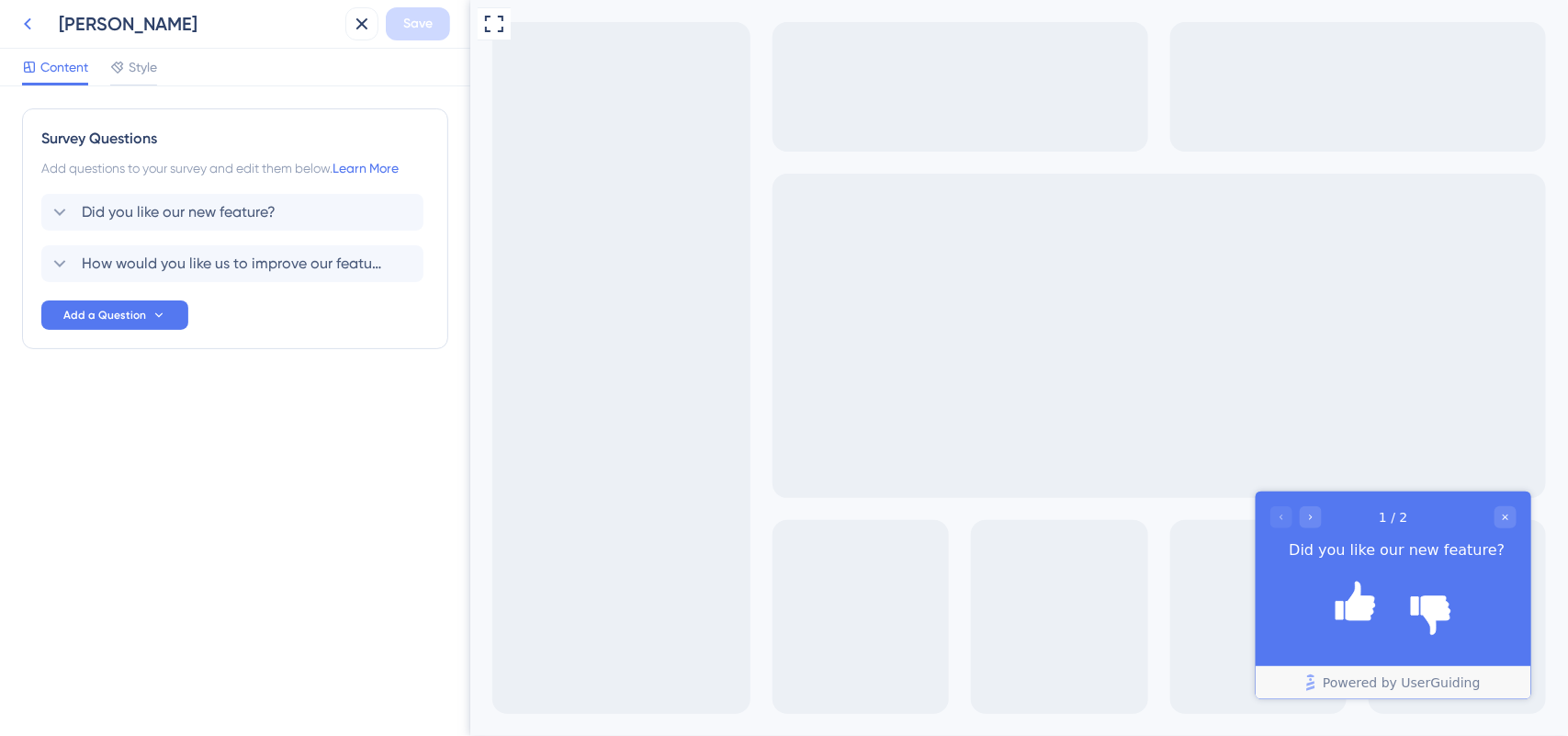
click at [17, 25] on icon at bounding box center [28, 24] width 22 height 22
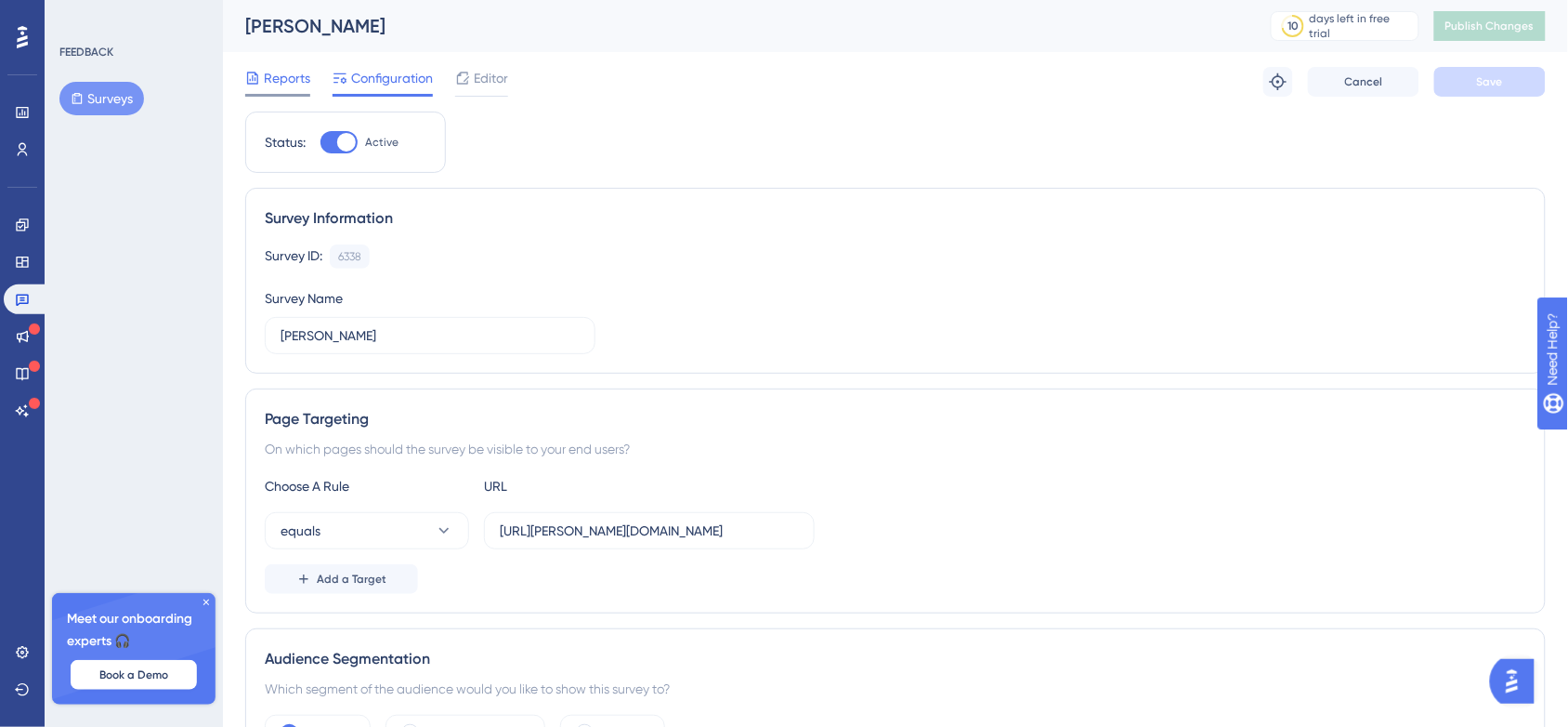
click at [276, 71] on span "Reports" at bounding box center [288, 78] width 47 height 22
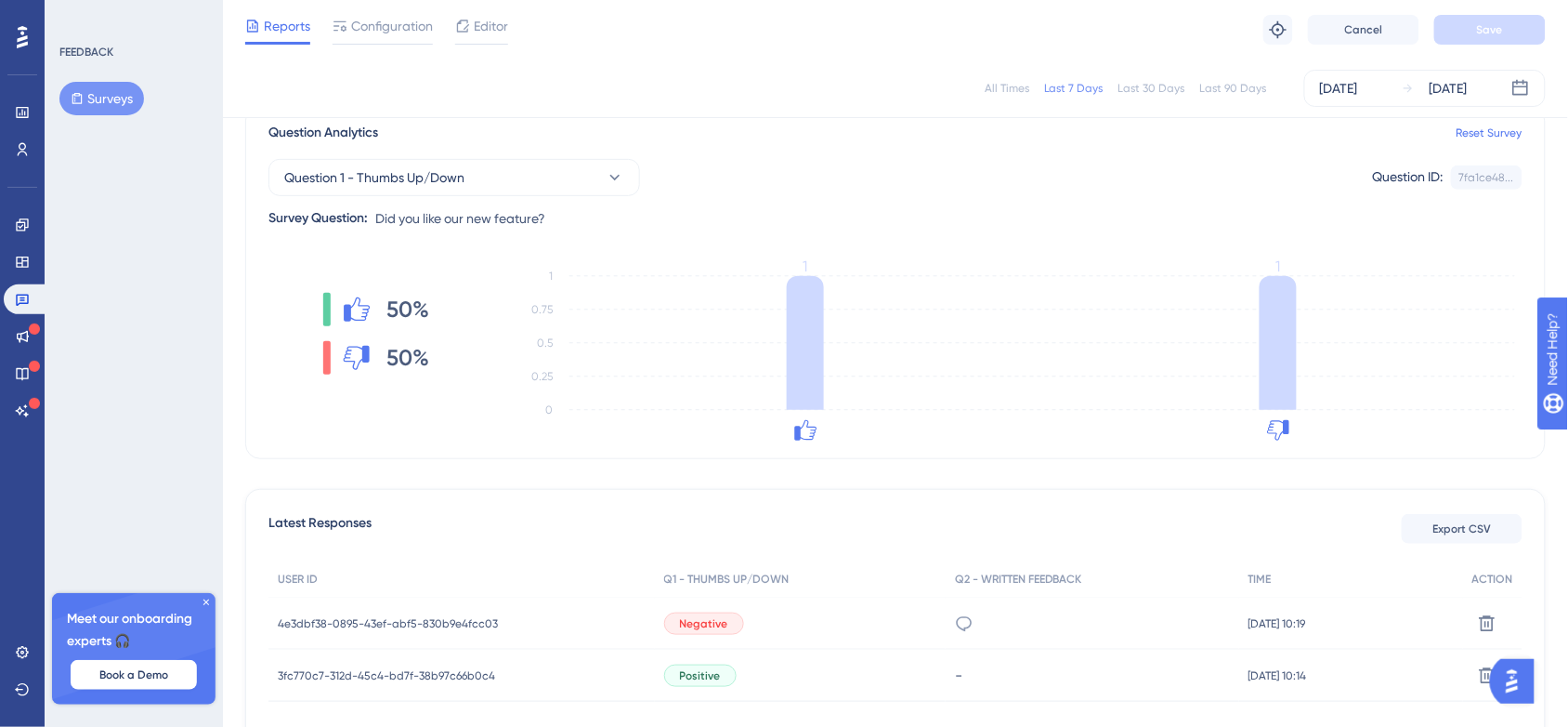
scroll to position [154, 0]
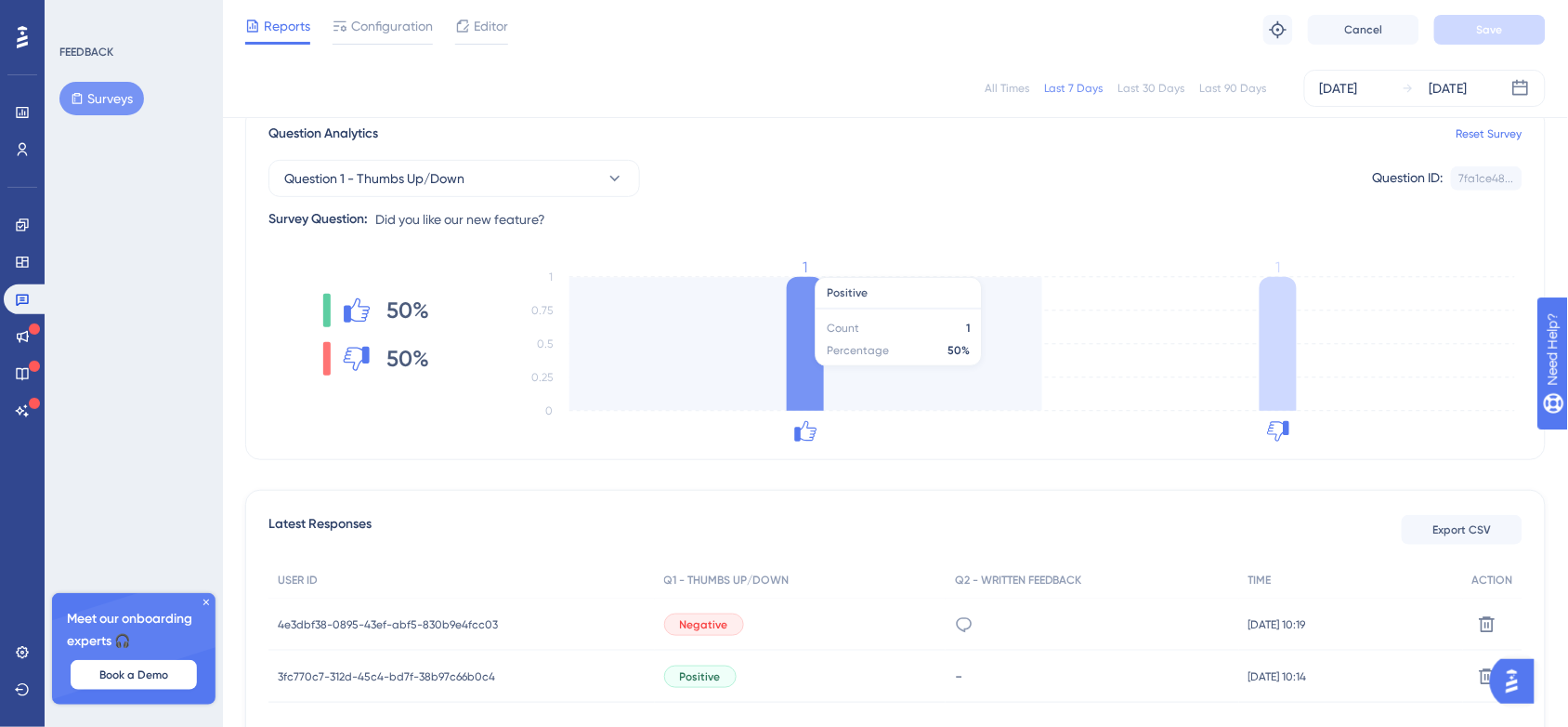
click at [785, 350] on icon "0 0.25 0.5 0.75 1 1 1" at bounding box center [1014, 354] width 1016 height 186
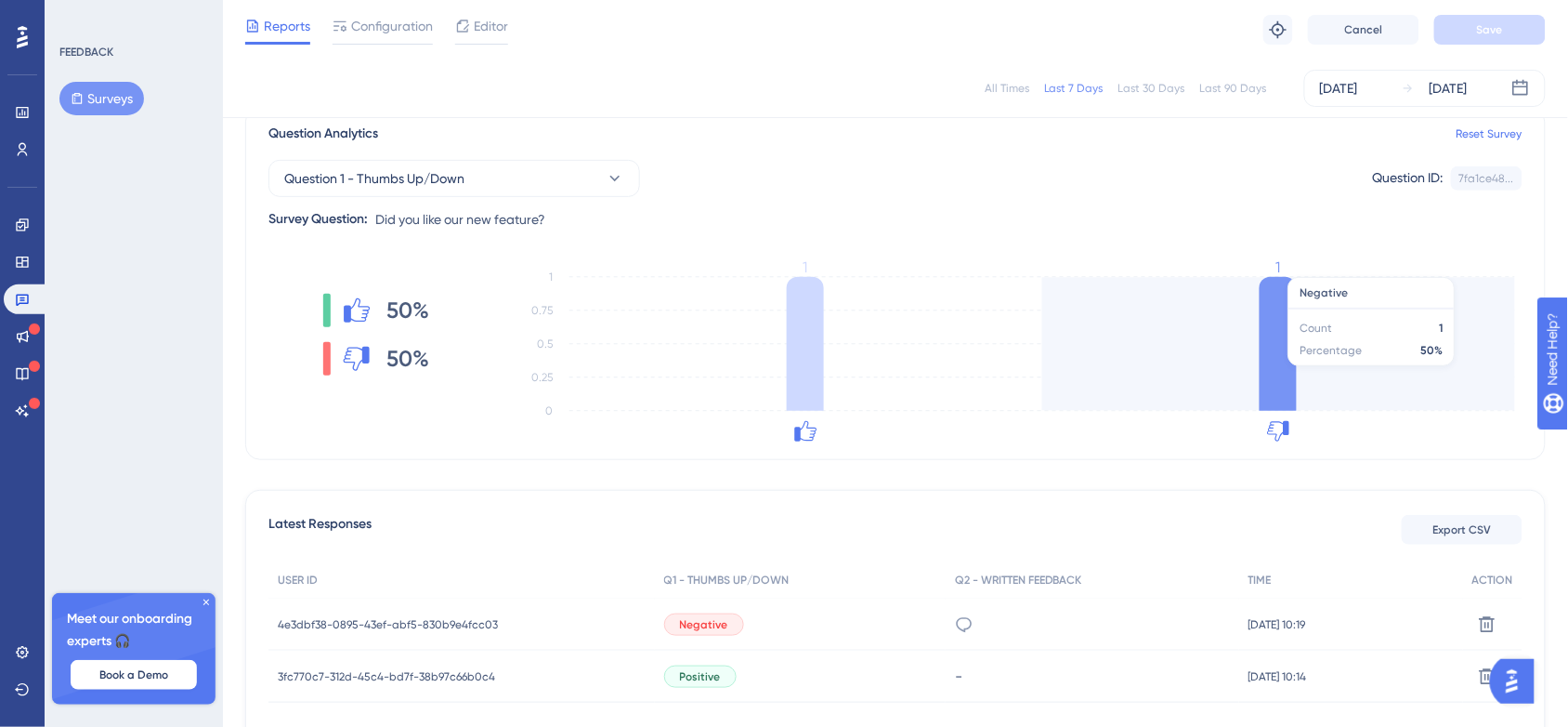
click at [1241, 312] on icon "0 0.25 0.5 0.75 1 1 1" at bounding box center [1014, 354] width 1016 height 186
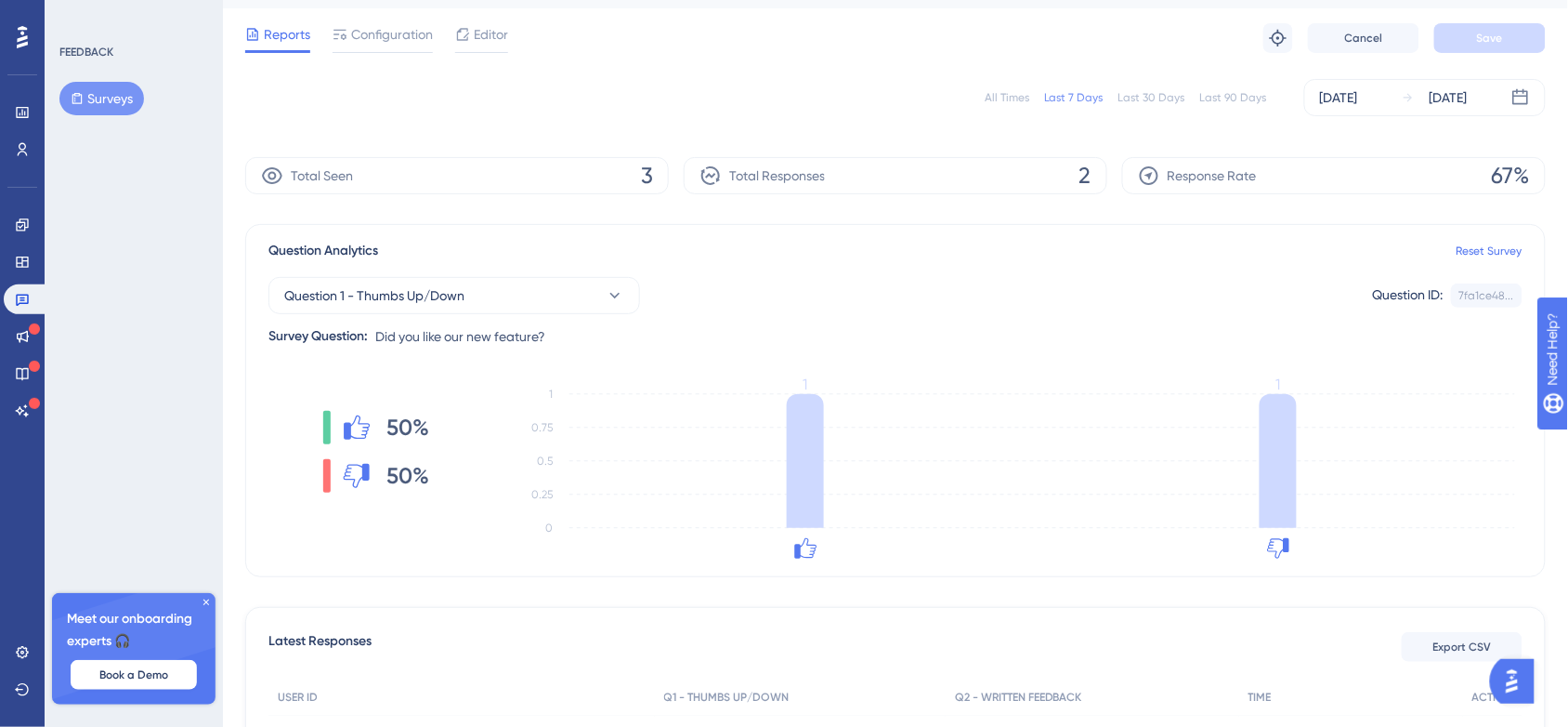
scroll to position [0, 7]
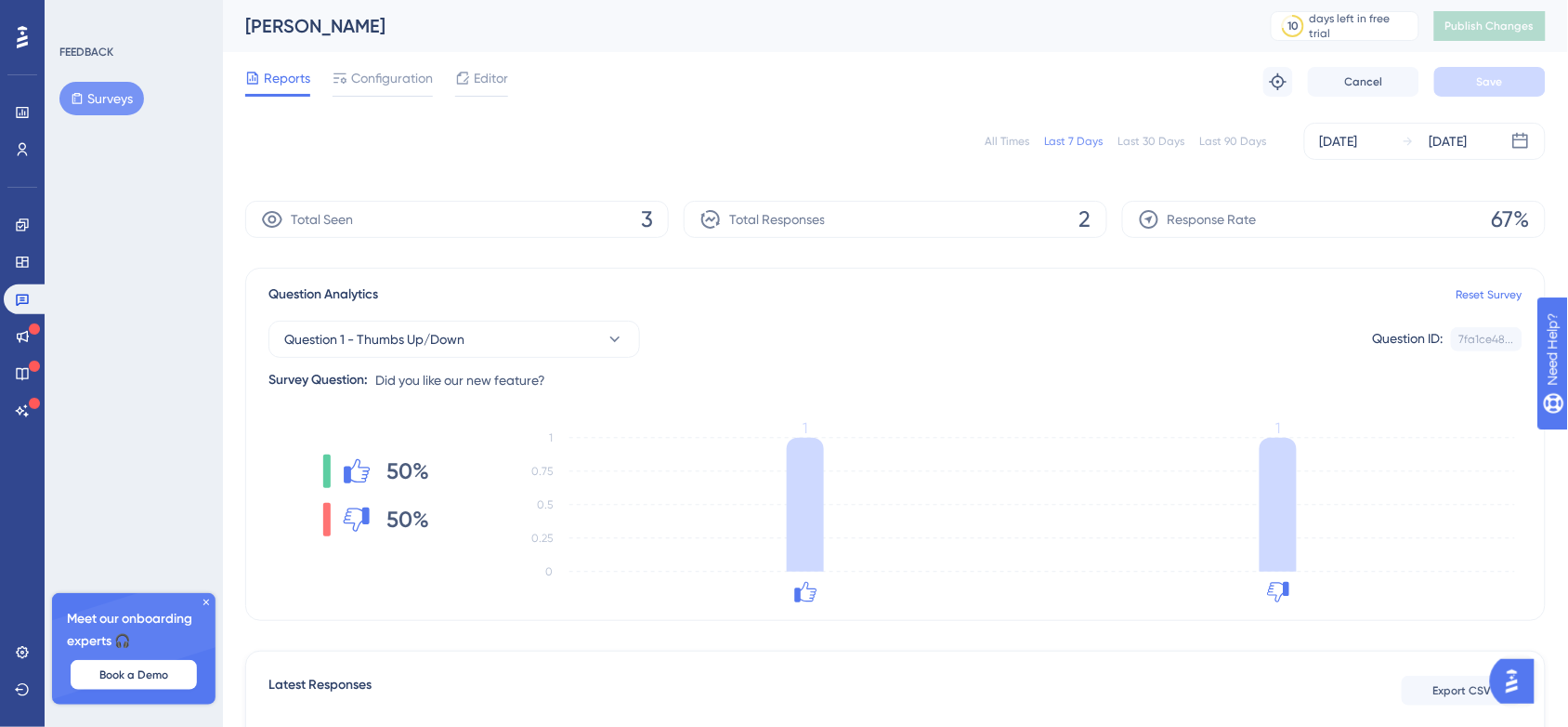
click at [757, 351] on div "Question 1 - Thumbs Up/Down Question ID: 7fa1ce48... Copy" at bounding box center [896, 339] width 1254 height 37
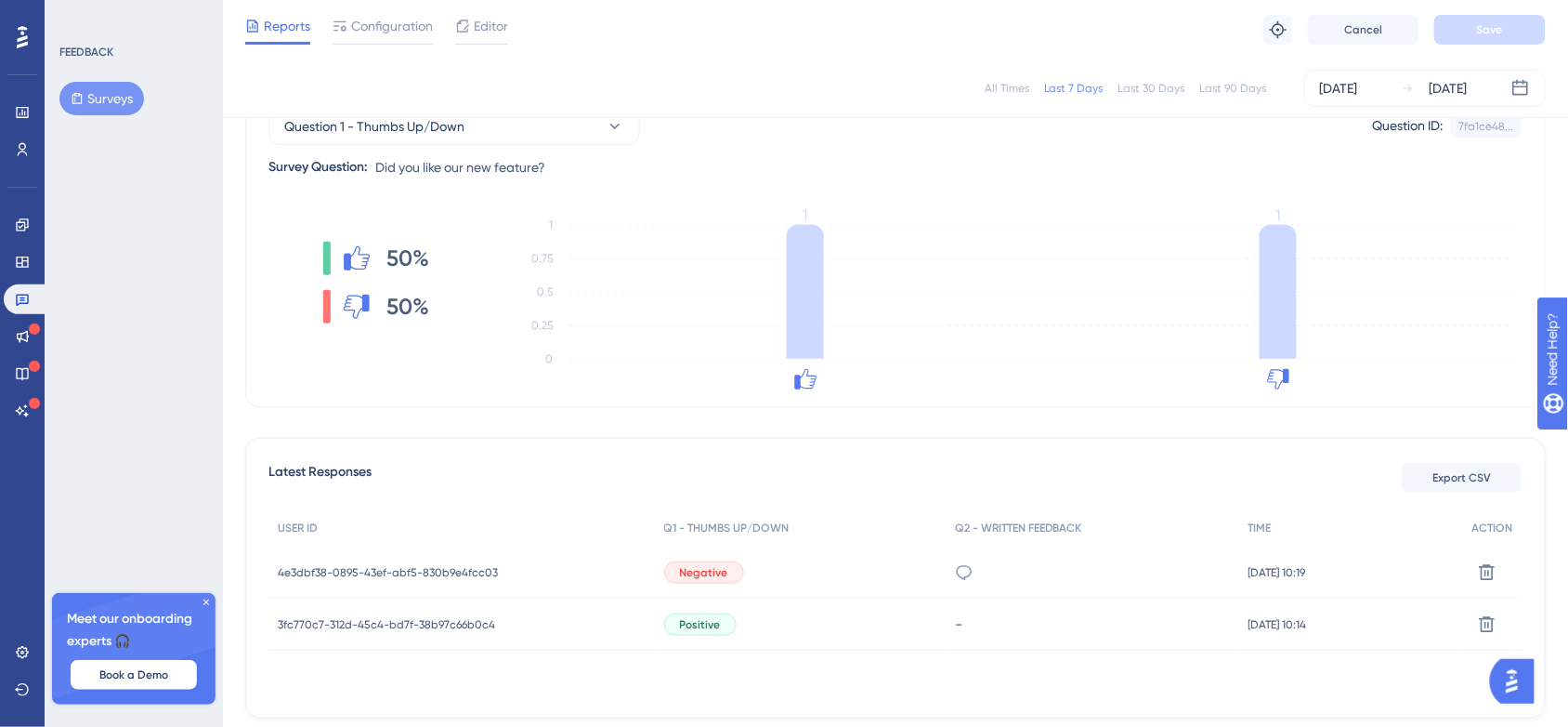
scroll to position [293, 0]
